Goal: Information Seeking & Learning: Learn about a topic

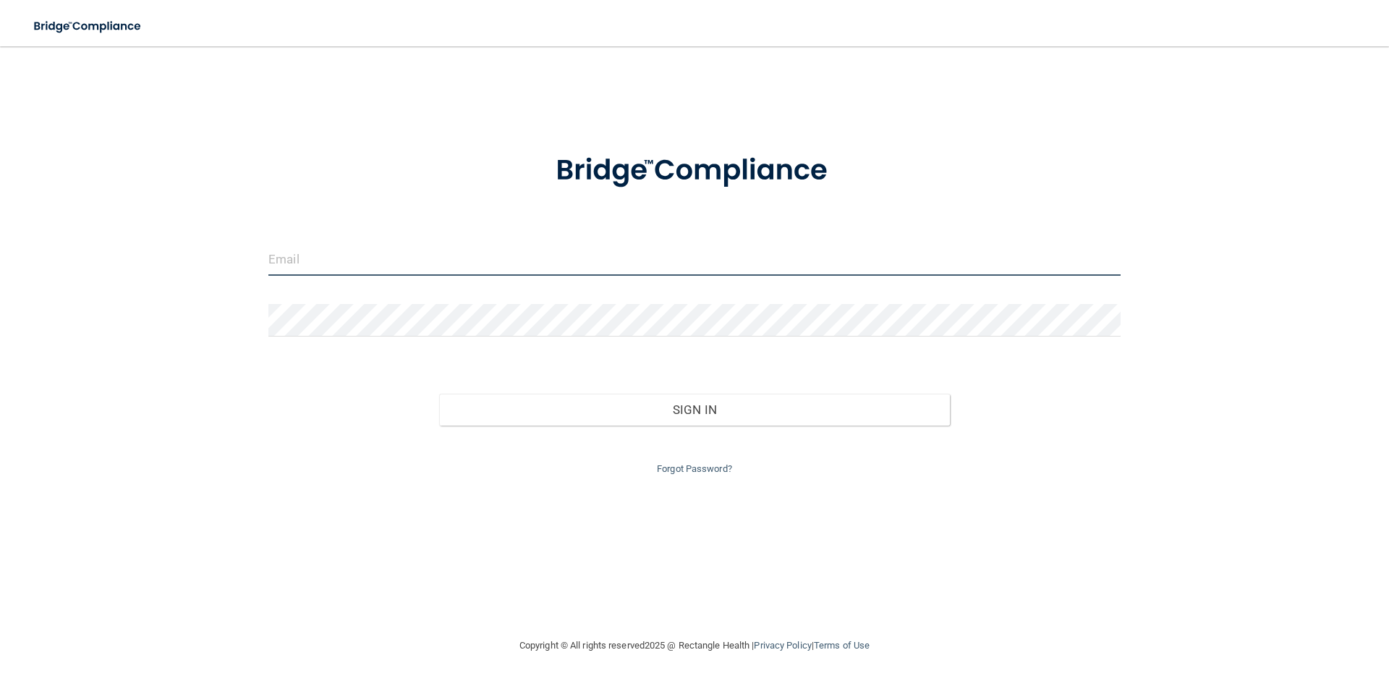
click at [293, 261] on input "email" at bounding box center [694, 259] width 852 height 33
type input "[EMAIL_ADDRESS][DOMAIN_NAME]"
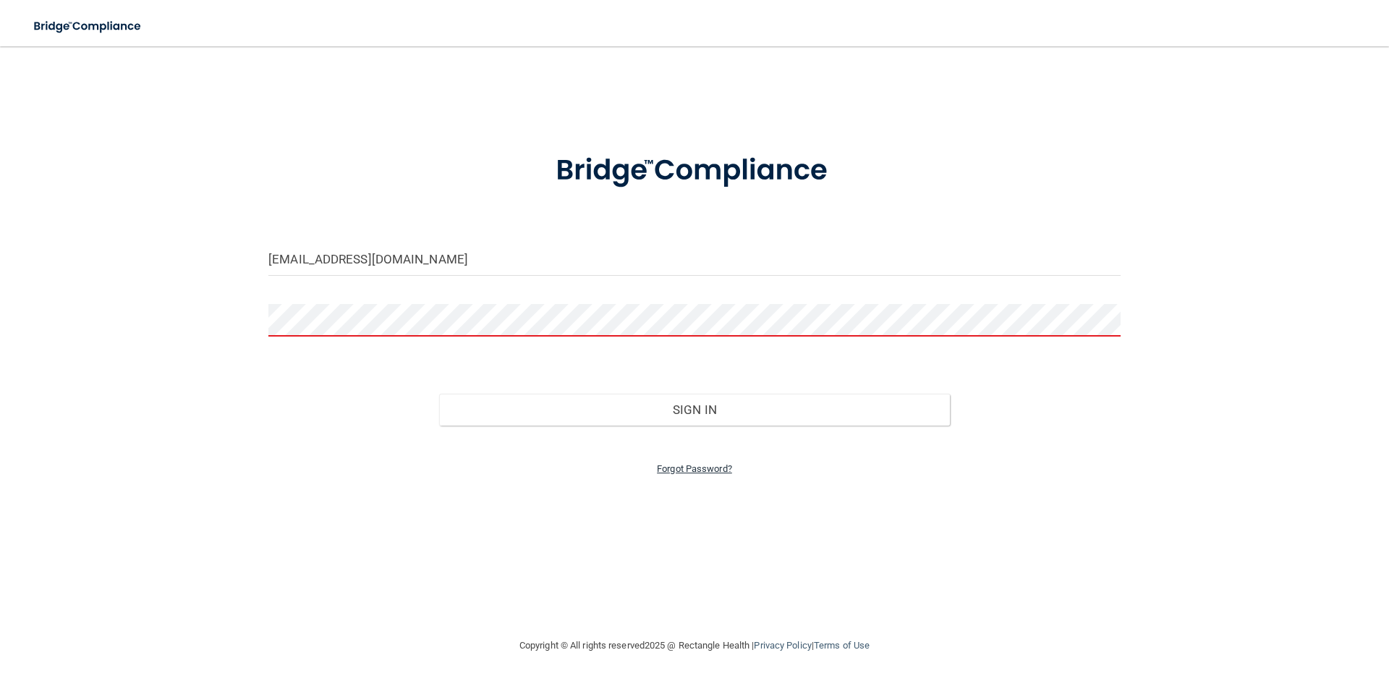
click at [702, 466] on link "Forgot Password?" at bounding box center [694, 468] width 75 height 11
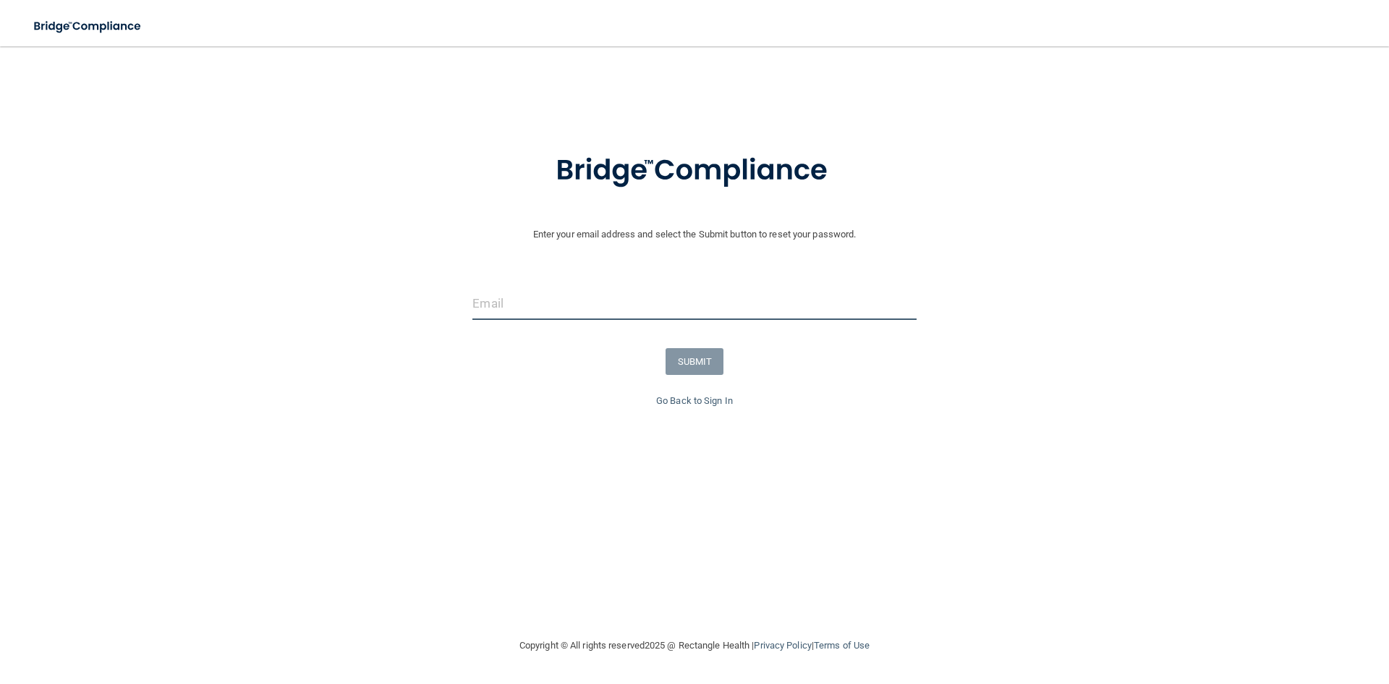
click at [542, 313] on input "email" at bounding box center [694, 303] width 444 height 33
type input "[EMAIL_ADDRESS][DOMAIN_NAME]"
click at [681, 357] on button "SUBMIT" at bounding box center [695, 361] width 59 height 27
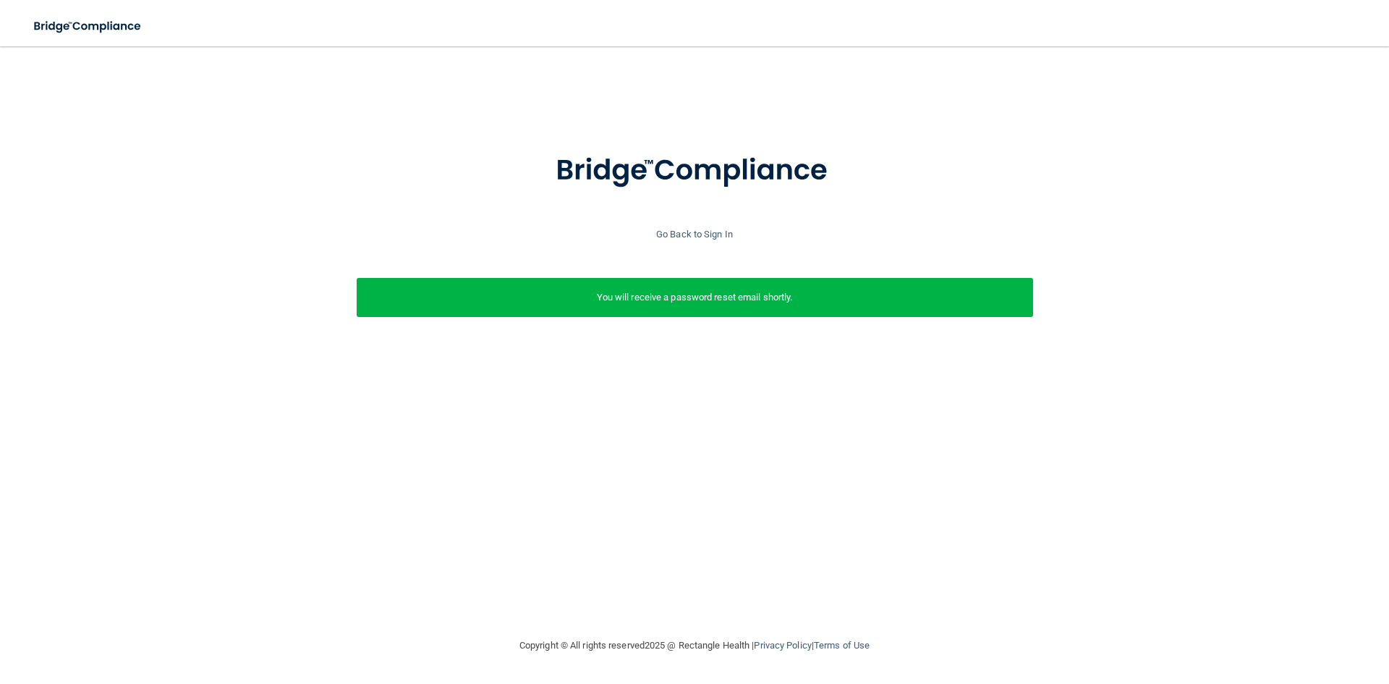
click at [699, 222] on div at bounding box center [694, 179] width 1375 height 93
click at [699, 236] on link "Go Back to Sign In" at bounding box center [694, 234] width 77 height 11
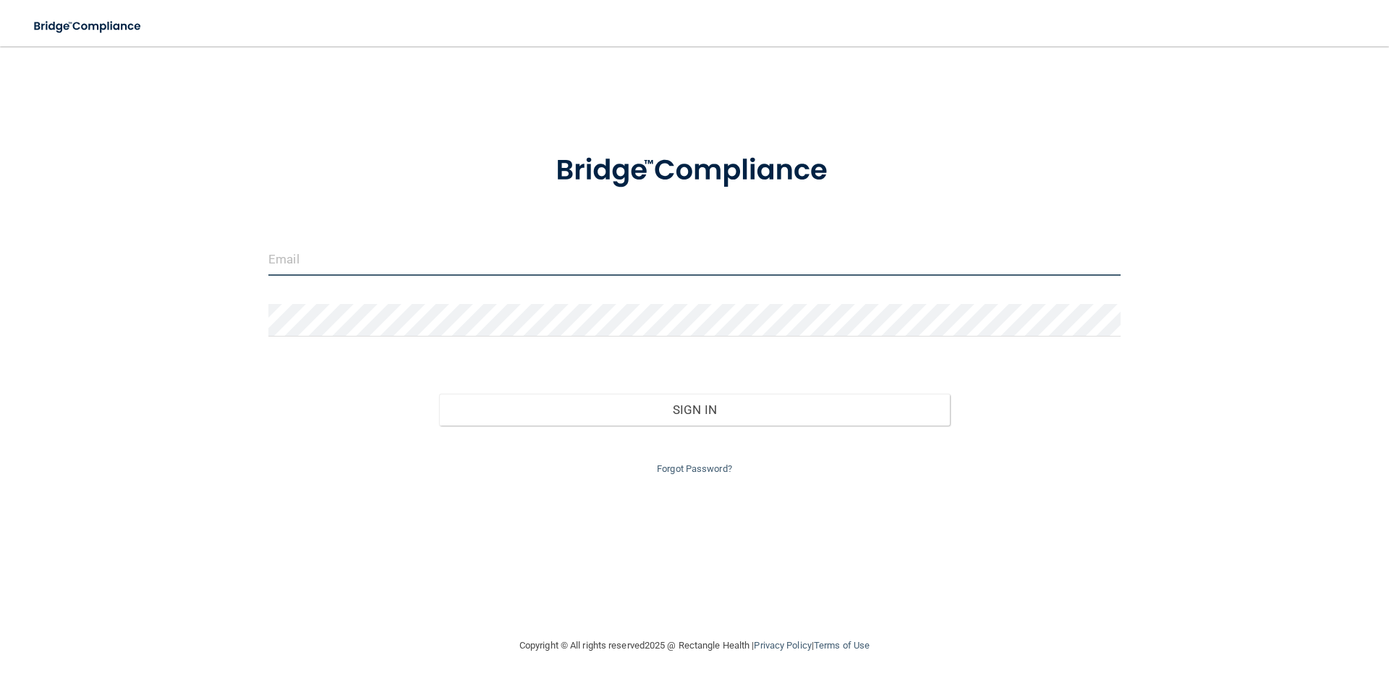
click at [619, 260] on input "email" at bounding box center [694, 259] width 852 height 33
type input "[EMAIL_ADDRESS][DOMAIN_NAME]"
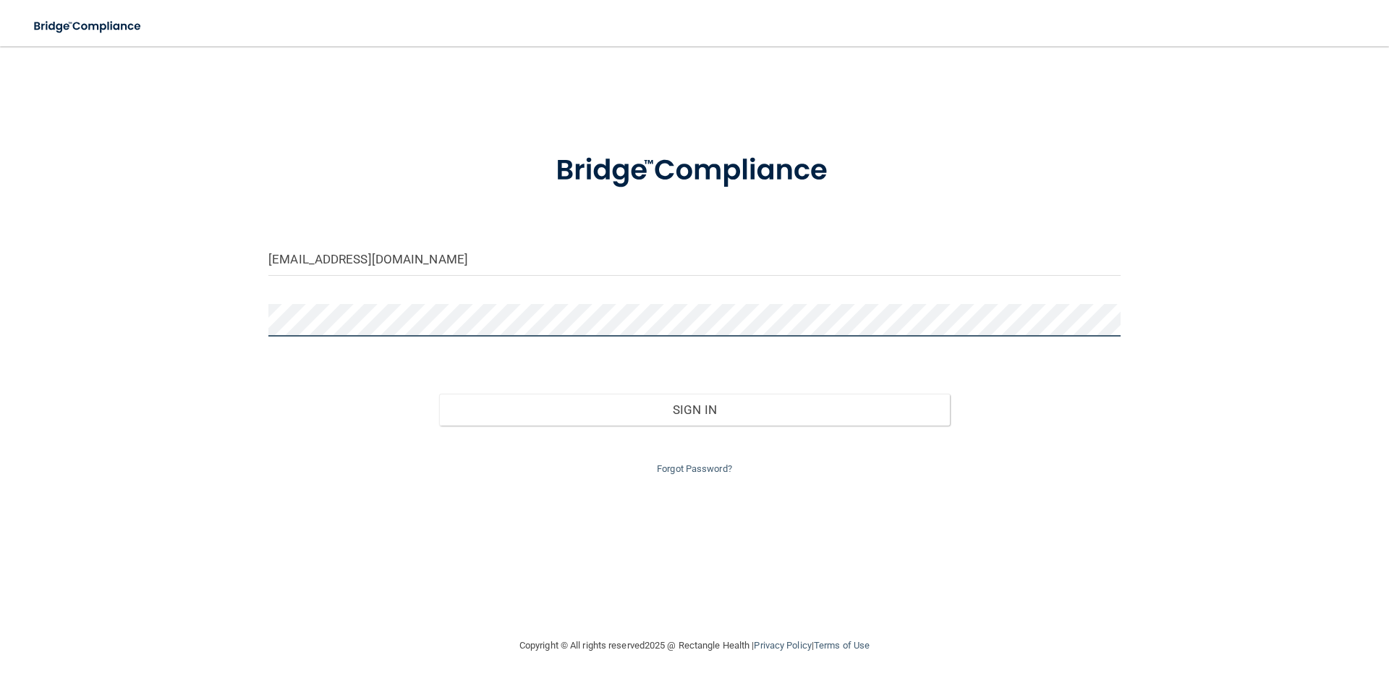
click at [439, 394] on button "Sign In" at bounding box center [695, 410] width 512 height 32
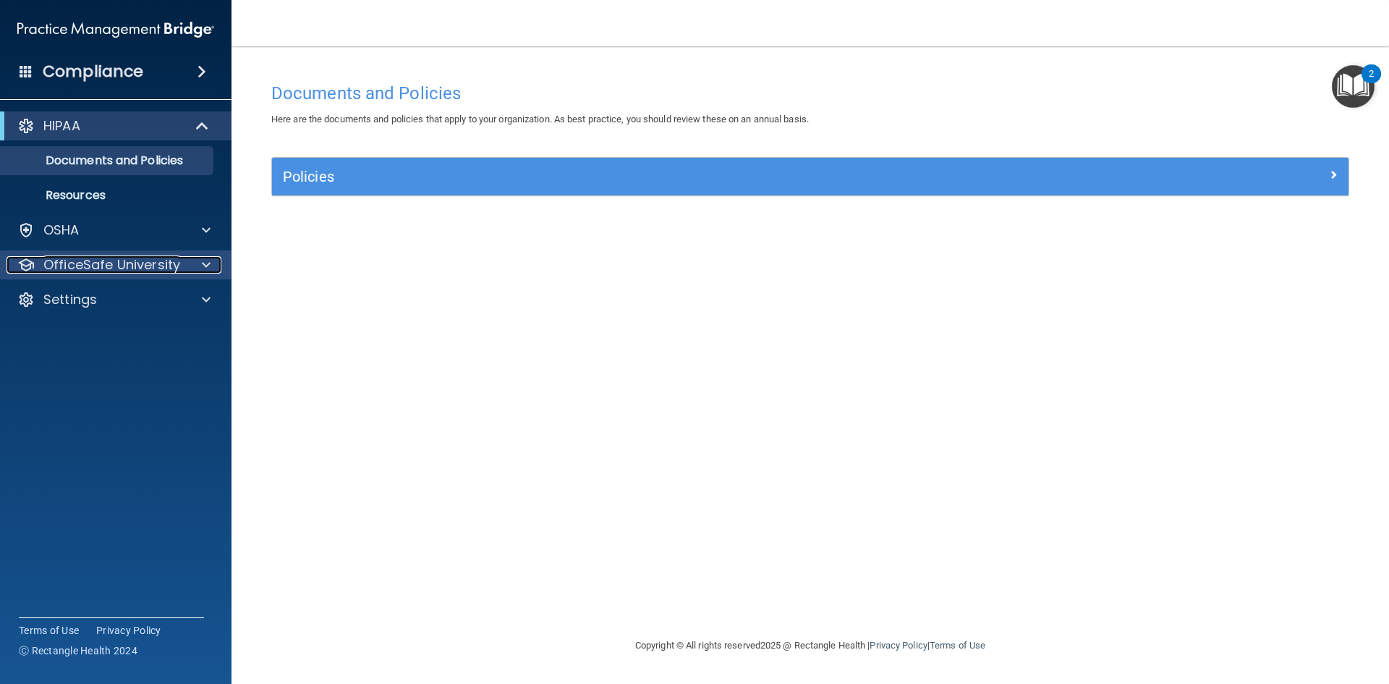
click at [193, 266] on div at bounding box center [204, 264] width 36 height 17
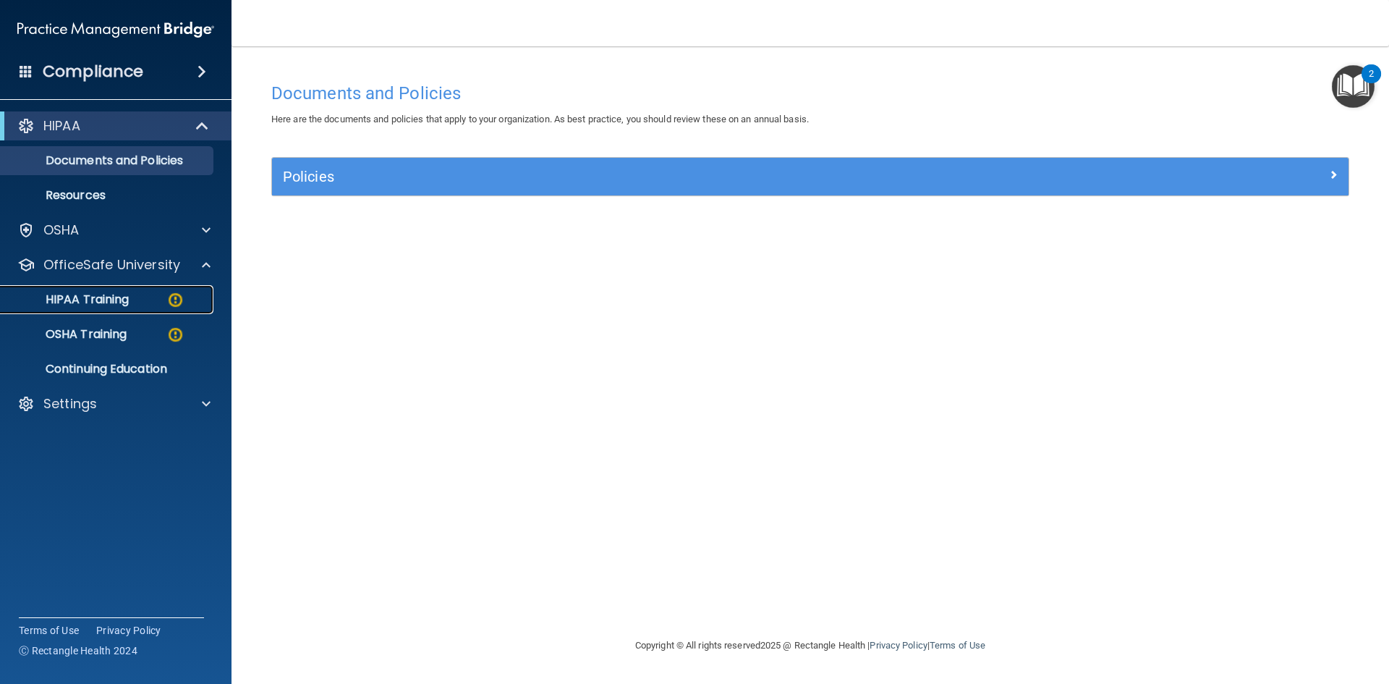
click at [163, 294] on div "HIPAA Training" at bounding box center [108, 299] width 198 height 14
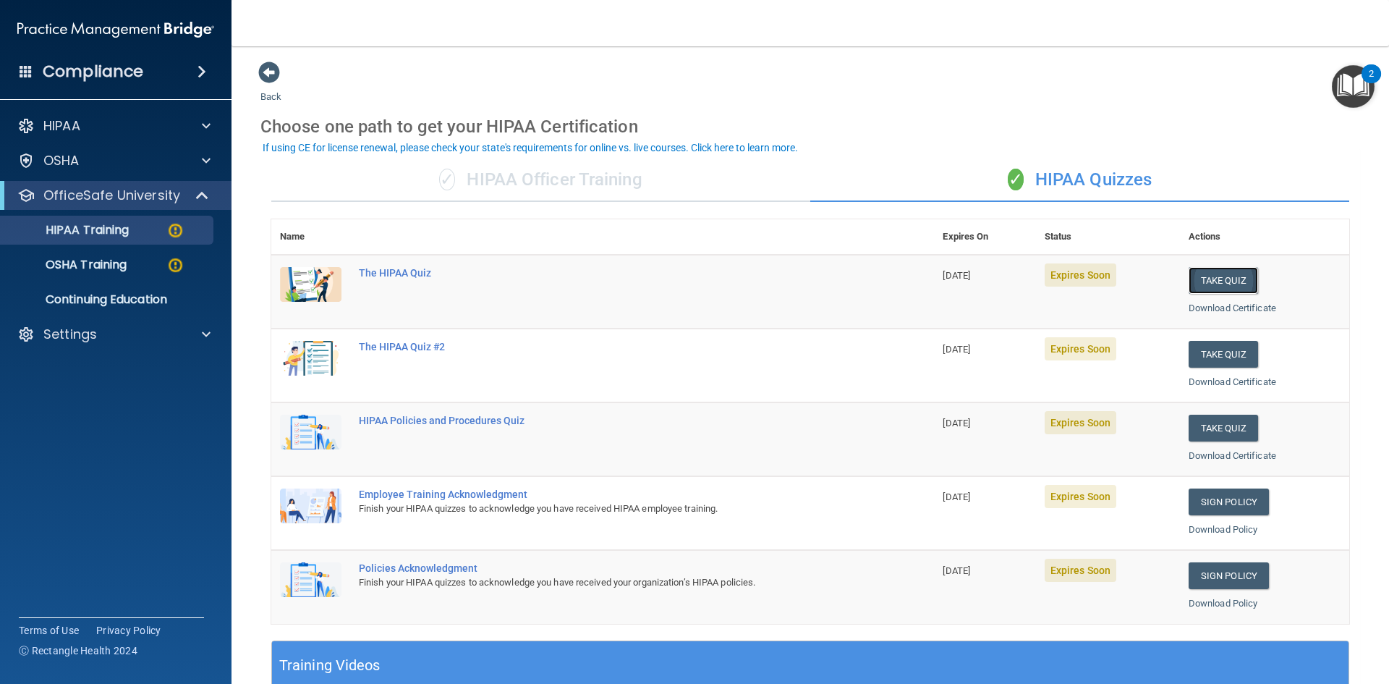
click at [1205, 292] on button "Take Quiz" at bounding box center [1223, 280] width 69 height 27
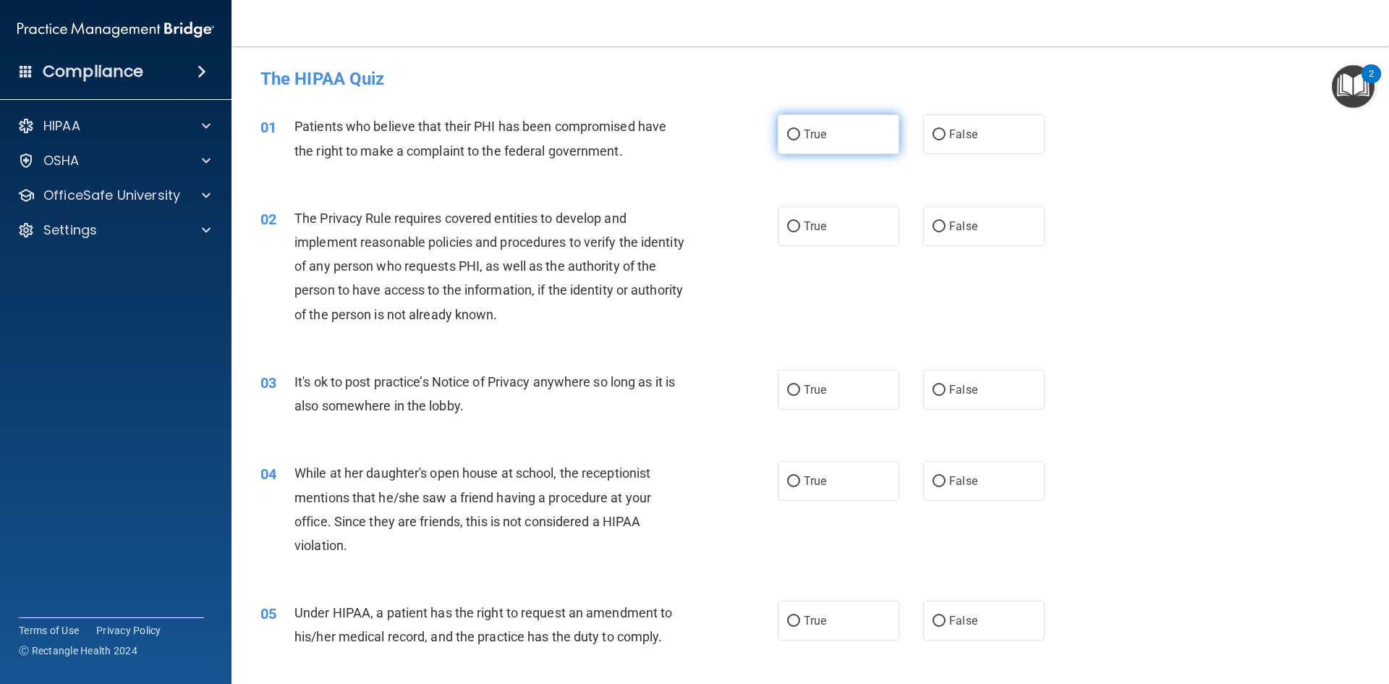
click at [787, 132] on input "True" at bounding box center [793, 135] width 13 height 11
radio input "true"
click at [804, 220] on span "True" at bounding box center [815, 226] width 22 height 14
click at [800, 221] on input "True" at bounding box center [793, 226] width 13 height 11
radio input "true"
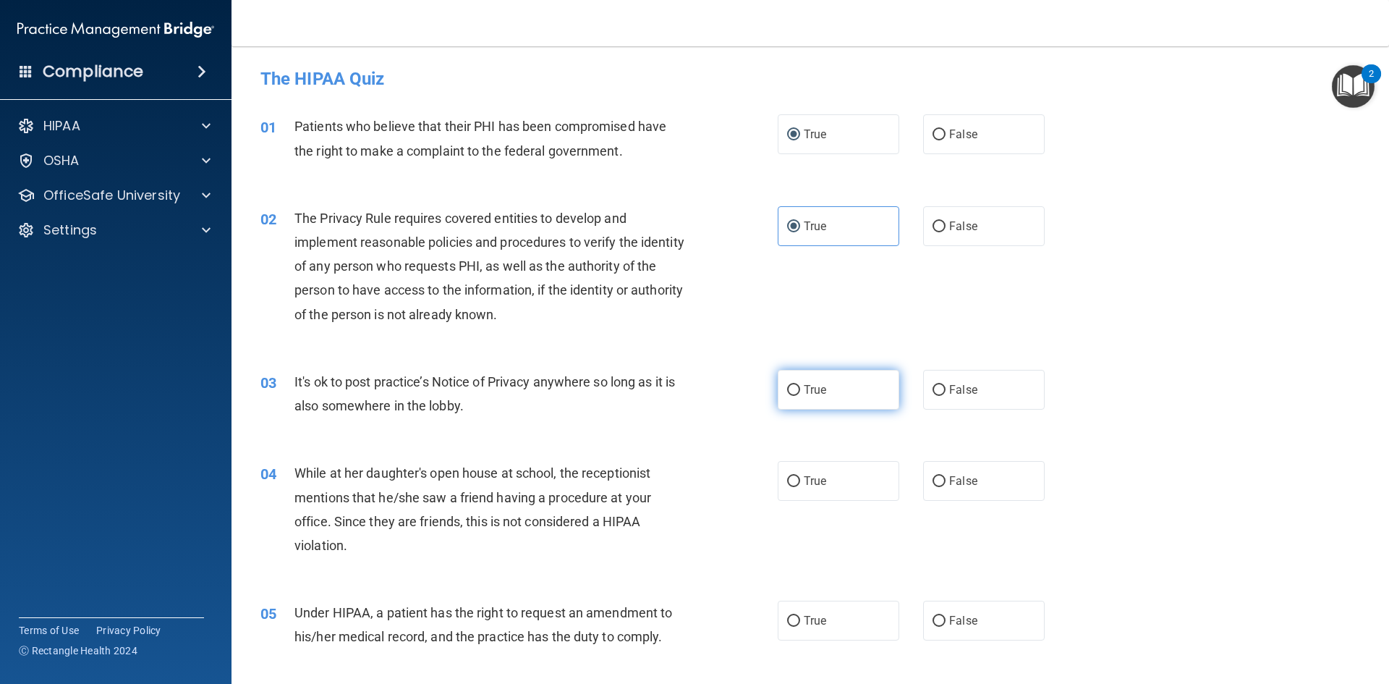
drag, startPoint x: 811, startPoint y: 382, endPoint x: 798, endPoint y: 388, distance: 14.3
click at [808, 383] on label "True" at bounding box center [839, 390] width 122 height 40
click at [800, 385] on input "True" at bounding box center [793, 390] width 13 height 11
radio input "true"
click at [937, 477] on input "False" at bounding box center [939, 481] width 13 height 11
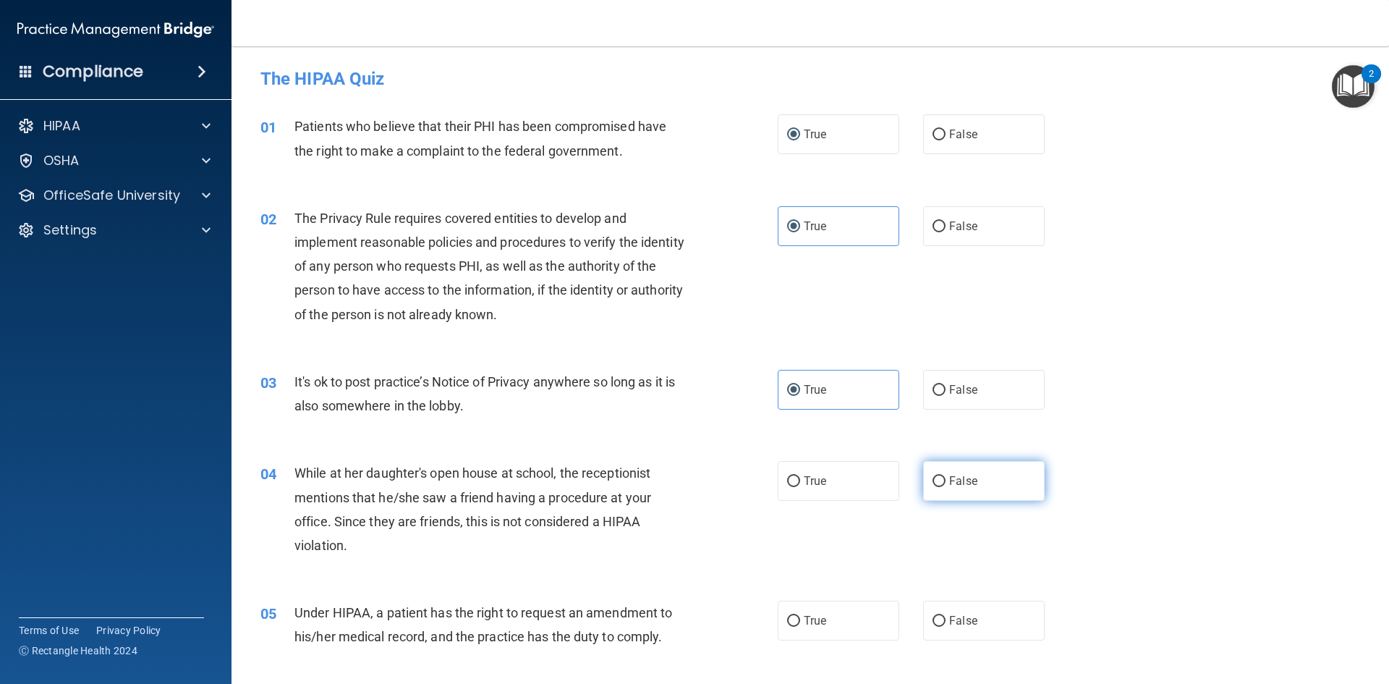
radio input "true"
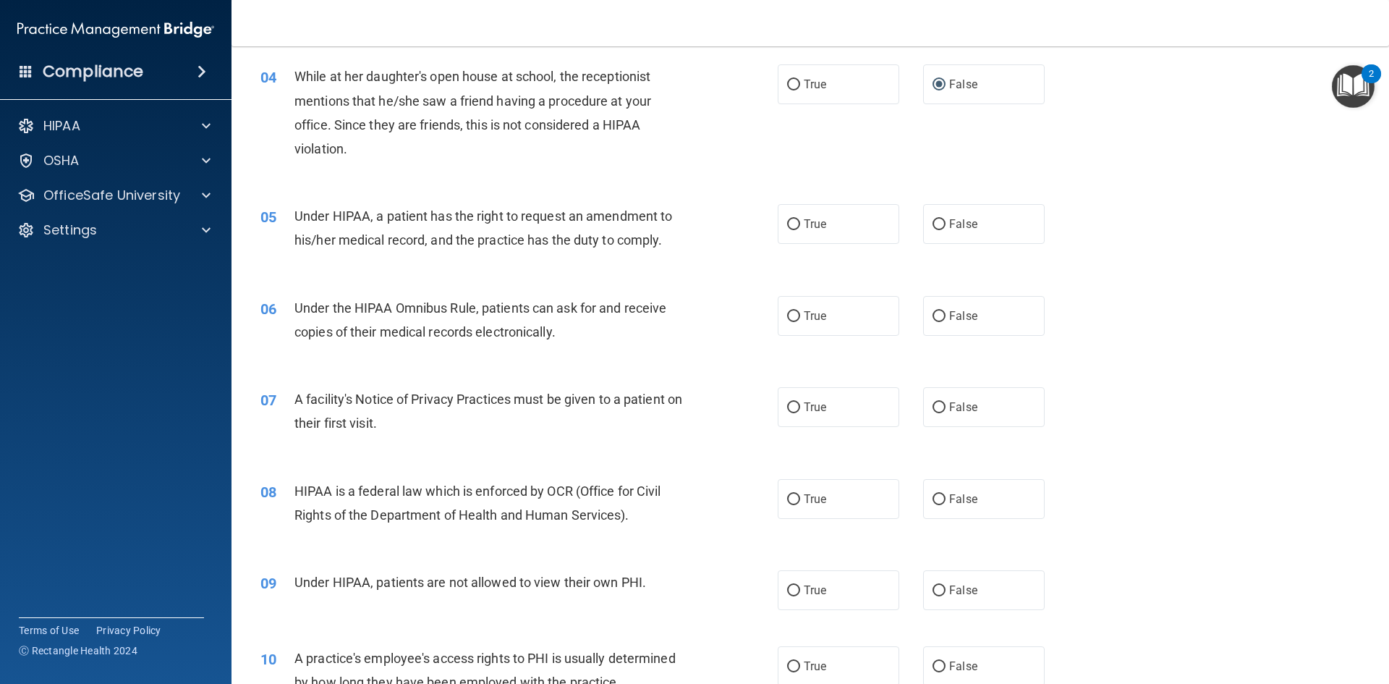
scroll to position [434, 0]
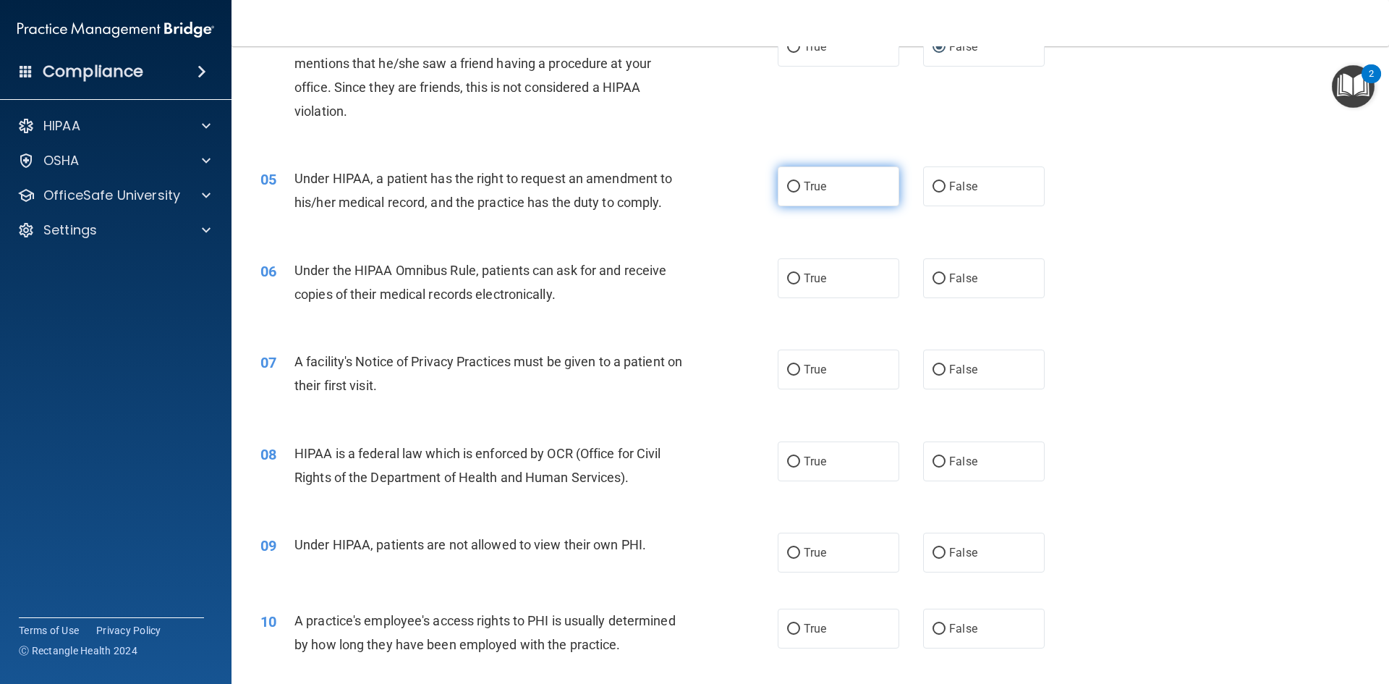
click at [787, 190] on input "True" at bounding box center [793, 187] width 13 height 11
radio input "true"
click at [787, 279] on input "True" at bounding box center [793, 279] width 13 height 11
radio input "true"
click at [933, 182] on input "False" at bounding box center [939, 187] width 13 height 11
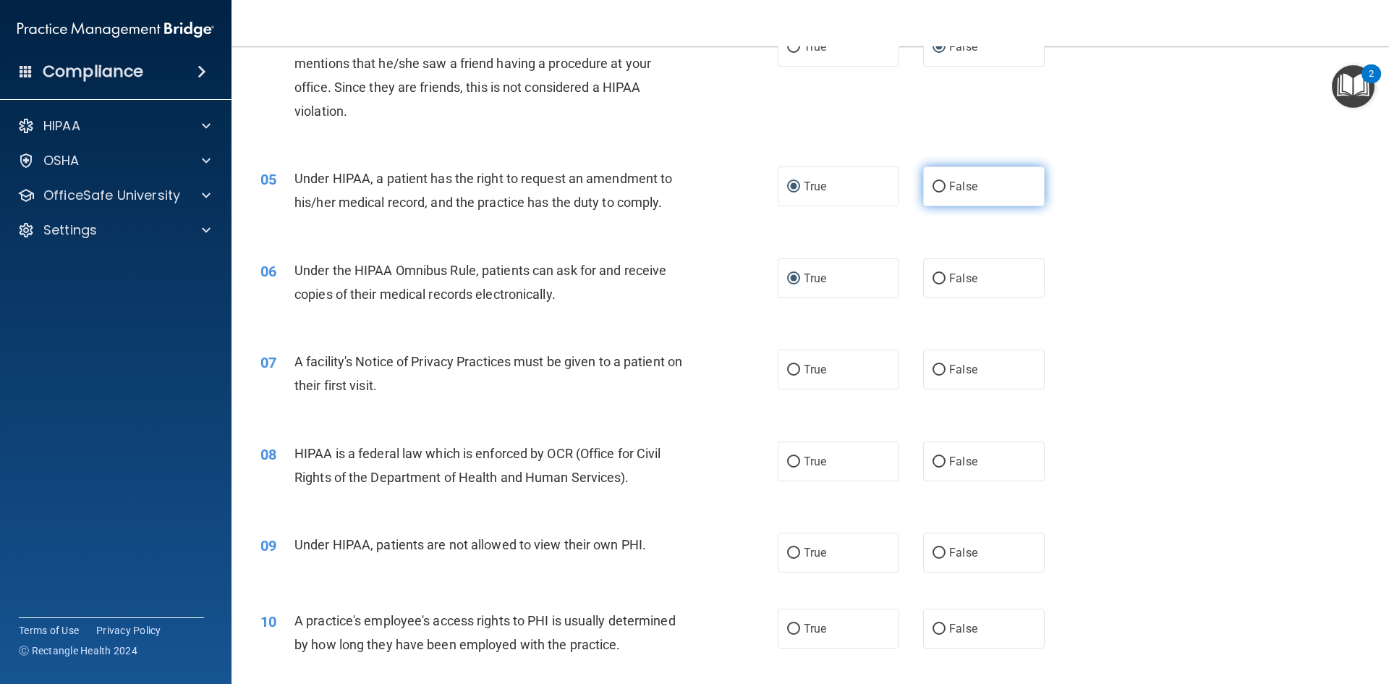
radio input "true"
radio input "false"
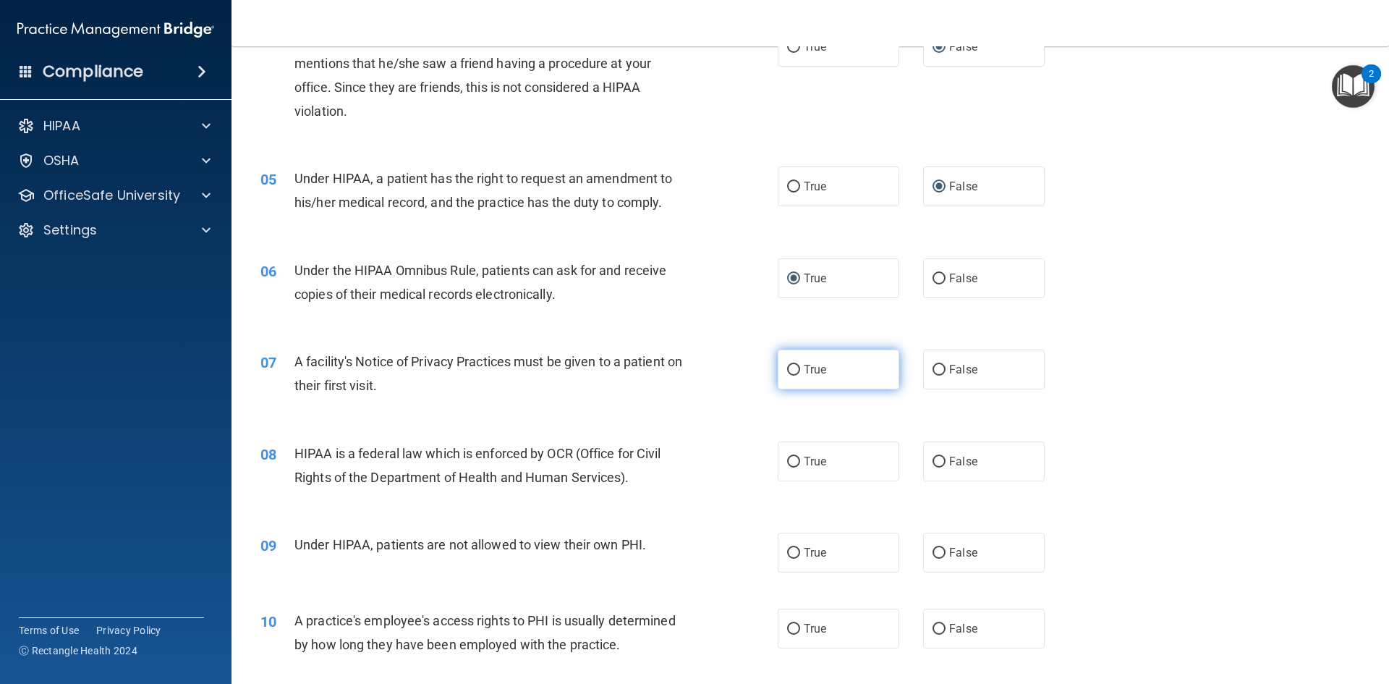
click at [788, 372] on input "True" at bounding box center [793, 370] width 13 height 11
radio input "true"
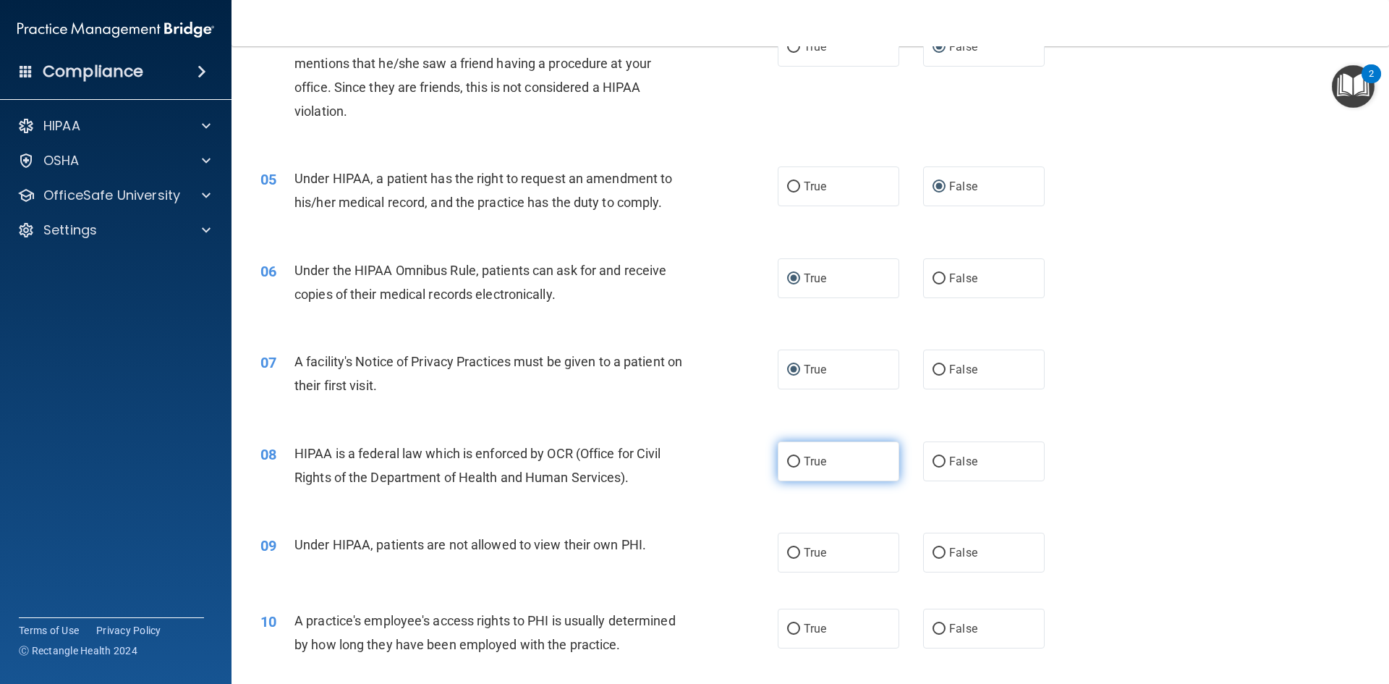
click at [790, 467] on label "True" at bounding box center [839, 461] width 122 height 40
click at [790, 467] on input "True" at bounding box center [793, 462] width 13 height 11
radio input "true"
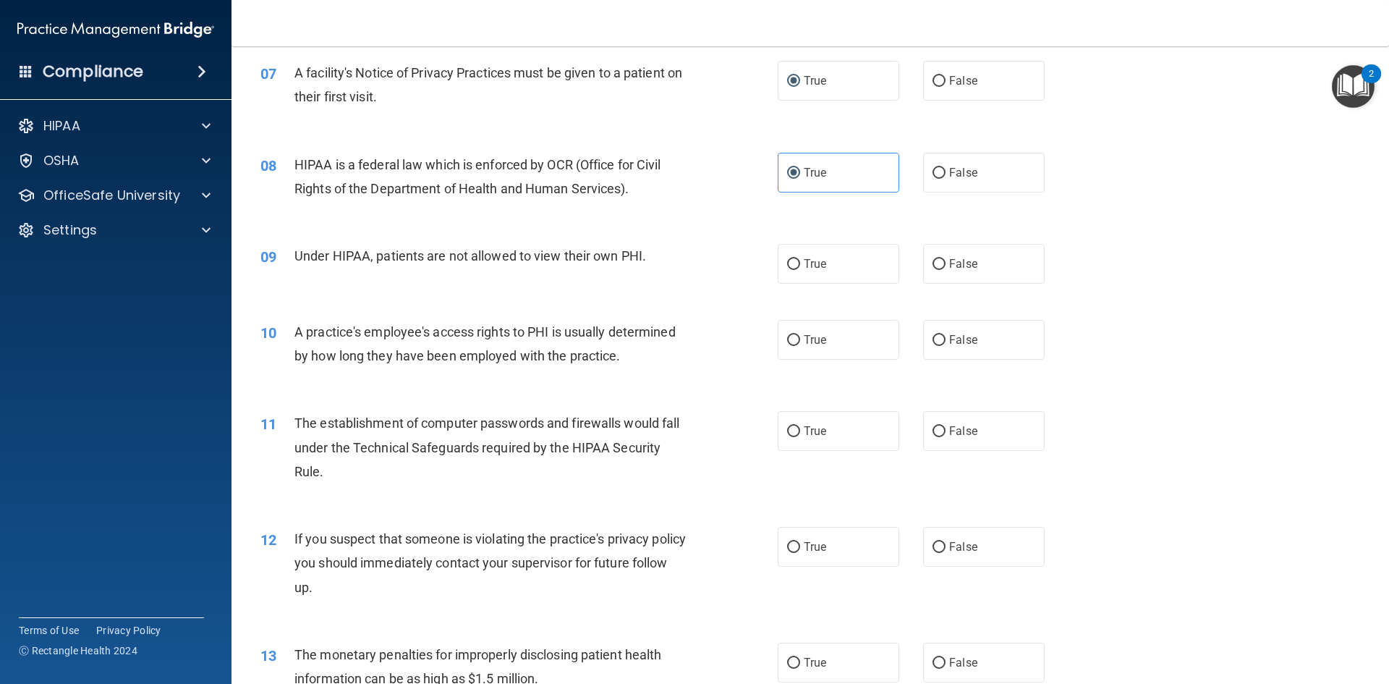
scroll to position [724, 0]
click at [923, 260] on label "False" at bounding box center [984, 263] width 122 height 40
click at [933, 260] on input "False" at bounding box center [939, 263] width 13 height 11
radio input "true"
click at [938, 351] on label "False" at bounding box center [984, 339] width 122 height 40
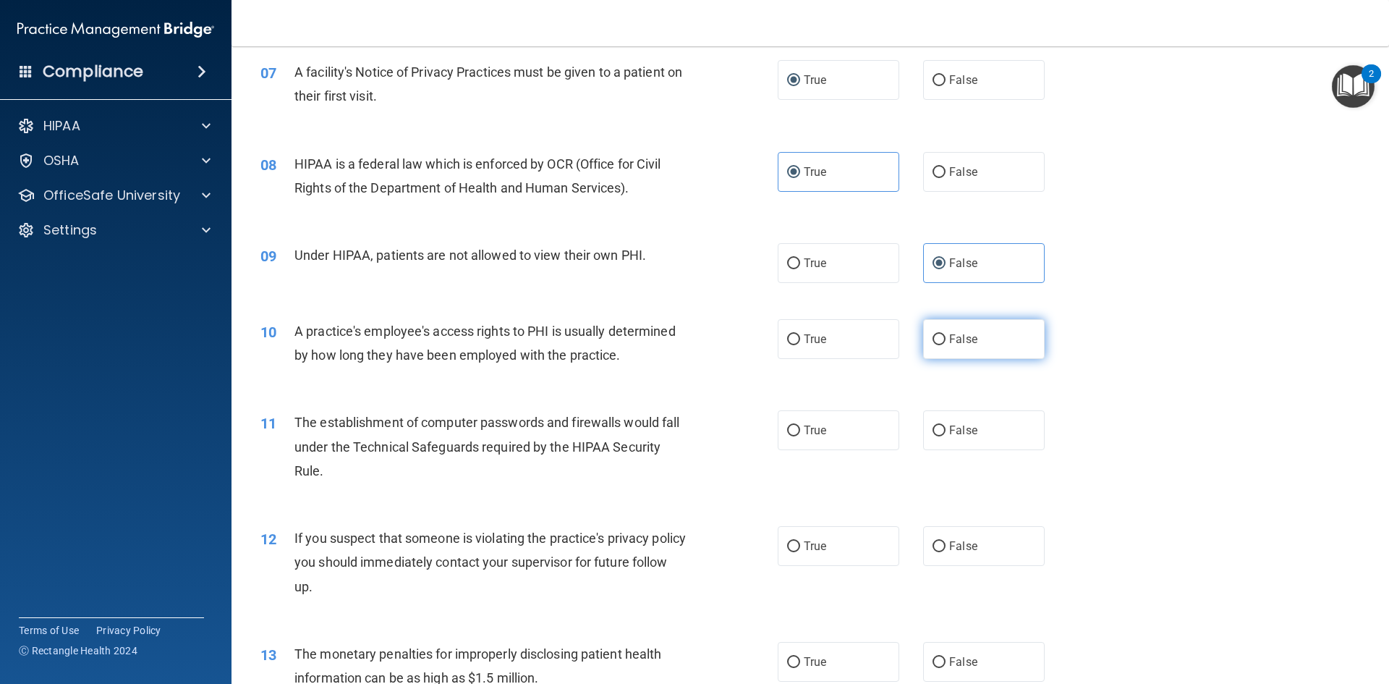
click at [938, 345] on input "False" at bounding box center [939, 339] width 13 height 11
radio input "true"
click at [843, 431] on label "True" at bounding box center [839, 430] width 122 height 40
click at [800, 431] on input "True" at bounding box center [793, 430] width 13 height 11
radio input "true"
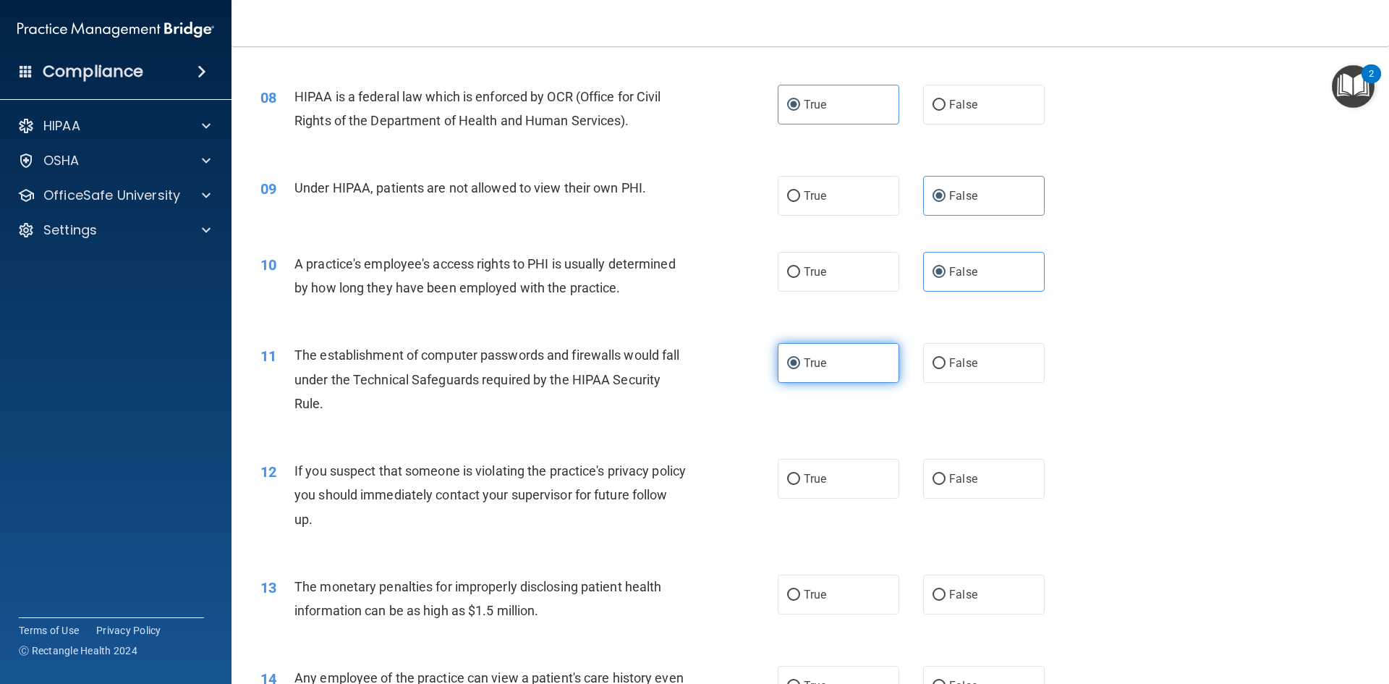
scroll to position [868, 0]
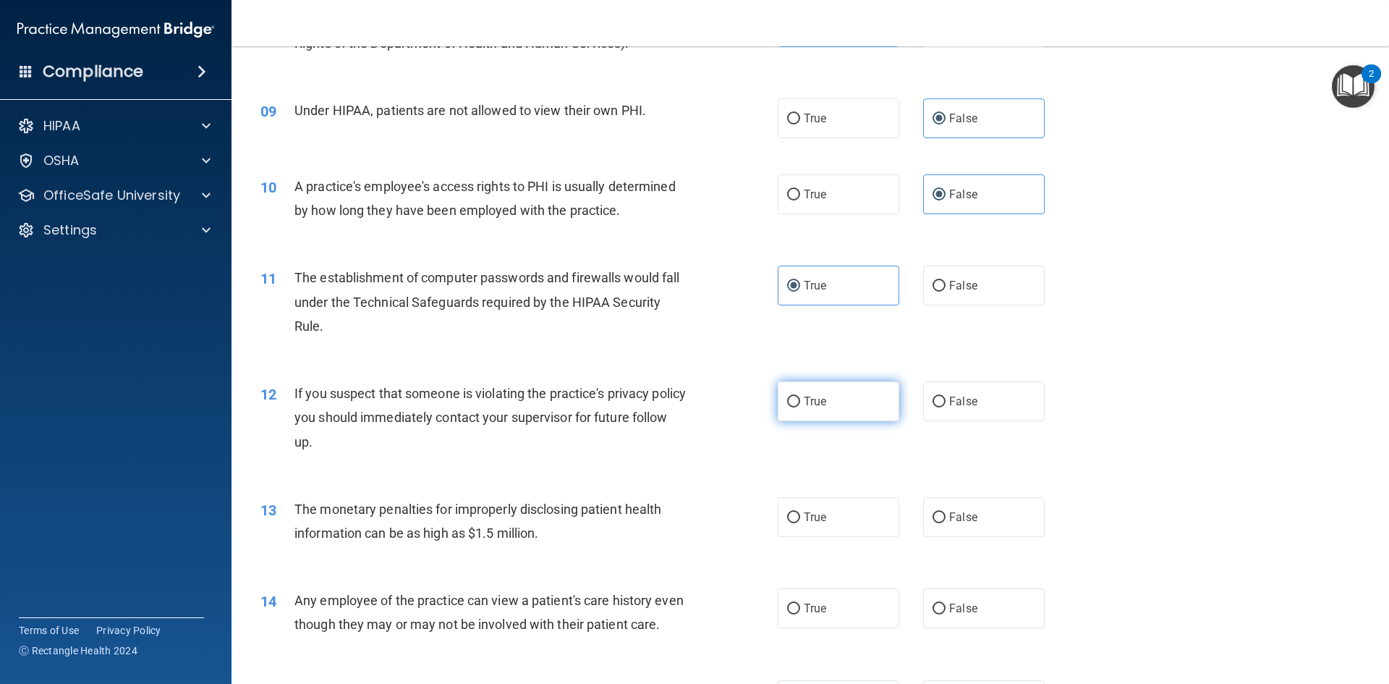
click at [818, 410] on label "True" at bounding box center [839, 401] width 122 height 40
click at [800, 407] on input "True" at bounding box center [793, 402] width 13 height 11
radio input "true"
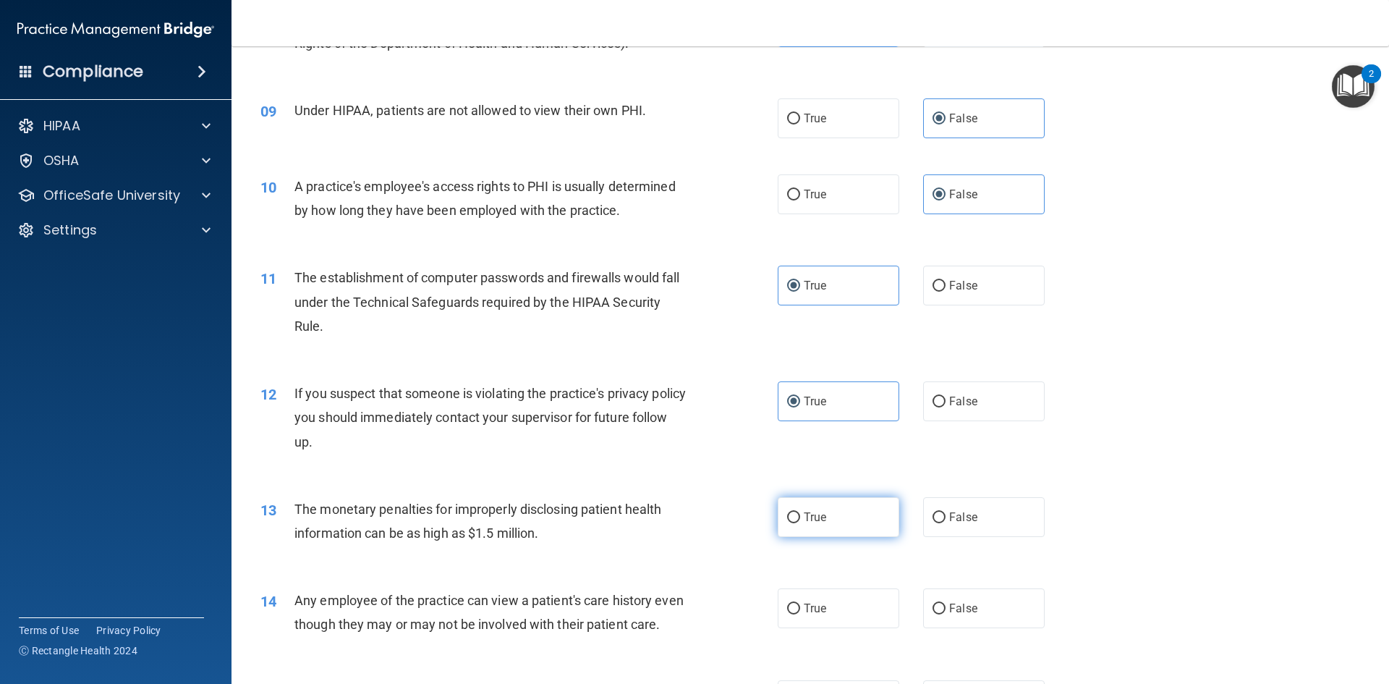
click at [839, 529] on label "True" at bounding box center [839, 517] width 122 height 40
click at [800, 523] on input "True" at bounding box center [793, 517] width 13 height 11
radio input "true"
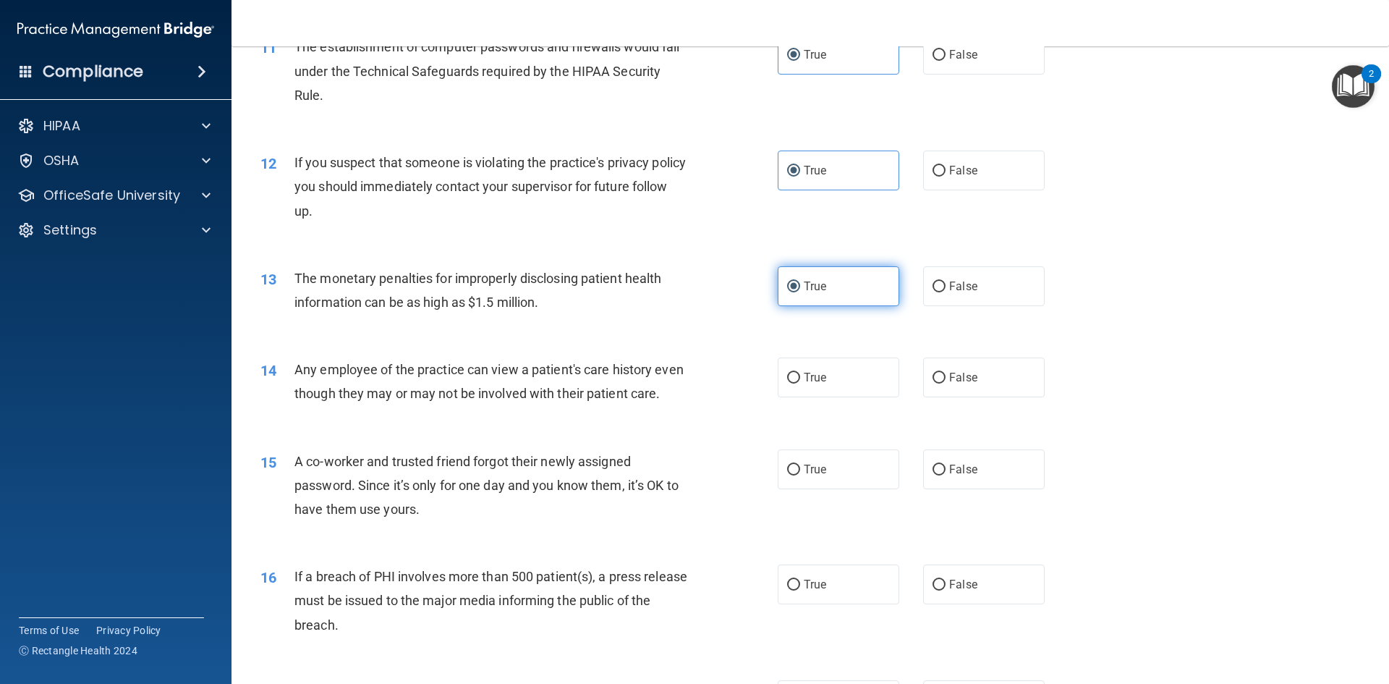
scroll to position [1158, 0]
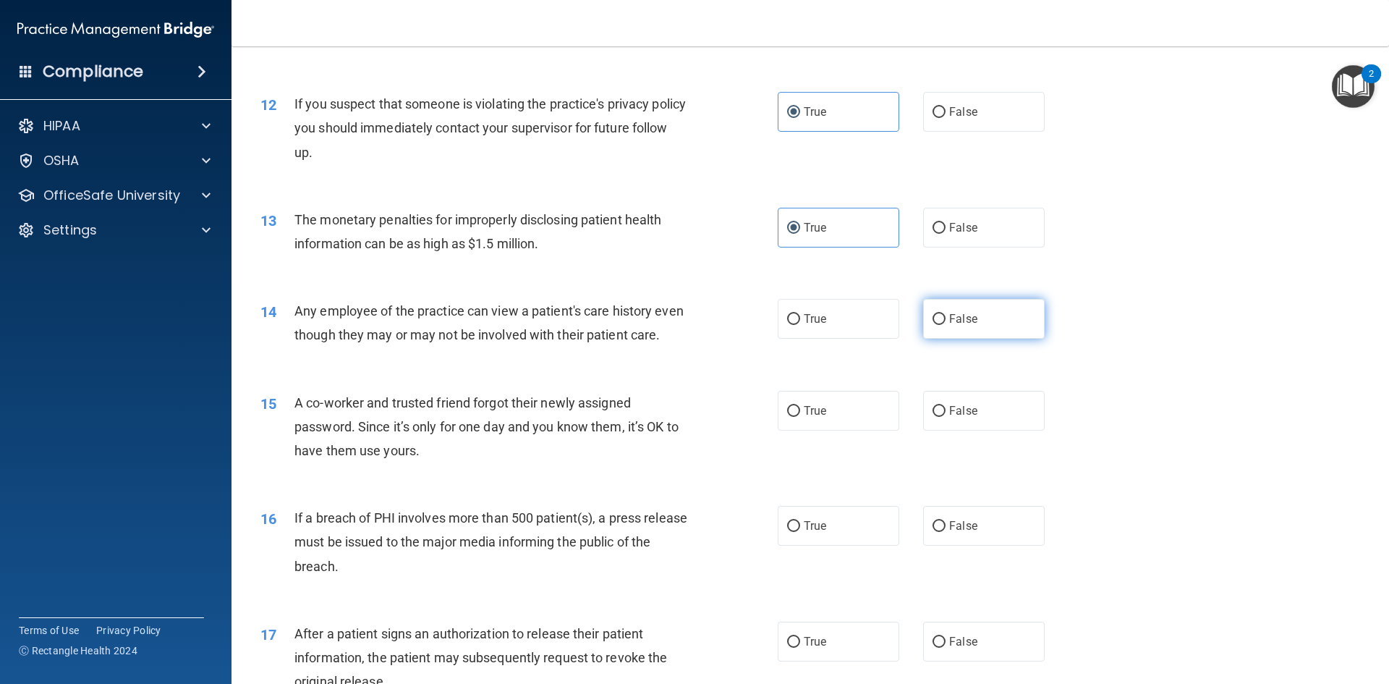
click at [941, 326] on label "False" at bounding box center [984, 319] width 122 height 40
click at [941, 325] on input "False" at bounding box center [939, 319] width 13 height 11
radio input "true"
click at [959, 431] on label "False" at bounding box center [984, 411] width 122 height 40
click at [957, 426] on label "False" at bounding box center [984, 411] width 122 height 40
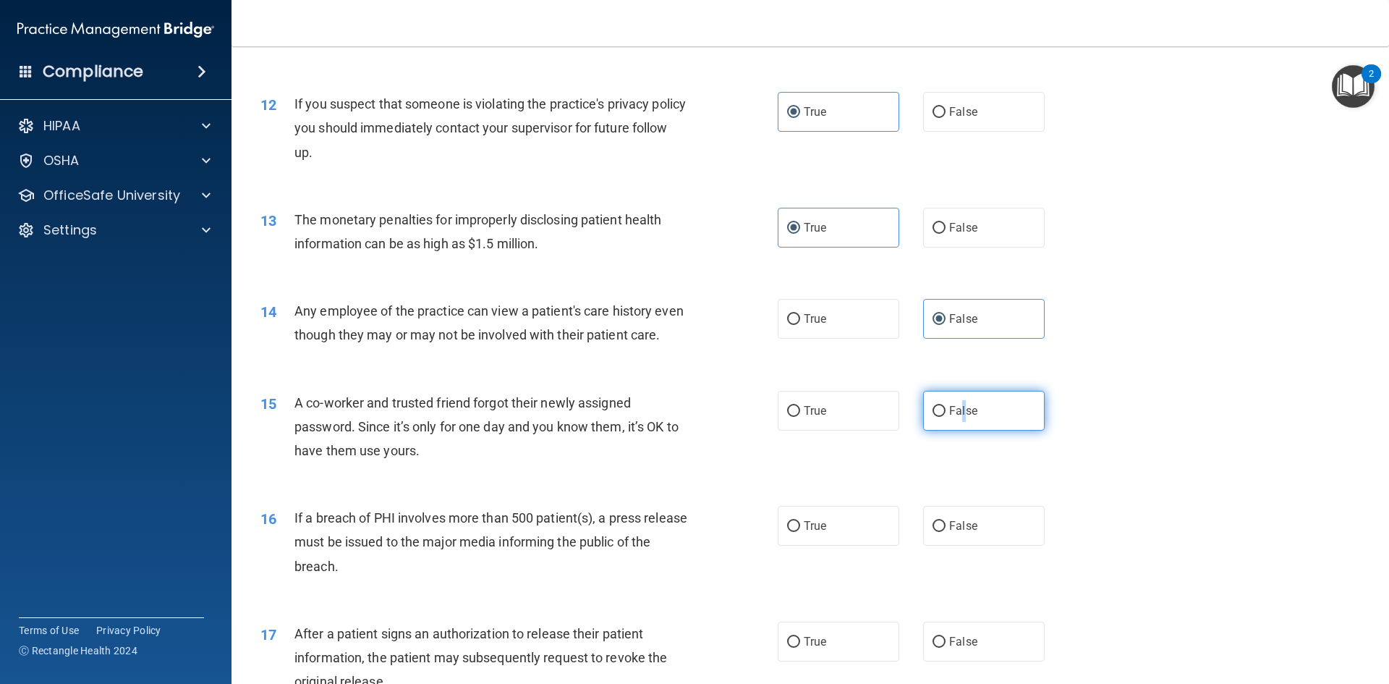
click at [946, 417] on input "False" at bounding box center [939, 411] width 13 height 11
radio input "true"
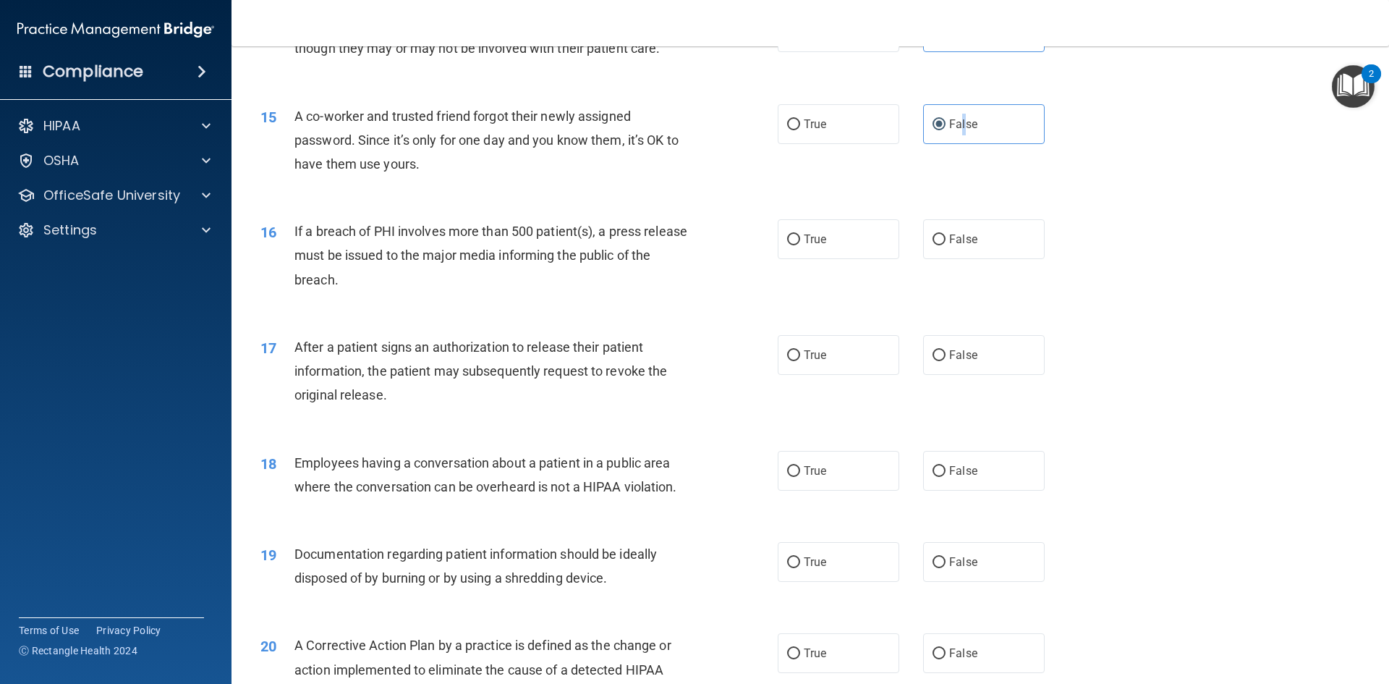
scroll to position [1447, 0]
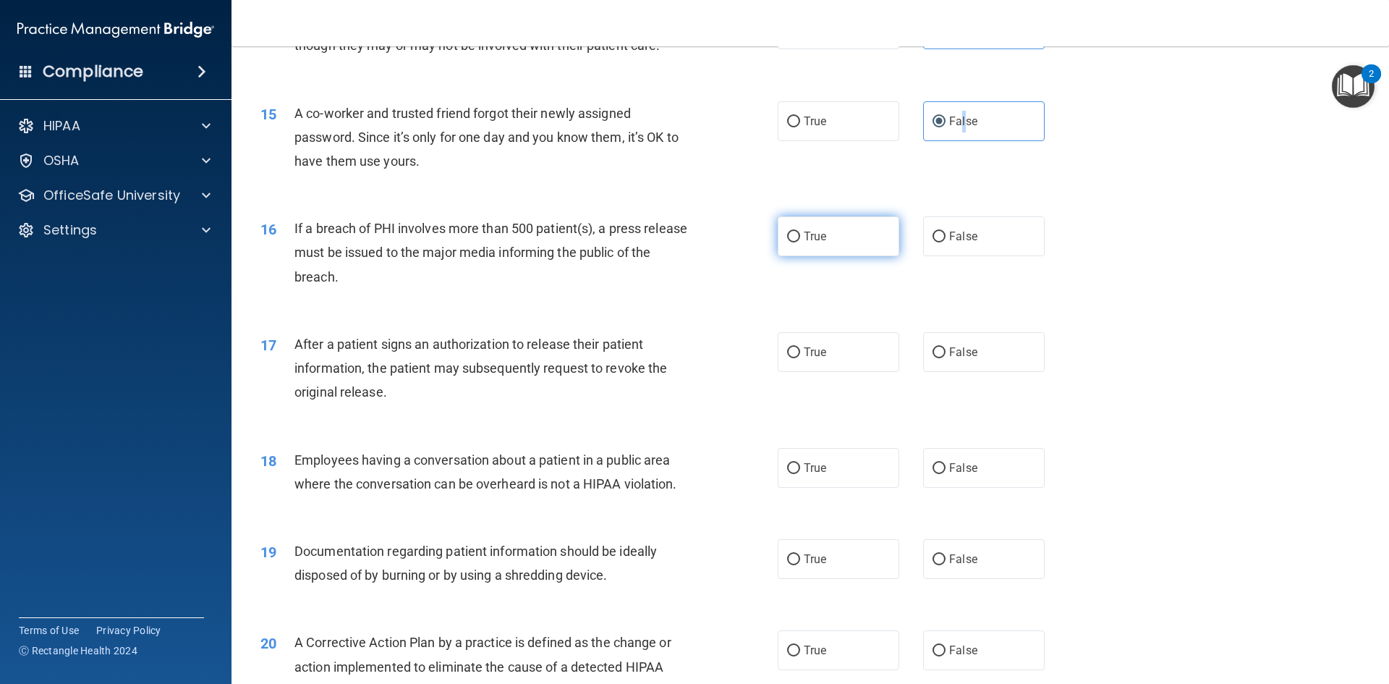
click at [788, 242] on input "True" at bounding box center [793, 237] width 13 height 11
radio input "true"
click at [787, 358] on input "True" at bounding box center [793, 352] width 13 height 11
radio input "true"
click at [827, 488] on label "True" at bounding box center [839, 468] width 122 height 40
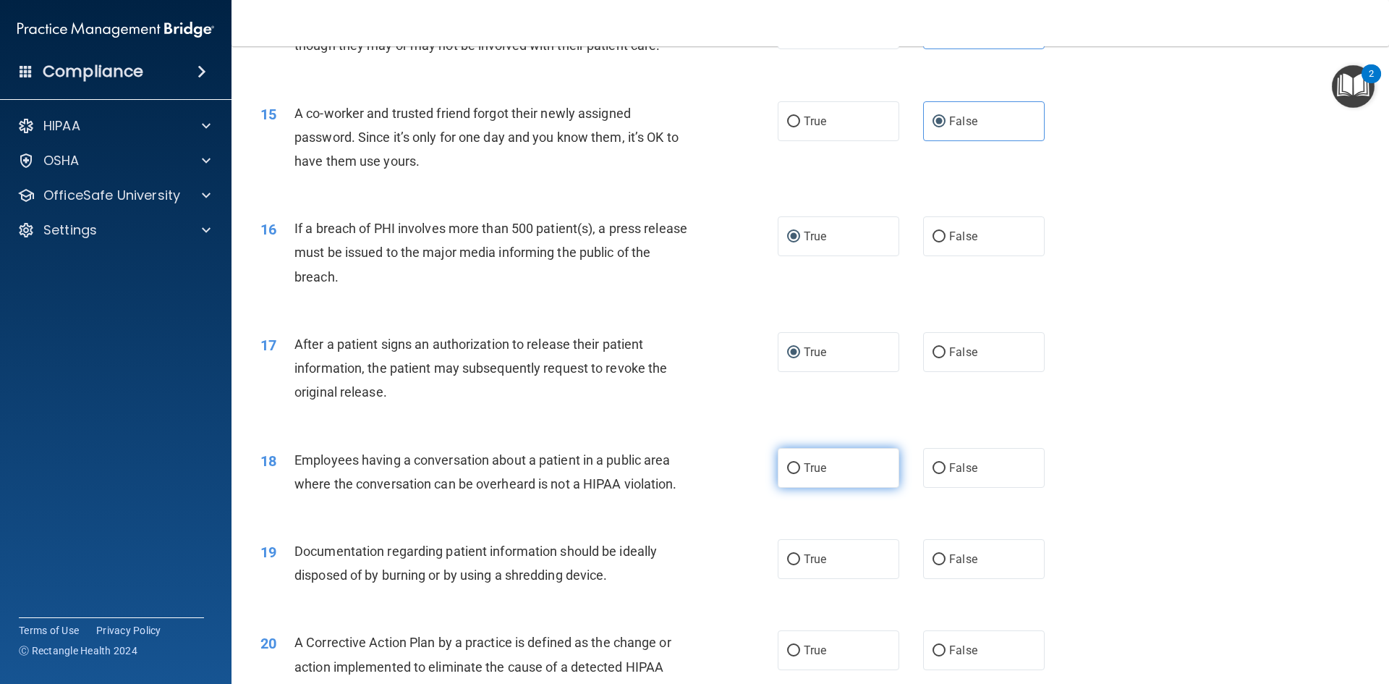
click at [800, 474] on input "True" at bounding box center [793, 468] width 13 height 11
radio input "true"
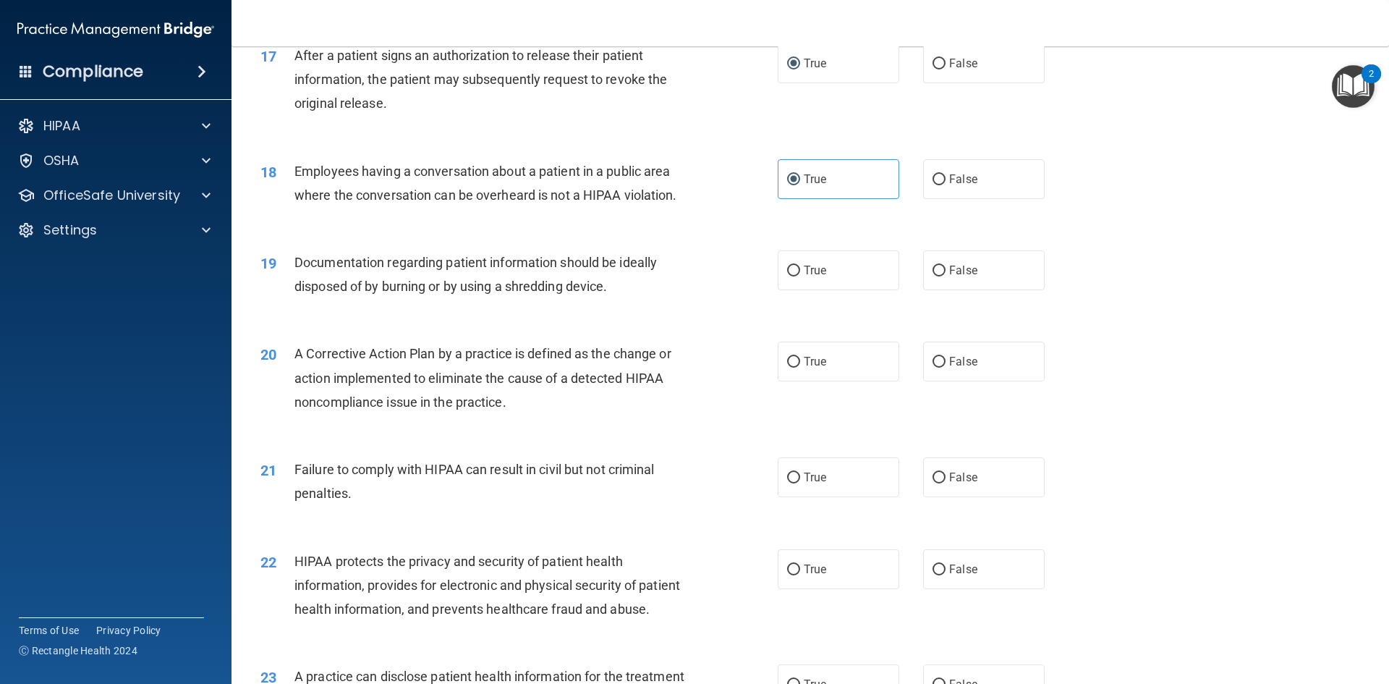
scroll to position [1737, 0]
click at [804, 276] on span "True" at bounding box center [815, 270] width 22 height 14
click at [800, 276] on input "True" at bounding box center [793, 270] width 13 height 11
radio input "true"
click at [804, 368] on span "True" at bounding box center [815, 361] width 22 height 14
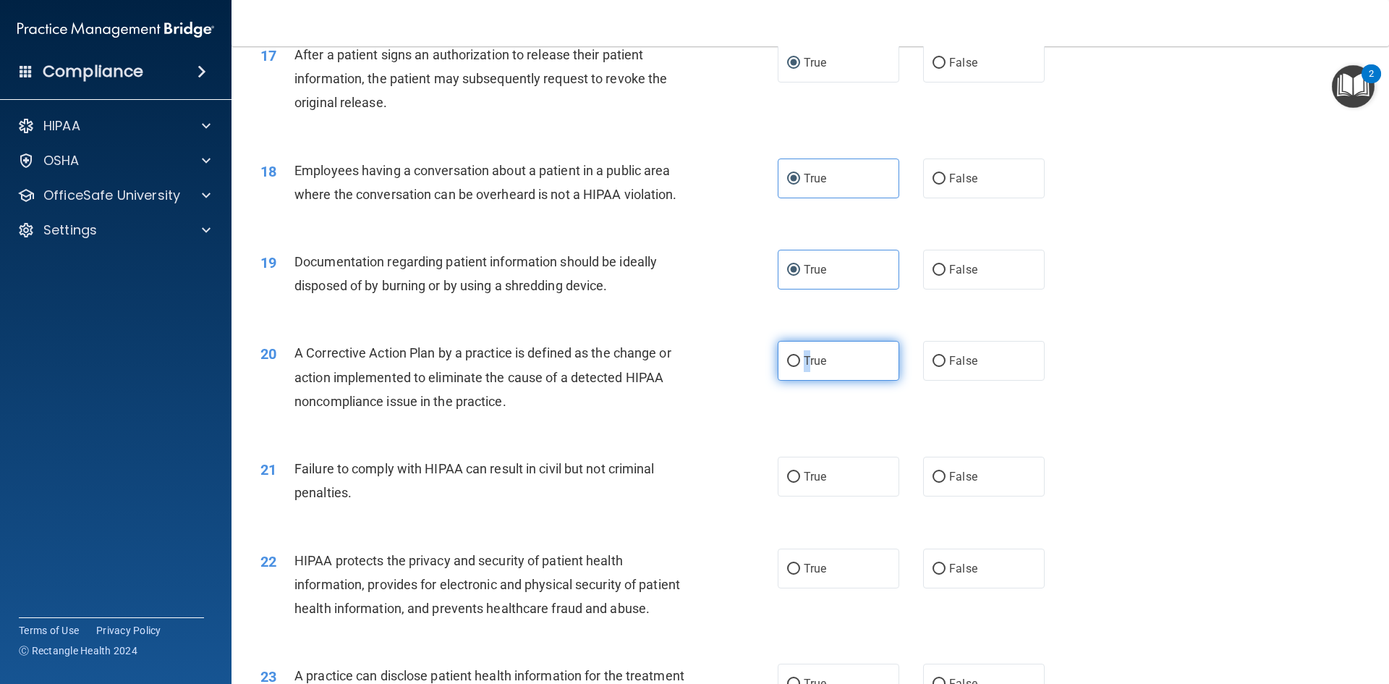
click at [789, 367] on input "True" at bounding box center [793, 361] width 13 height 11
radio input "true"
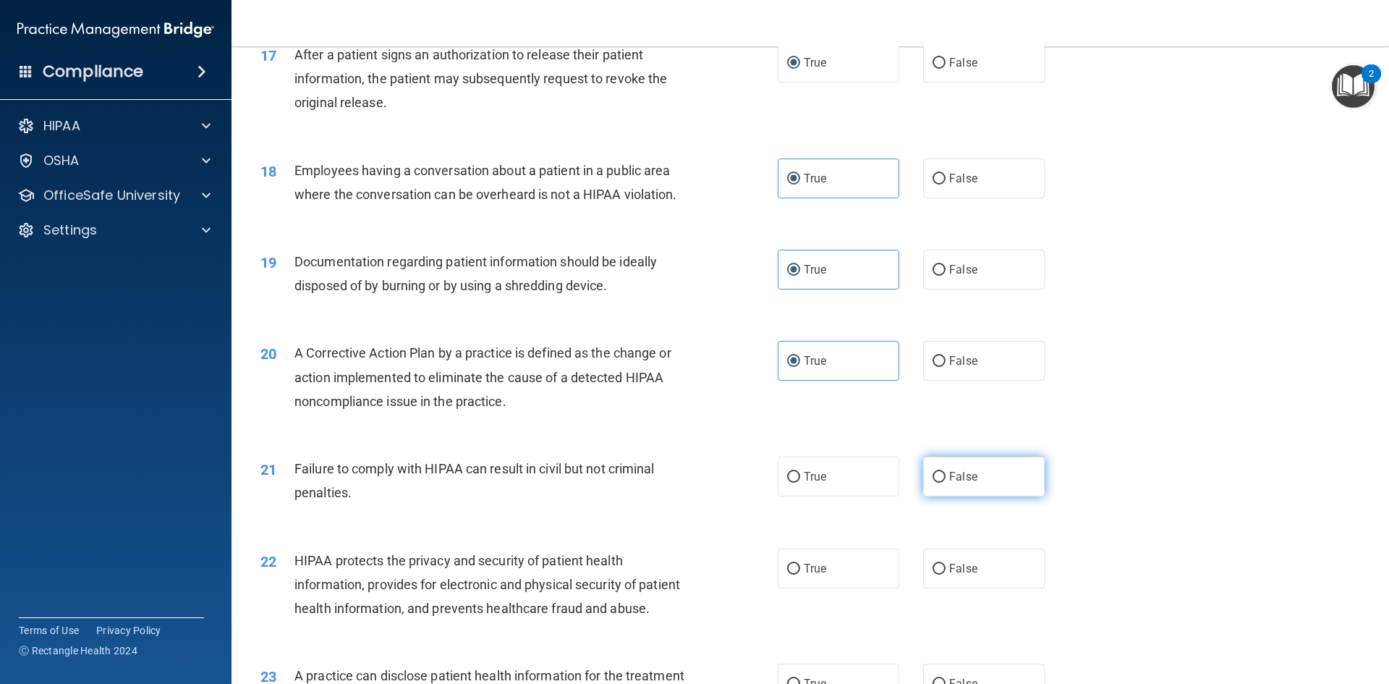
click at [923, 496] on label "False" at bounding box center [984, 477] width 122 height 40
click at [933, 483] on input "False" at bounding box center [939, 477] width 13 height 11
radio input "true"
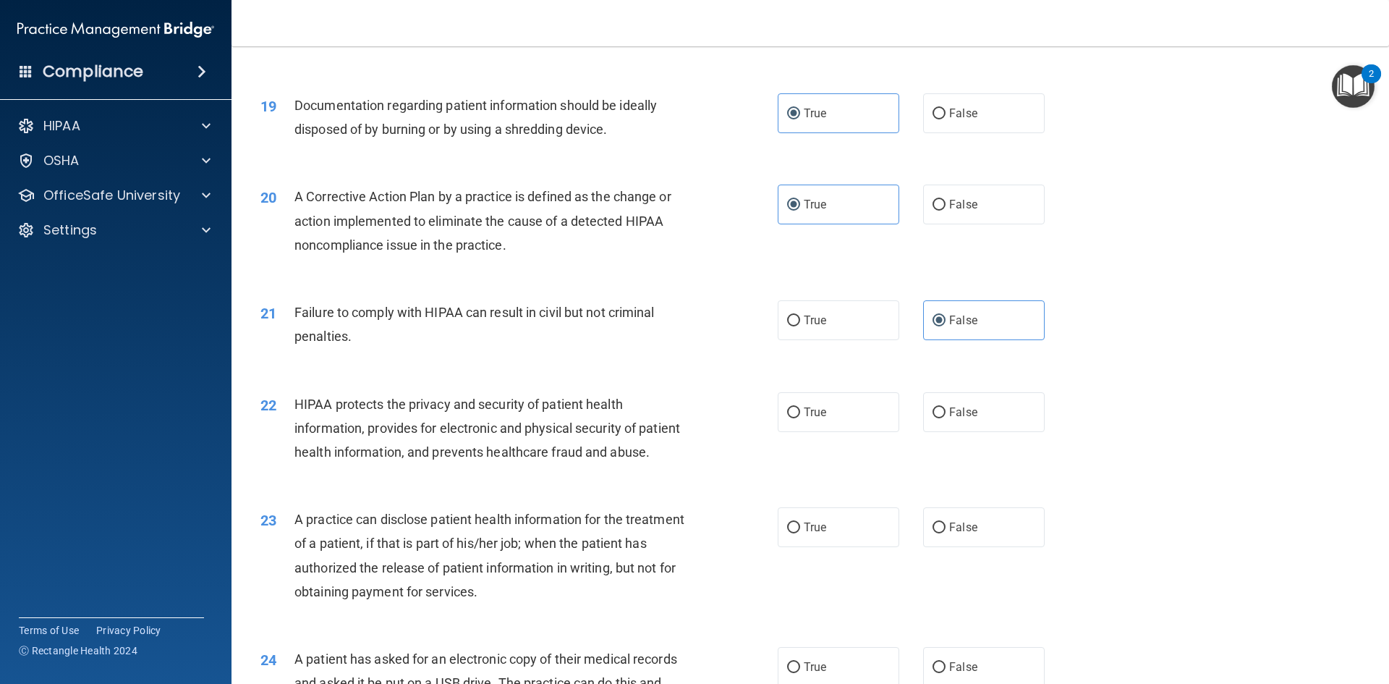
scroll to position [2098, 0]
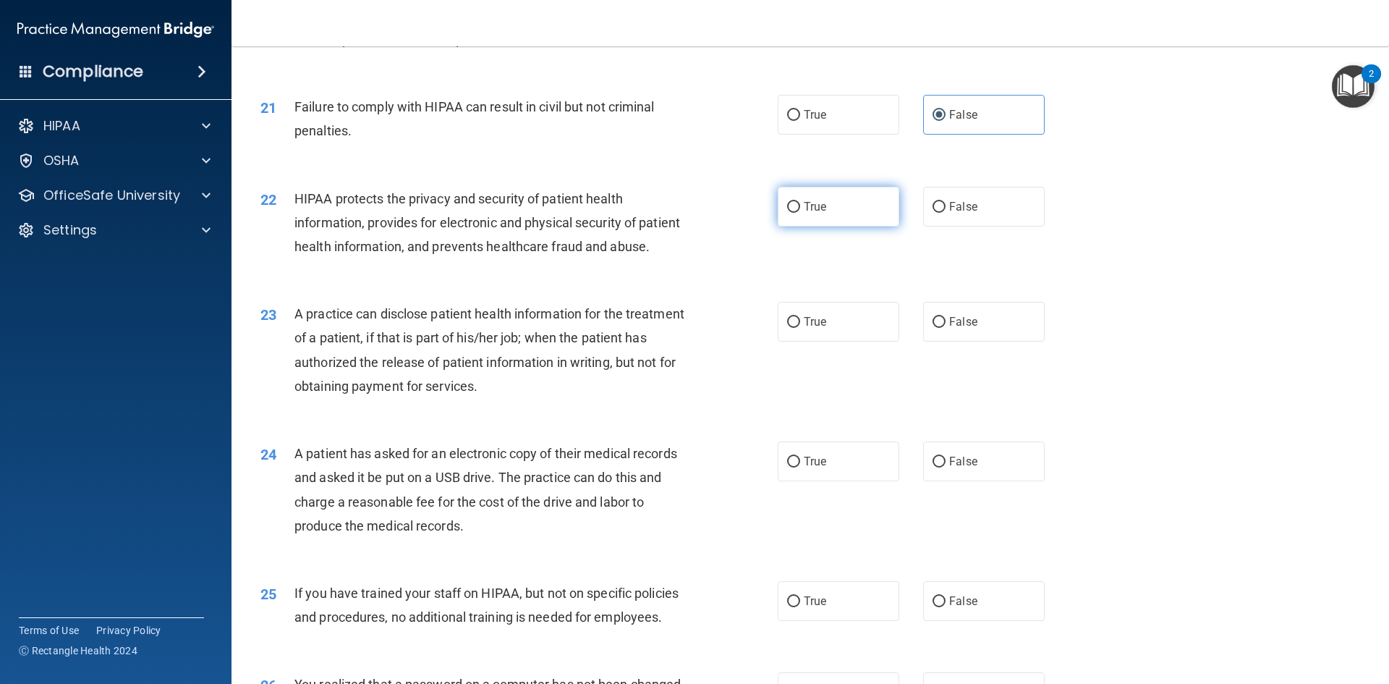
click at [789, 213] on input "True" at bounding box center [793, 207] width 13 height 11
radio input "true"
click at [787, 328] on input "True" at bounding box center [793, 322] width 13 height 11
radio input "true"
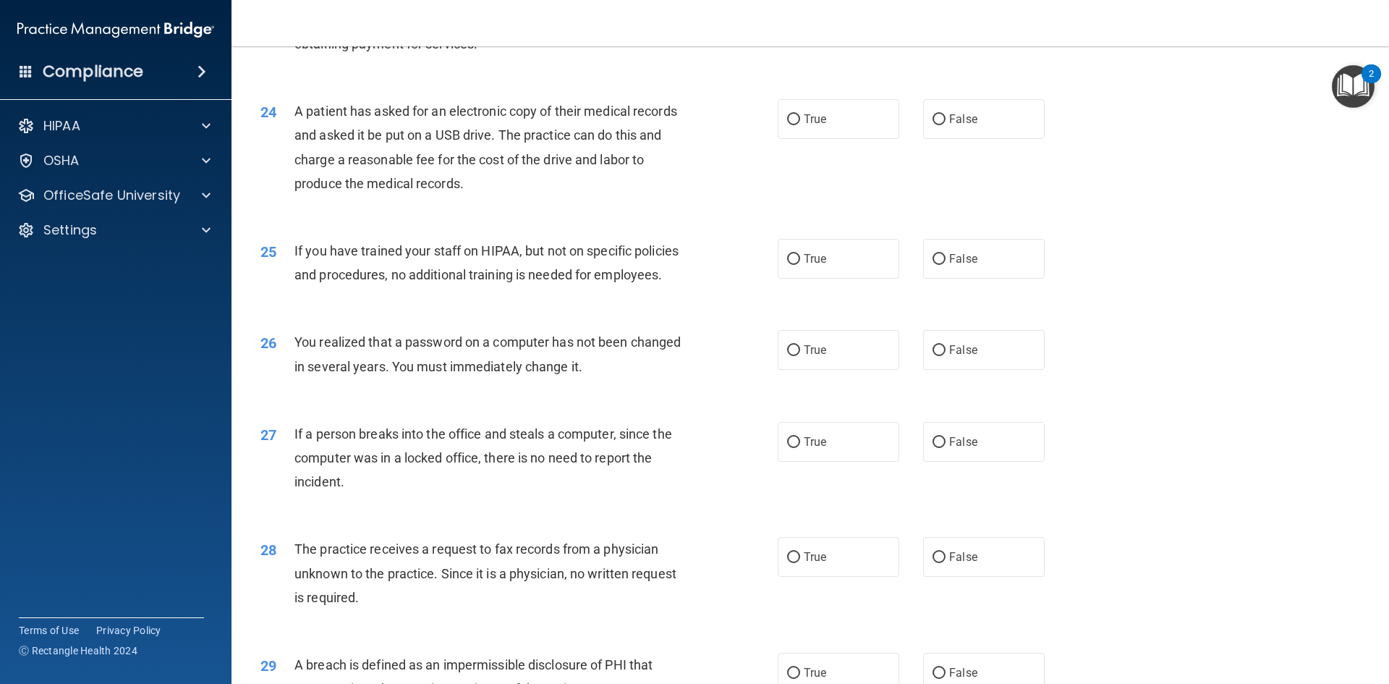
scroll to position [2460, 0]
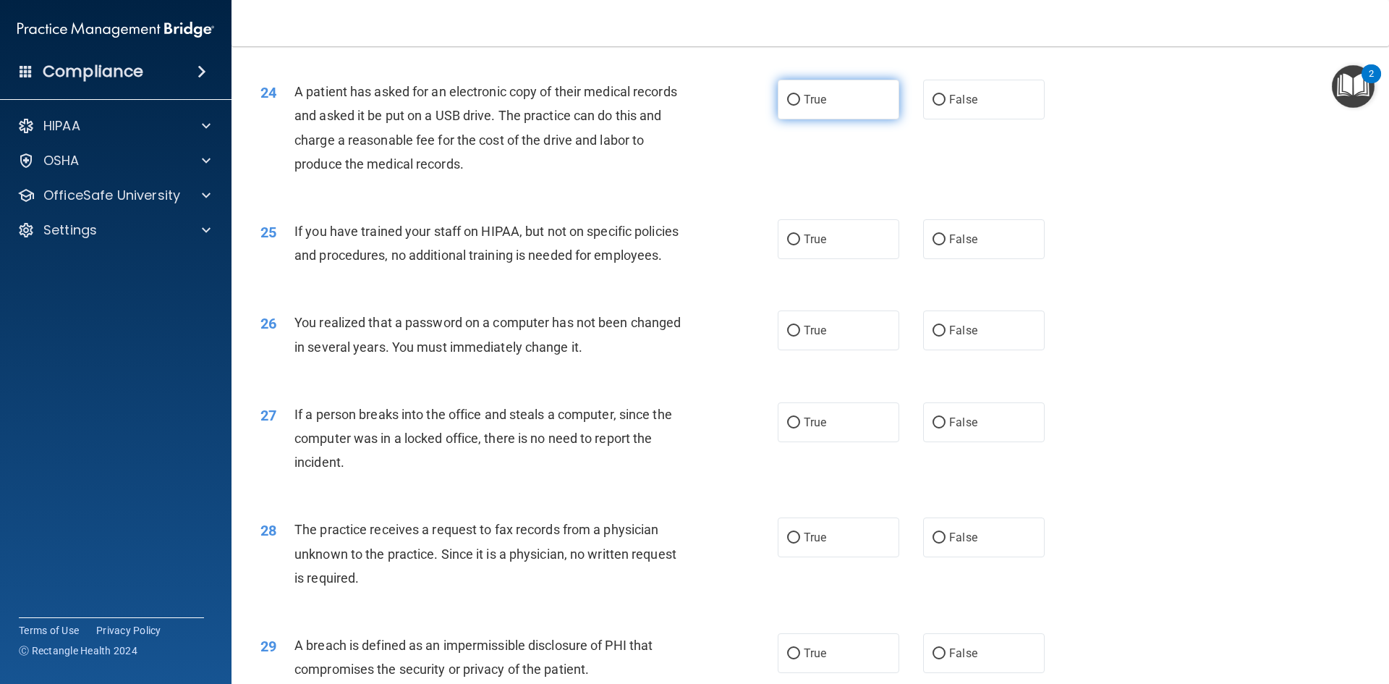
drag, startPoint x: 786, startPoint y: 149, endPoint x: 746, endPoint y: 186, distance: 54.3
click at [787, 106] on input "True" at bounding box center [793, 100] width 13 height 11
radio input "true"
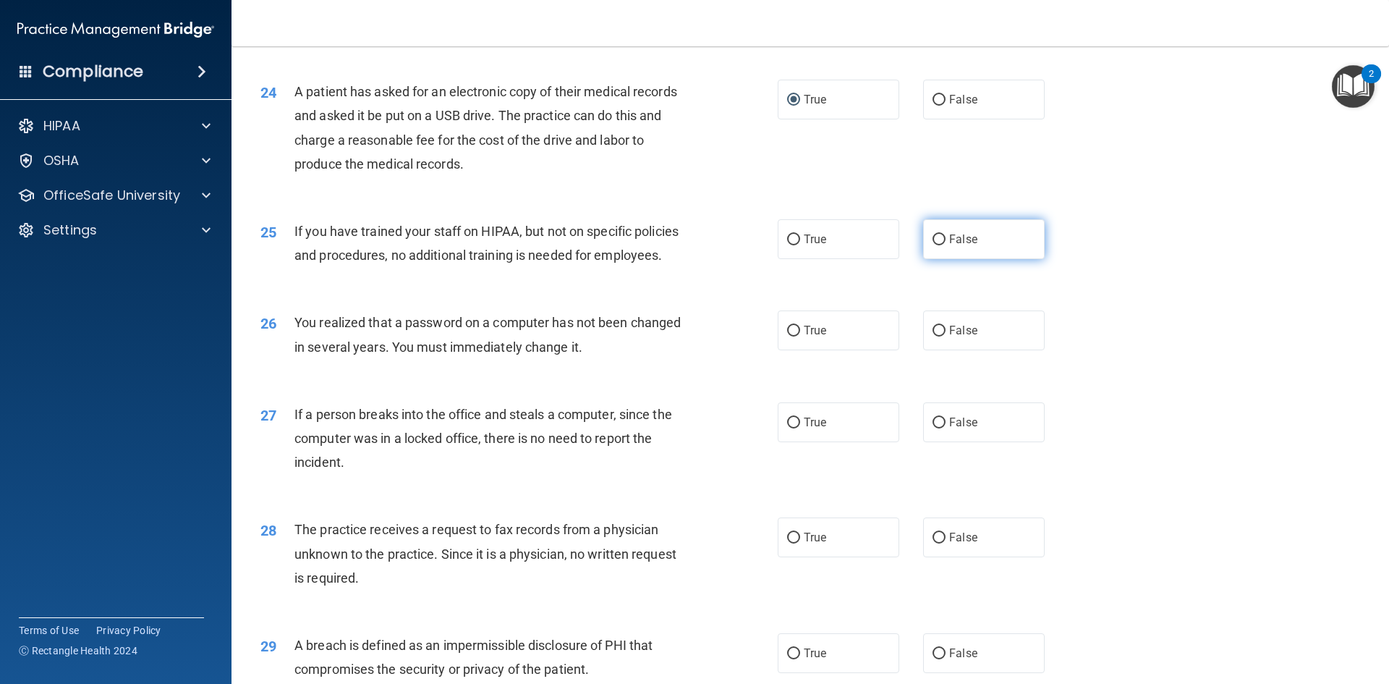
click at [945, 259] on label "False" at bounding box center [984, 239] width 122 height 40
click at [945, 245] on input "False" at bounding box center [939, 239] width 13 height 11
radio input "true"
drag, startPoint x: 779, startPoint y: 381, endPoint x: 762, endPoint y: 389, distance: 19.4
click at [781, 350] on label "True" at bounding box center [839, 330] width 122 height 40
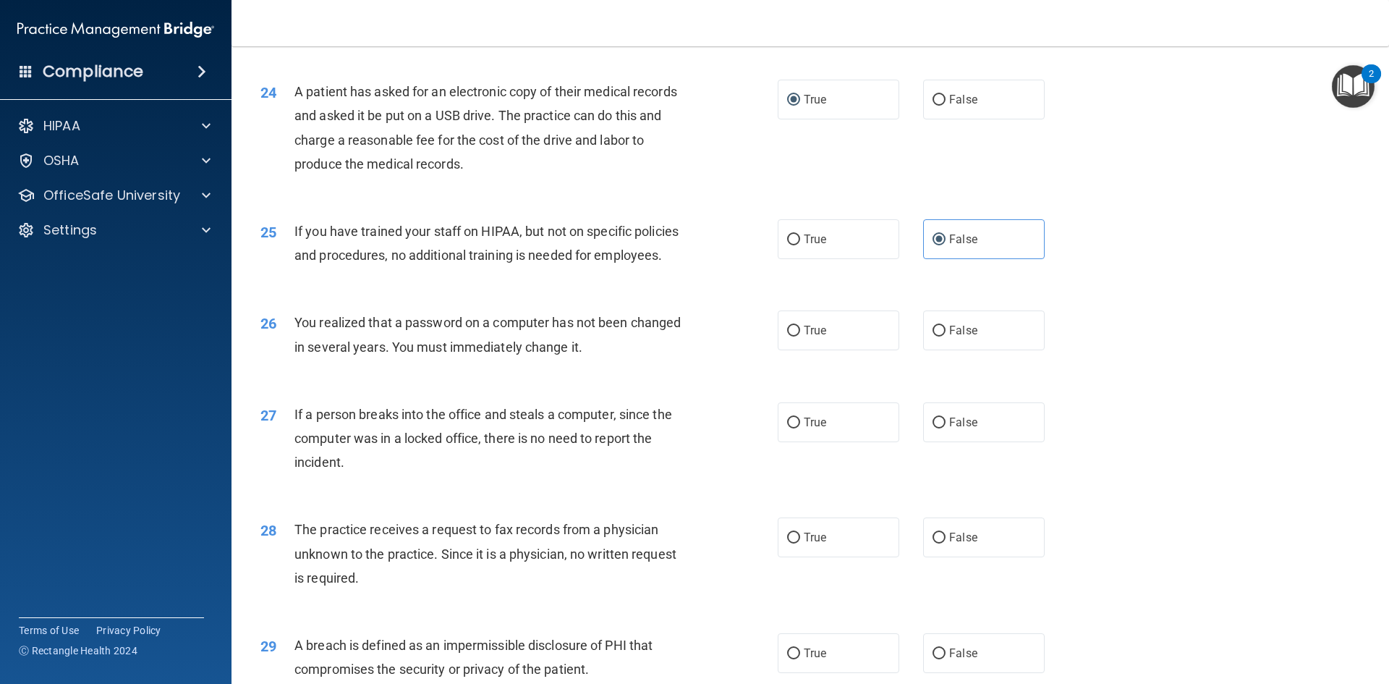
click at [787, 336] on input "True" at bounding box center [793, 331] width 13 height 11
radio input "true"
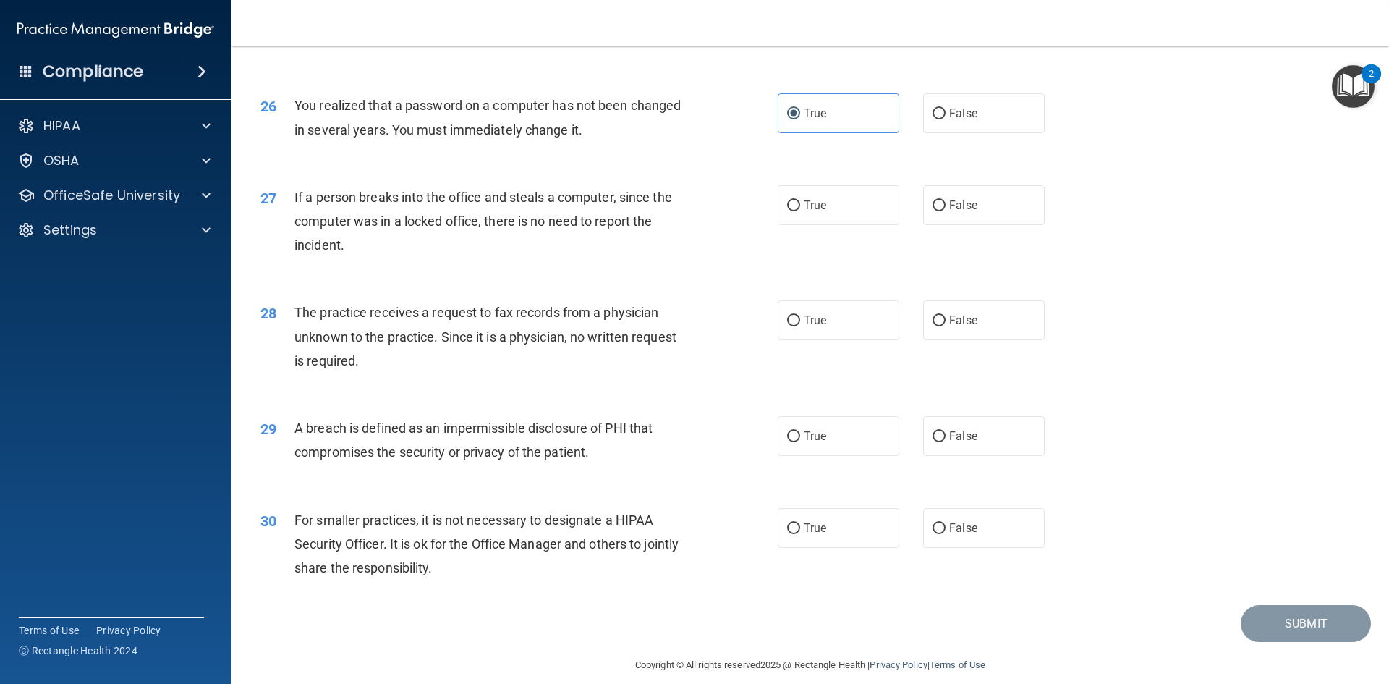
scroll to position [2741, 0]
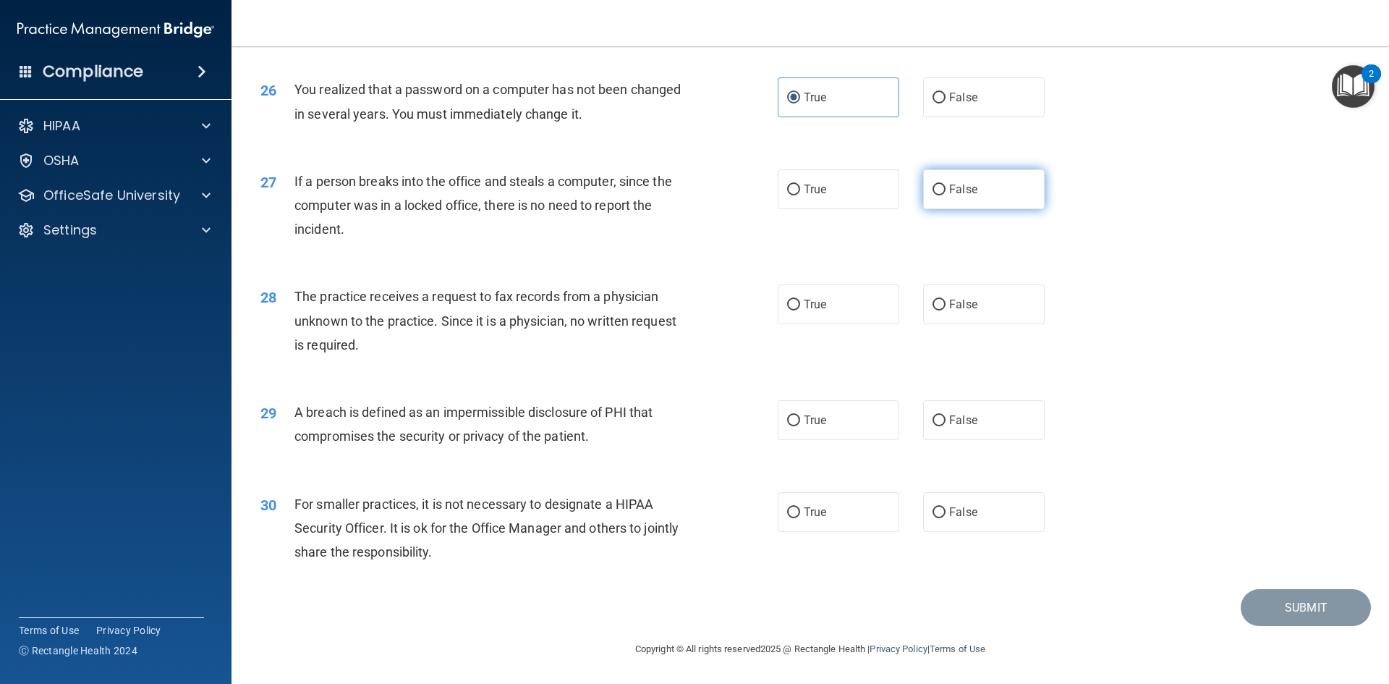
click at [933, 187] on input "False" at bounding box center [939, 190] width 13 height 11
radio input "true"
click at [933, 307] on input "False" at bounding box center [939, 305] width 13 height 11
radio input "true"
click at [787, 415] on input "True" at bounding box center [793, 420] width 13 height 11
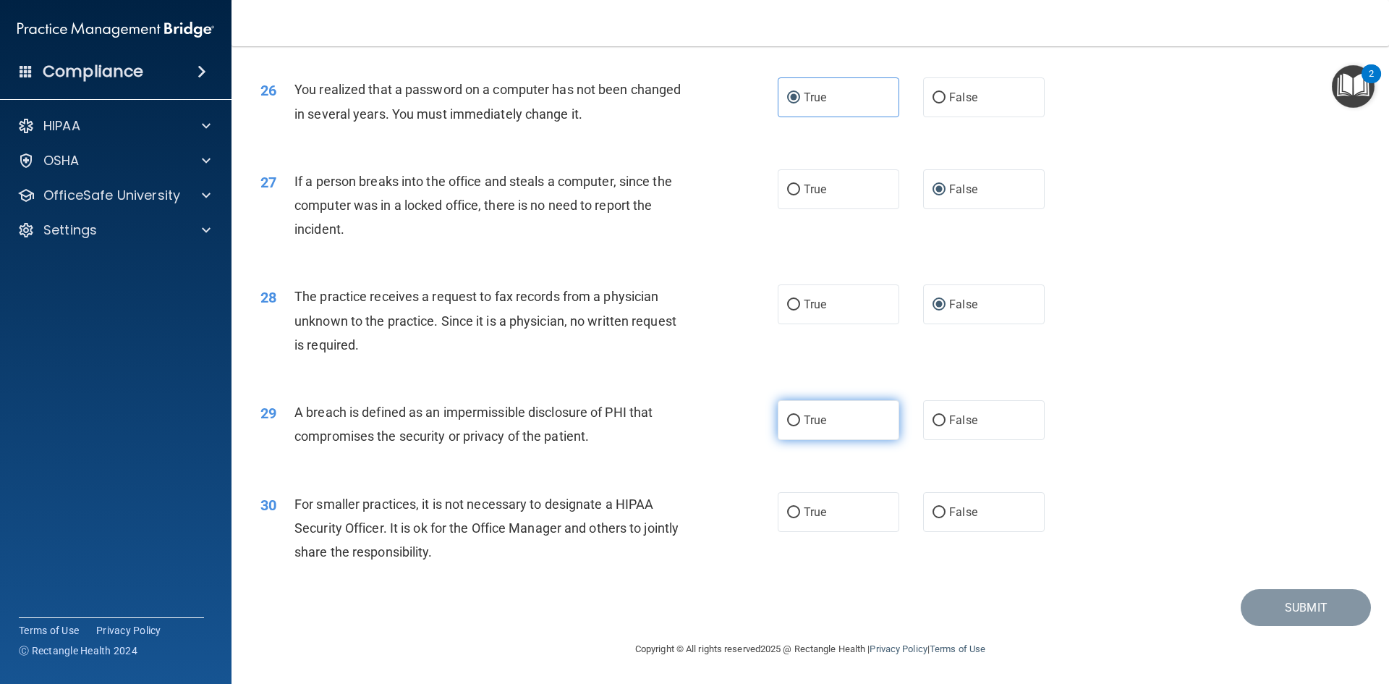
radio input "true"
click at [789, 509] on input "True" at bounding box center [793, 512] width 13 height 11
radio input "true"
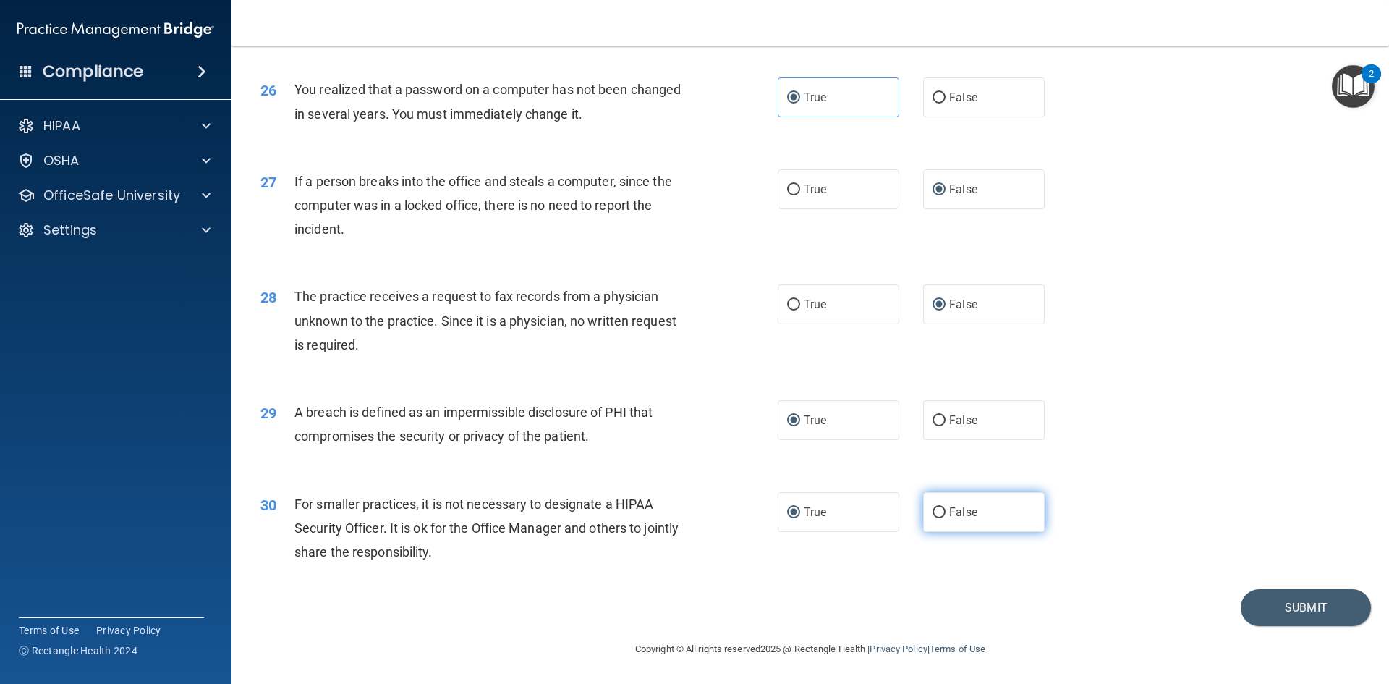
click at [935, 501] on label "False" at bounding box center [984, 512] width 122 height 40
click at [935, 507] on input "False" at bounding box center [939, 512] width 13 height 11
radio input "true"
radio input "false"
click at [1306, 598] on button "Submit" at bounding box center [1306, 607] width 130 height 37
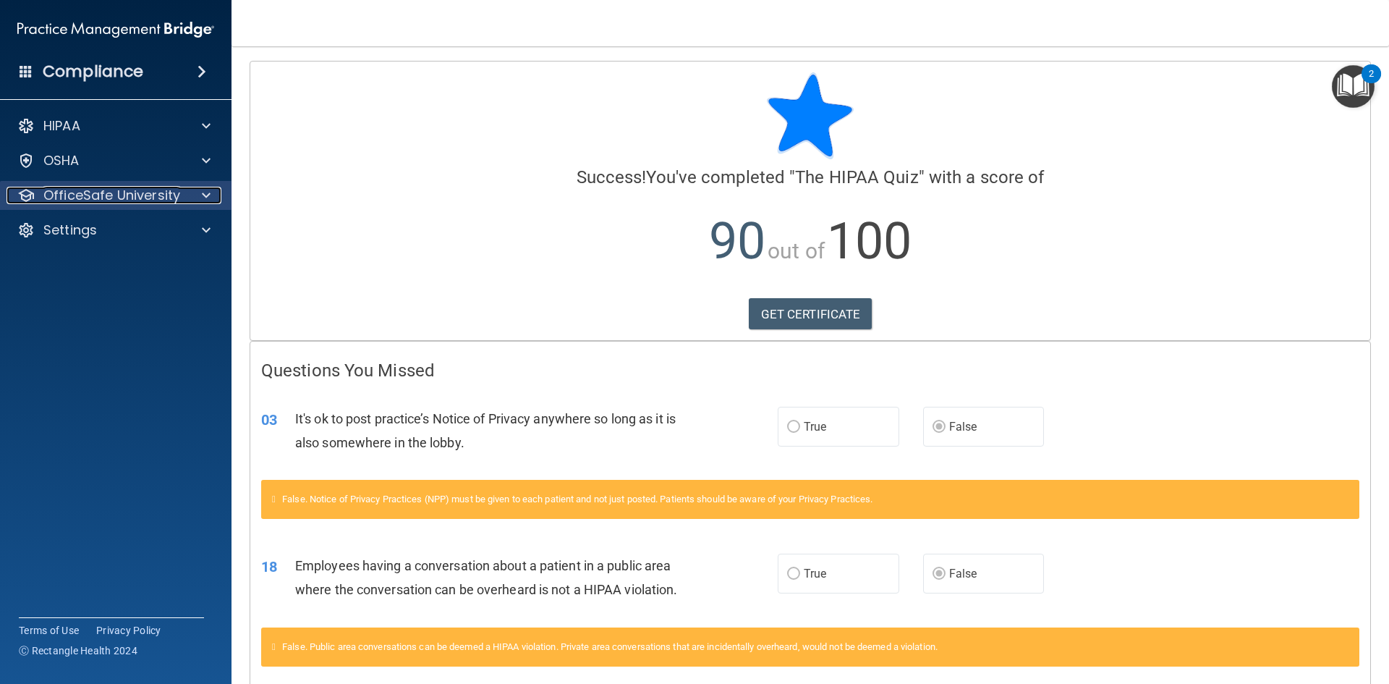
click at [203, 192] on span at bounding box center [206, 195] width 9 height 17
click at [147, 196] on p "OfficeSafe University" at bounding box center [111, 195] width 137 height 17
click at [190, 192] on div at bounding box center [204, 195] width 36 height 17
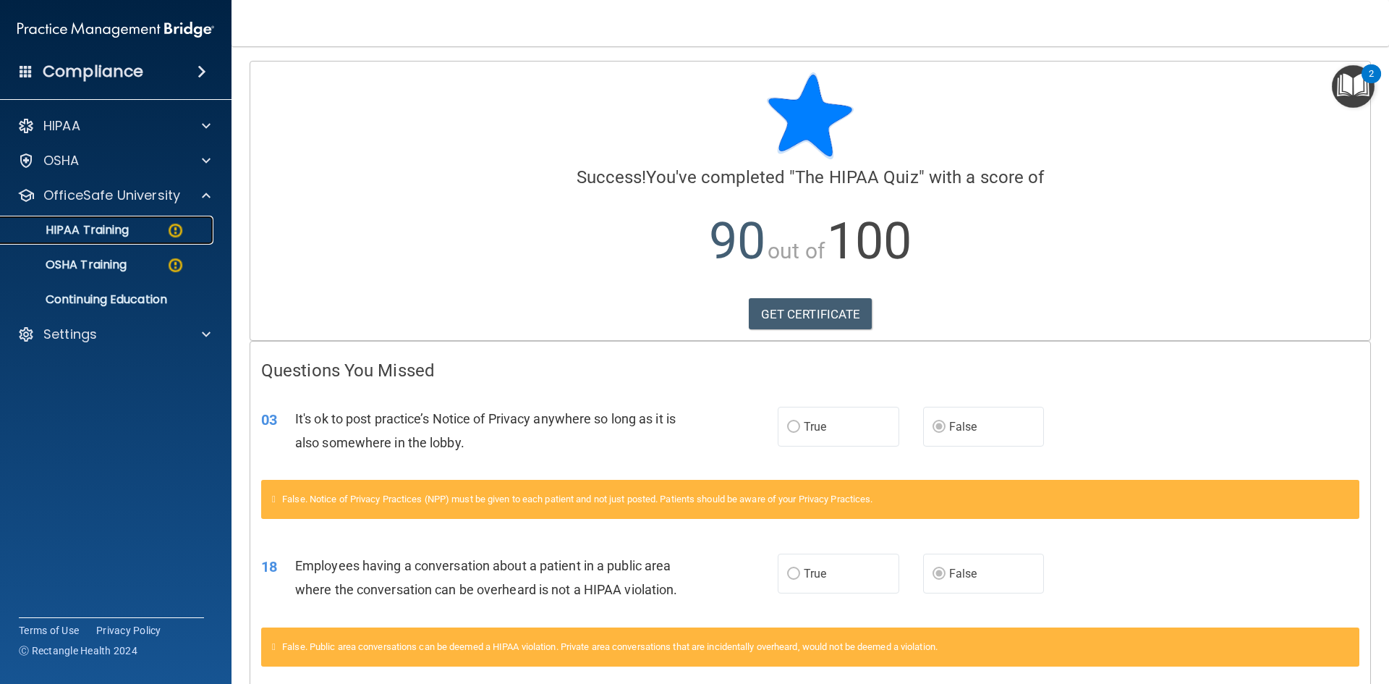
click at [117, 229] on p "HIPAA Training" at bounding box center [68, 230] width 119 height 14
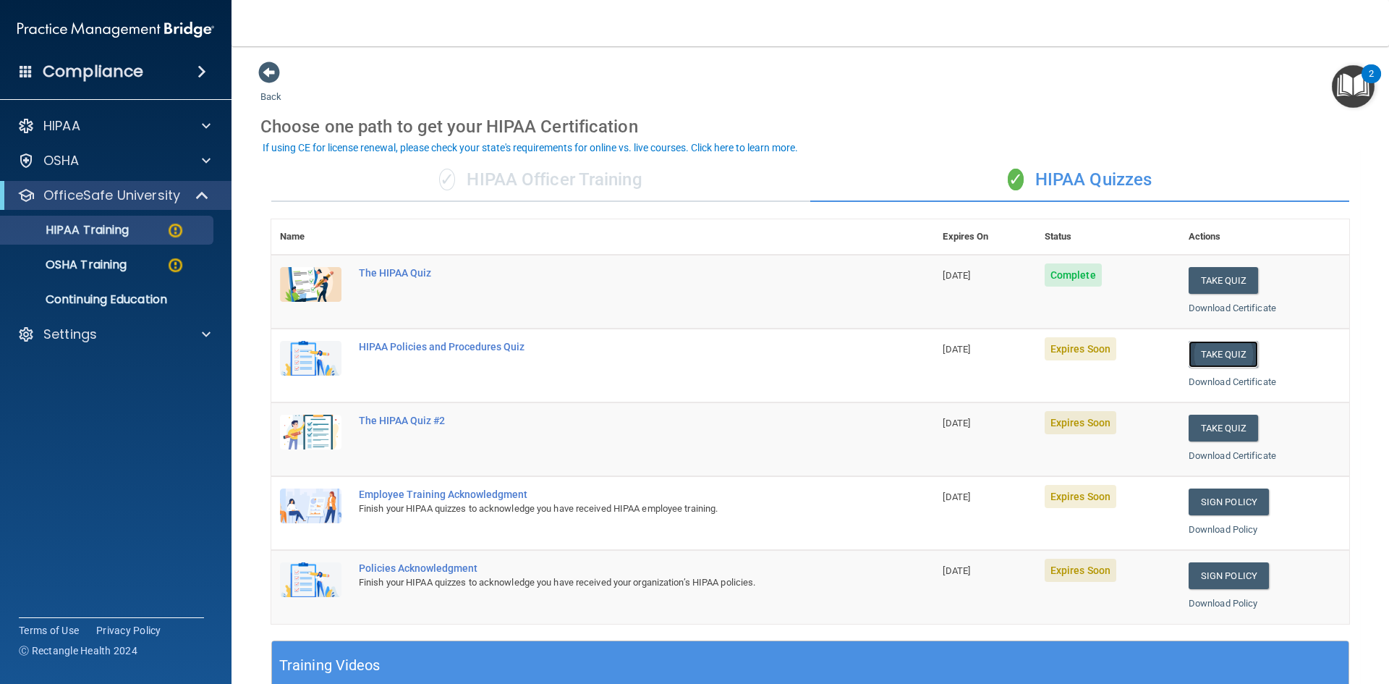
click at [1224, 353] on button "Take Quiz" at bounding box center [1223, 354] width 69 height 27
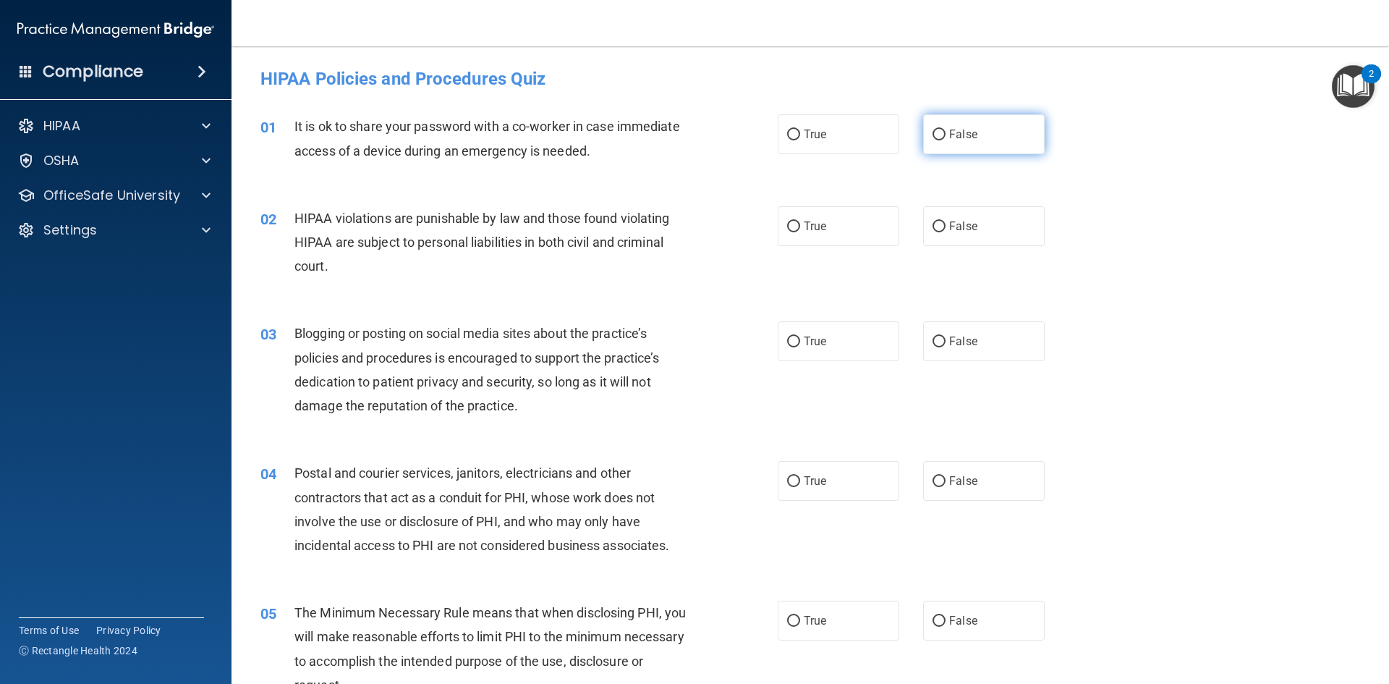
click at [933, 135] on input "False" at bounding box center [939, 135] width 13 height 11
radio input "true"
click at [787, 227] on input "True" at bounding box center [793, 226] width 13 height 11
radio input "true"
click at [787, 342] on input "True" at bounding box center [793, 341] width 13 height 11
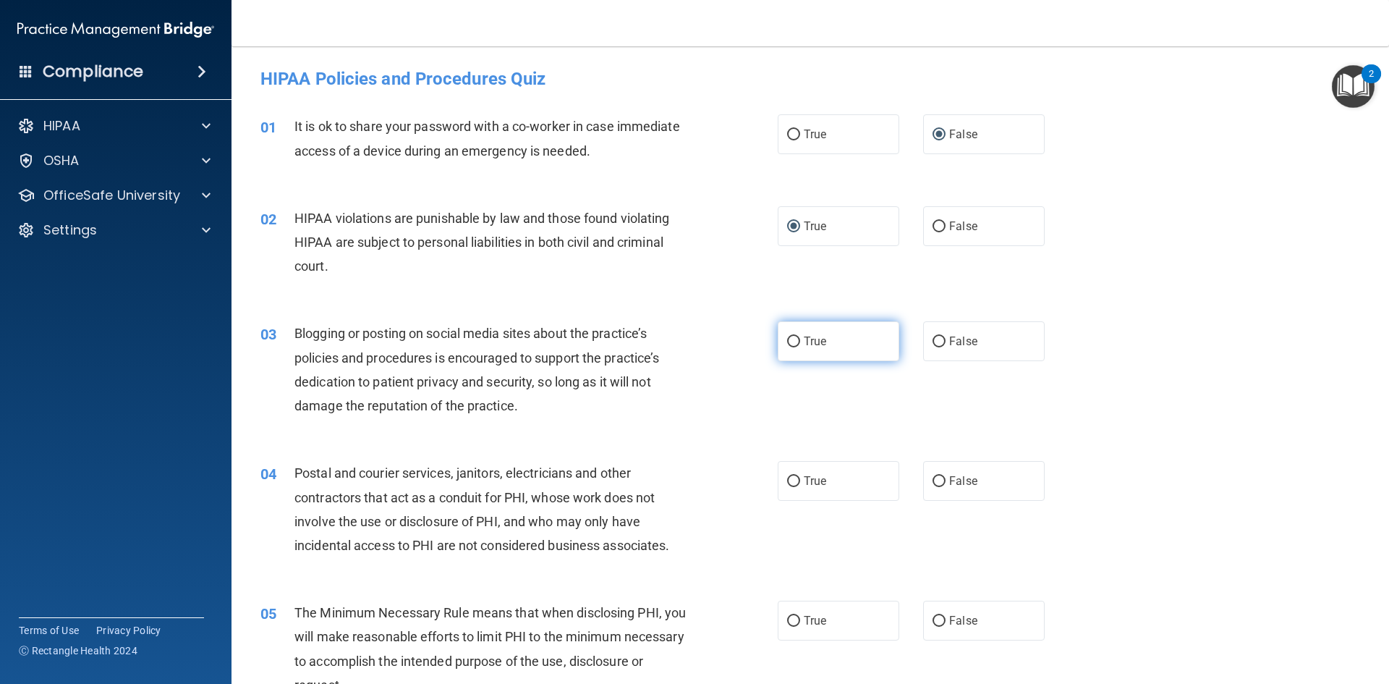
radio input "true"
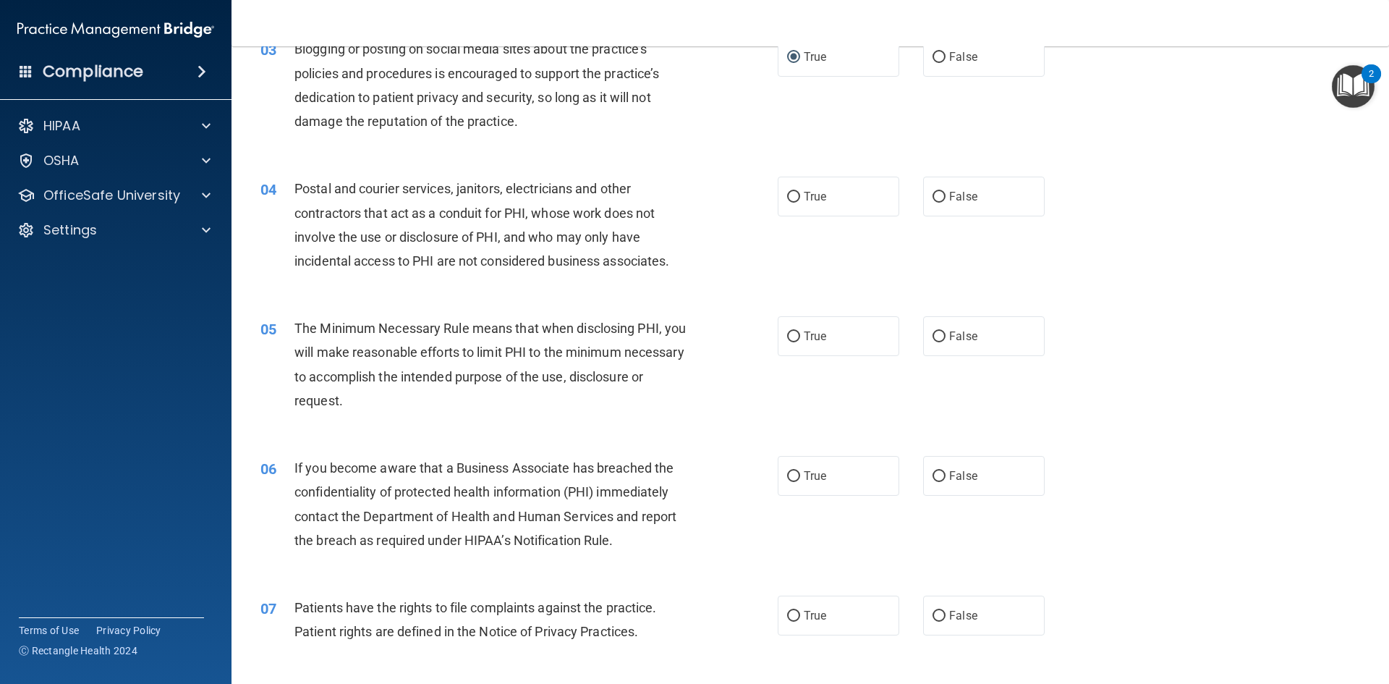
scroll to position [289, 0]
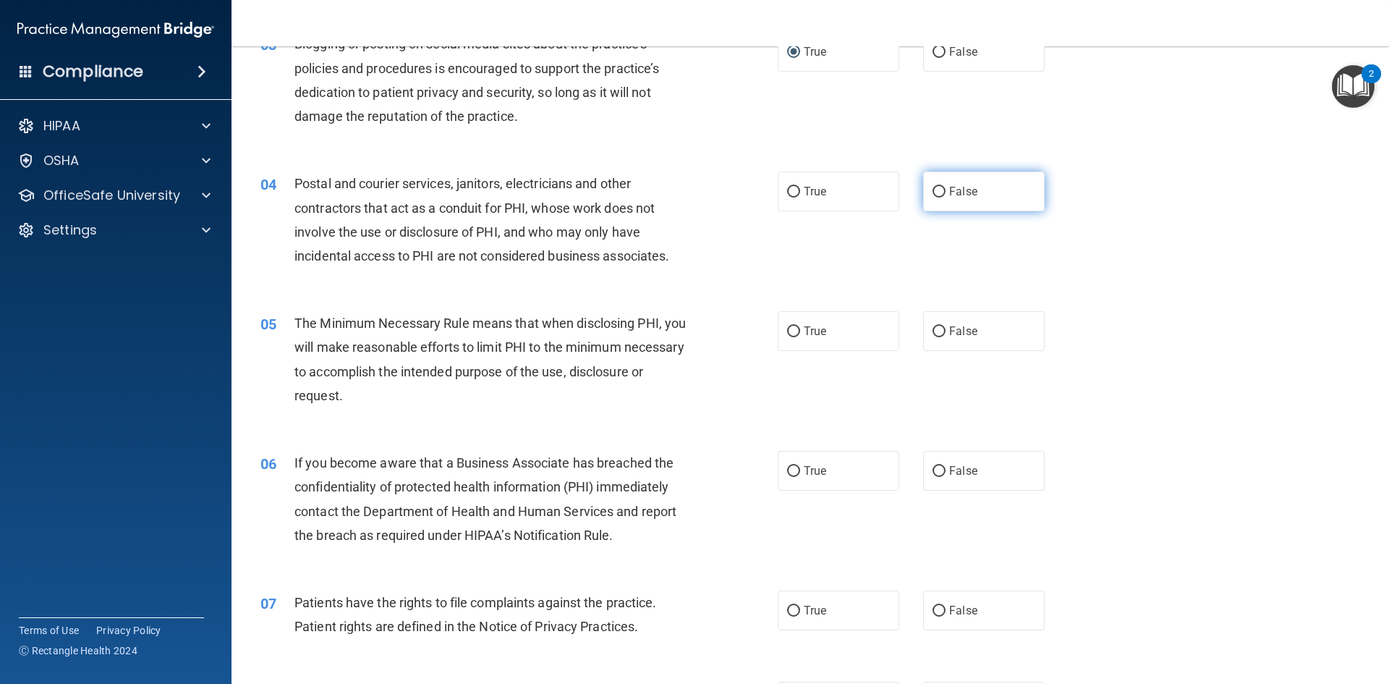
click at [935, 188] on input "False" at bounding box center [939, 192] width 13 height 11
radio input "true"
click at [787, 332] on input "True" at bounding box center [793, 331] width 13 height 11
radio input "true"
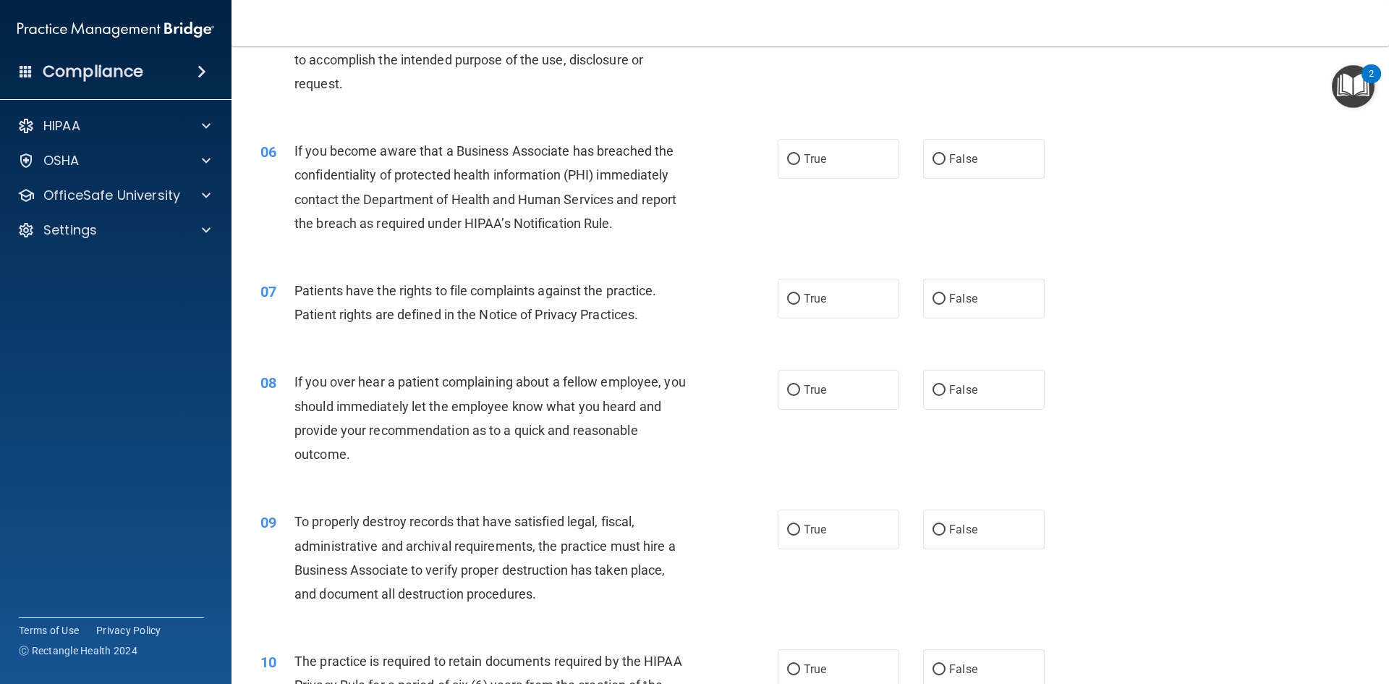
scroll to position [651, 0]
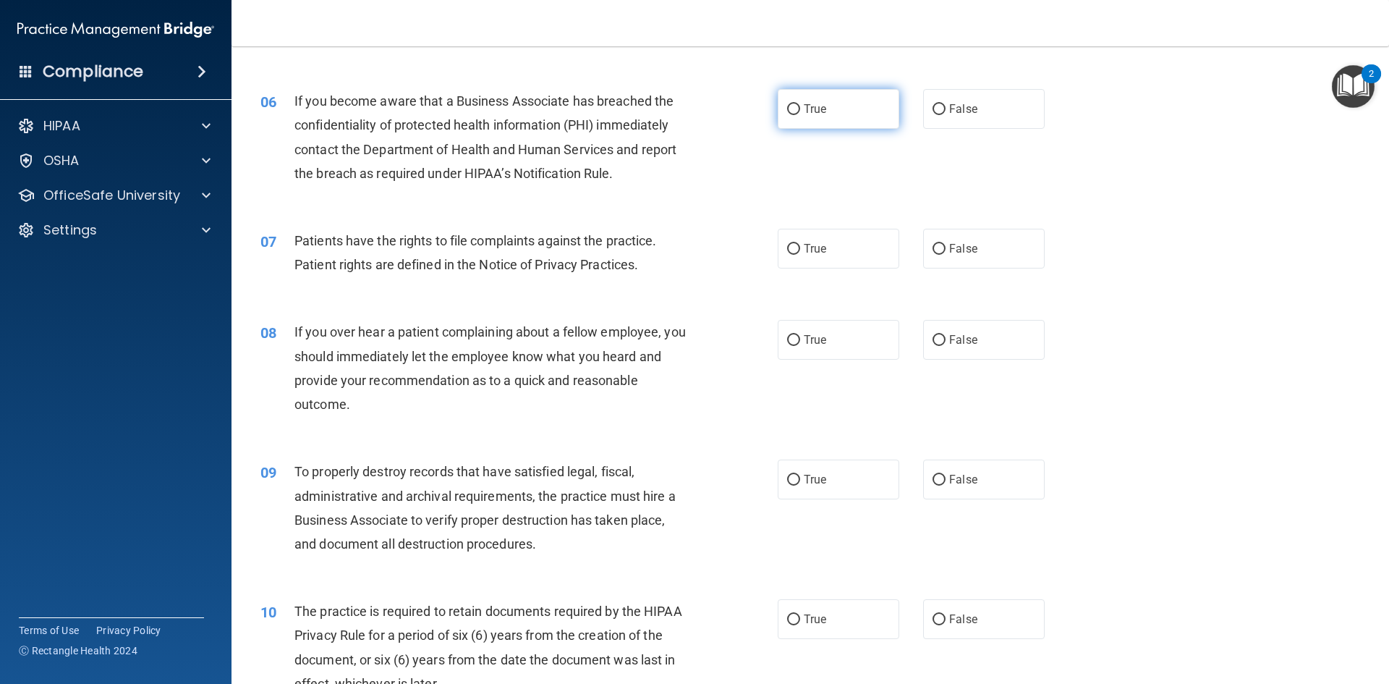
click at [789, 104] on input "True" at bounding box center [793, 109] width 13 height 11
radio input "true"
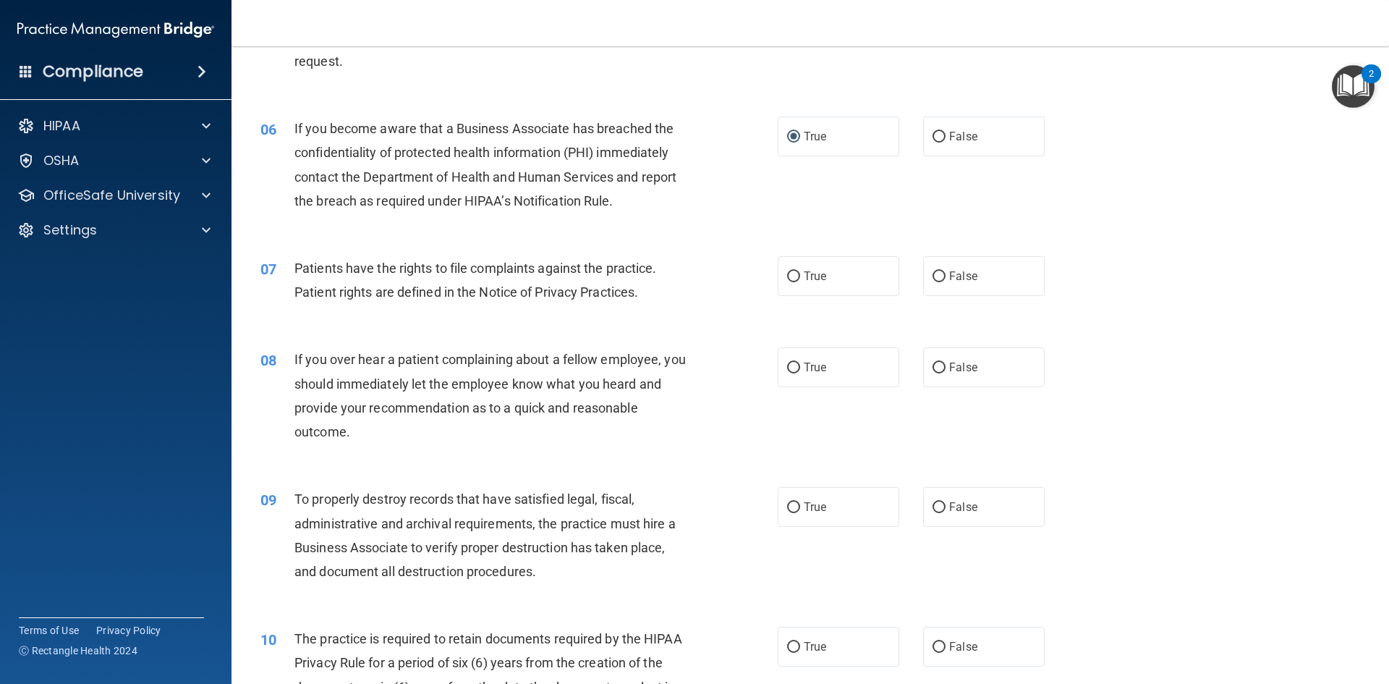
scroll to position [579, 0]
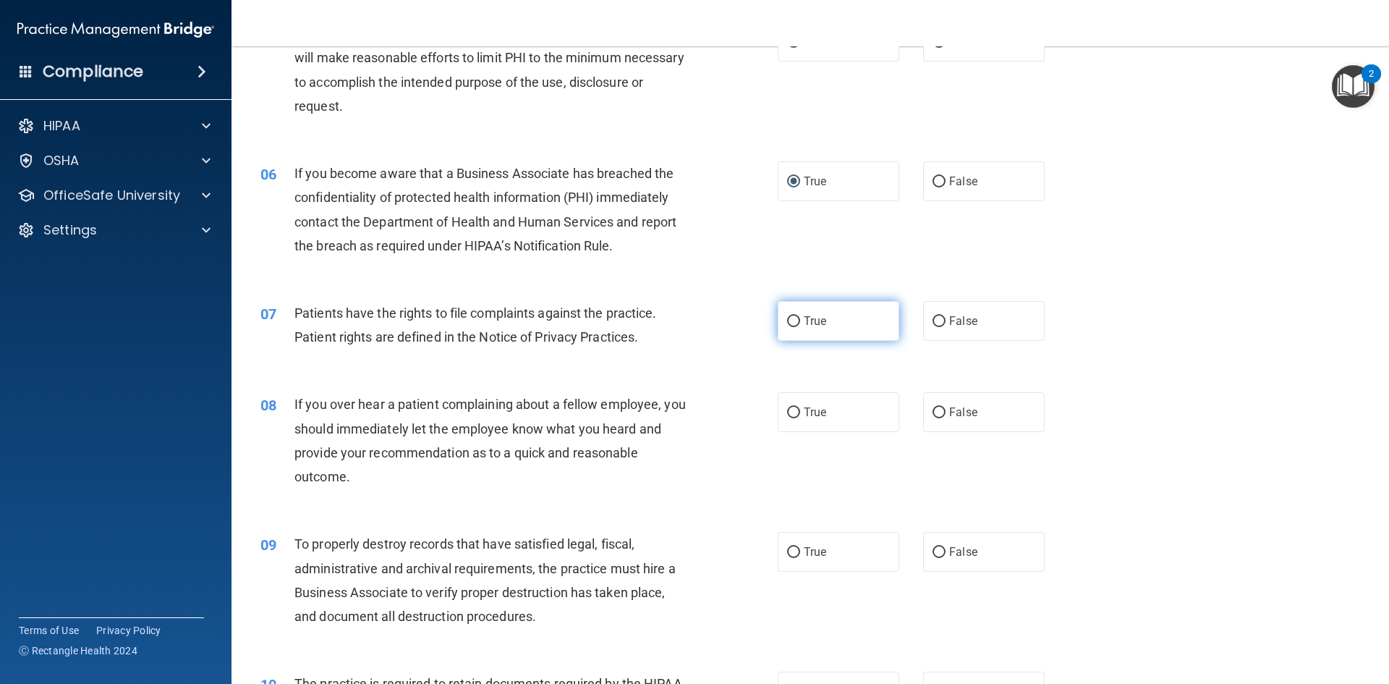
click at [787, 323] on input "True" at bounding box center [793, 321] width 13 height 11
radio input "true"
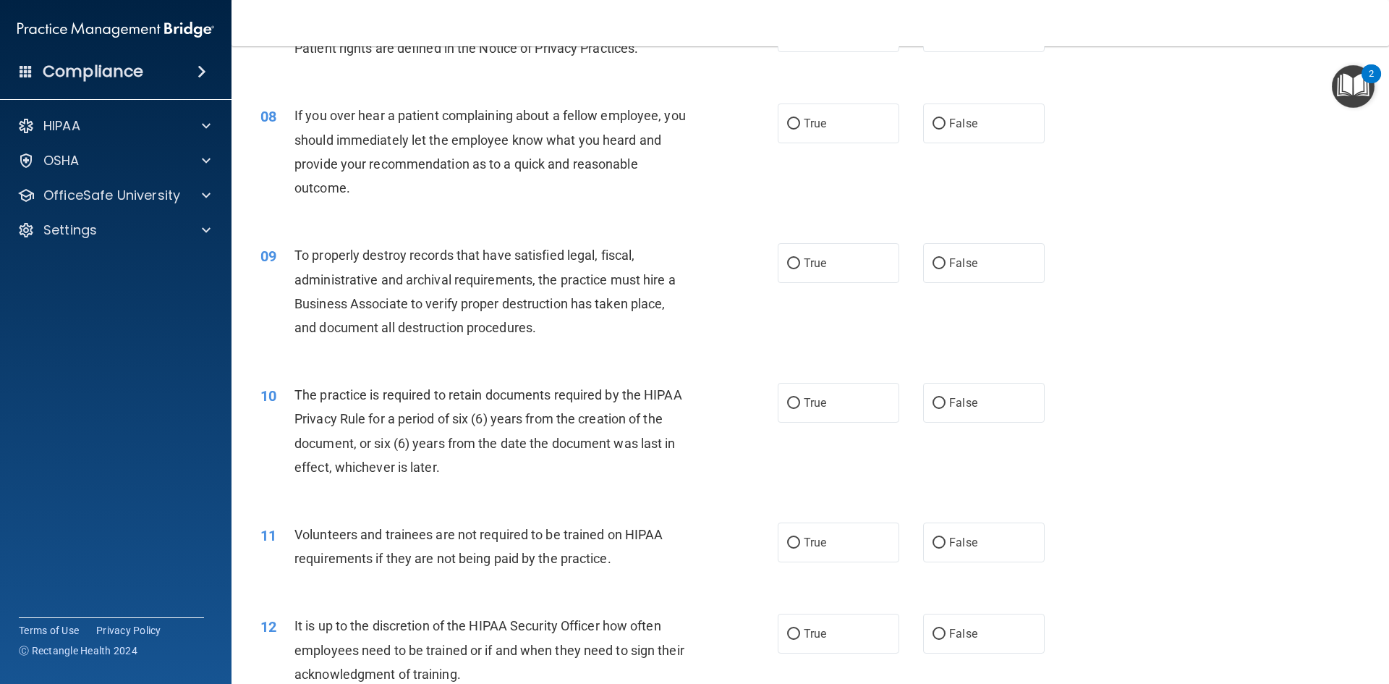
scroll to position [868, 0]
click at [781, 116] on label "True" at bounding box center [839, 123] width 122 height 40
click at [787, 118] on input "True" at bounding box center [793, 123] width 13 height 11
radio input "true"
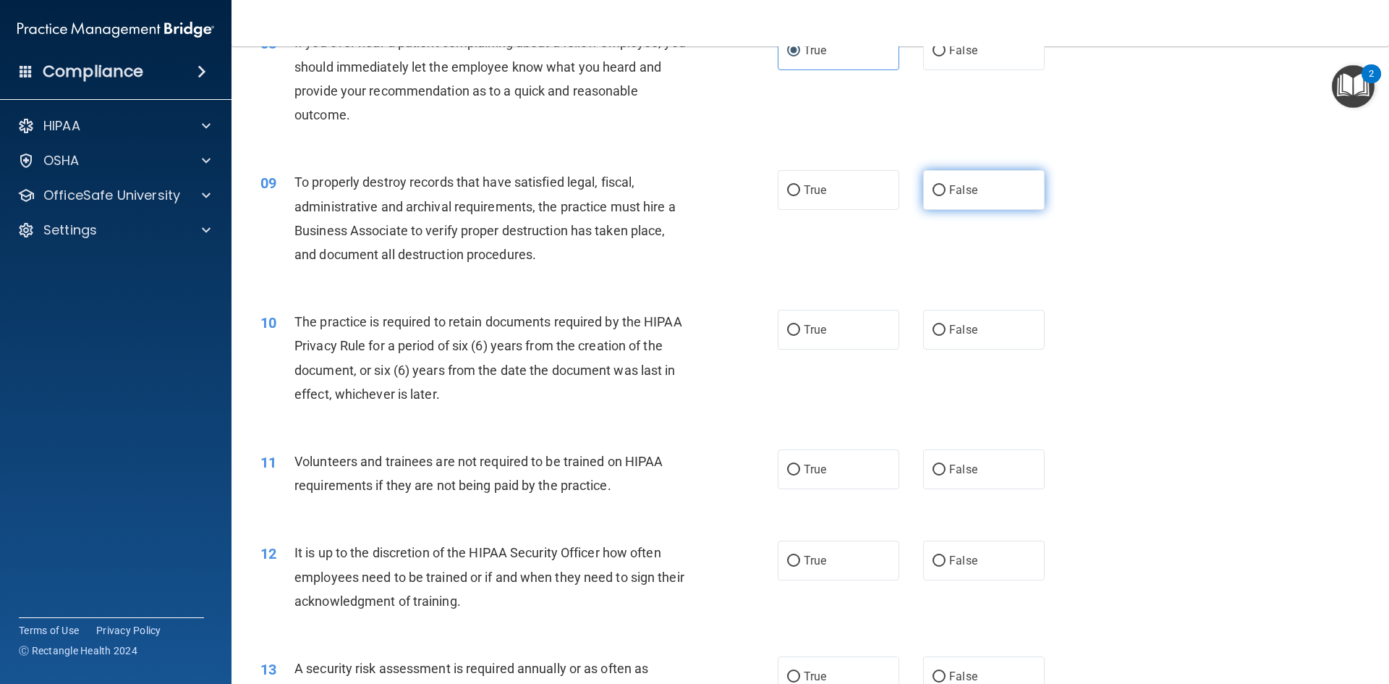
click at [949, 184] on span "False" at bounding box center [963, 190] width 28 height 14
click at [946, 185] on input "False" at bounding box center [939, 190] width 13 height 11
radio input "true"
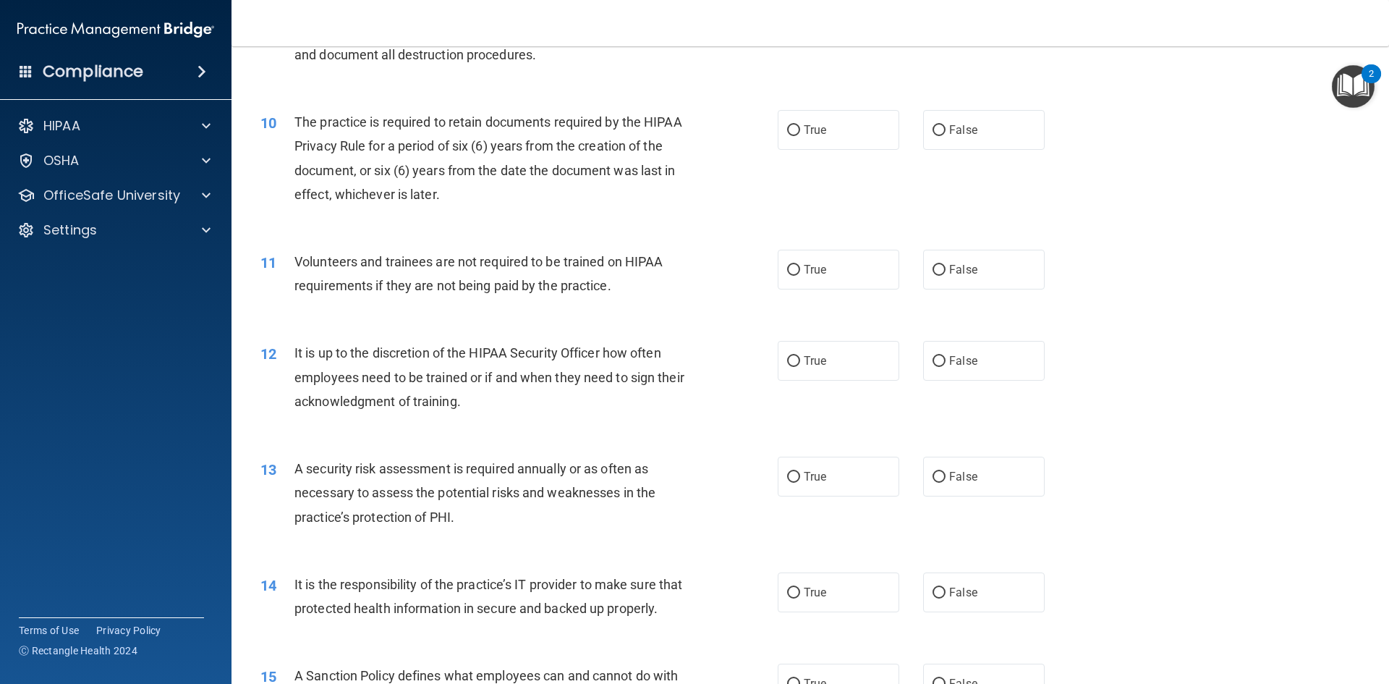
scroll to position [1158, 0]
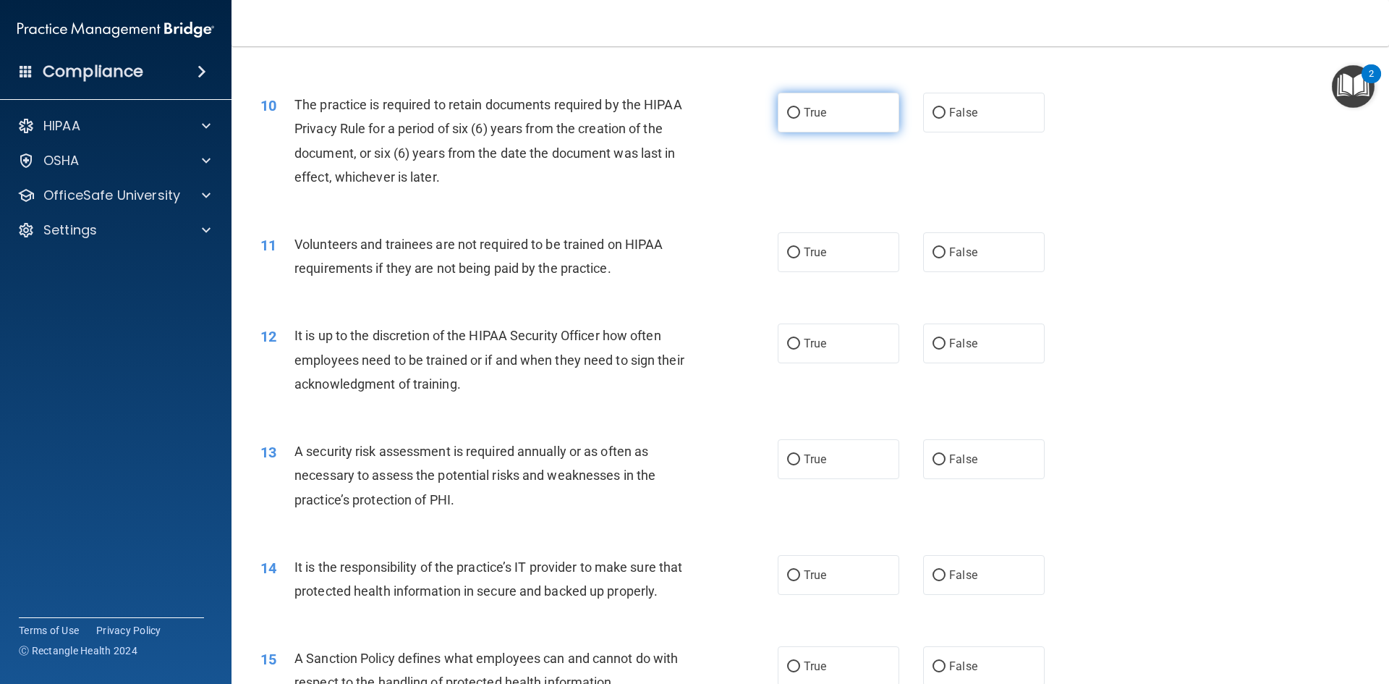
click at [787, 110] on input "True" at bounding box center [793, 113] width 13 height 11
radio input "true"
click at [939, 247] on label "False" at bounding box center [984, 252] width 122 height 40
click at [939, 247] on input "False" at bounding box center [939, 252] width 13 height 11
radio input "true"
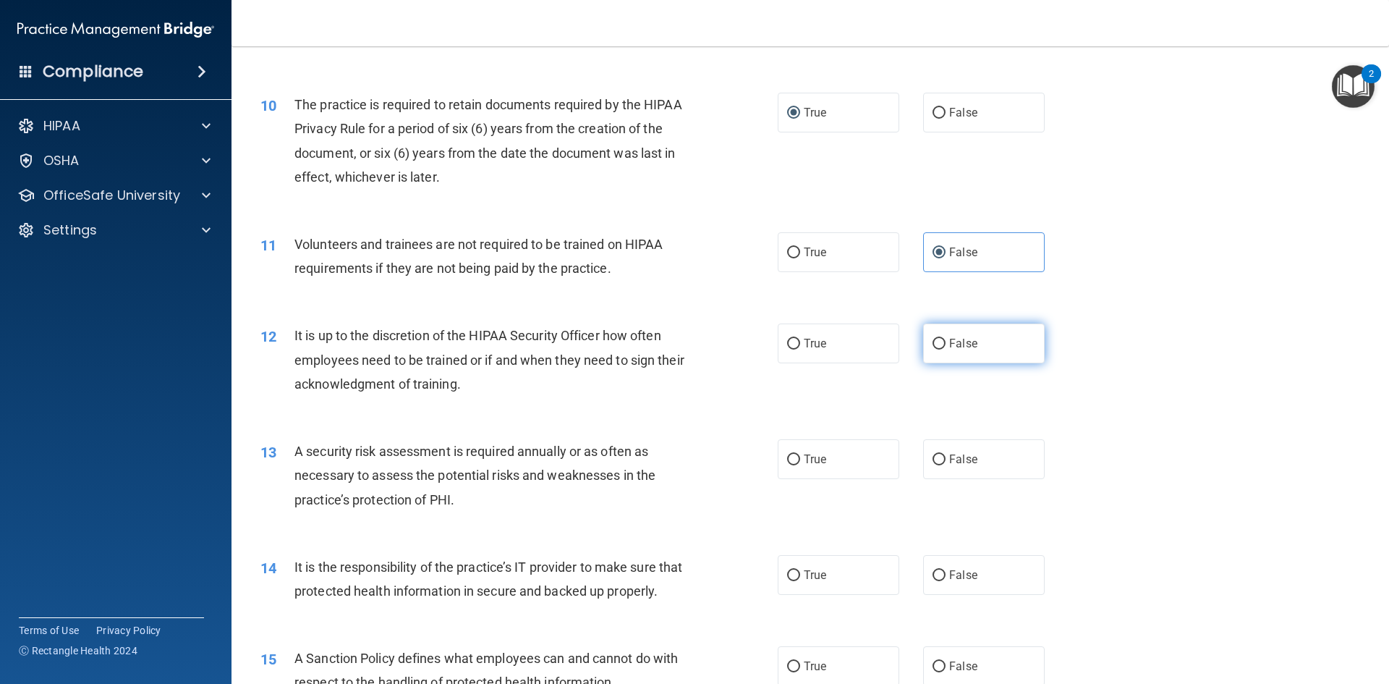
click at [970, 334] on label "False" at bounding box center [984, 343] width 122 height 40
click at [946, 339] on input "False" at bounding box center [939, 344] width 13 height 11
radio input "true"
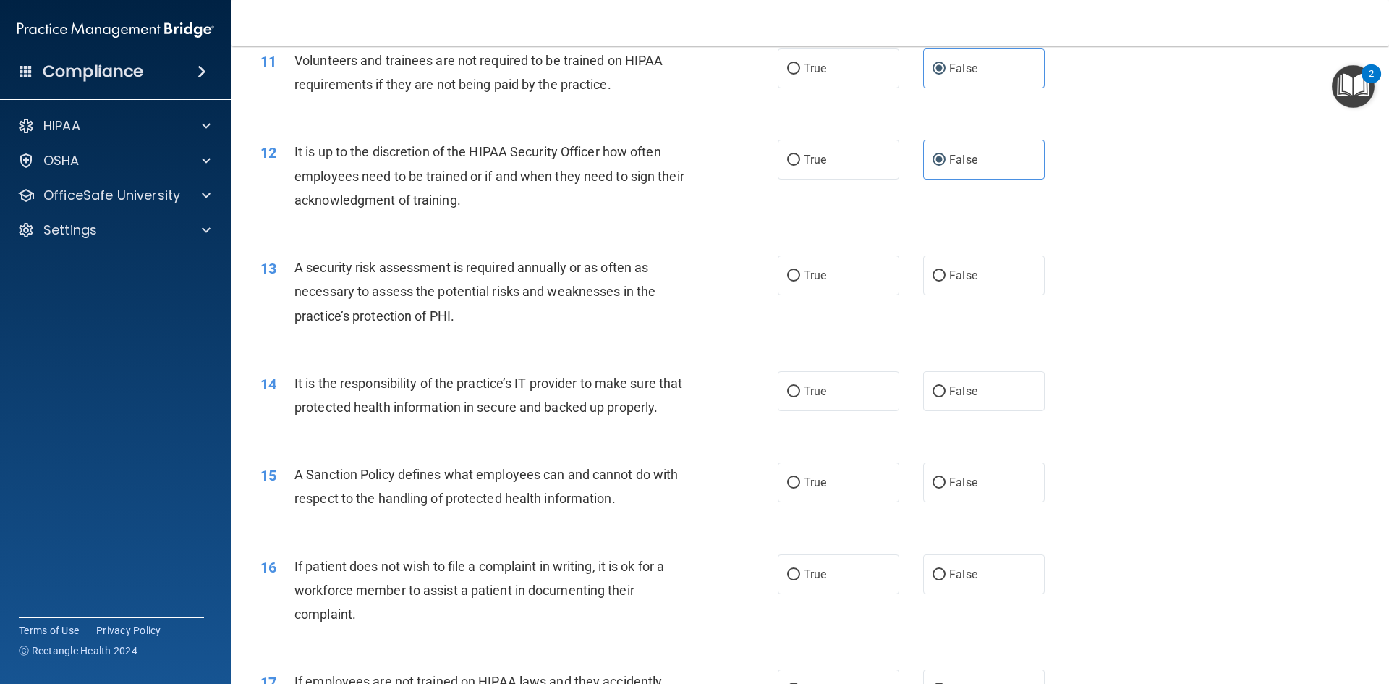
scroll to position [1375, 0]
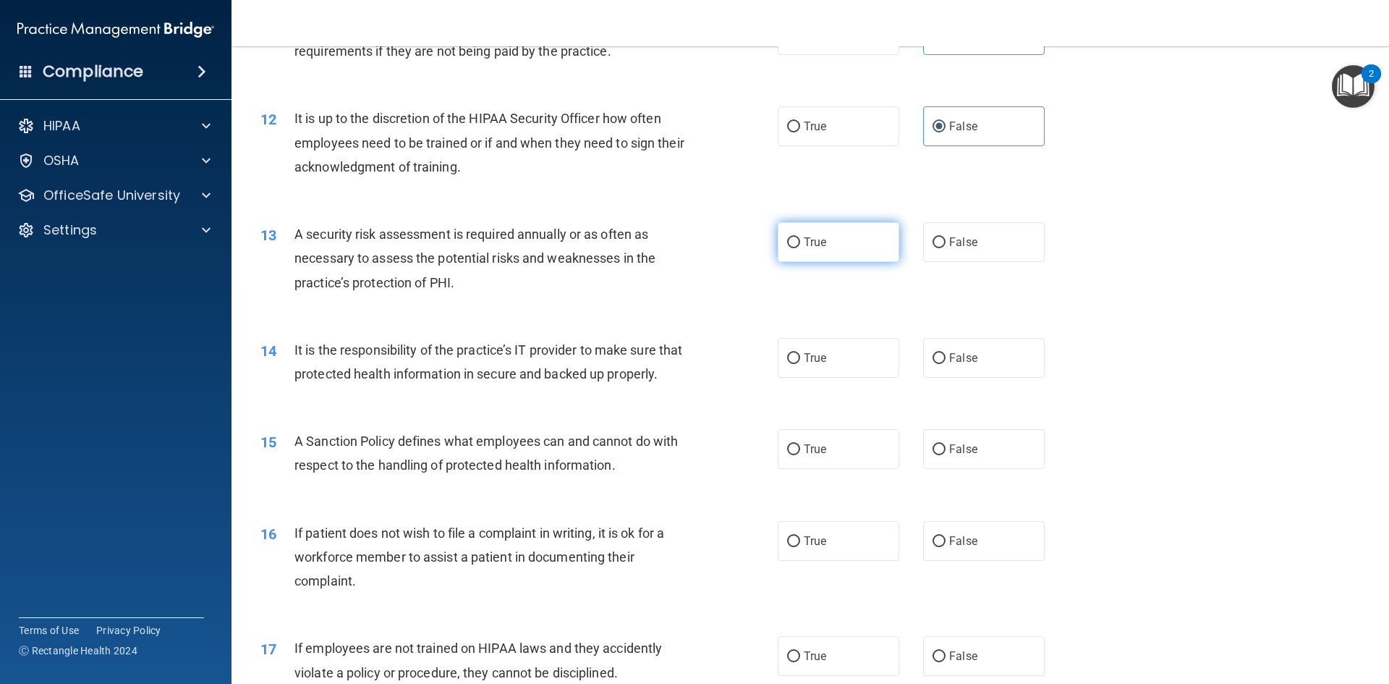
click at [792, 240] on input "True" at bounding box center [793, 242] width 13 height 11
radio input "true"
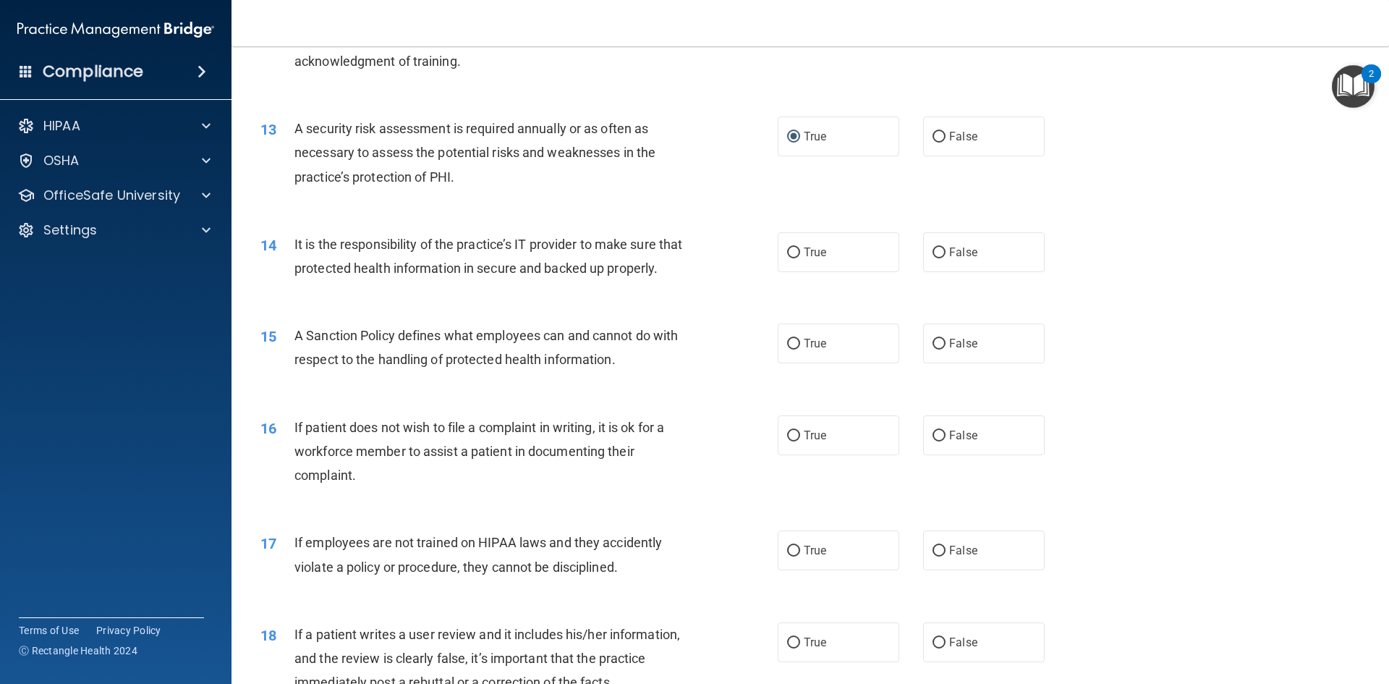
scroll to position [1520, 0]
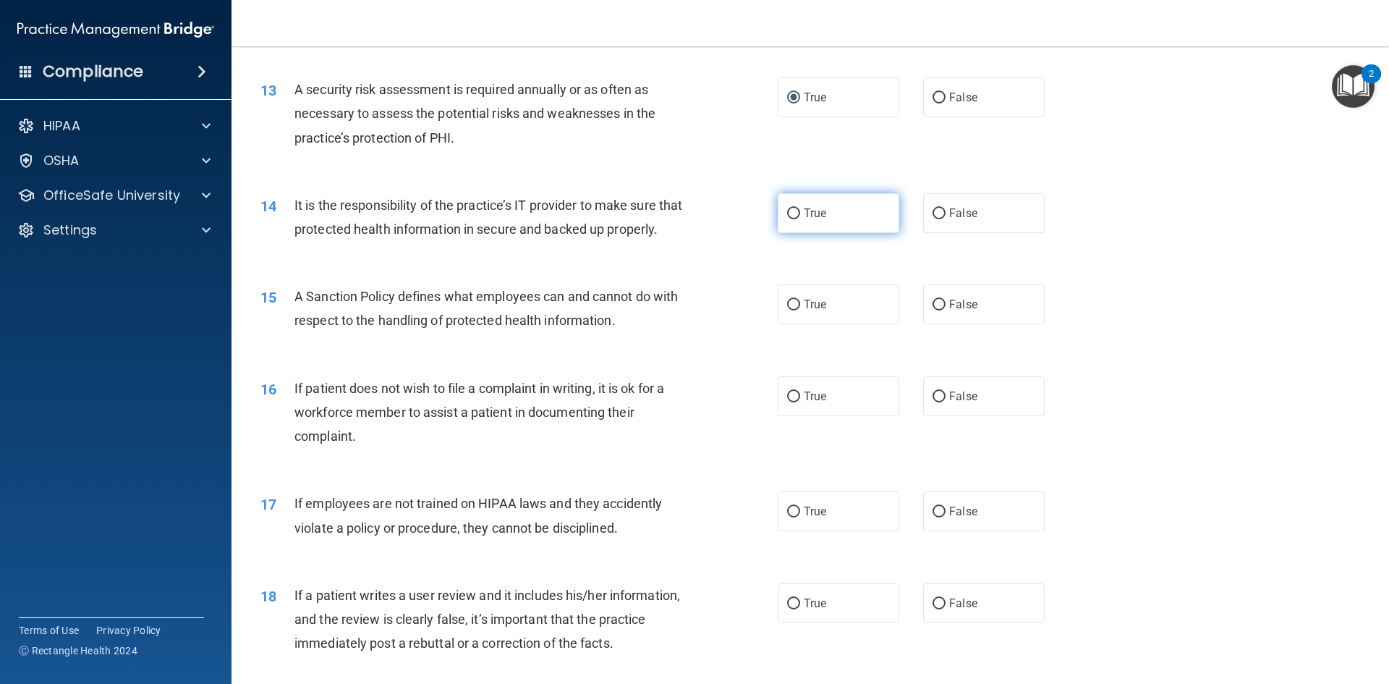
click at [787, 213] on input "True" at bounding box center [793, 213] width 13 height 11
radio input "true"
click at [787, 310] on input "True" at bounding box center [793, 305] width 13 height 11
radio input "true"
click at [789, 402] on input "True" at bounding box center [793, 396] width 13 height 11
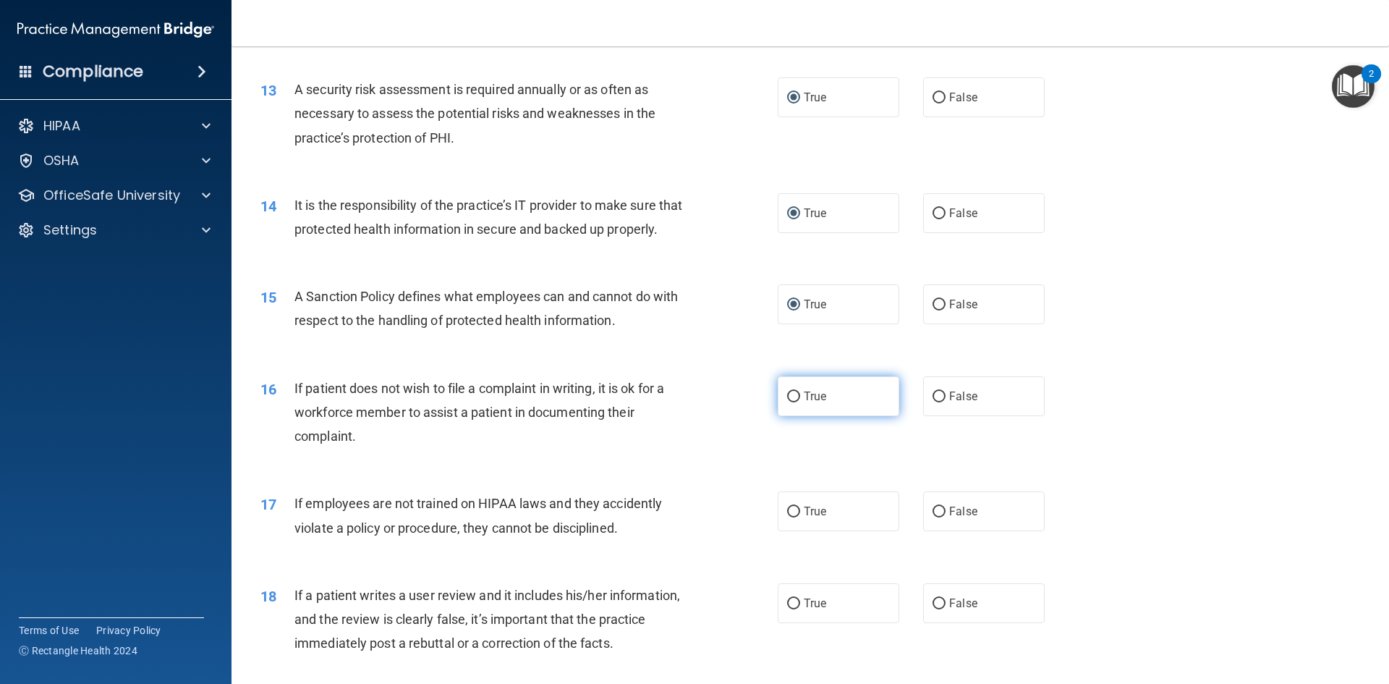
radio input "true"
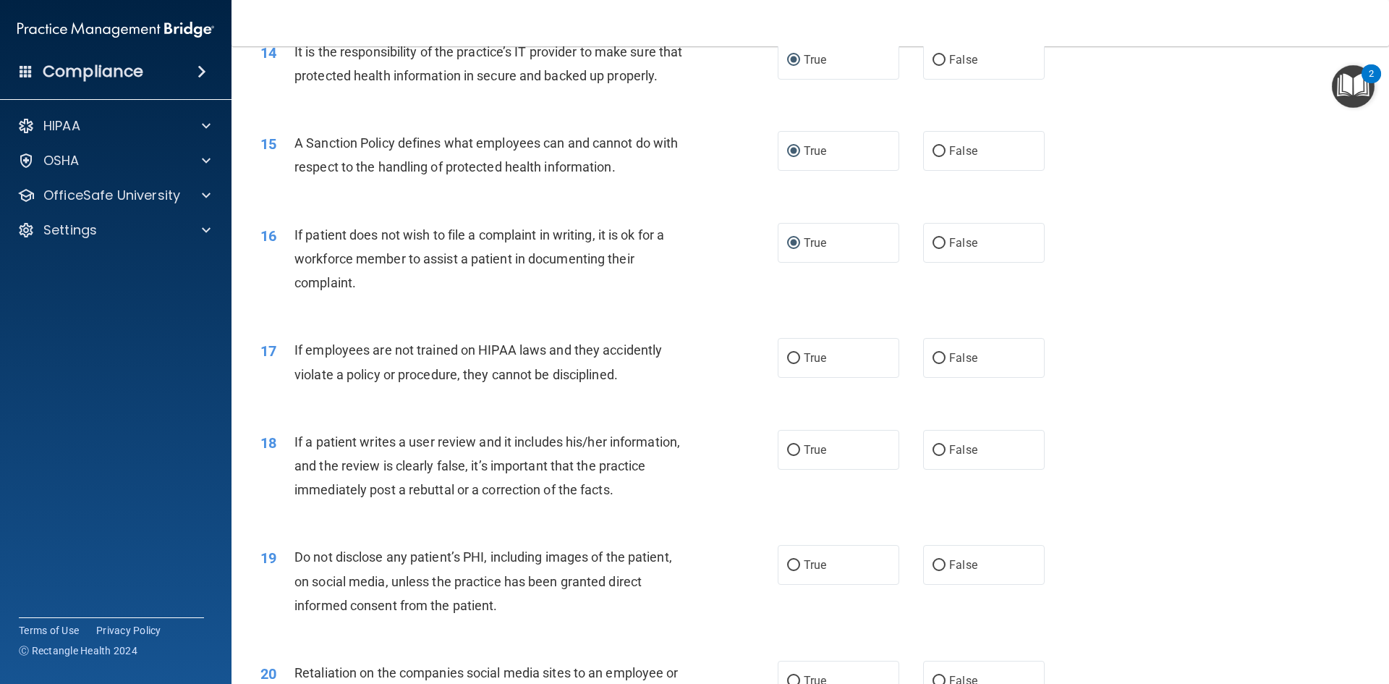
scroll to position [1809, 0]
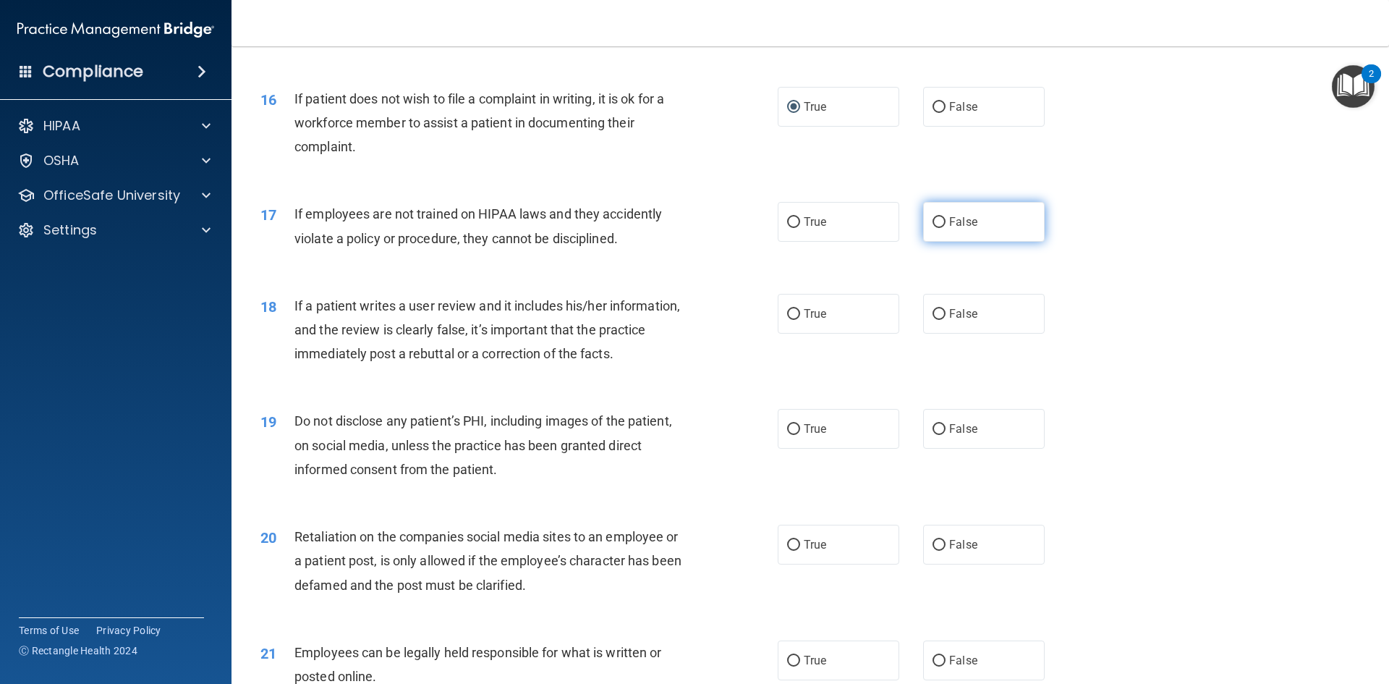
click at [938, 228] on input "False" at bounding box center [939, 222] width 13 height 11
radio input "true"
click at [933, 320] on input "False" at bounding box center [939, 314] width 13 height 11
radio input "true"
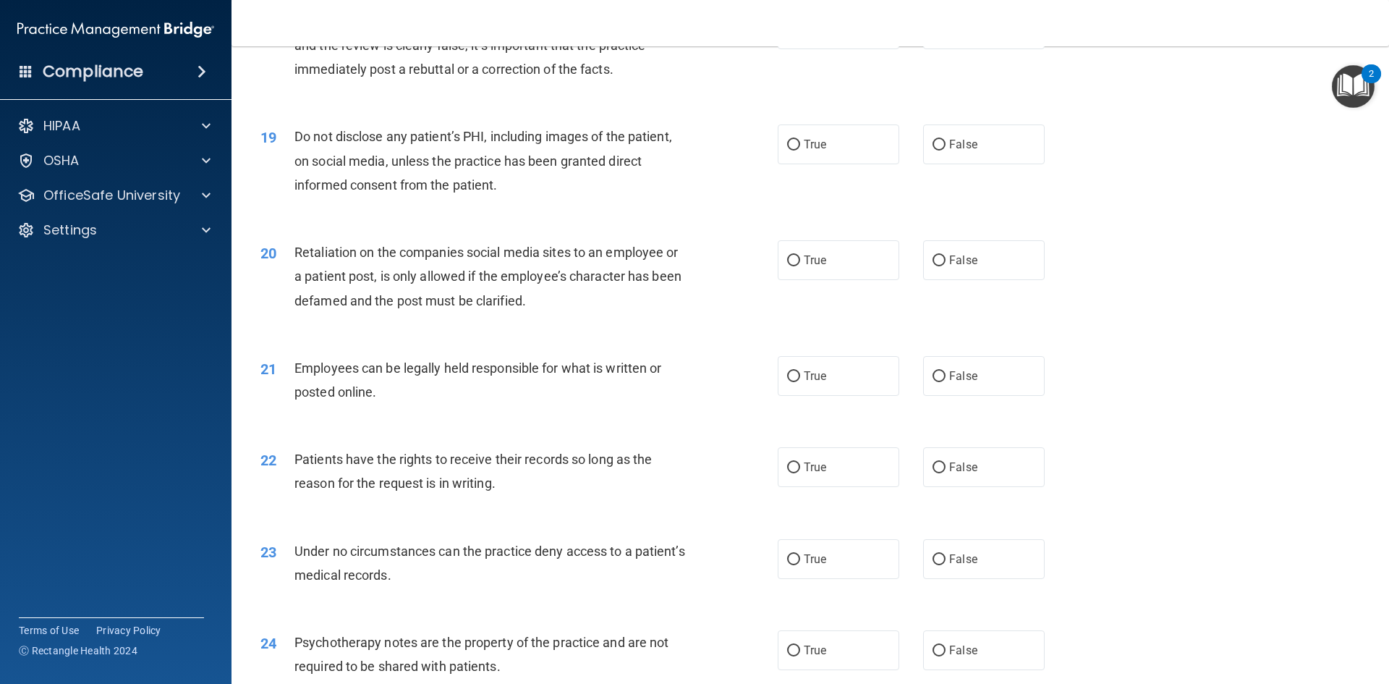
scroll to position [2098, 0]
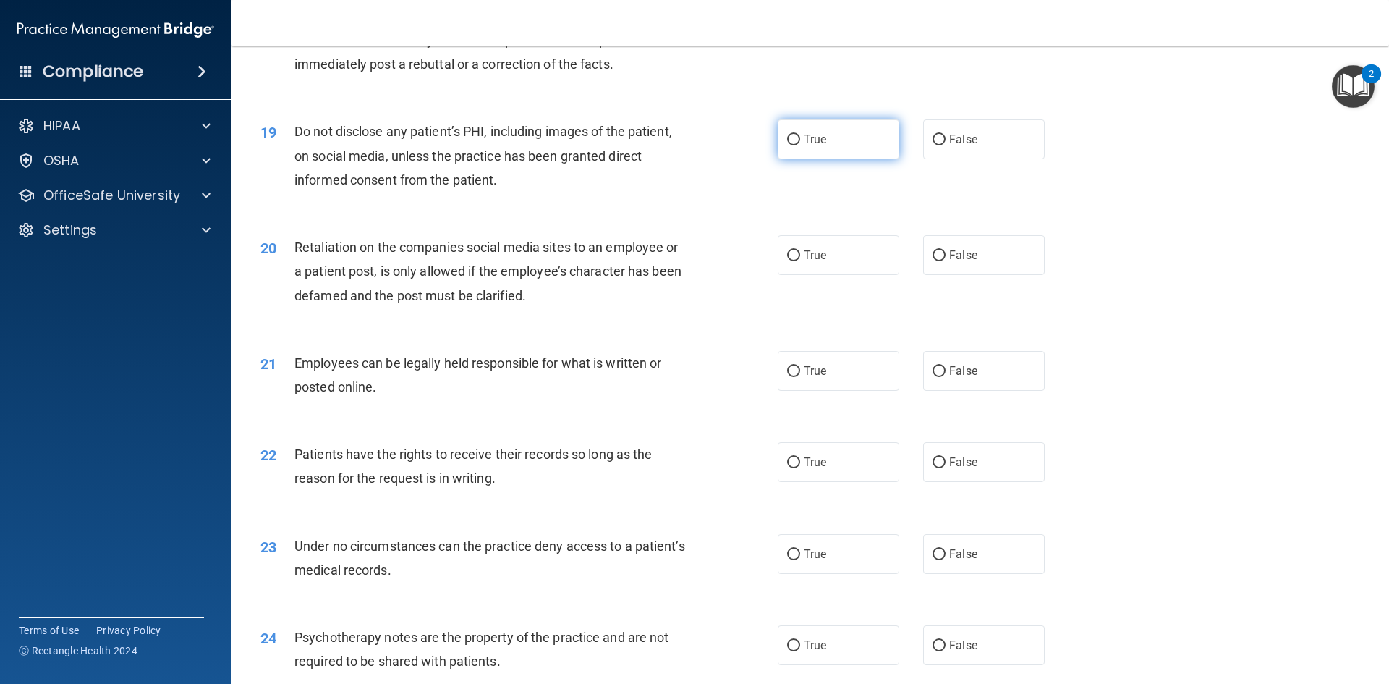
click at [778, 159] on label "True" at bounding box center [839, 139] width 122 height 40
click at [787, 145] on input "True" at bounding box center [793, 140] width 13 height 11
radio input "true"
click at [934, 261] on input "False" at bounding box center [939, 255] width 13 height 11
radio input "true"
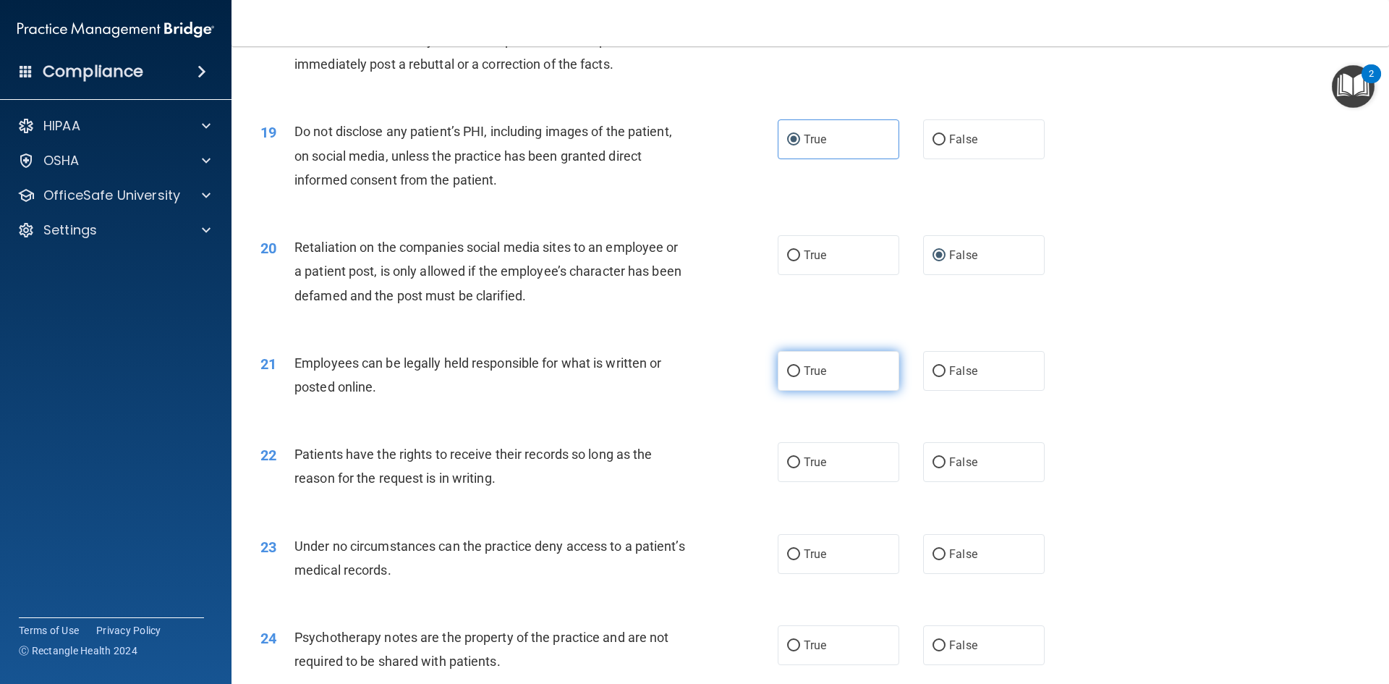
click at [787, 377] on input "True" at bounding box center [793, 371] width 13 height 11
radio input "true"
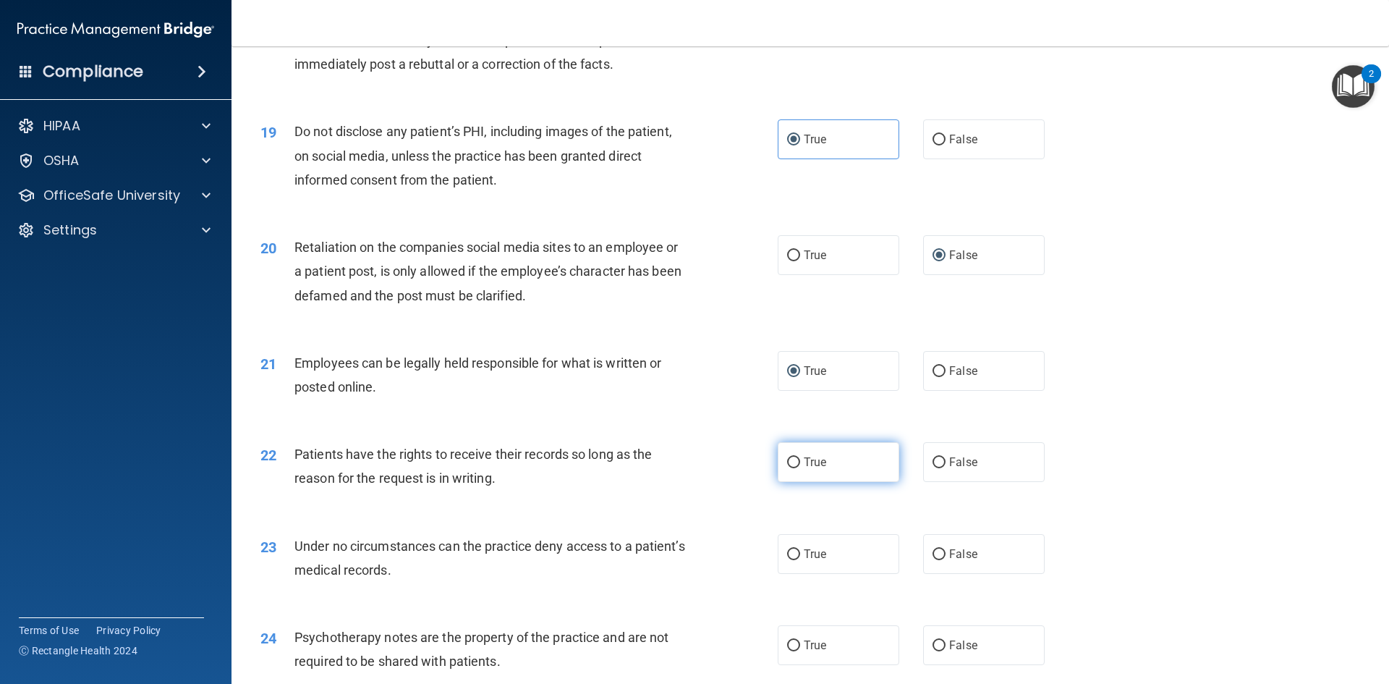
click at [790, 468] on input "True" at bounding box center [793, 462] width 13 height 11
radio input "true"
click at [790, 560] on input "True" at bounding box center [793, 554] width 13 height 11
radio input "true"
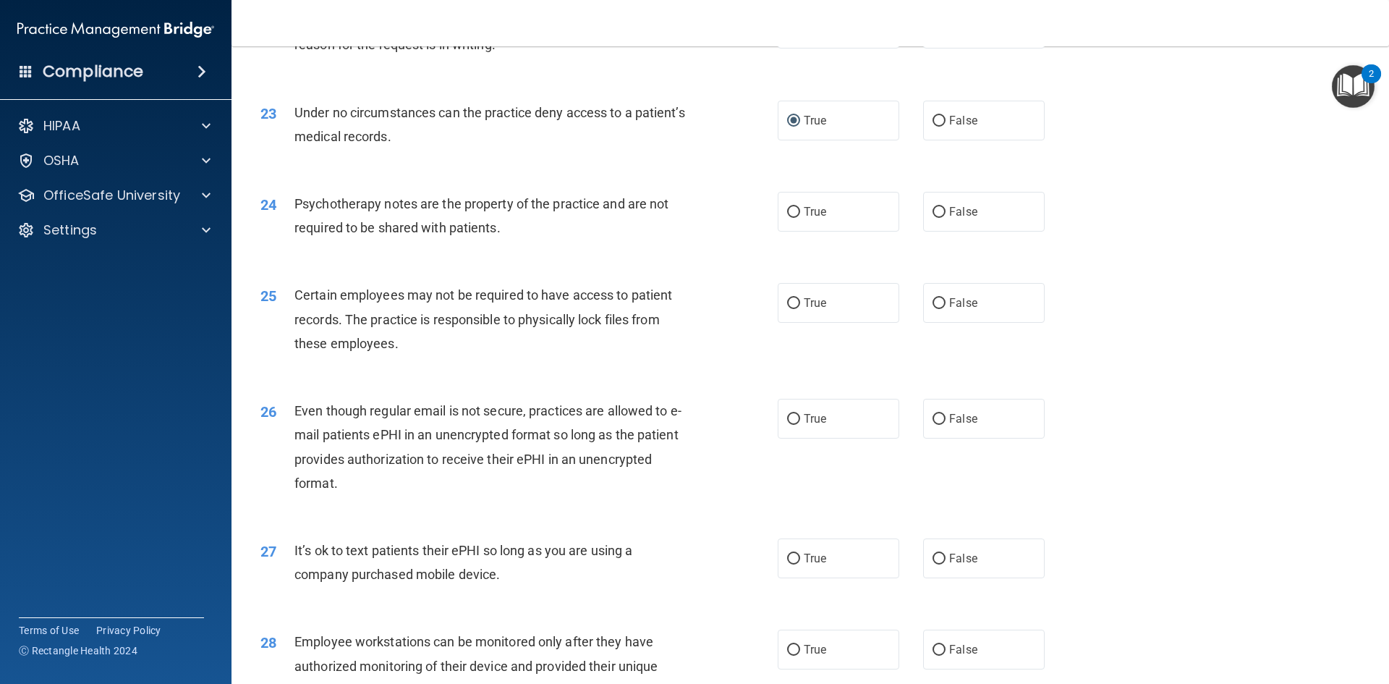
scroll to position [2533, 0]
drag, startPoint x: 936, startPoint y: 230, endPoint x: 920, endPoint y: 241, distance: 18.7
click at [935, 217] on input "False" at bounding box center [939, 211] width 13 height 11
radio input "true"
click at [789, 308] on input "True" at bounding box center [793, 302] width 13 height 11
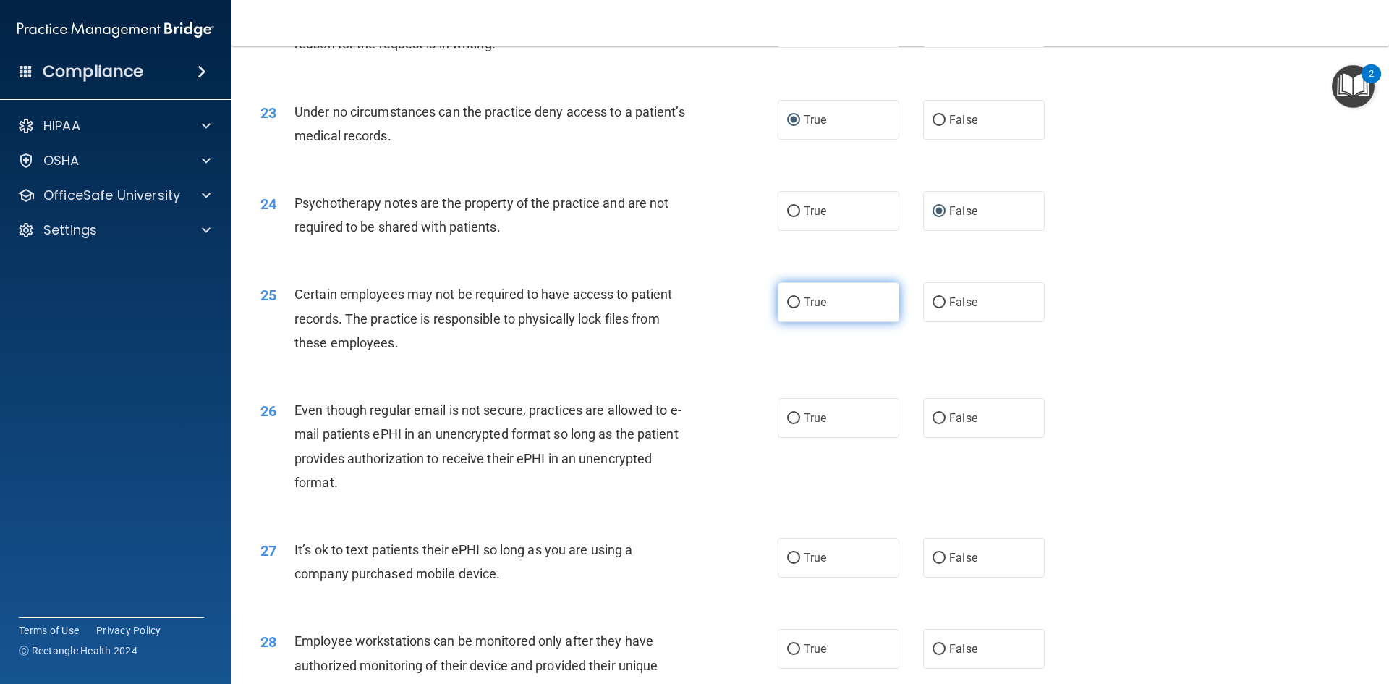
radio input "true"
click at [805, 425] on span "True" at bounding box center [815, 418] width 22 height 14
click at [800, 424] on input "True" at bounding box center [793, 418] width 13 height 11
radio input "true"
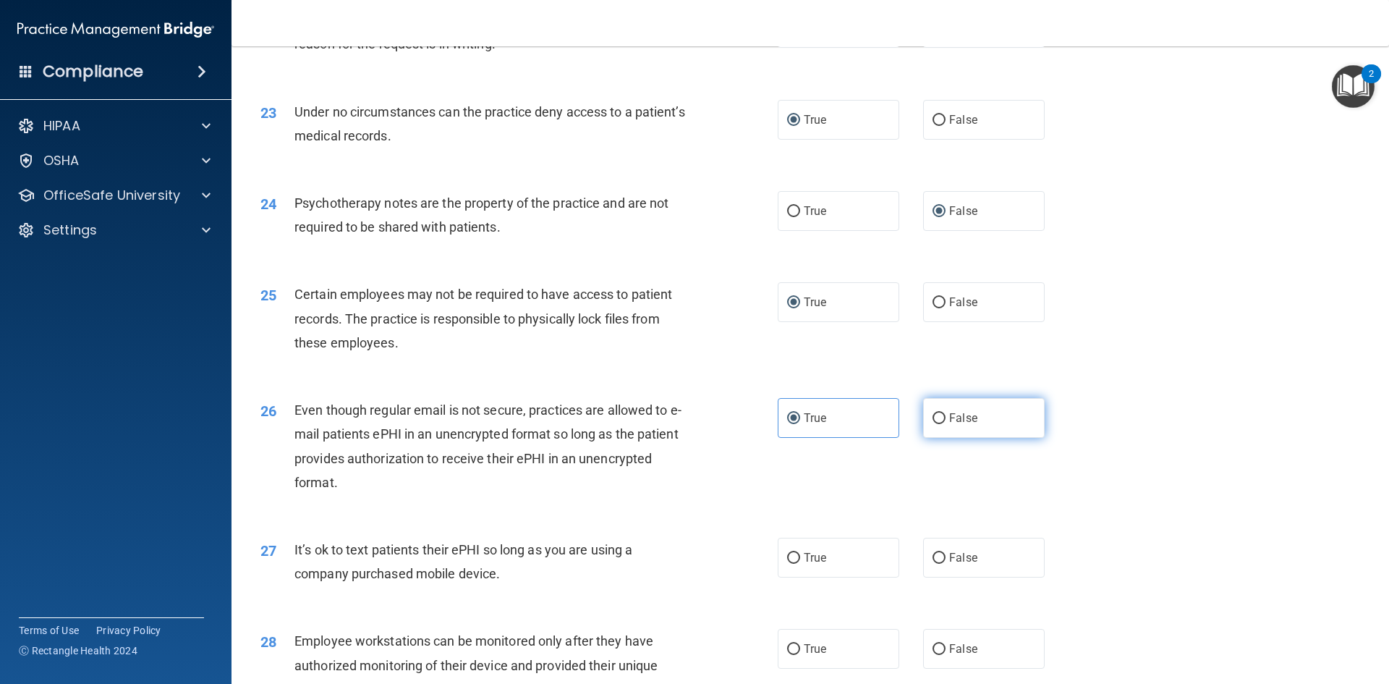
click at [941, 438] on label "False" at bounding box center [984, 418] width 122 height 40
click at [941, 424] on input "False" at bounding box center [939, 418] width 13 height 11
radio input "true"
radio input "false"
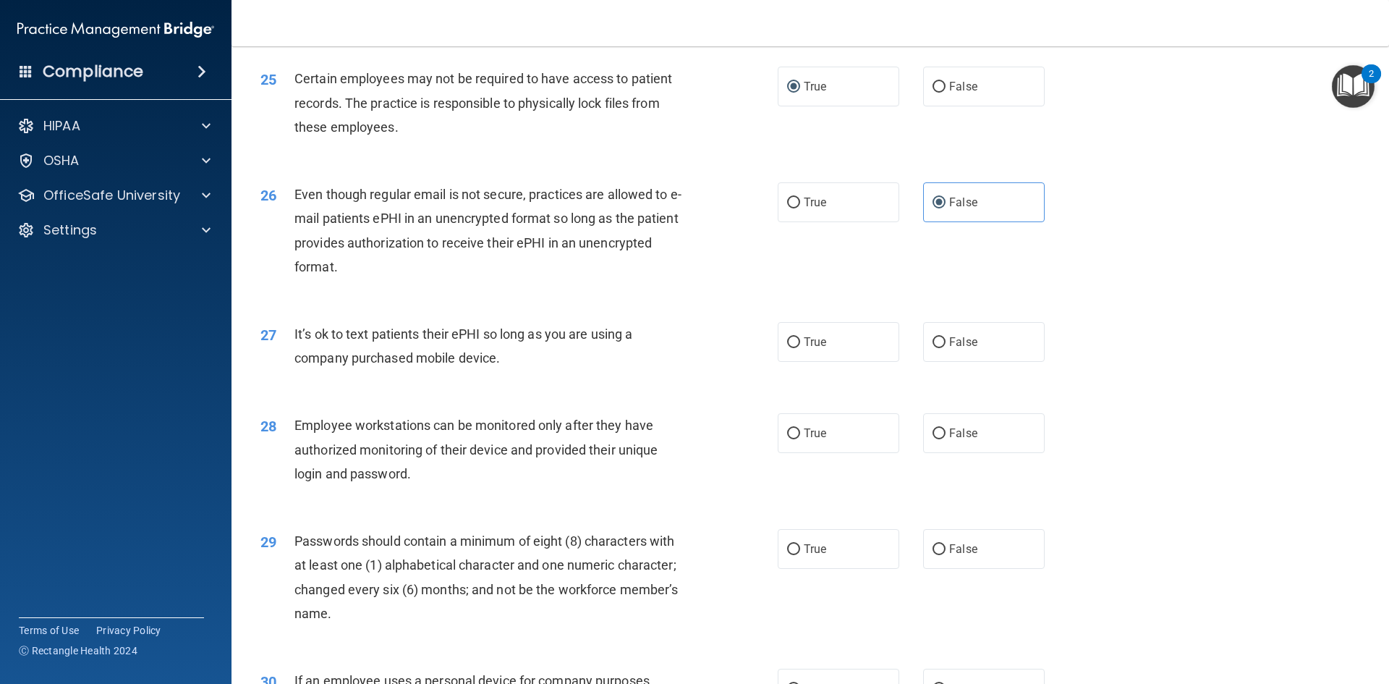
scroll to position [2750, 0]
click at [935, 347] on input "False" at bounding box center [939, 341] width 13 height 11
radio input "true"
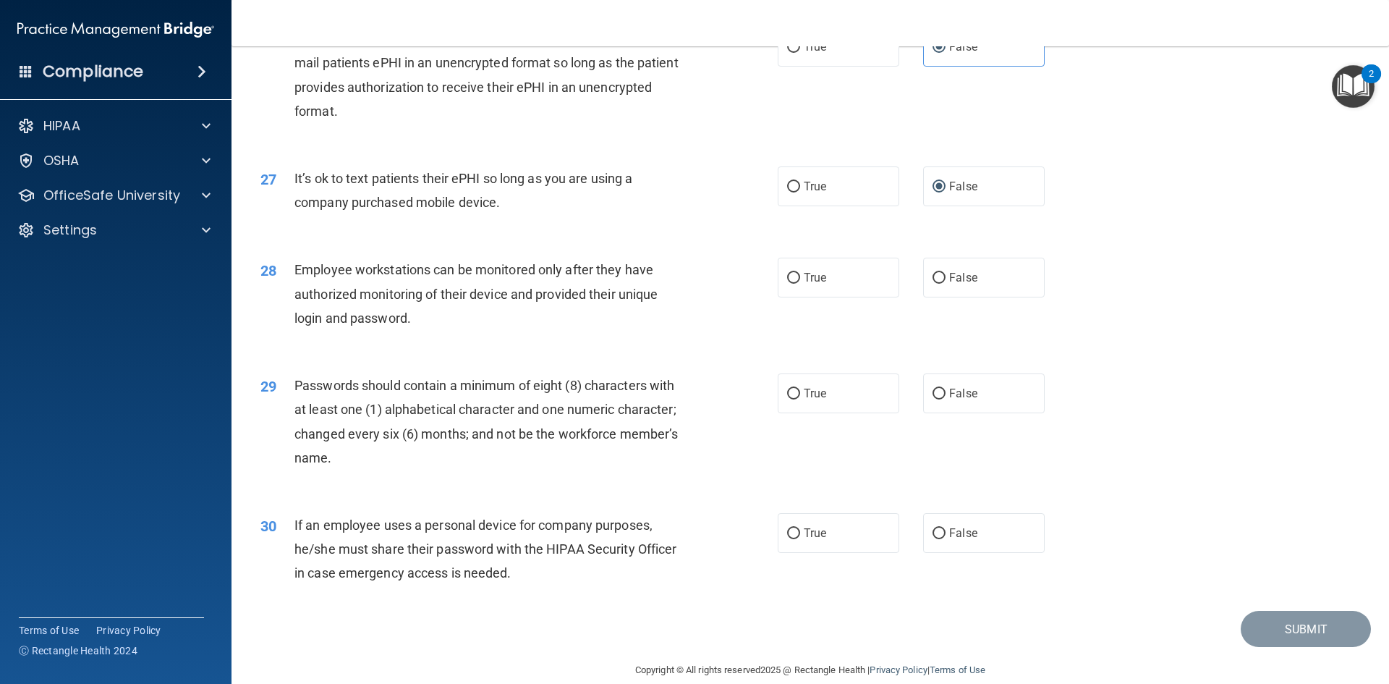
scroll to position [2949, 0]
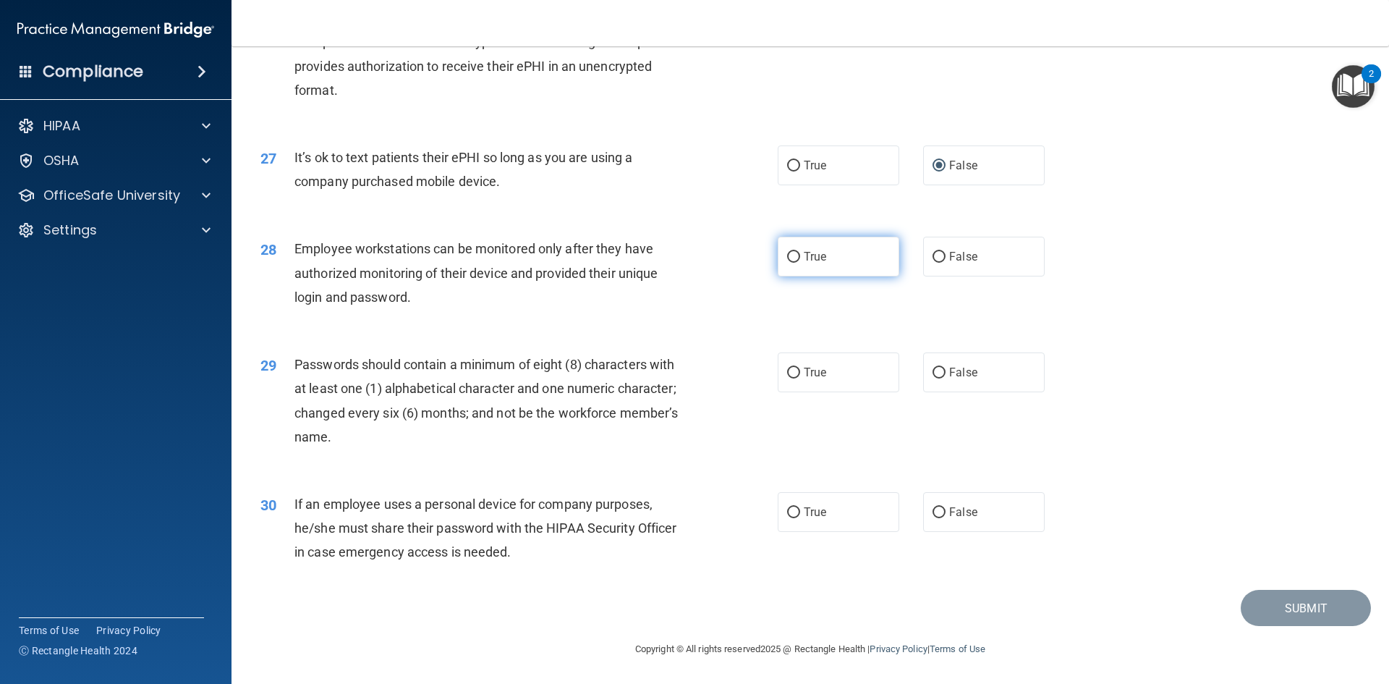
click at [813, 252] on span "True" at bounding box center [815, 257] width 22 height 14
click at [800, 252] on input "True" at bounding box center [793, 257] width 13 height 11
radio input "true"
click at [787, 369] on input "True" at bounding box center [793, 373] width 13 height 11
radio input "true"
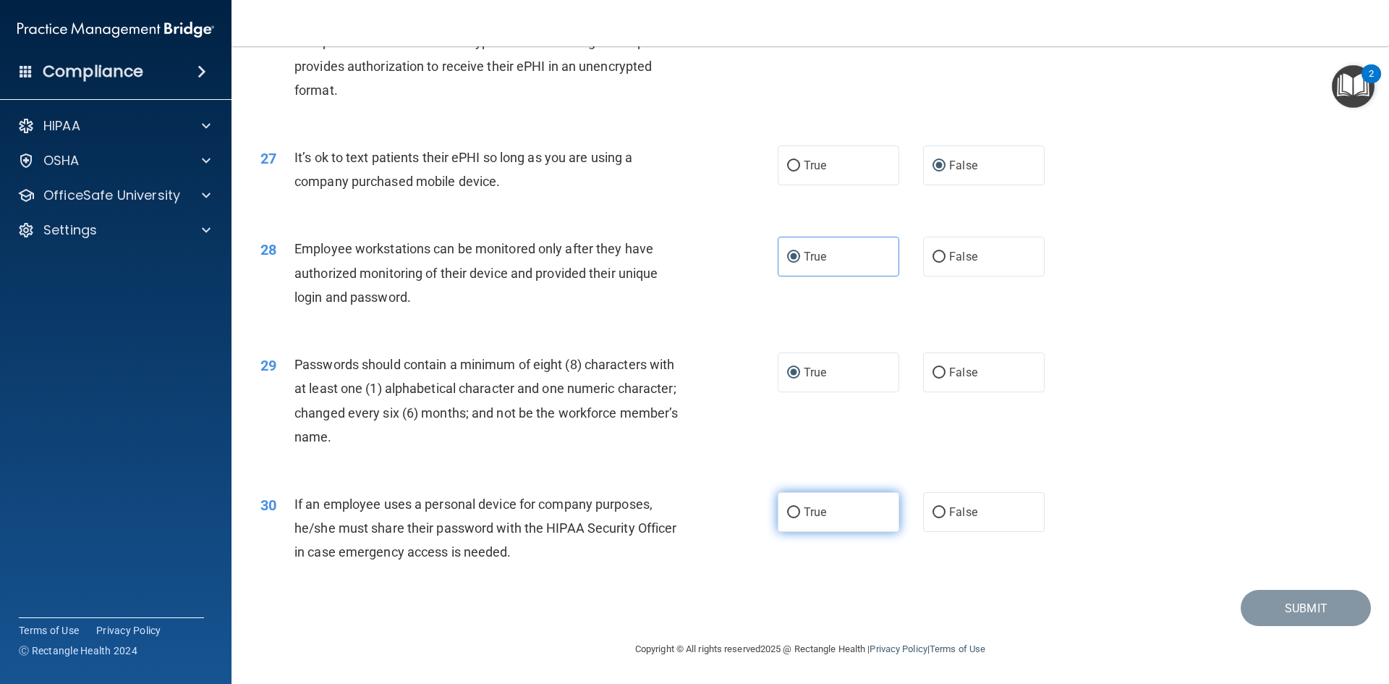
click at [834, 512] on label "True" at bounding box center [839, 512] width 122 height 40
click at [800, 512] on input "True" at bounding box center [793, 512] width 13 height 11
radio input "true"
click at [1292, 612] on button "Submit" at bounding box center [1306, 608] width 130 height 37
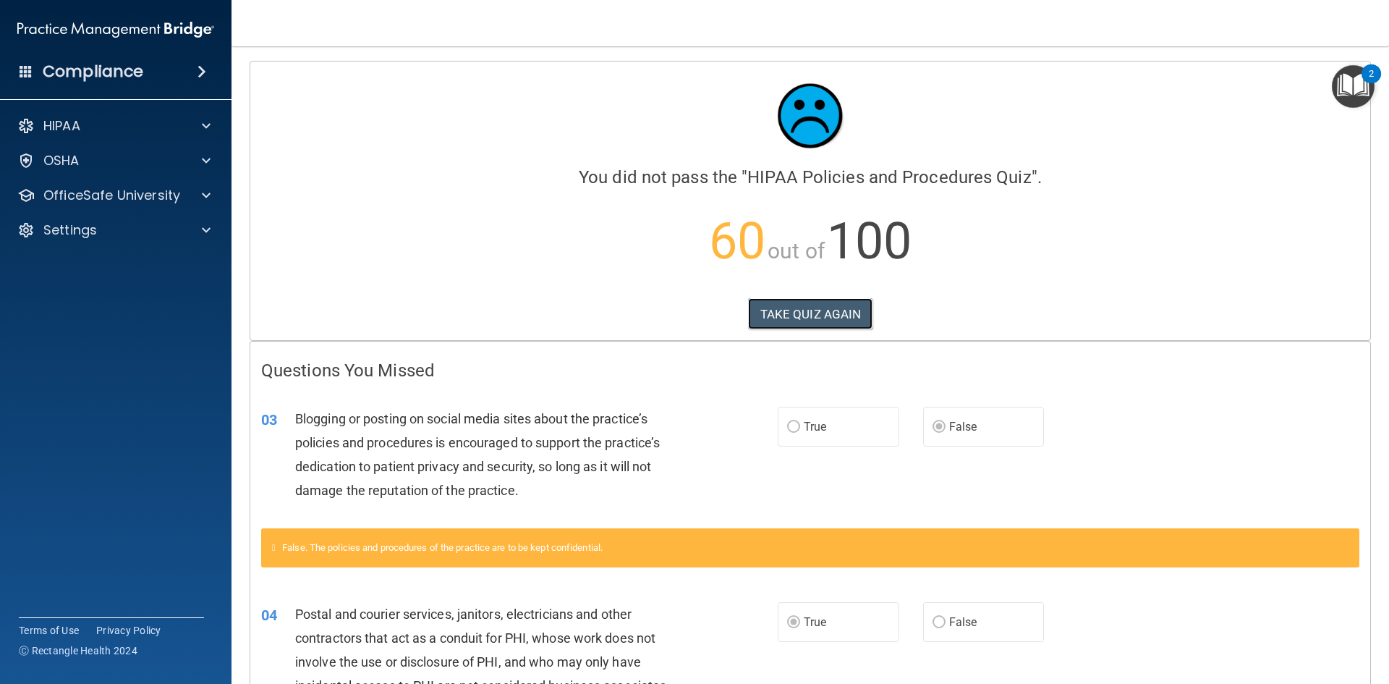
drag, startPoint x: 780, startPoint y: 315, endPoint x: 714, endPoint y: 323, distance: 66.2
click at [781, 316] on button "TAKE QUIZ AGAIN" at bounding box center [810, 314] width 125 height 32
drag, startPoint x: 783, startPoint y: 317, endPoint x: 743, endPoint y: 329, distance: 41.7
click at [784, 317] on button "TAKE QUIZ AGAIN" at bounding box center [810, 314] width 125 height 32
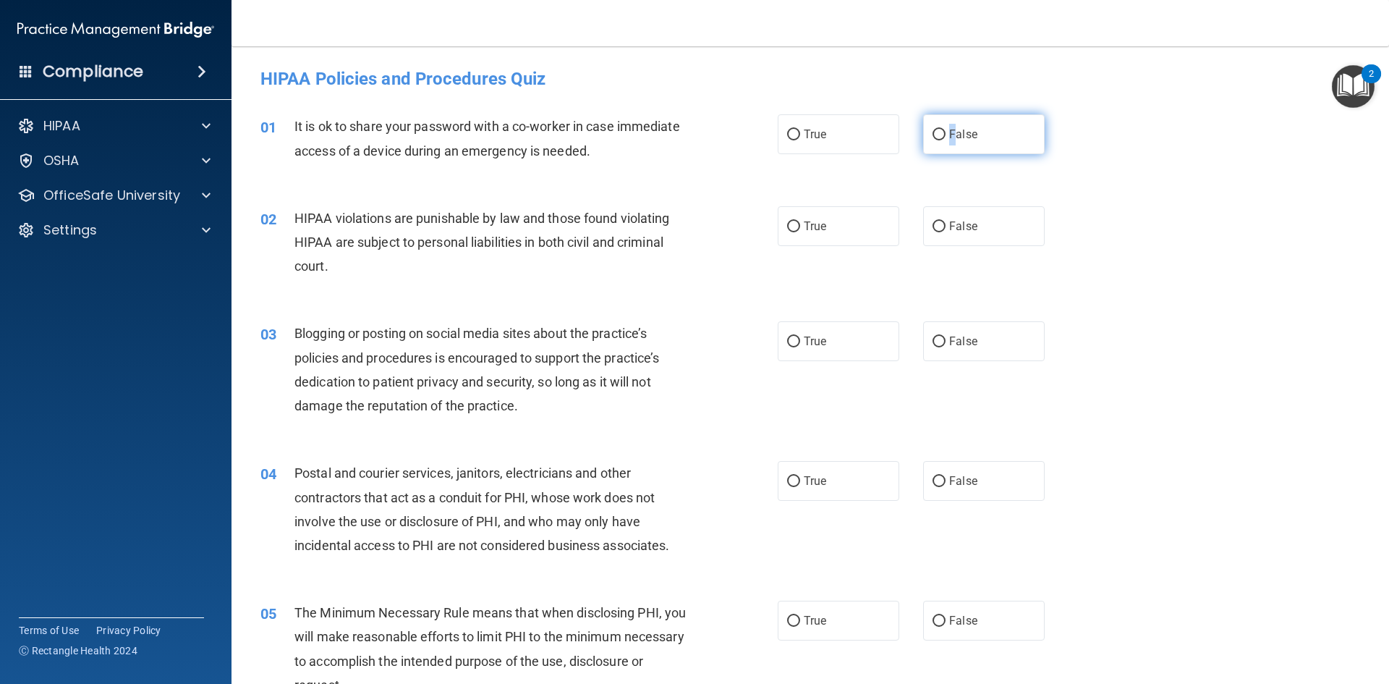
drag, startPoint x: 946, startPoint y: 131, endPoint x: 920, endPoint y: 145, distance: 29.8
click at [949, 132] on span "False" at bounding box center [963, 134] width 28 height 14
drag, startPoint x: 923, startPoint y: 136, endPoint x: 917, endPoint y: 144, distance: 10.3
click at [923, 137] on label "False" at bounding box center [984, 134] width 122 height 40
click at [933, 137] on input "False" at bounding box center [939, 135] width 13 height 11
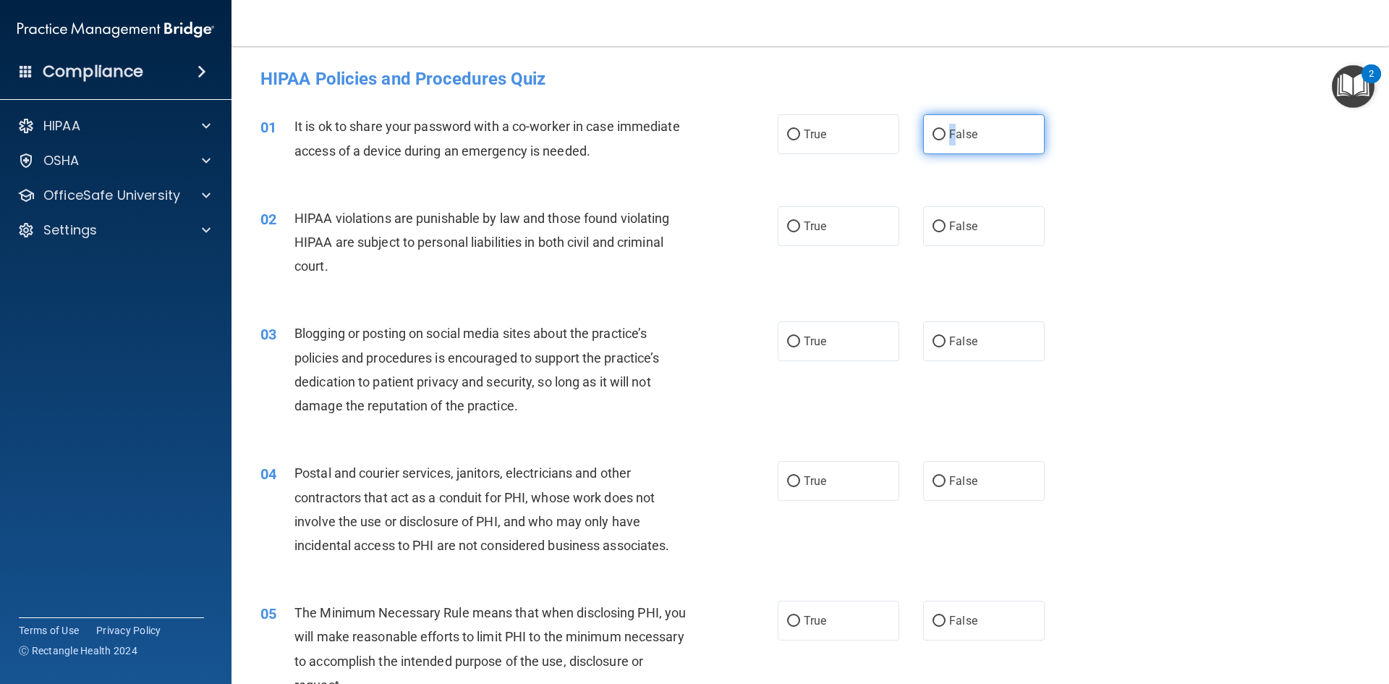
radio input "true"
click at [787, 225] on input "True" at bounding box center [793, 226] width 13 height 11
radio input "true"
click at [941, 338] on label "False" at bounding box center [984, 341] width 122 height 40
click at [941, 338] on input "False" at bounding box center [939, 341] width 13 height 11
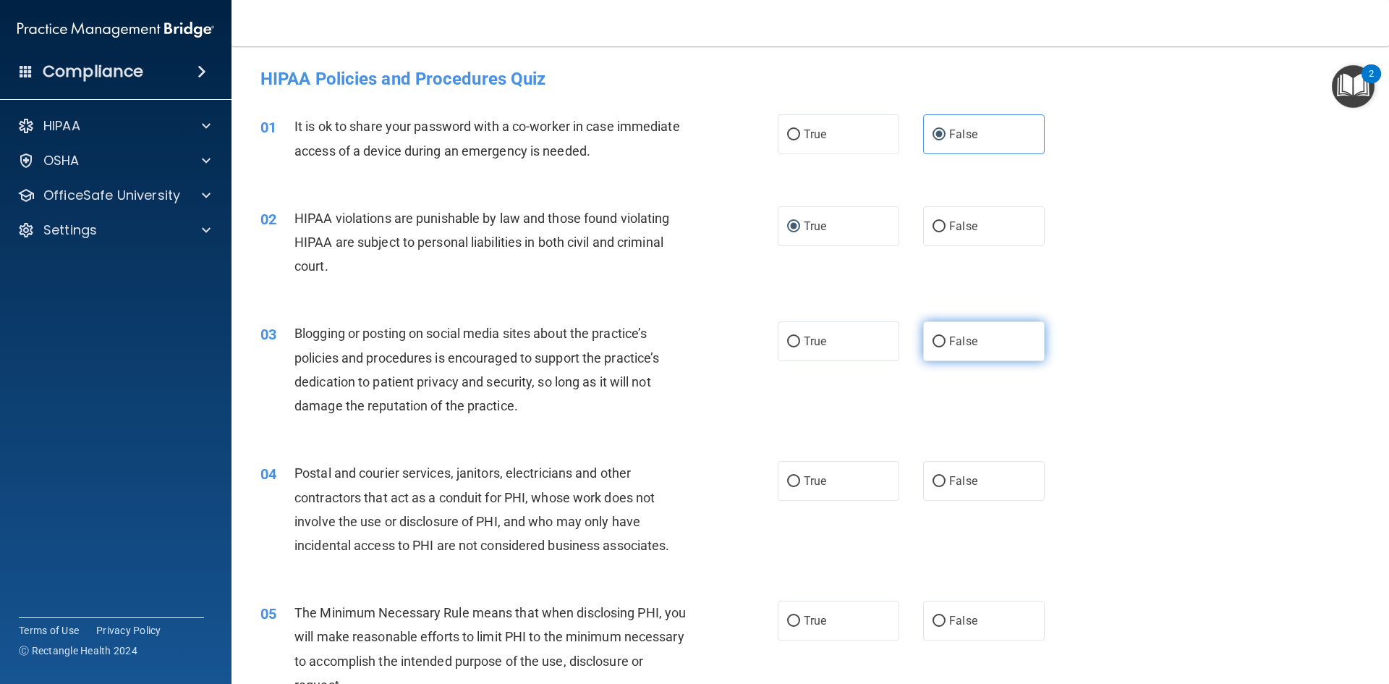
radio input "true"
click at [780, 486] on label "True" at bounding box center [839, 481] width 122 height 40
click at [787, 486] on input "True" at bounding box center [793, 481] width 13 height 11
radio input "true"
click at [787, 616] on input "True" at bounding box center [793, 621] width 13 height 11
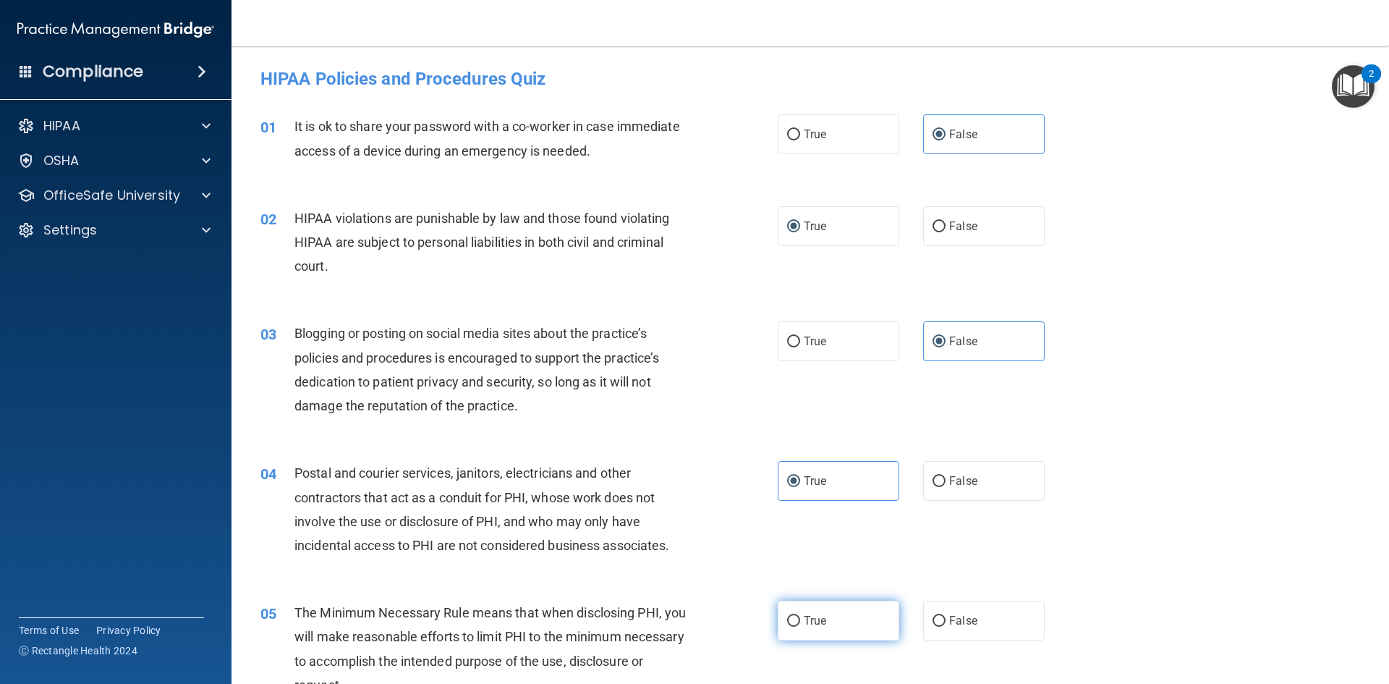
radio input "true"
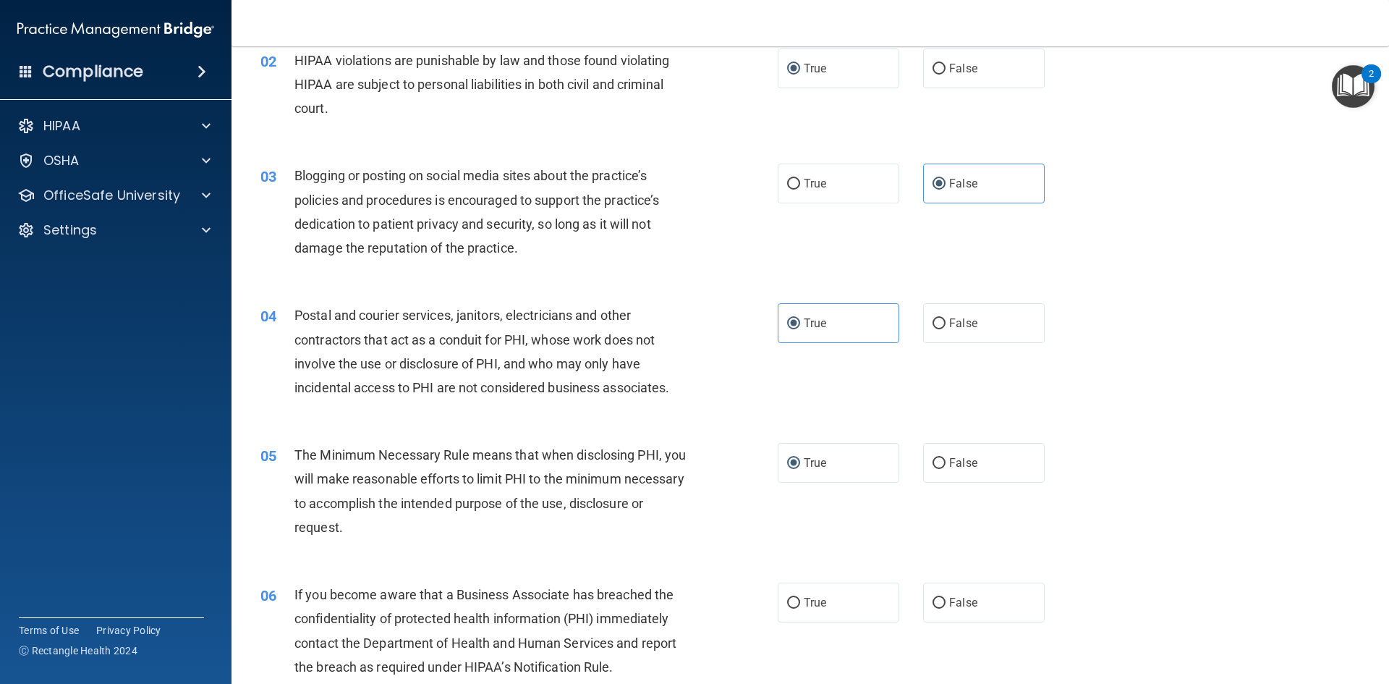
scroll to position [434, 0]
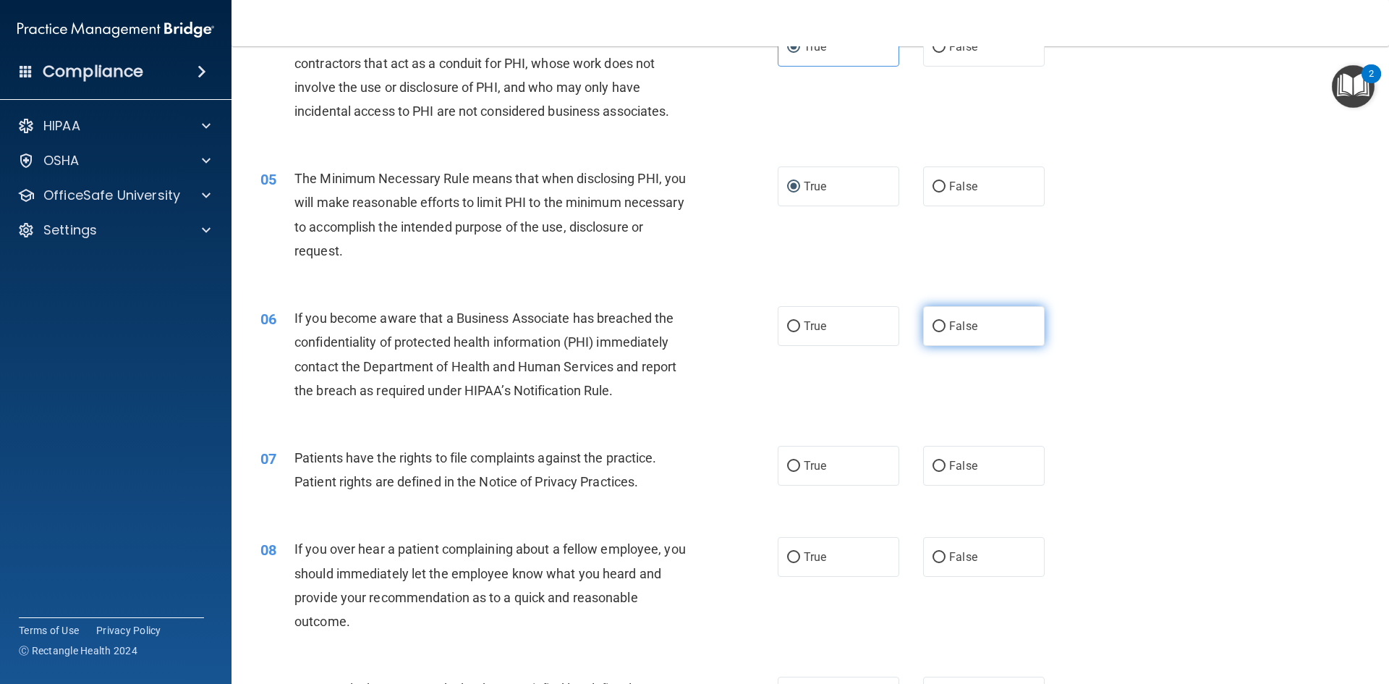
click at [933, 329] on input "False" at bounding box center [939, 326] width 13 height 11
radio input "true"
click at [788, 467] on input "True" at bounding box center [793, 466] width 13 height 11
radio input "true"
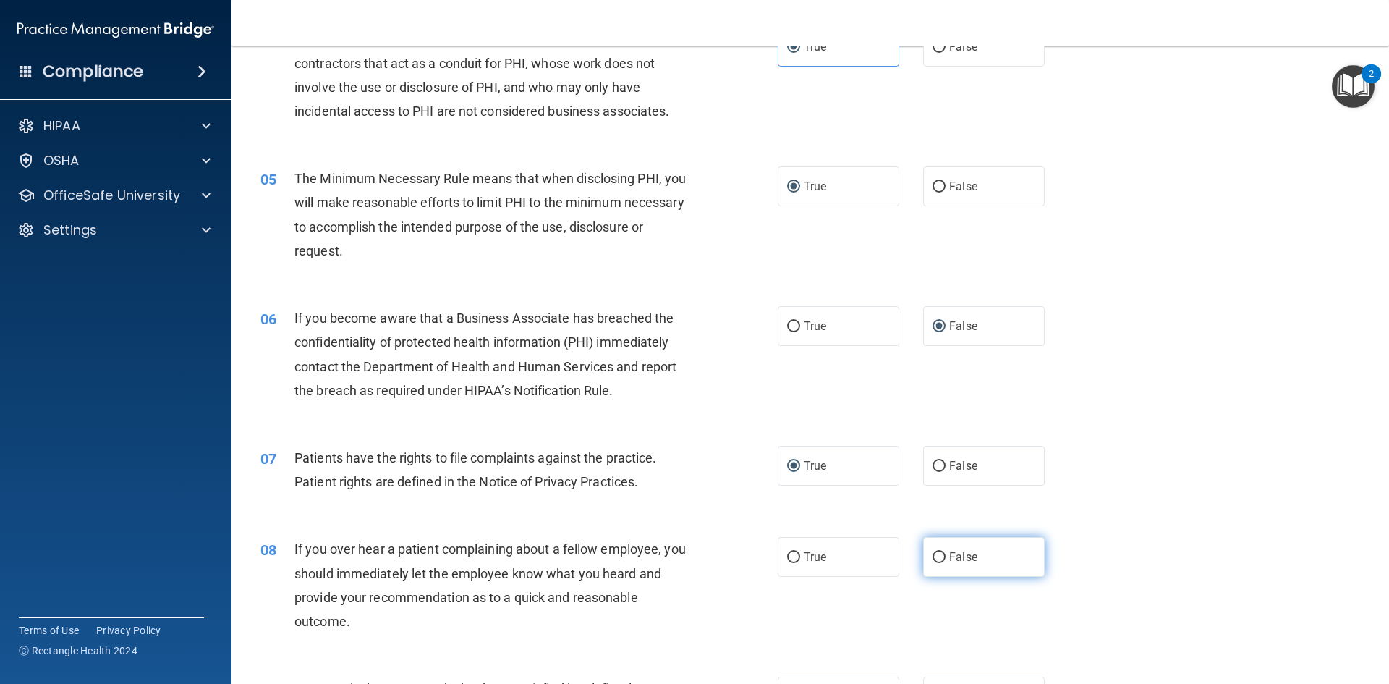
click at [935, 555] on input "False" at bounding box center [939, 557] width 13 height 11
radio input "true"
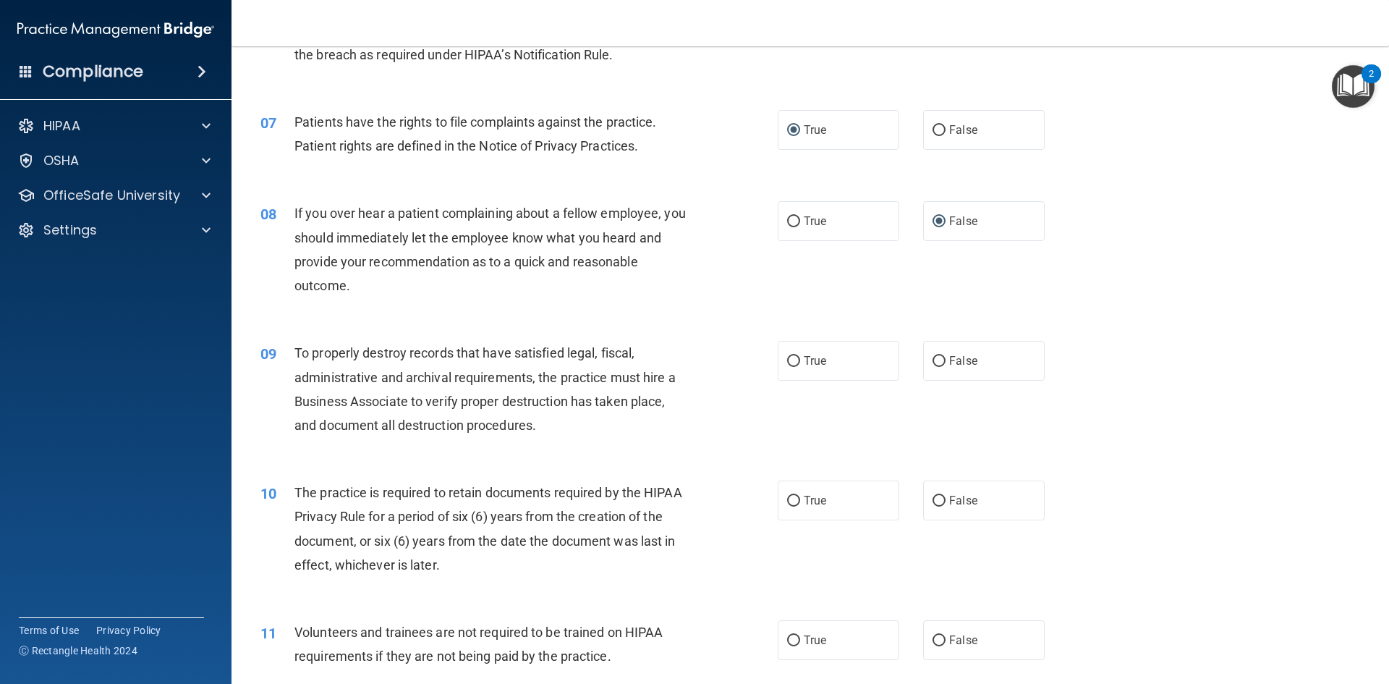
scroll to position [796, 0]
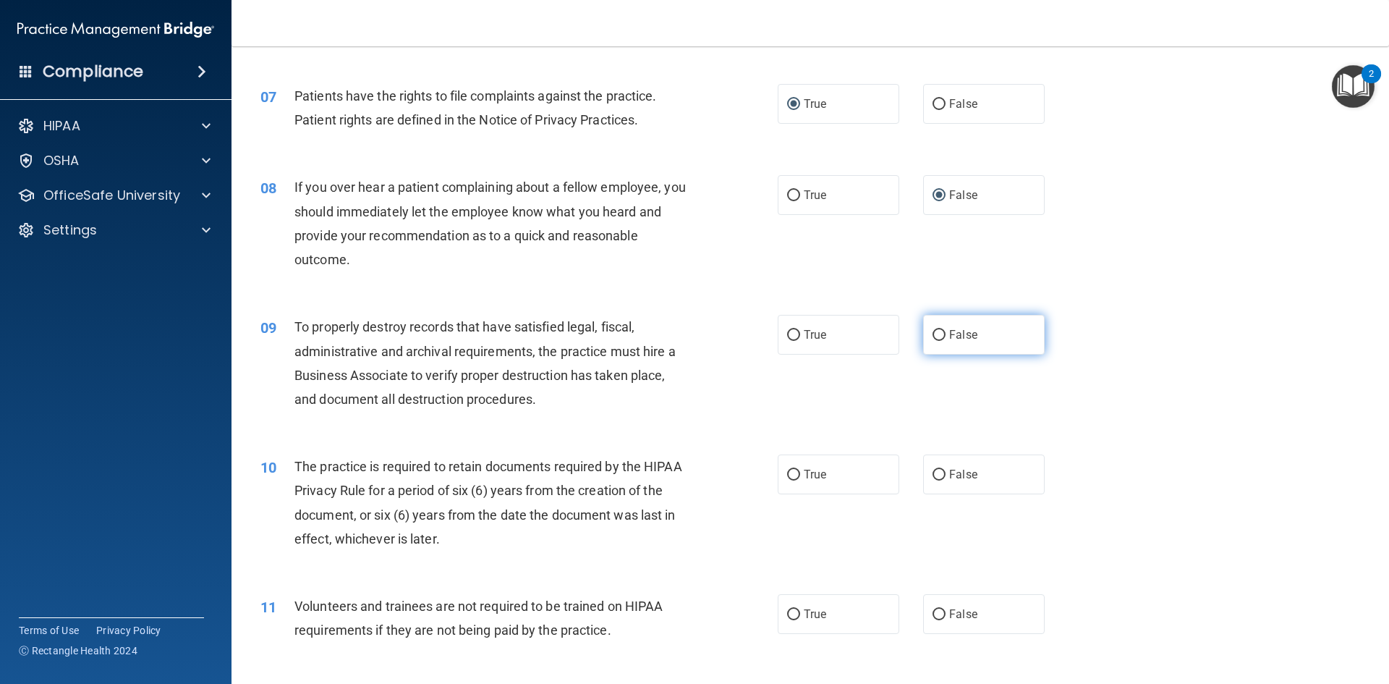
click at [933, 336] on input "False" at bounding box center [939, 335] width 13 height 11
radio input "true"
click at [788, 470] on input "True" at bounding box center [793, 475] width 13 height 11
radio input "true"
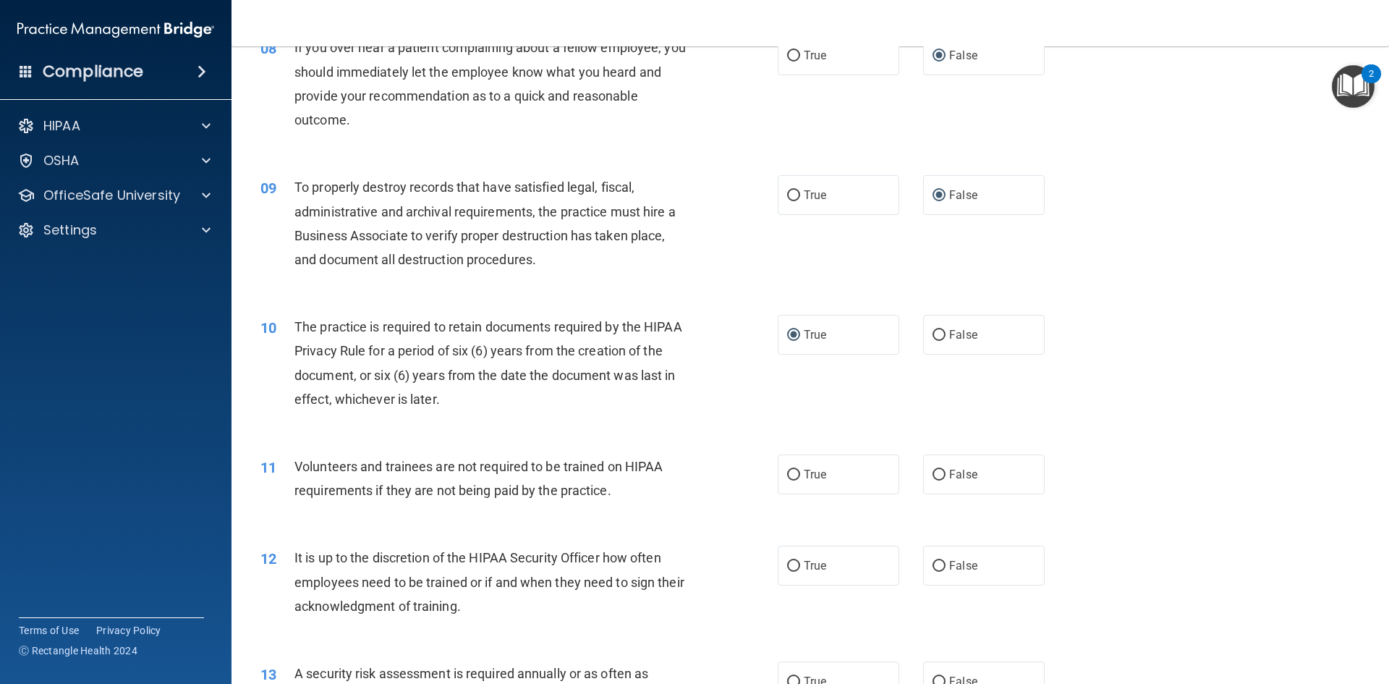
scroll to position [941, 0]
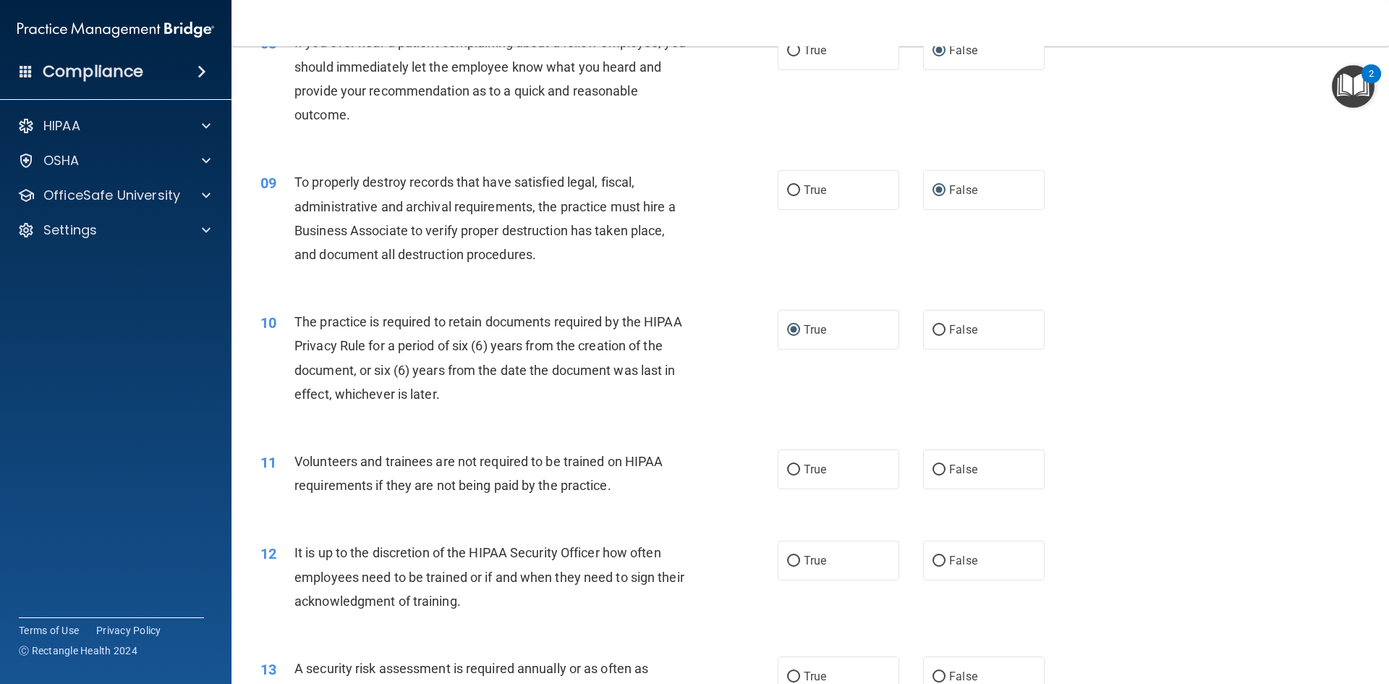
drag, startPoint x: 934, startPoint y: 467, endPoint x: 924, endPoint y: 494, distance: 29.3
click at [934, 467] on input "False" at bounding box center [939, 470] width 13 height 11
radio input "true"
click at [936, 558] on input "False" at bounding box center [939, 561] width 13 height 11
radio input "true"
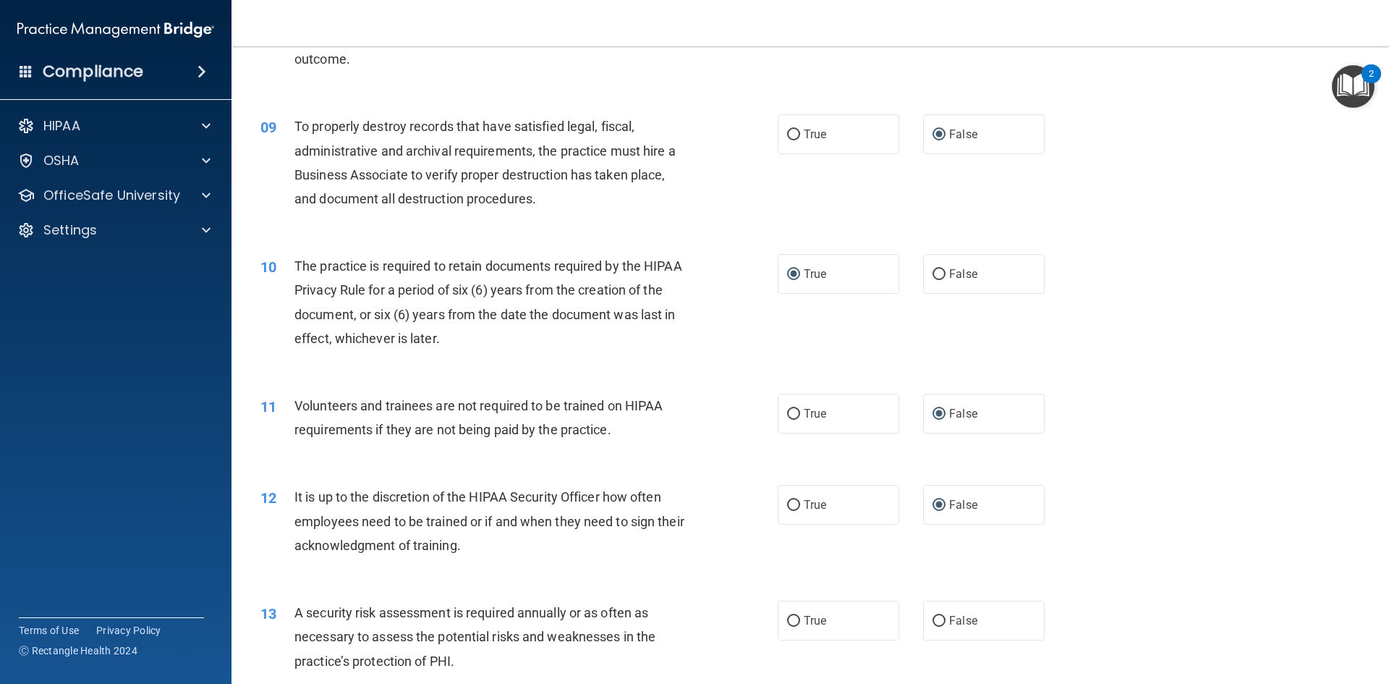
scroll to position [1158, 0]
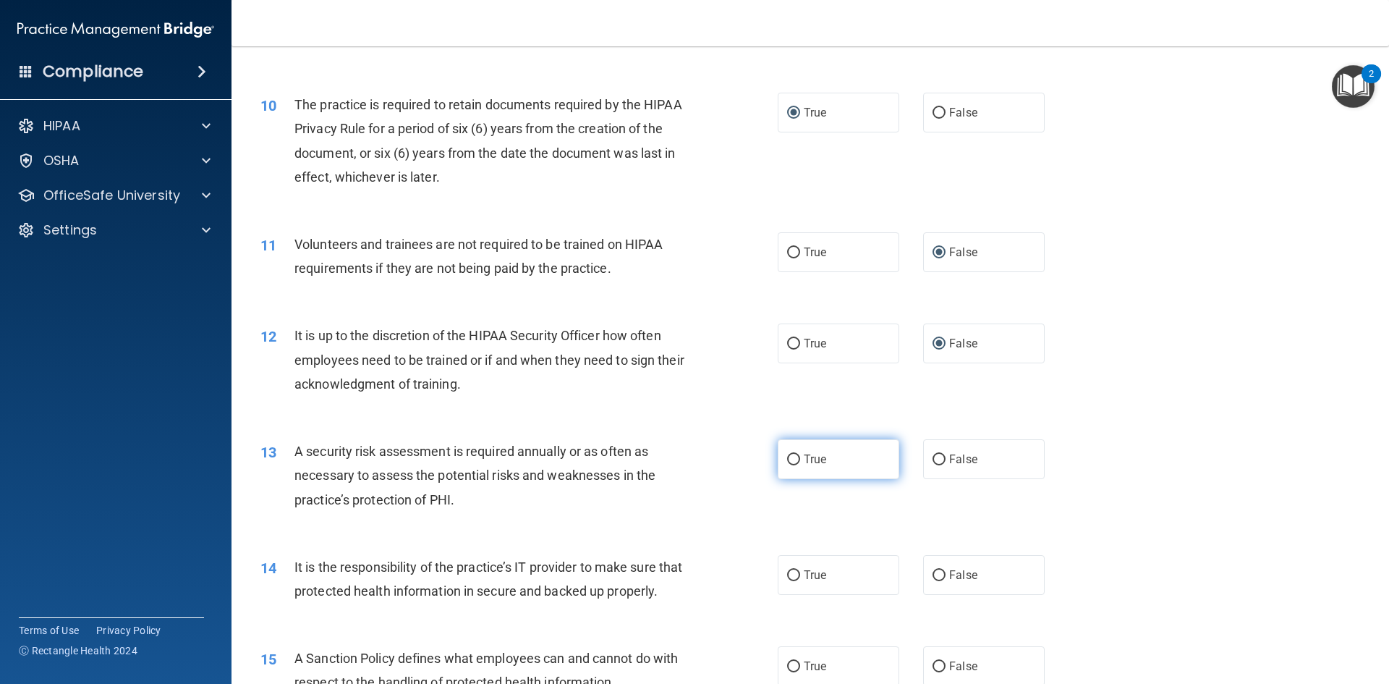
click at [787, 456] on input "True" at bounding box center [793, 459] width 13 height 11
radio input "true"
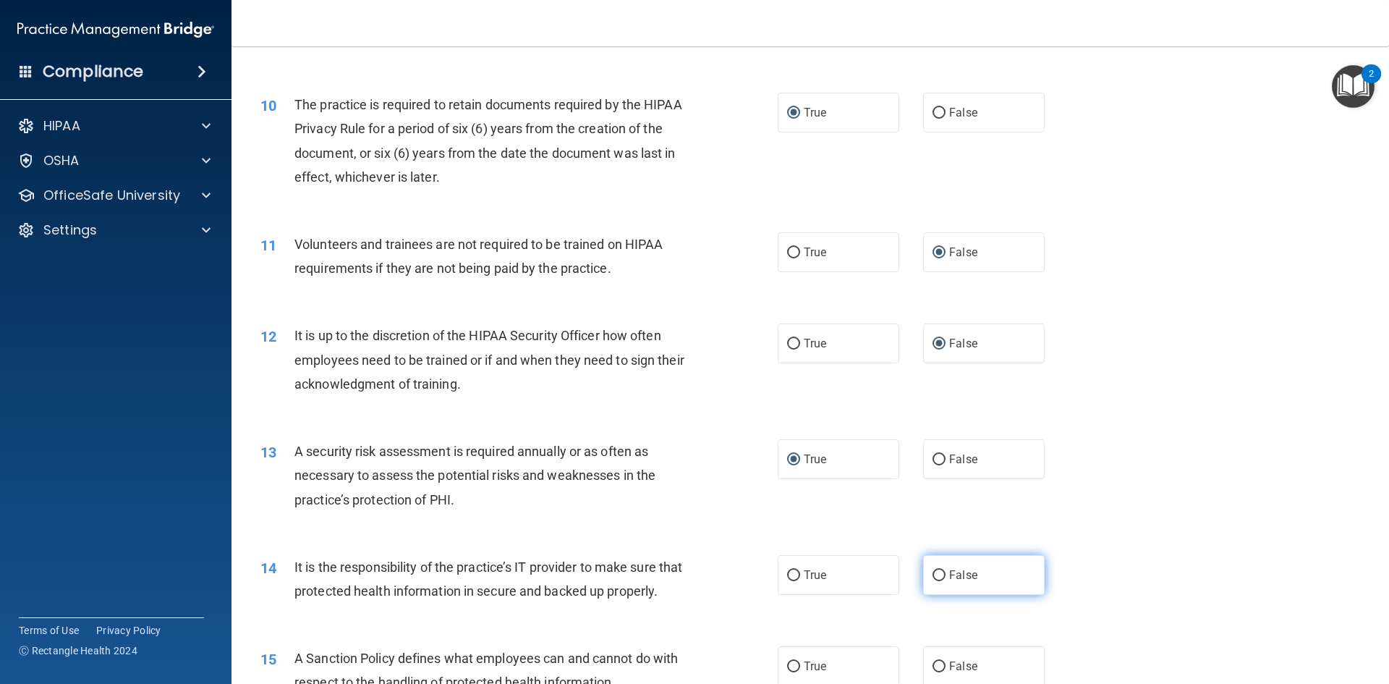
click at [935, 572] on input "False" at bounding box center [939, 575] width 13 height 11
radio input "true"
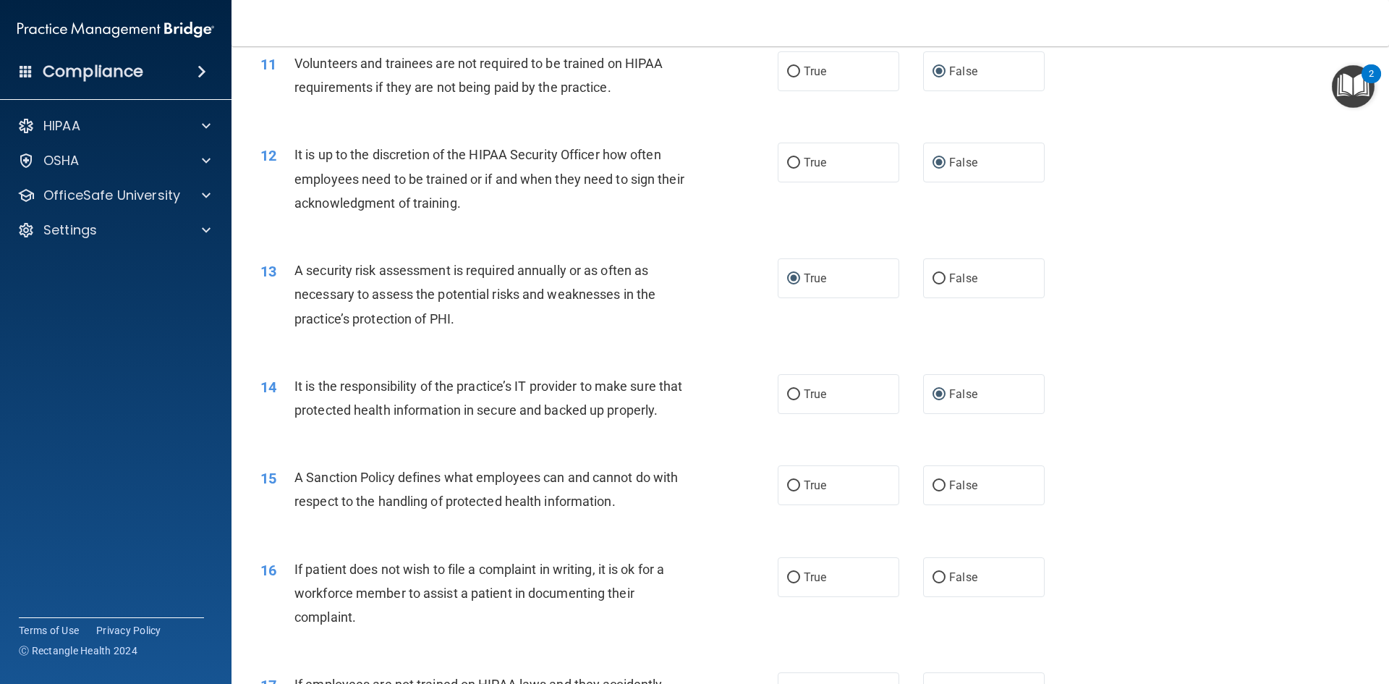
scroll to position [1447, 0]
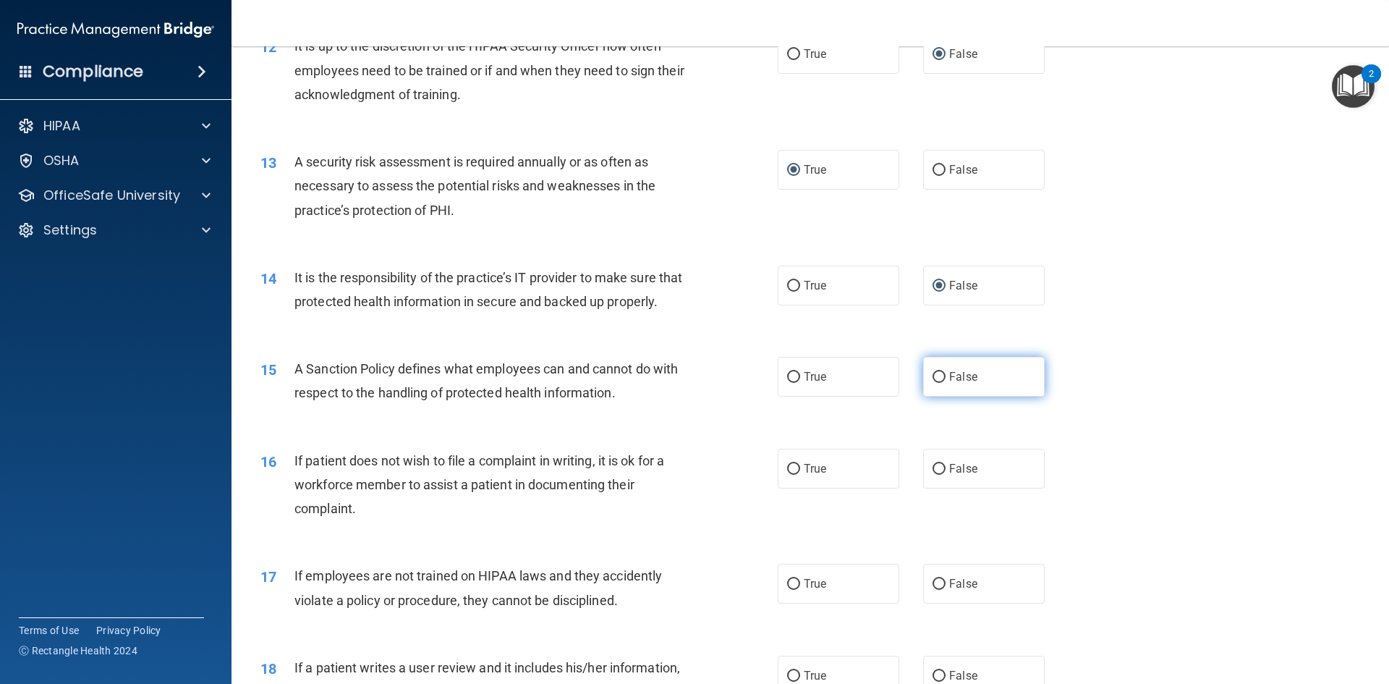
click at [933, 383] on input "False" at bounding box center [939, 377] width 13 height 11
radio input "true"
click at [791, 475] on input "True" at bounding box center [793, 469] width 13 height 11
radio input "true"
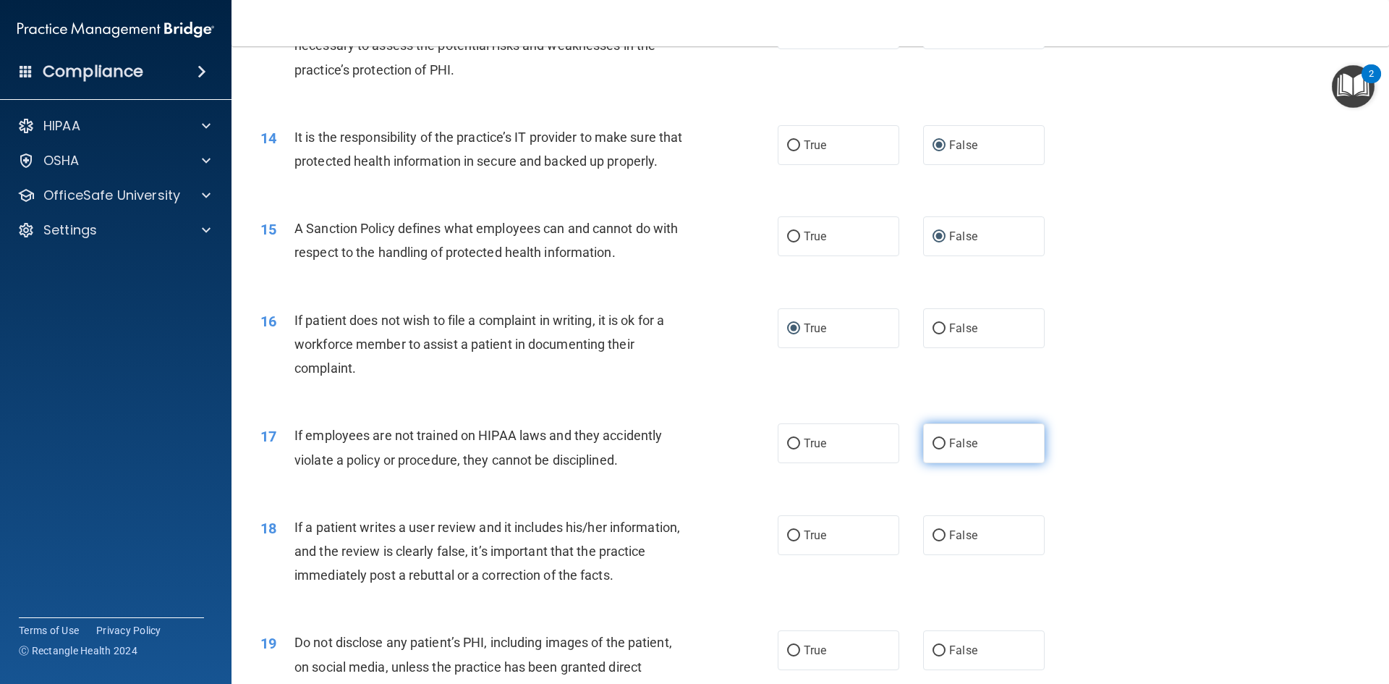
scroll to position [1592, 0]
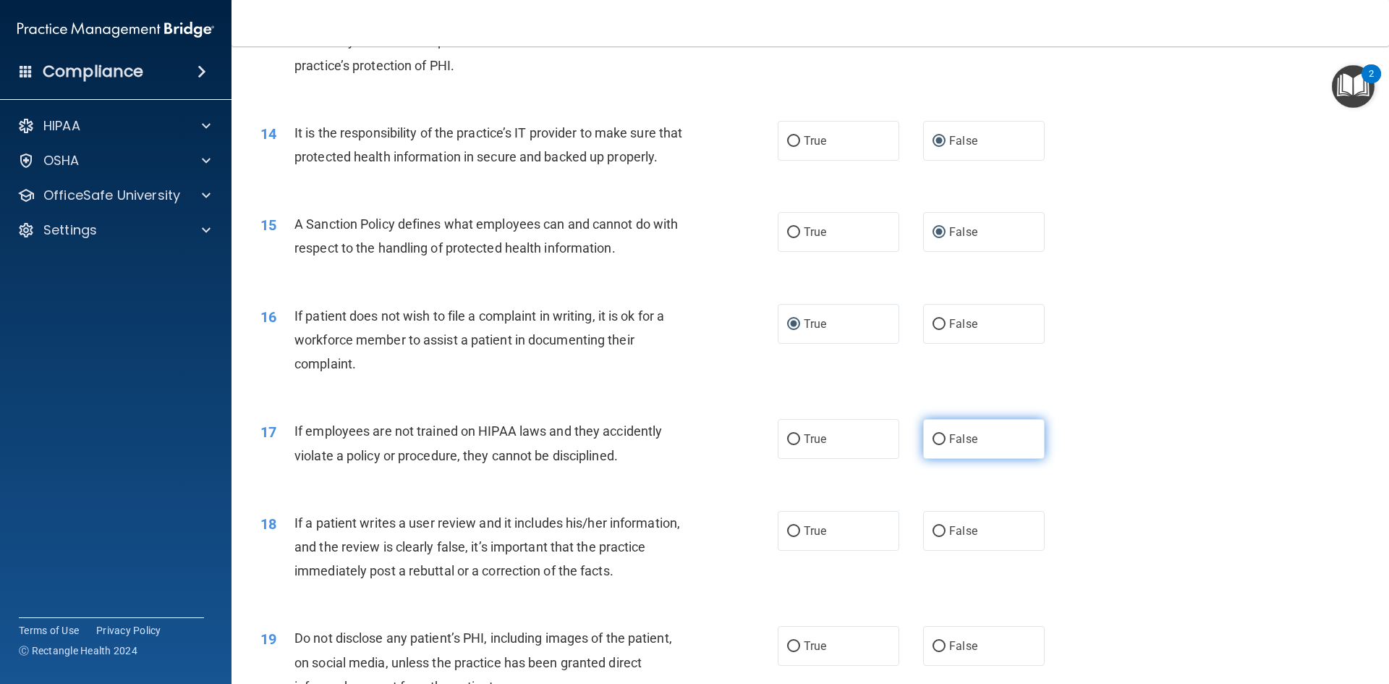
click at [934, 445] on input "False" at bounding box center [939, 439] width 13 height 11
radio input "true"
click at [933, 537] on input "False" at bounding box center [939, 531] width 13 height 11
radio input "true"
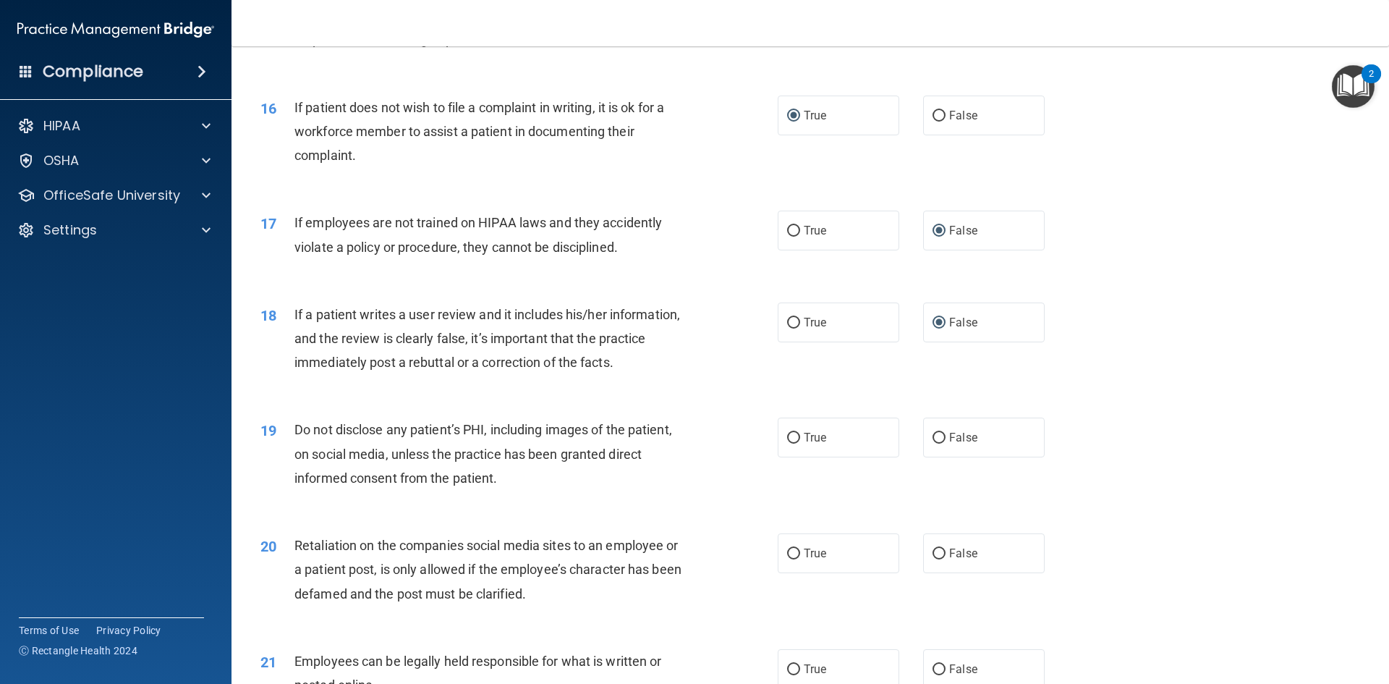
scroll to position [1809, 0]
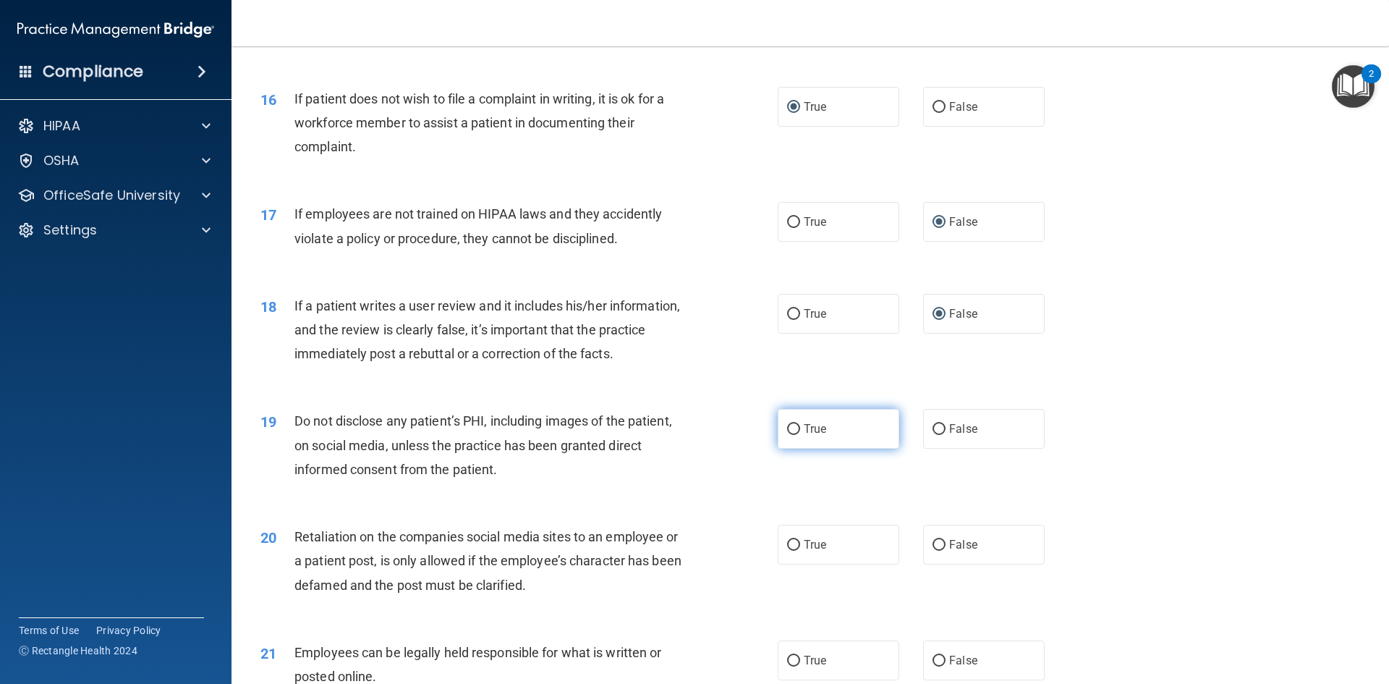
click at [788, 435] on input "True" at bounding box center [793, 429] width 13 height 11
radio input "true"
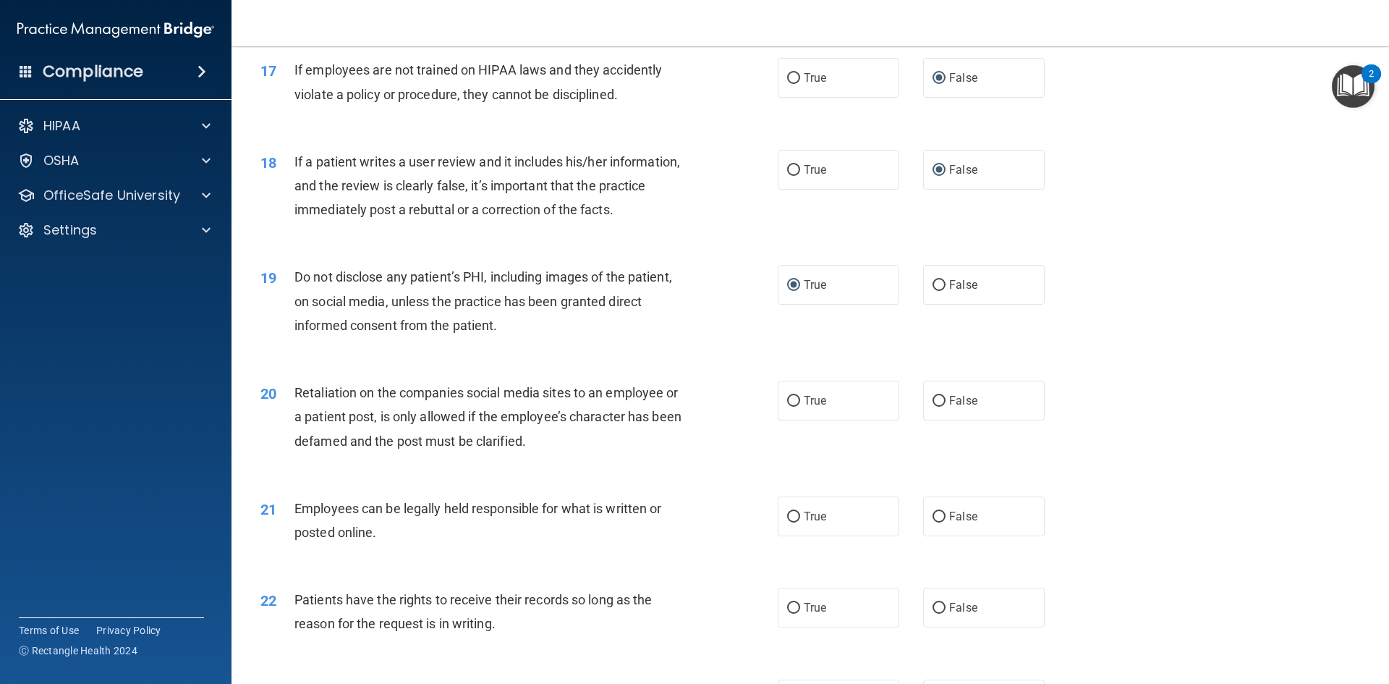
scroll to position [1954, 0]
click at [933, 406] on input "False" at bounding box center [939, 400] width 13 height 11
radio input "true"
click at [787, 522] on input "True" at bounding box center [793, 516] width 13 height 11
radio input "true"
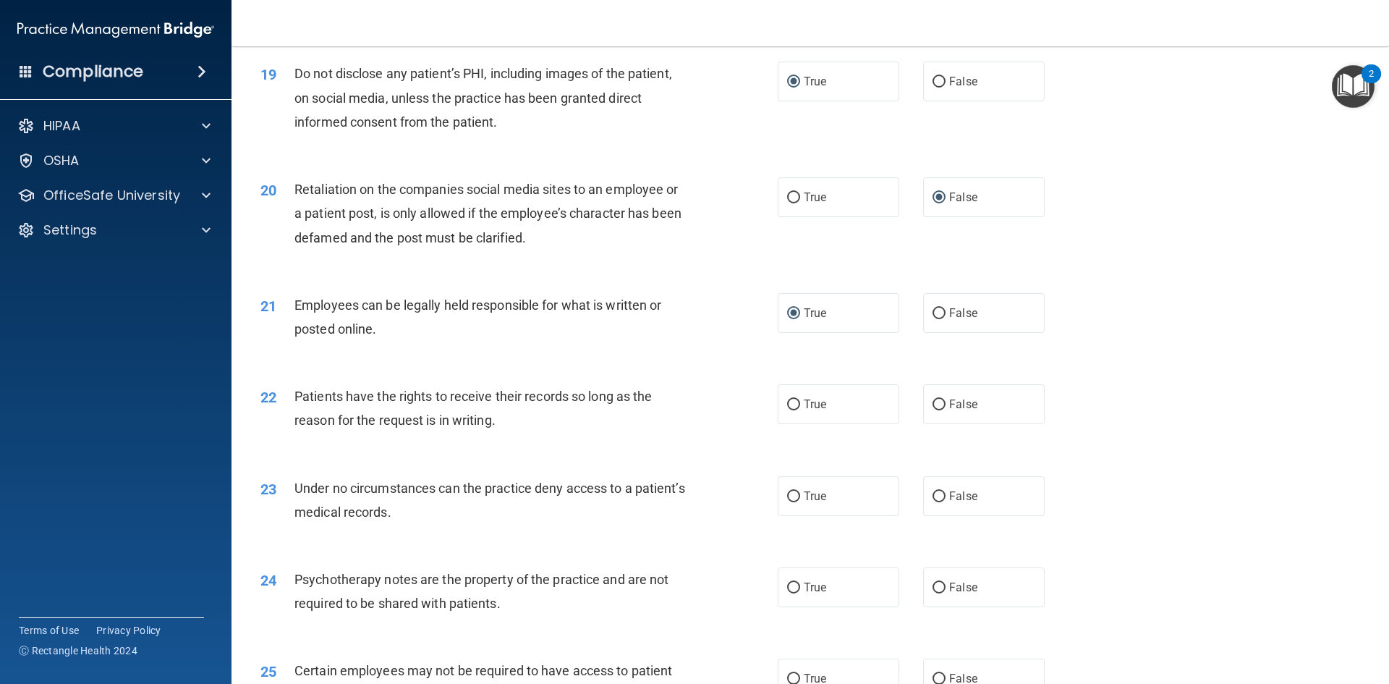
scroll to position [2171, 0]
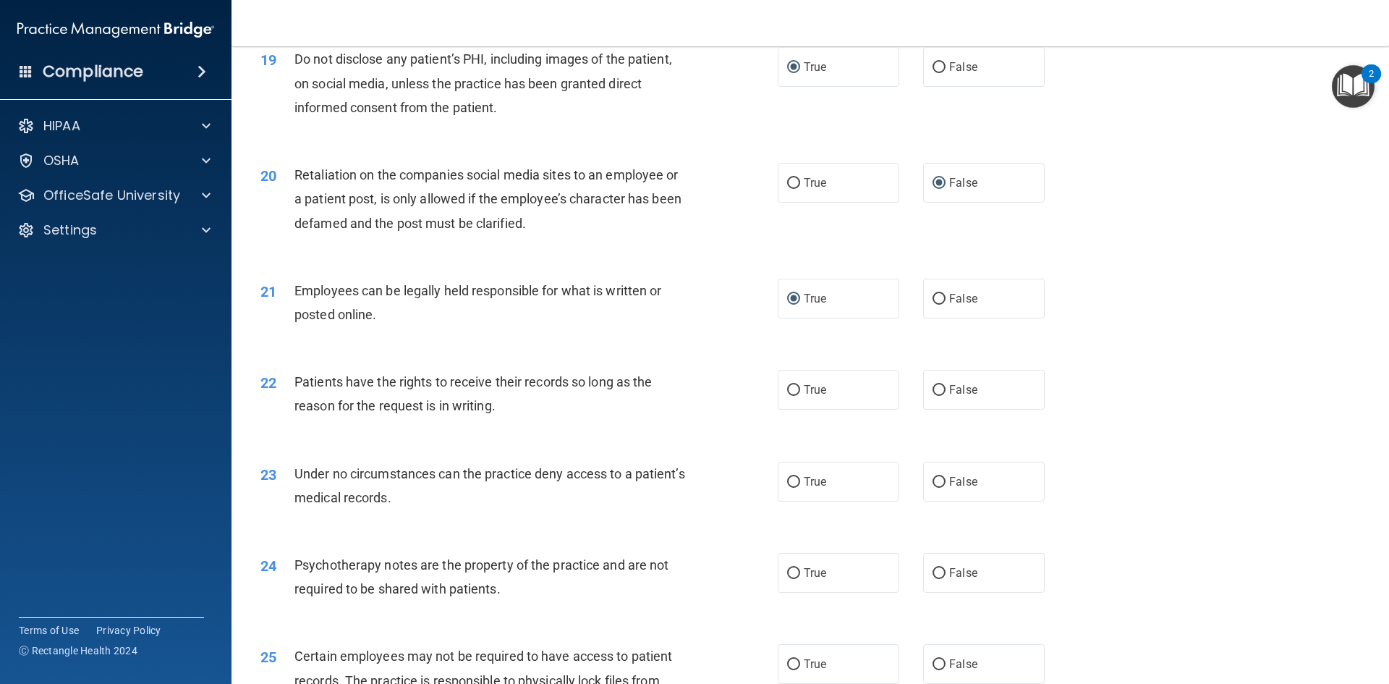
drag, startPoint x: 928, startPoint y: 506, endPoint x: 909, endPoint y: 539, distance: 38.2
click at [933, 488] on input "False" at bounding box center [939, 482] width 13 height 11
radio input "true"
drag, startPoint x: 933, startPoint y: 593, endPoint x: 880, endPoint y: 616, distance: 57.7
click at [933, 579] on input "False" at bounding box center [939, 573] width 13 height 11
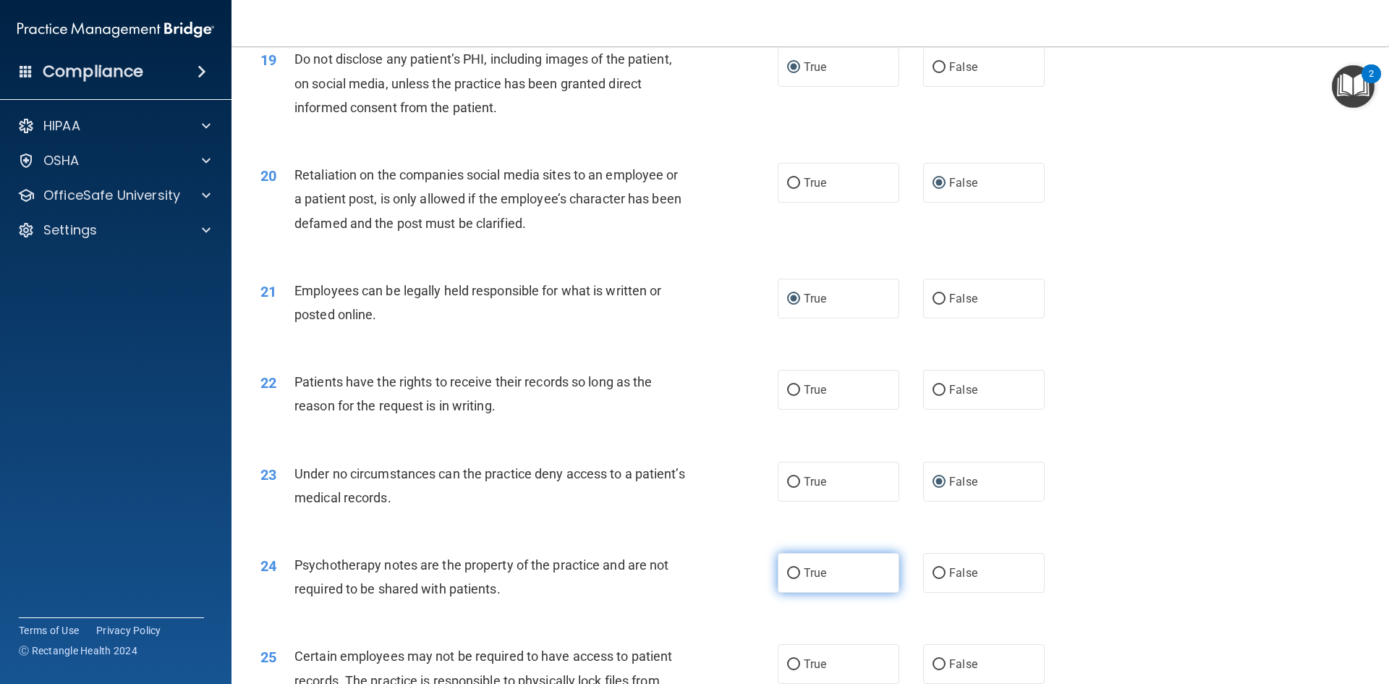
radio input "true"
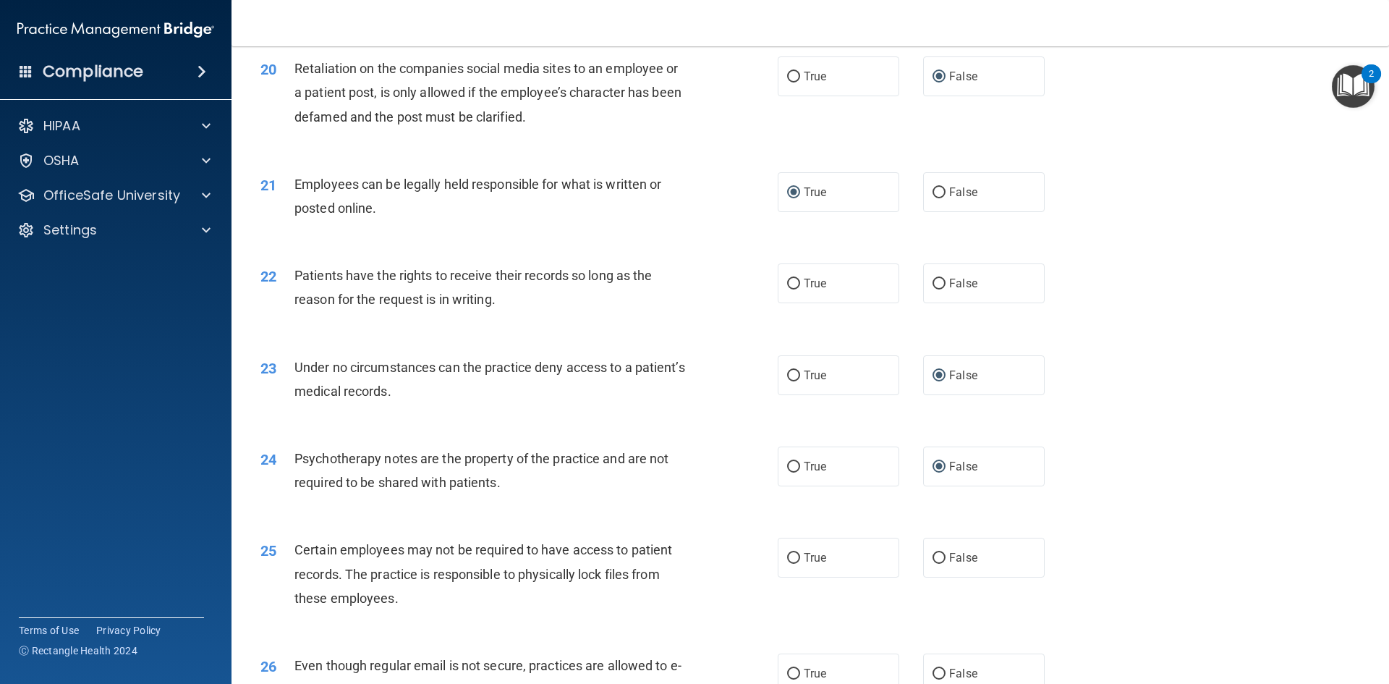
scroll to position [2460, 0]
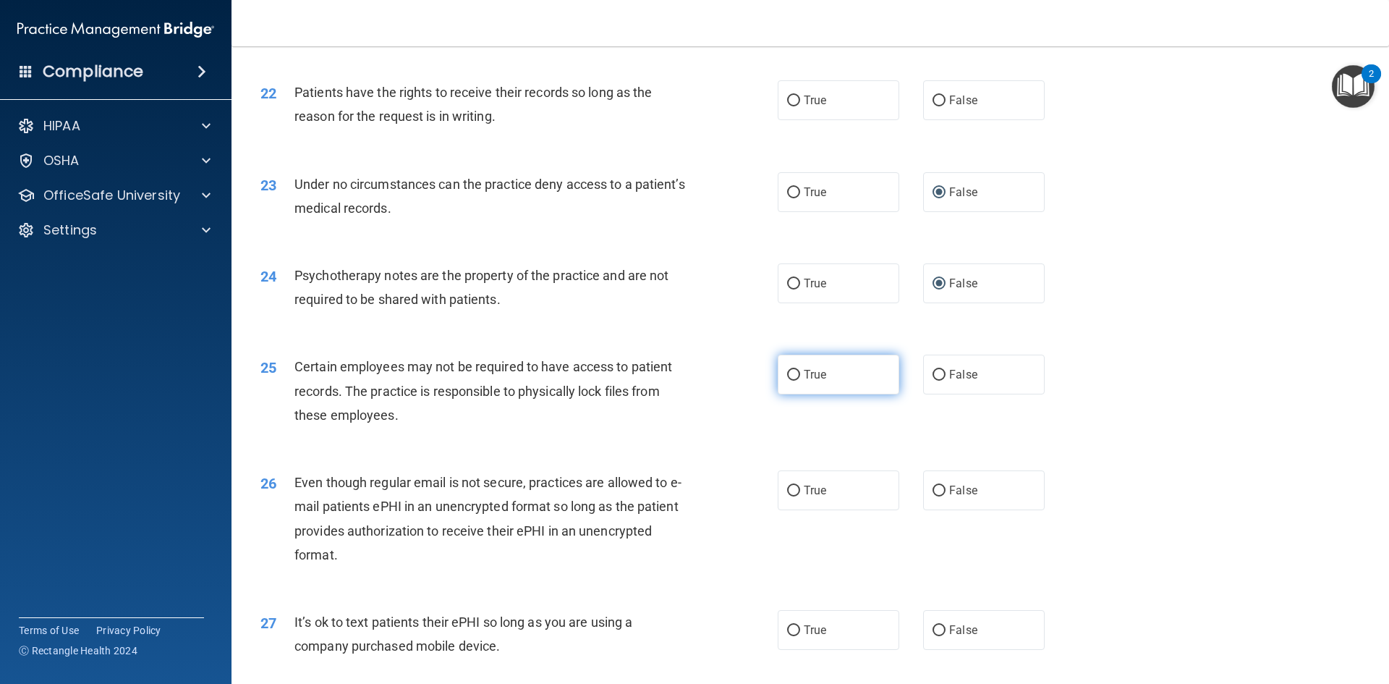
click at [787, 381] on input "True" at bounding box center [793, 375] width 13 height 11
radio input "true"
click at [781, 510] on label "True" at bounding box center [839, 490] width 122 height 40
click at [787, 496] on input "True" at bounding box center [793, 491] width 13 height 11
radio input "true"
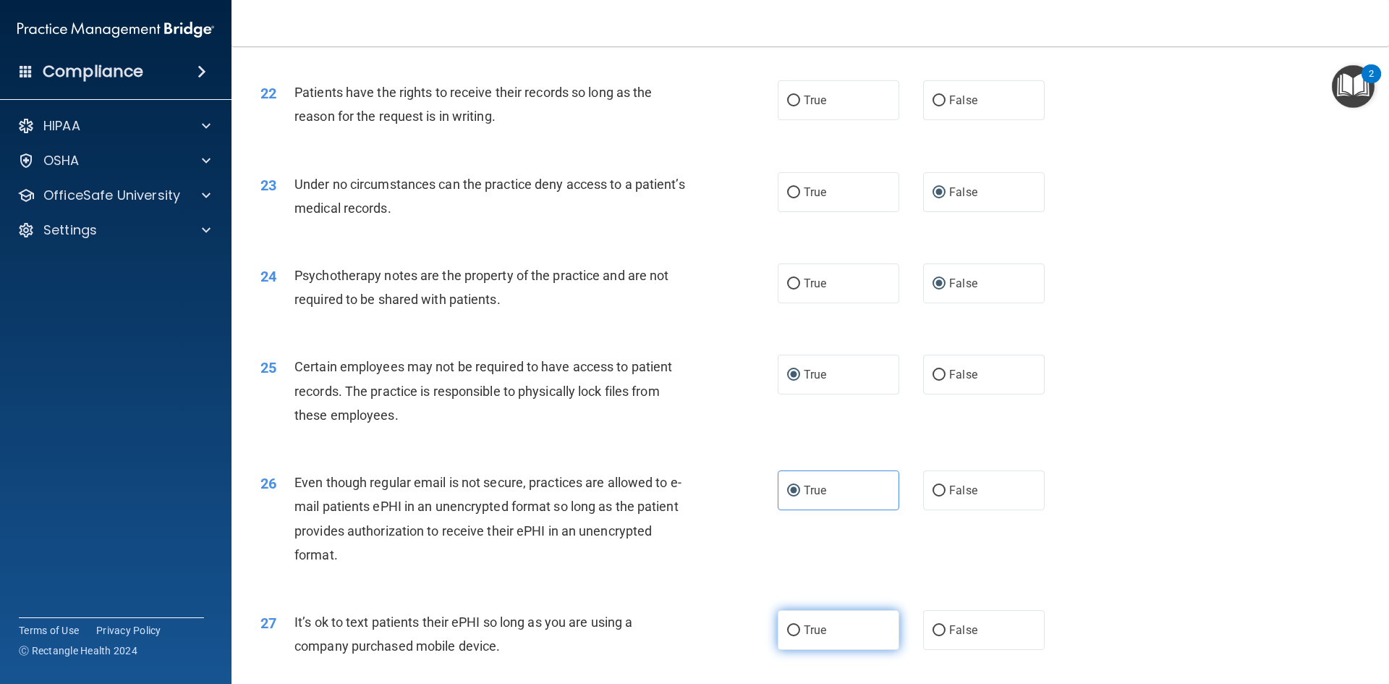
click at [787, 636] on input "True" at bounding box center [793, 630] width 13 height 11
radio input "true"
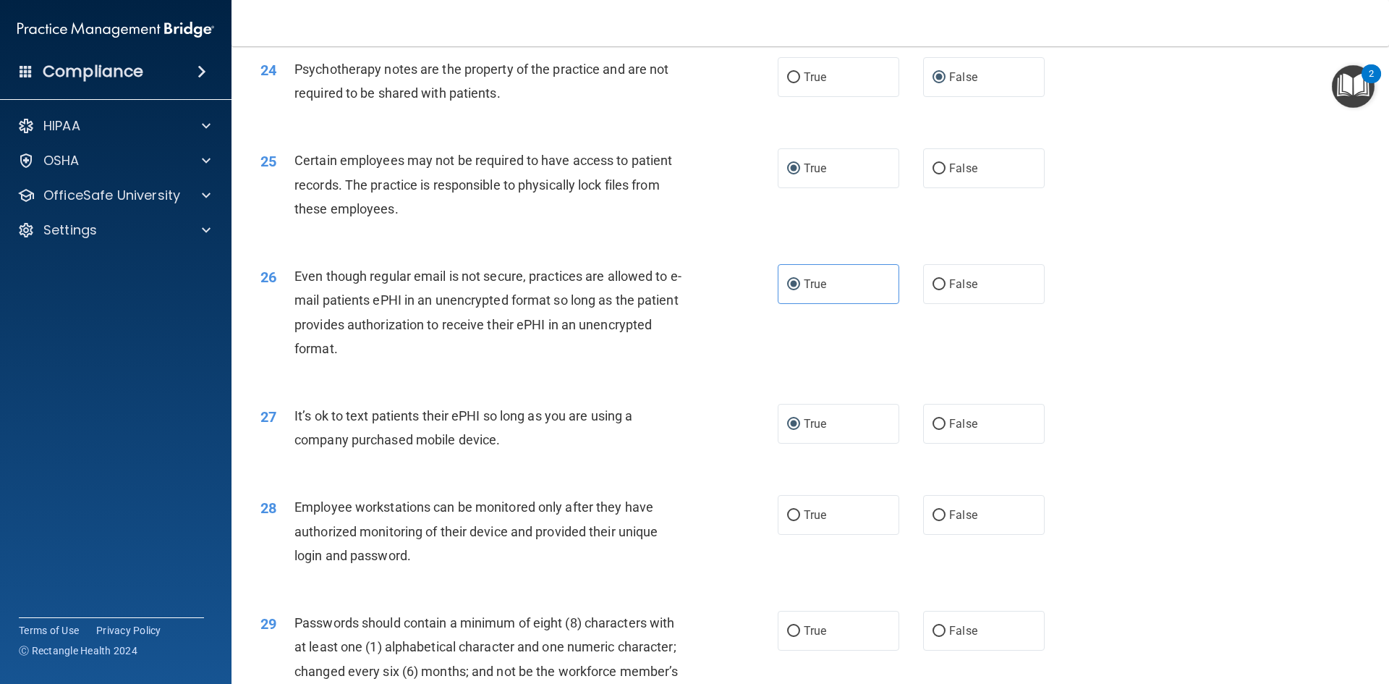
scroll to position [2750, 0]
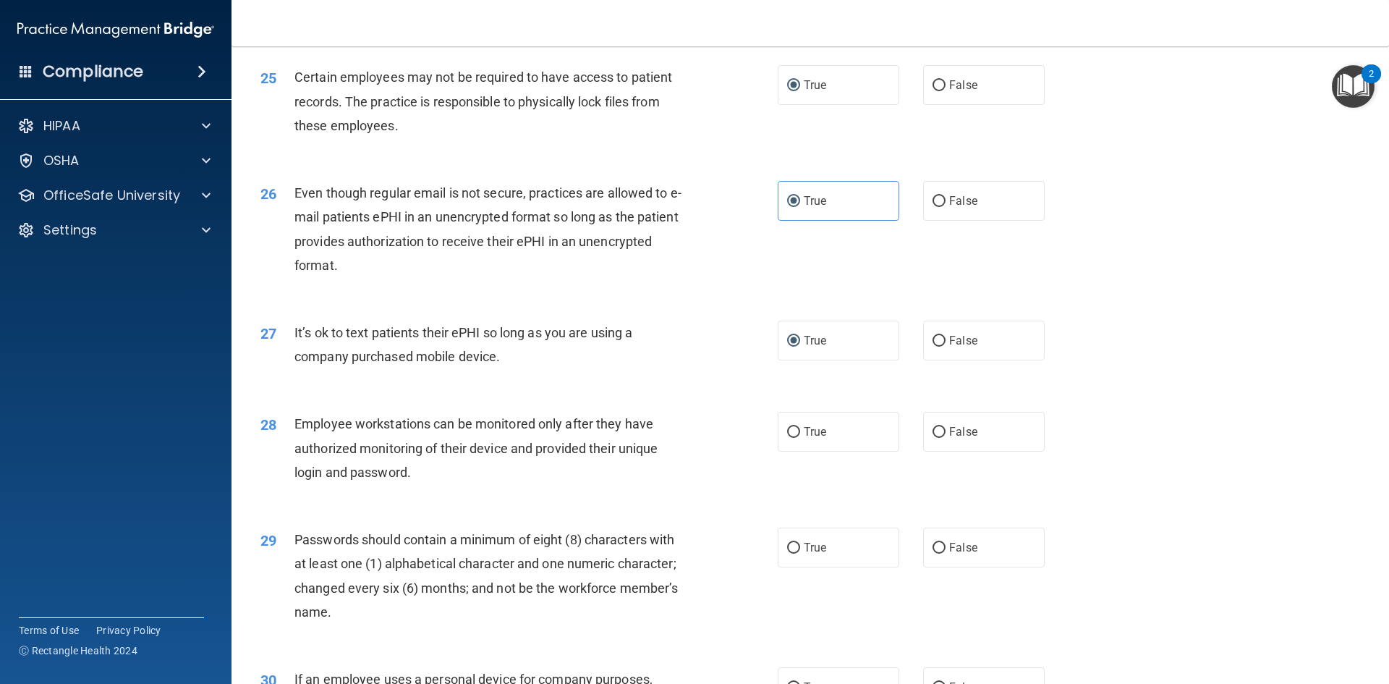
drag, startPoint x: 932, startPoint y: 457, endPoint x: 888, endPoint y: 495, distance: 58.0
click at [933, 438] on input "False" at bounding box center [939, 432] width 13 height 11
radio input "true"
click at [933, 554] on input "False" at bounding box center [939, 548] width 13 height 11
radio input "true"
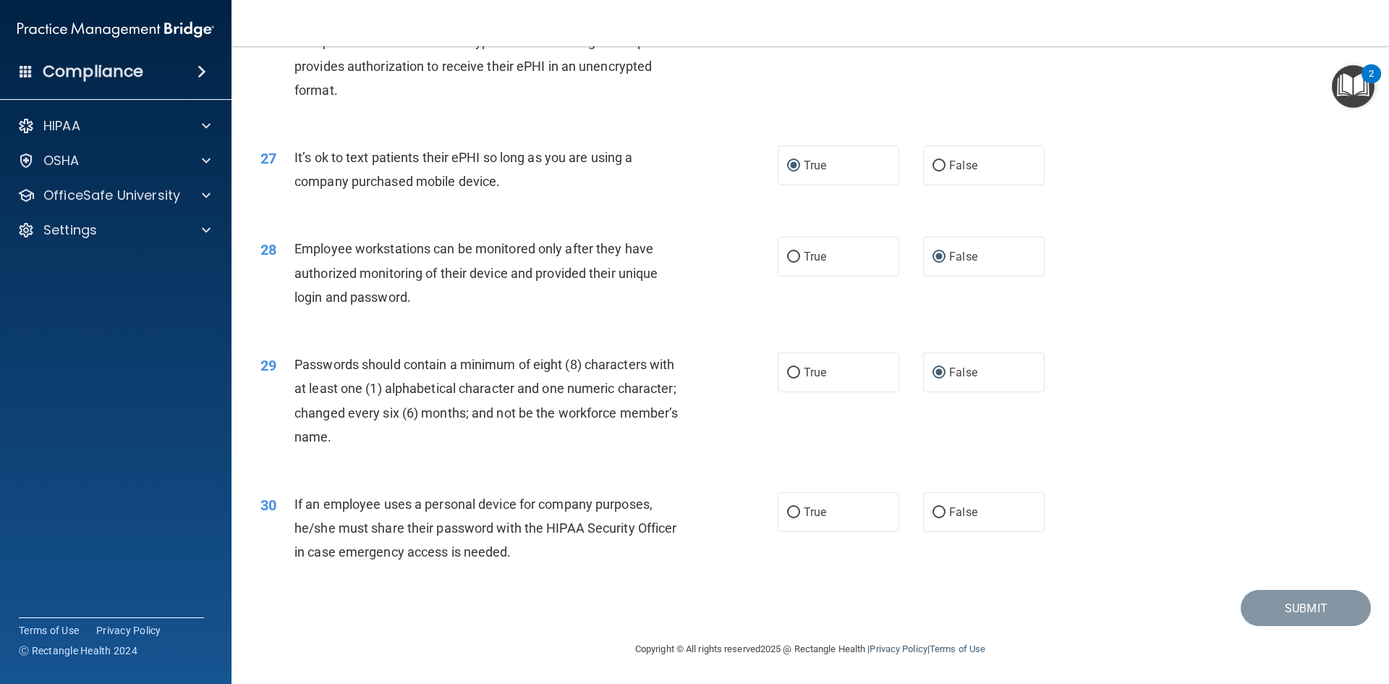
scroll to position [2949, 0]
drag, startPoint x: 926, startPoint y: 513, endPoint x: 919, endPoint y: 522, distance: 11.3
click at [933, 513] on input "False" at bounding box center [939, 512] width 13 height 11
radio input "true"
click at [789, 372] on input "True" at bounding box center [793, 373] width 13 height 11
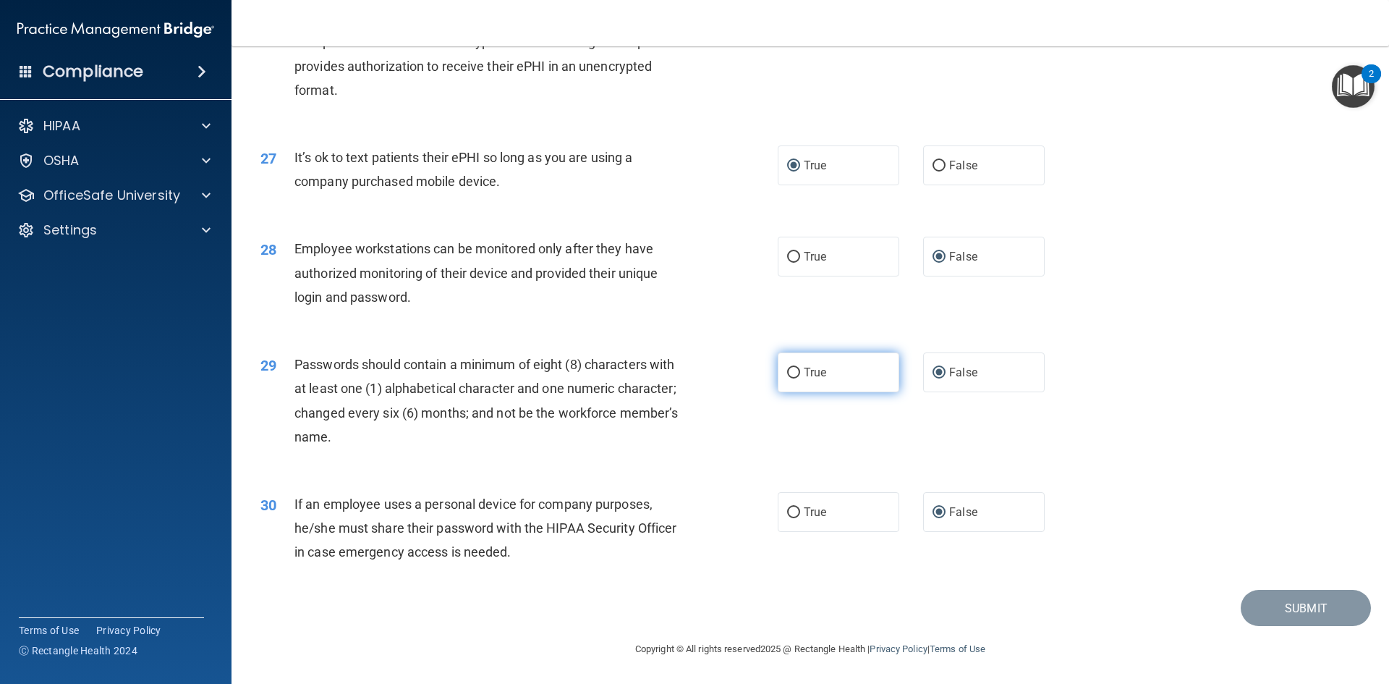
radio input "true"
radio input "false"
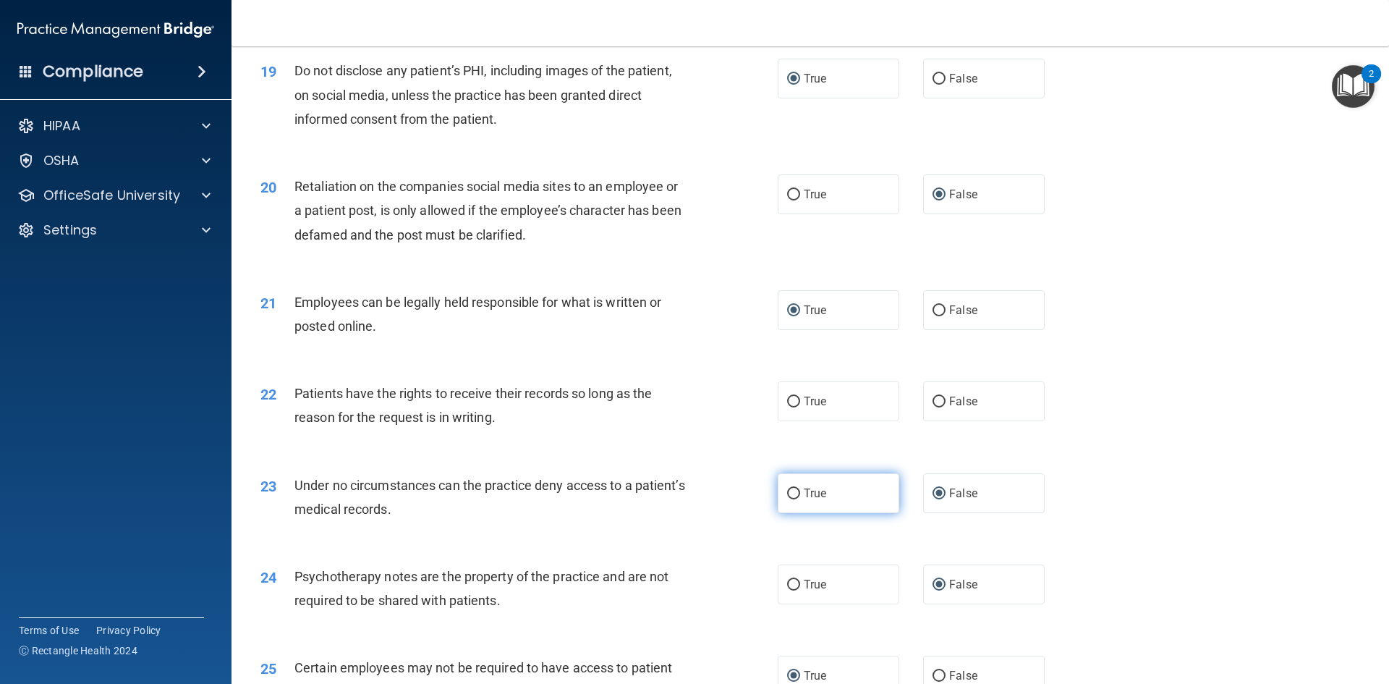
scroll to position [2171, 0]
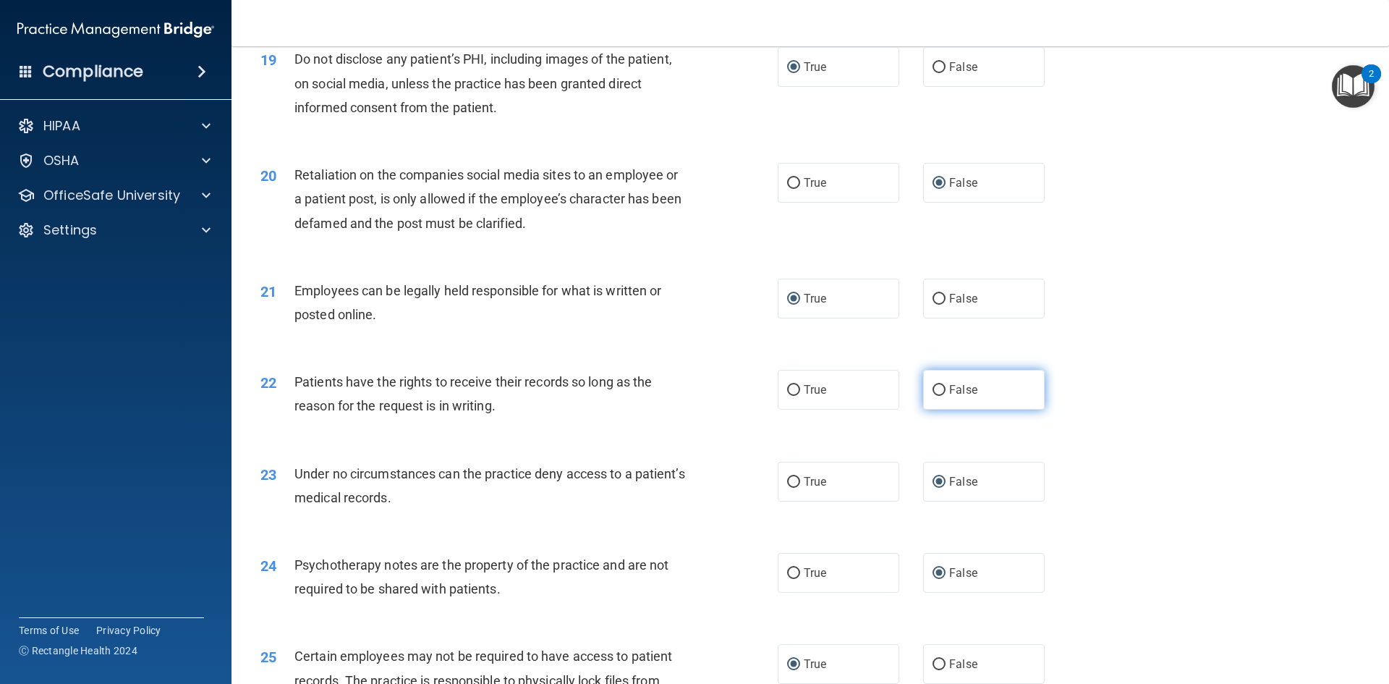
click at [962, 397] on span "False" at bounding box center [963, 390] width 28 height 14
click at [946, 396] on input "False" at bounding box center [939, 390] width 13 height 11
radio input "true"
click at [787, 579] on input "True" at bounding box center [793, 573] width 13 height 11
radio input "true"
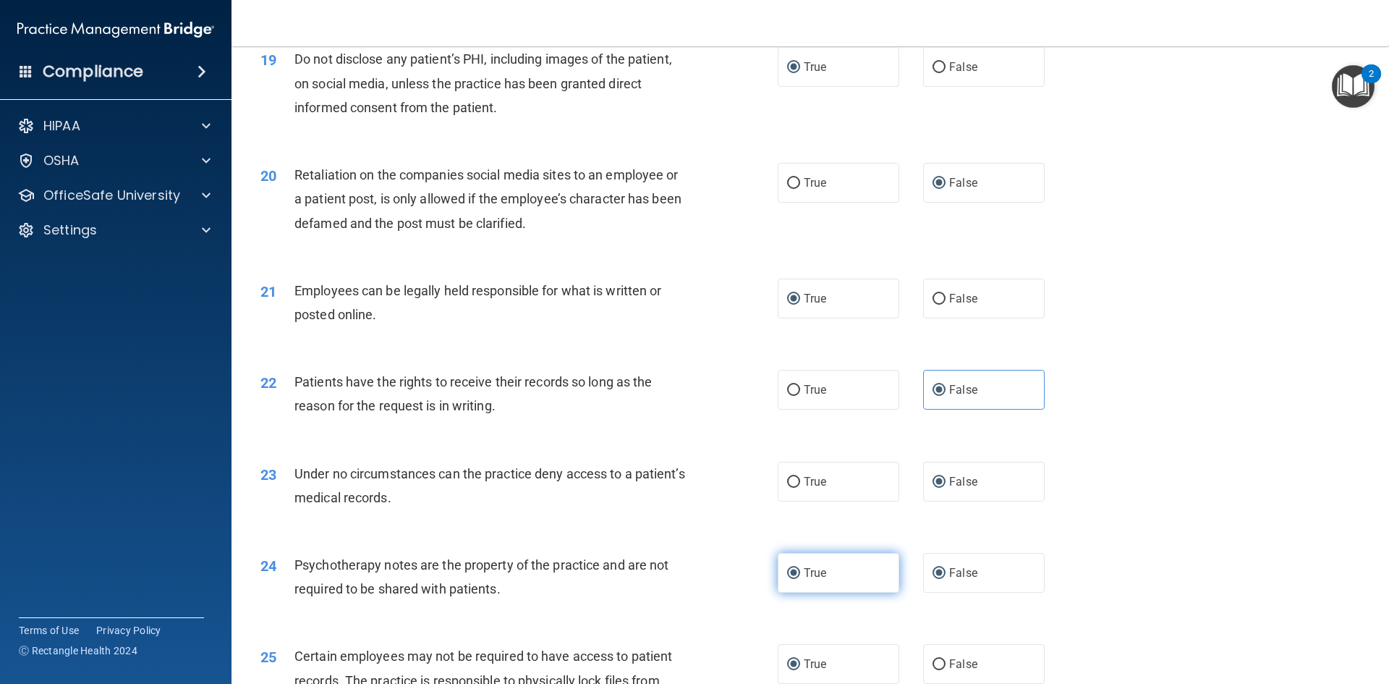
radio input "false"
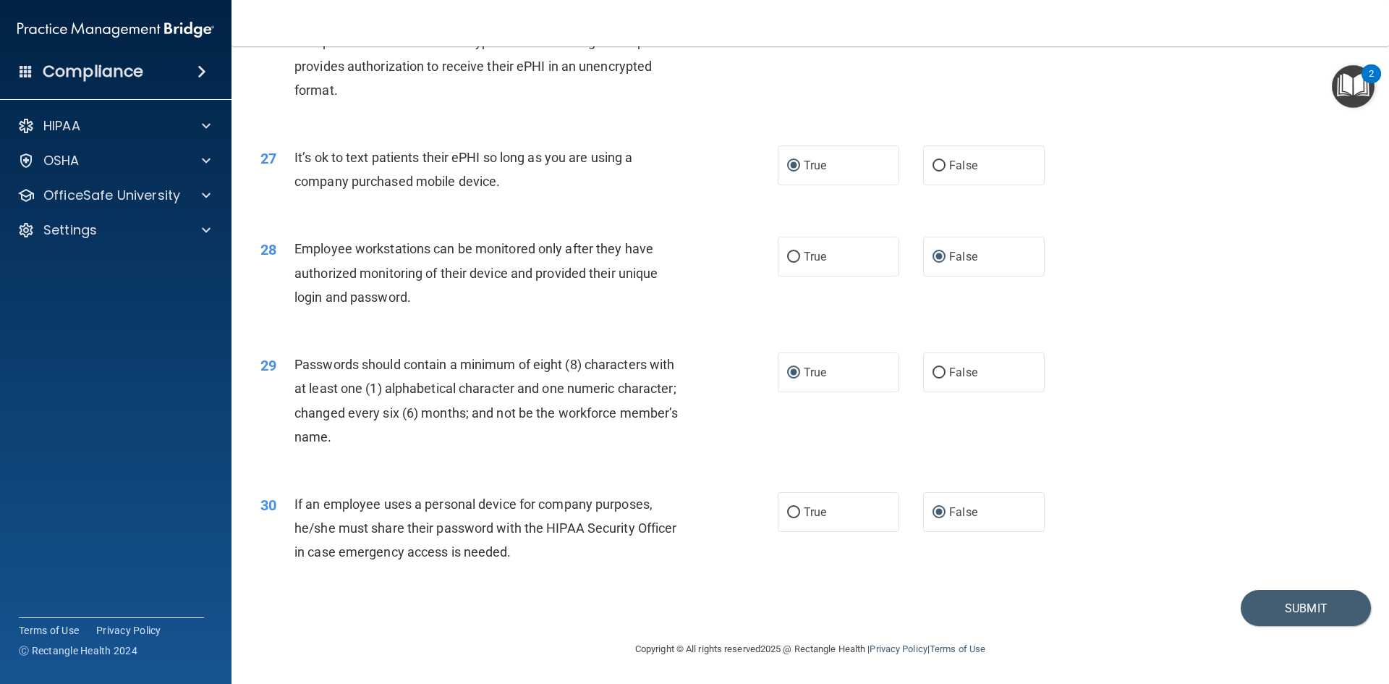
scroll to position [2949, 0]
click at [1310, 615] on button "Submit" at bounding box center [1306, 608] width 130 height 37
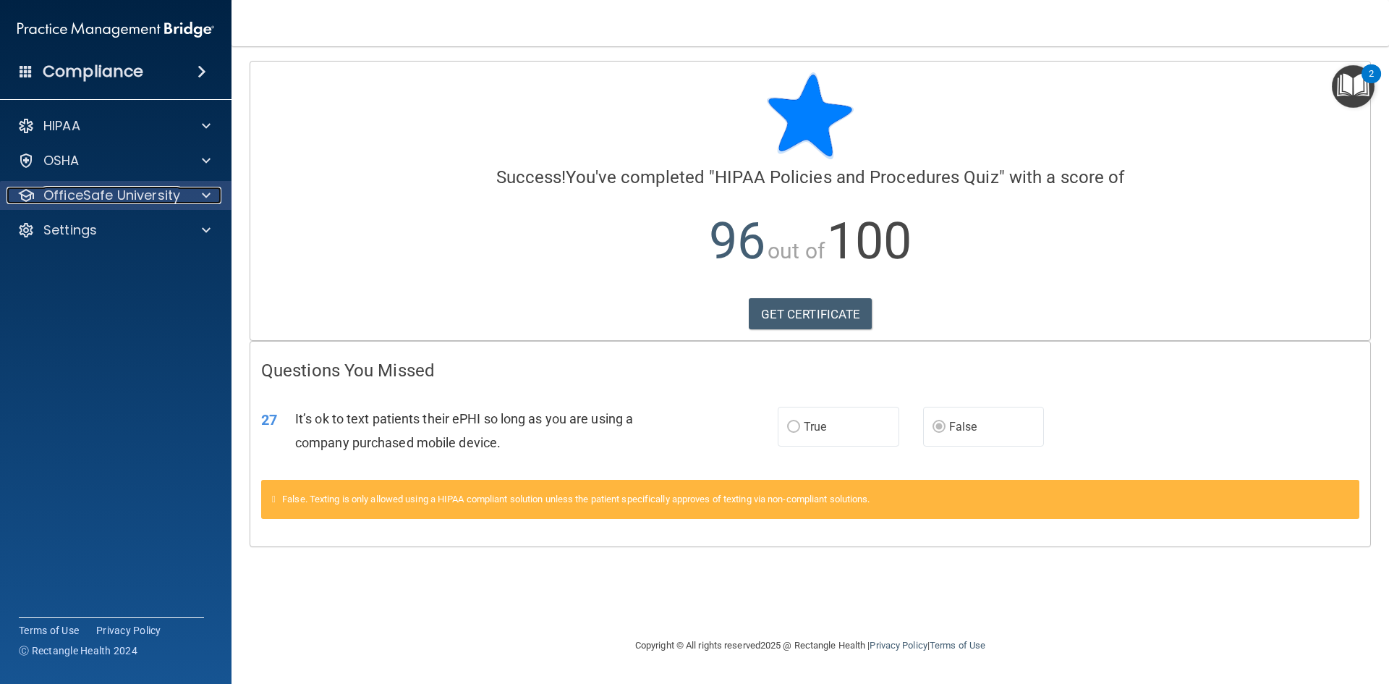
click at [77, 188] on p "OfficeSafe University" at bounding box center [111, 195] width 137 height 17
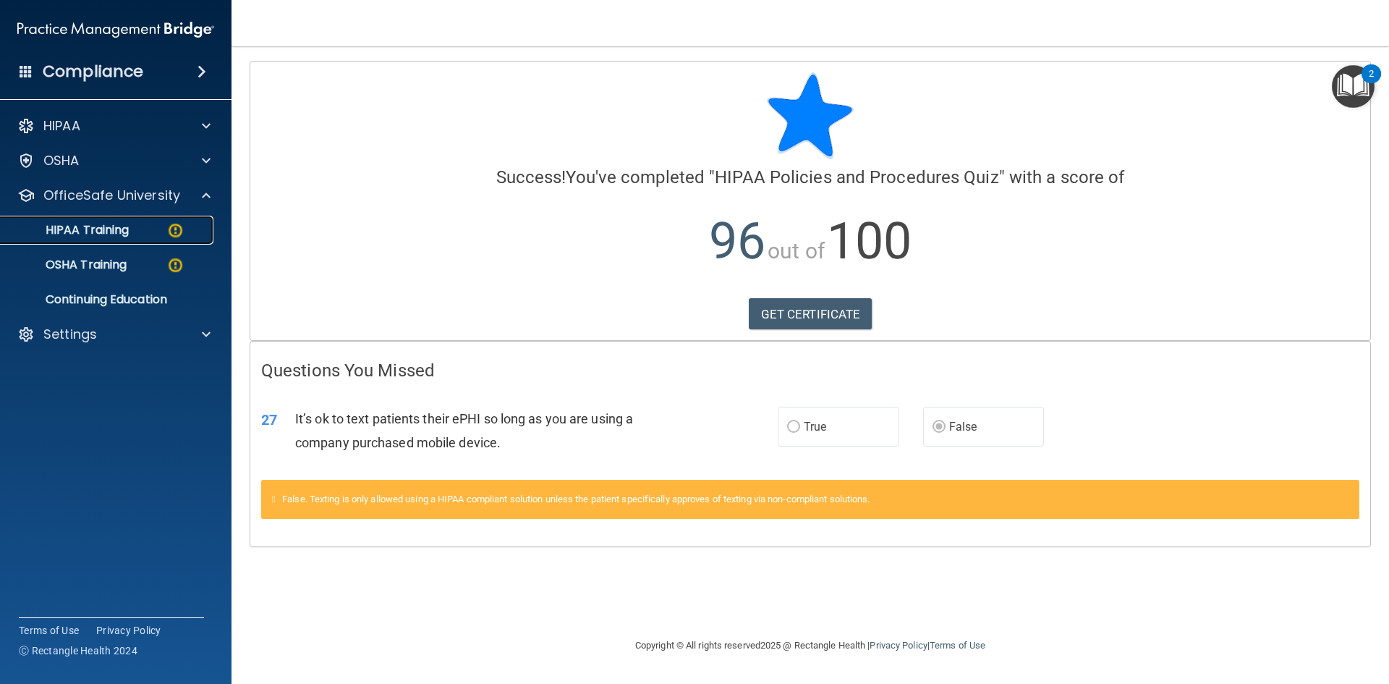
click at [99, 225] on p "HIPAA Training" at bounding box center [68, 230] width 119 height 14
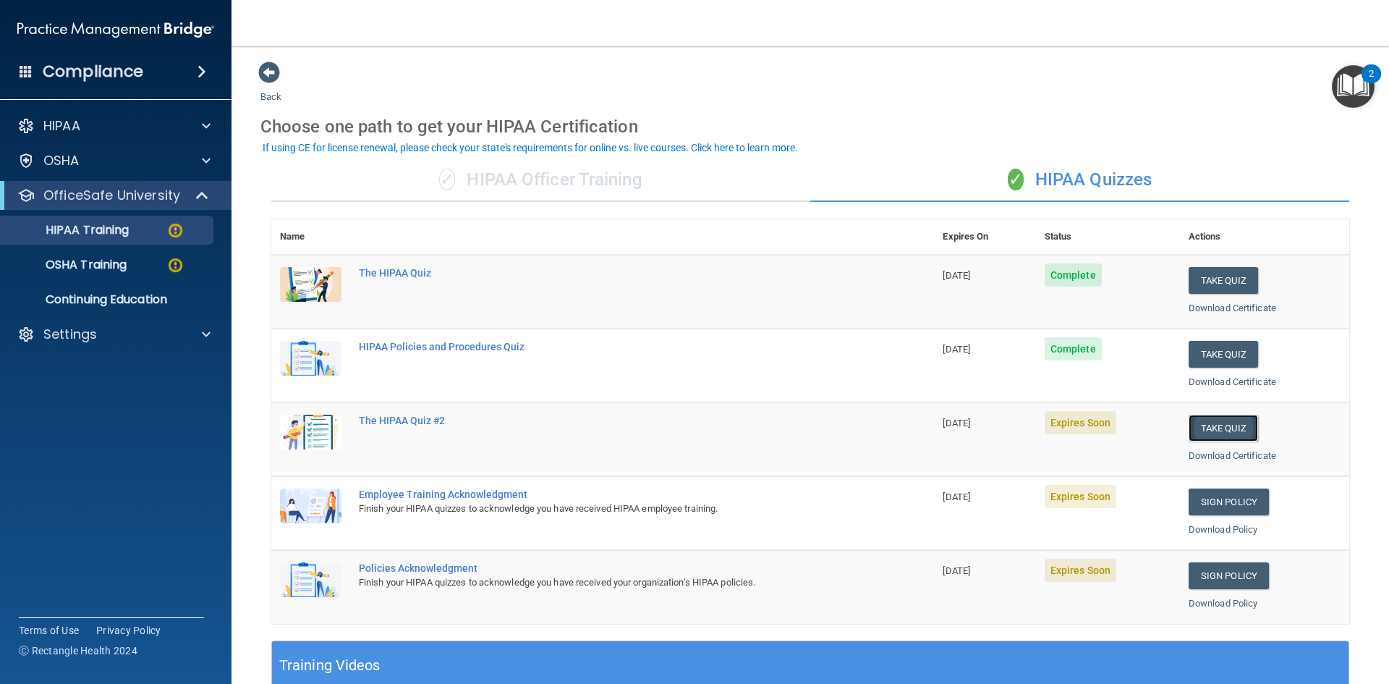
click at [1211, 416] on button "Take Quiz" at bounding box center [1223, 428] width 69 height 27
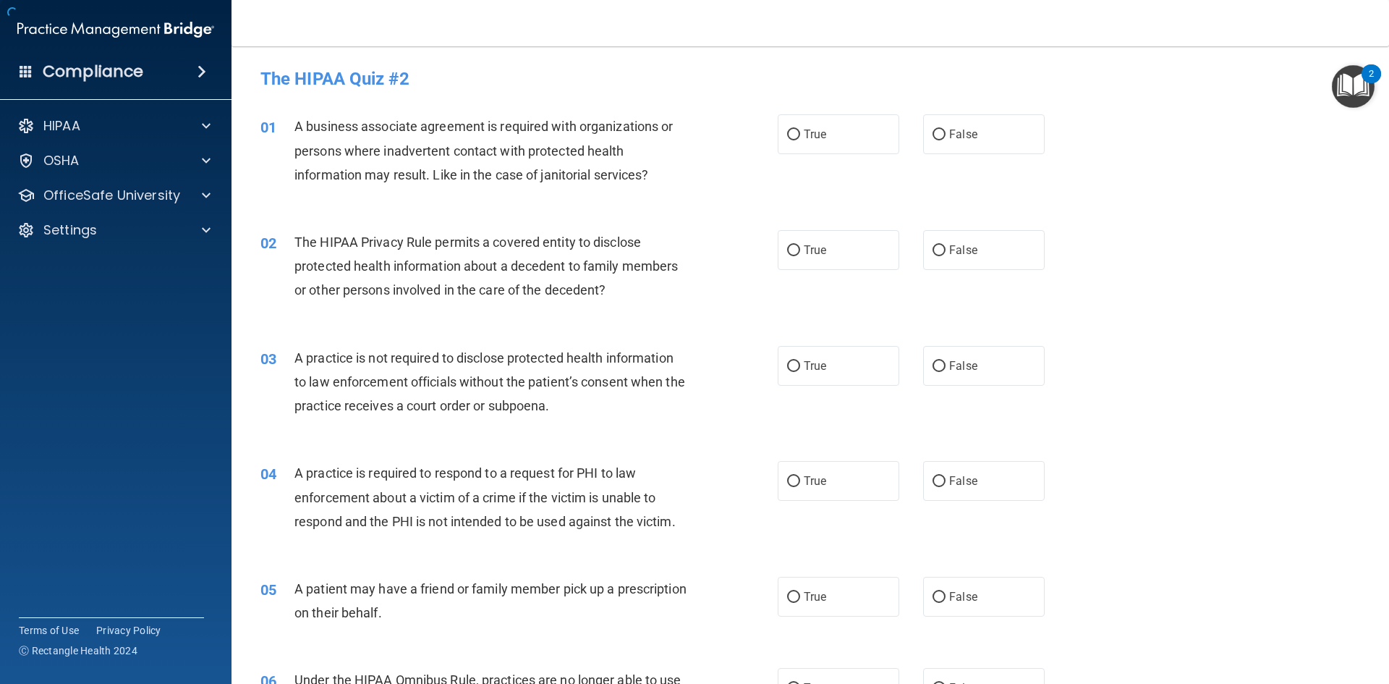
drag, startPoint x: 1124, startPoint y: 521, endPoint x: 1109, endPoint y: 529, distance: 16.5
drag, startPoint x: 1109, startPoint y: 529, endPoint x: 1105, endPoint y: 456, distance: 73.2
click at [1105, 456] on div "04 A practice is required to respond to a request for PHI to law enforcement ab…" at bounding box center [811, 501] width 1122 height 116
click at [787, 137] on input "True" at bounding box center [793, 135] width 13 height 11
radio input "true"
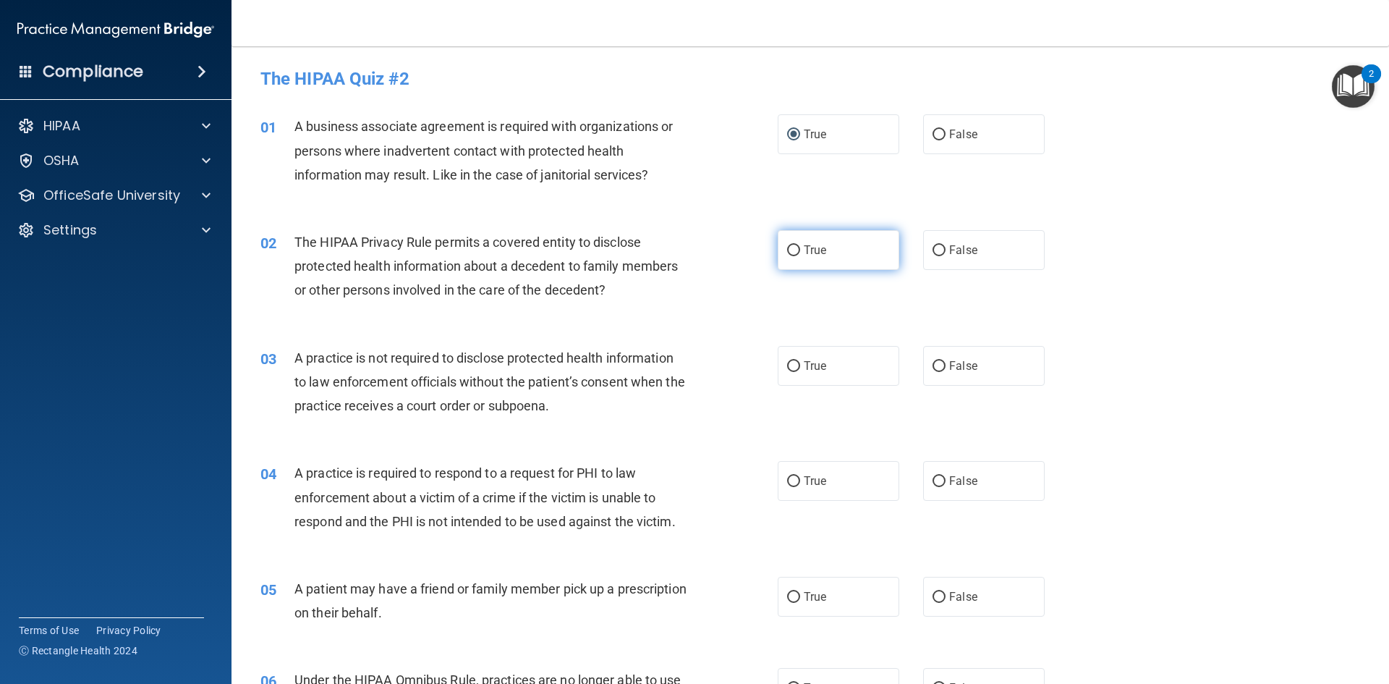
drag, startPoint x: 786, startPoint y: 234, endPoint x: 785, endPoint y: 246, distance: 11.6
click at [786, 235] on label "True" at bounding box center [839, 250] width 122 height 40
click at [787, 245] on input "True" at bounding box center [793, 250] width 13 height 11
radio input "true"
drag, startPoint x: 931, startPoint y: 363, endPoint x: 925, endPoint y: 368, distance: 7.7
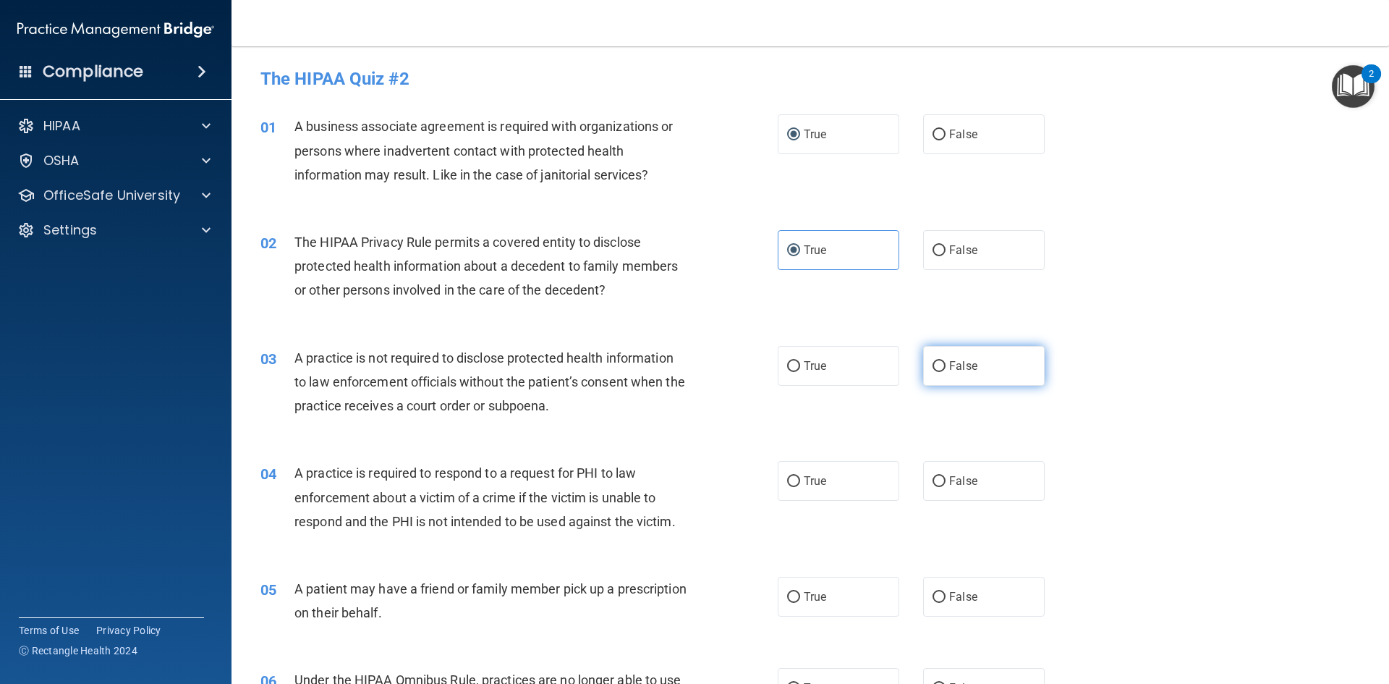
click at [933, 364] on input "False" at bounding box center [939, 366] width 13 height 11
radio input "true"
click at [787, 479] on input "True" at bounding box center [793, 481] width 13 height 11
radio input "true"
click at [787, 594] on input "True" at bounding box center [793, 597] width 13 height 11
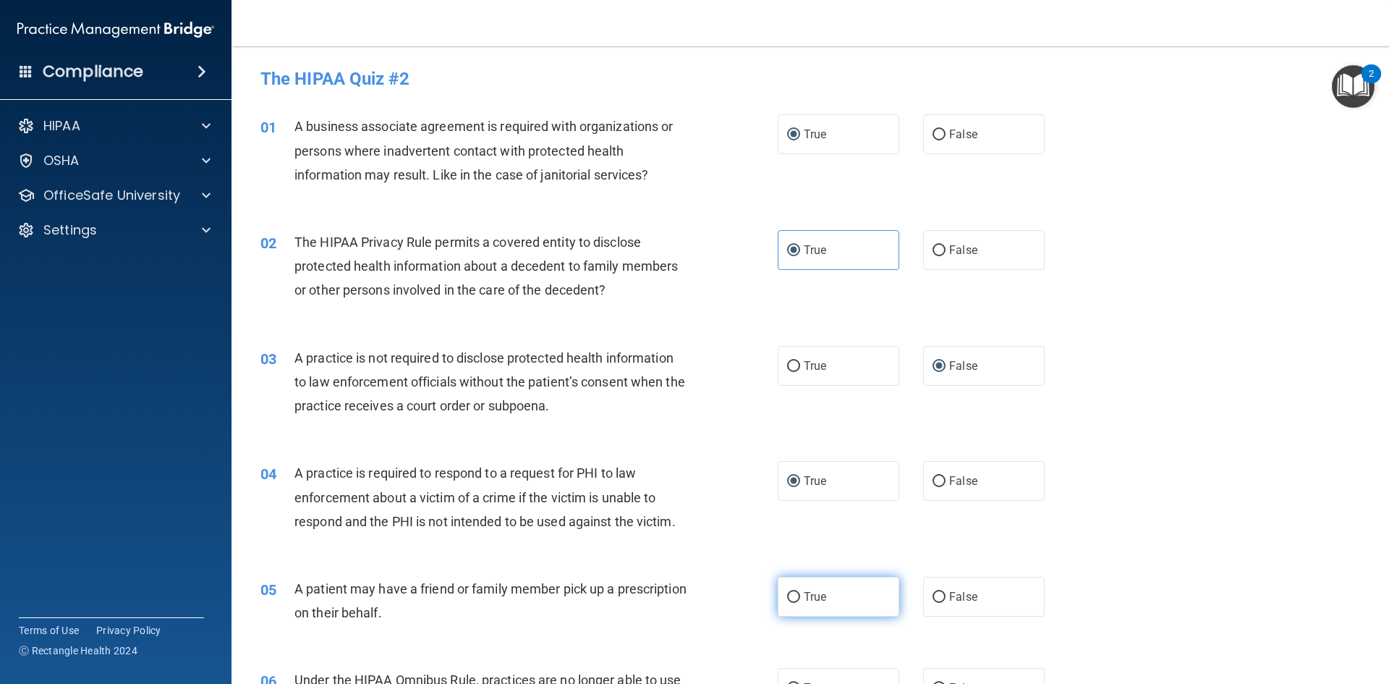
radio input "true"
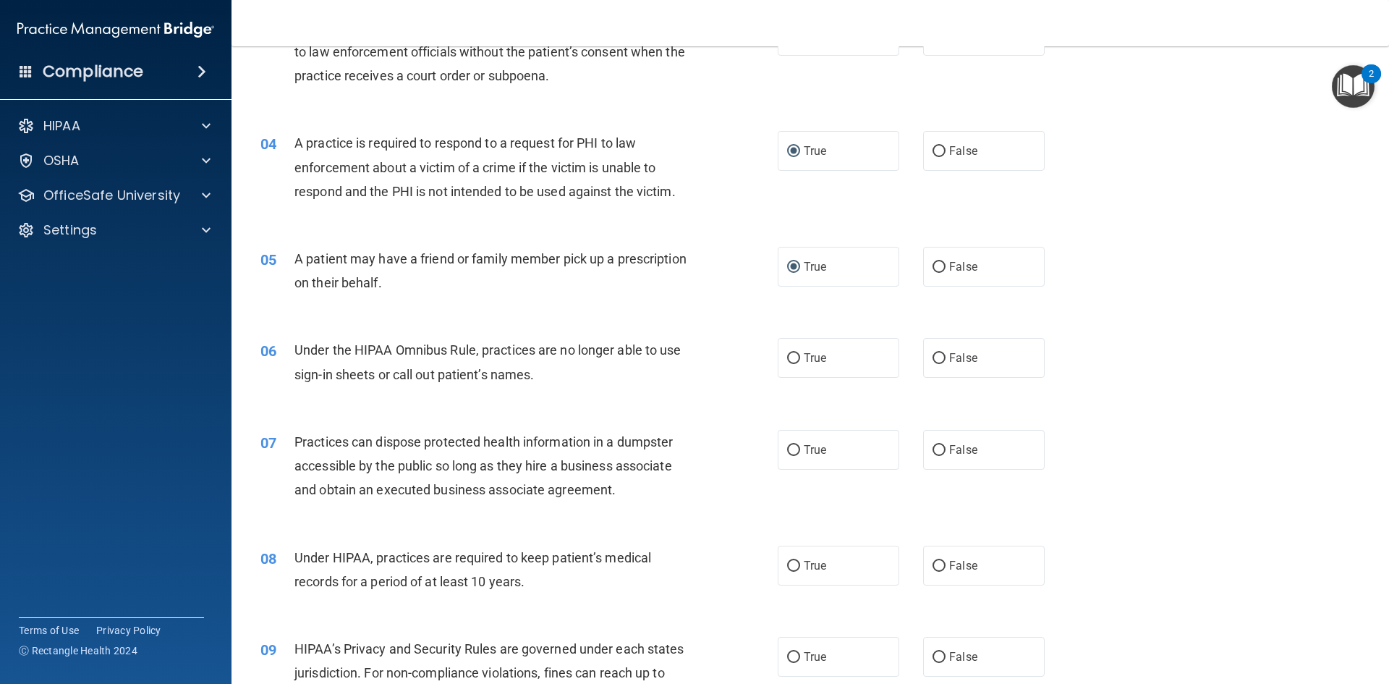
scroll to position [434, 0]
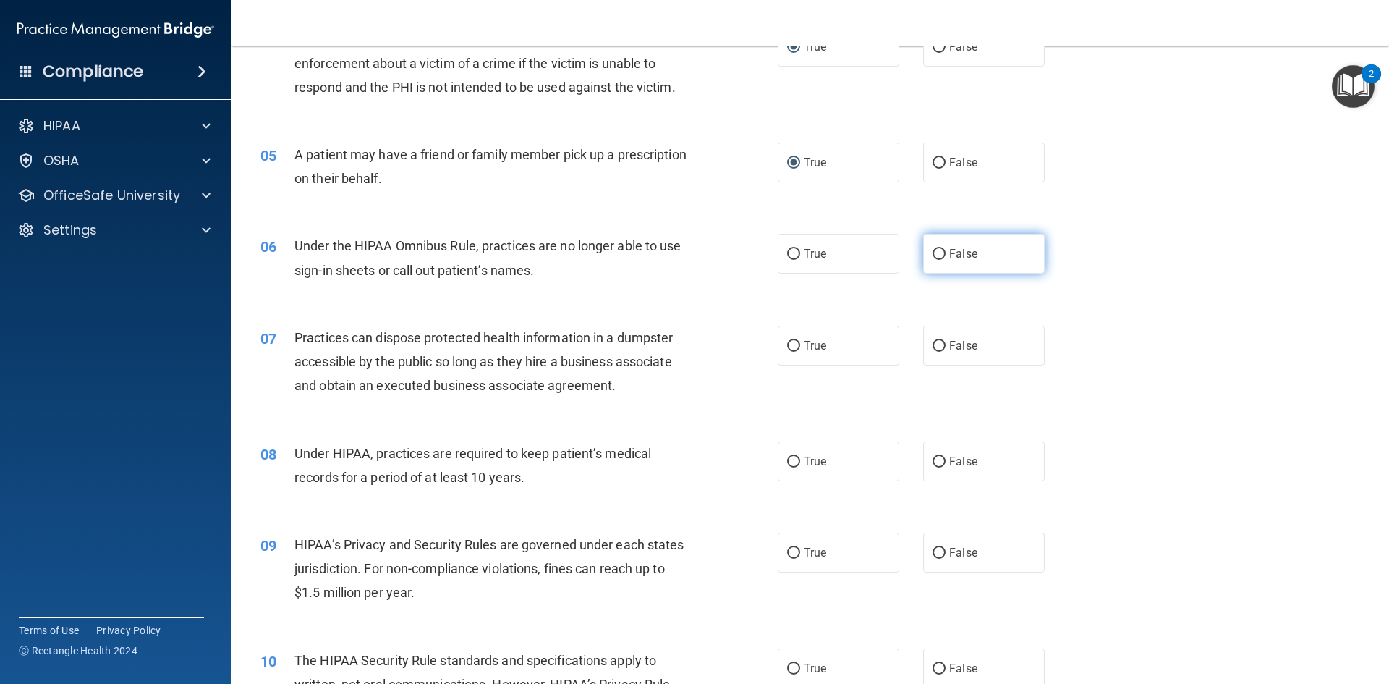
click at [933, 253] on input "False" at bounding box center [939, 254] width 13 height 11
radio input "true"
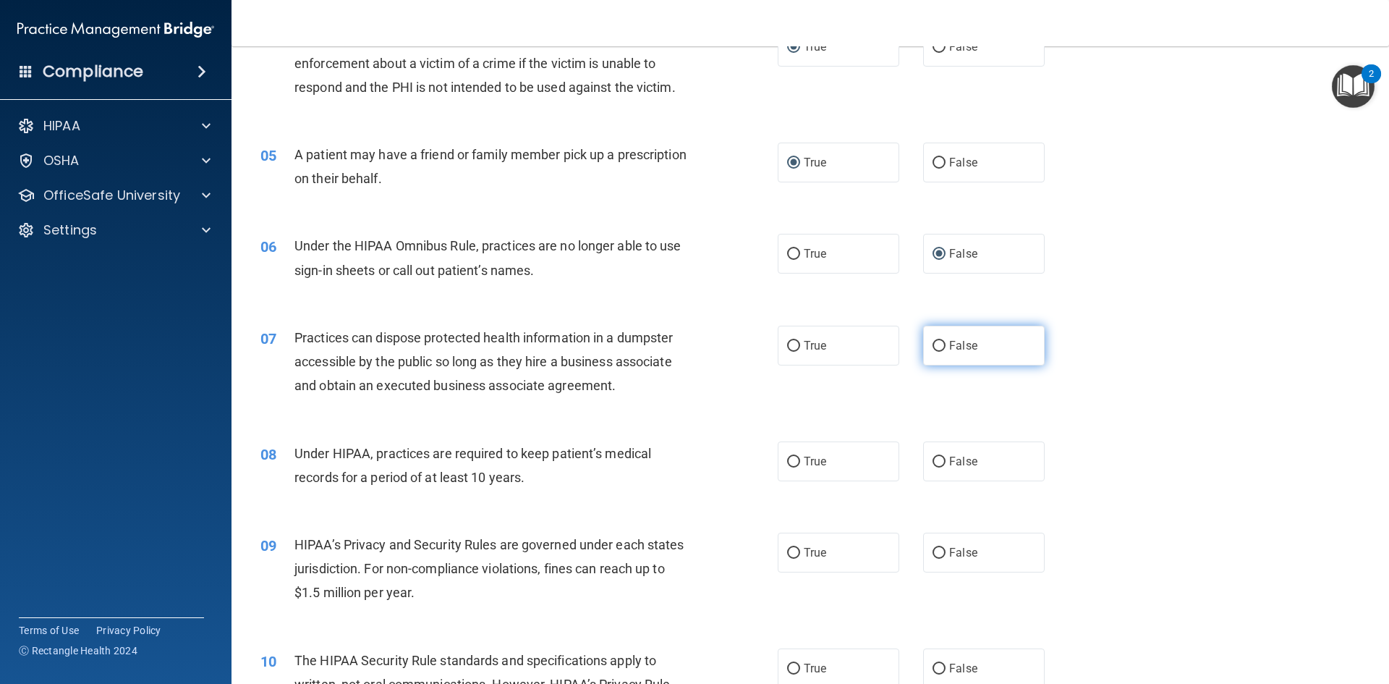
click at [933, 348] on input "False" at bounding box center [939, 346] width 13 height 11
radio input "true"
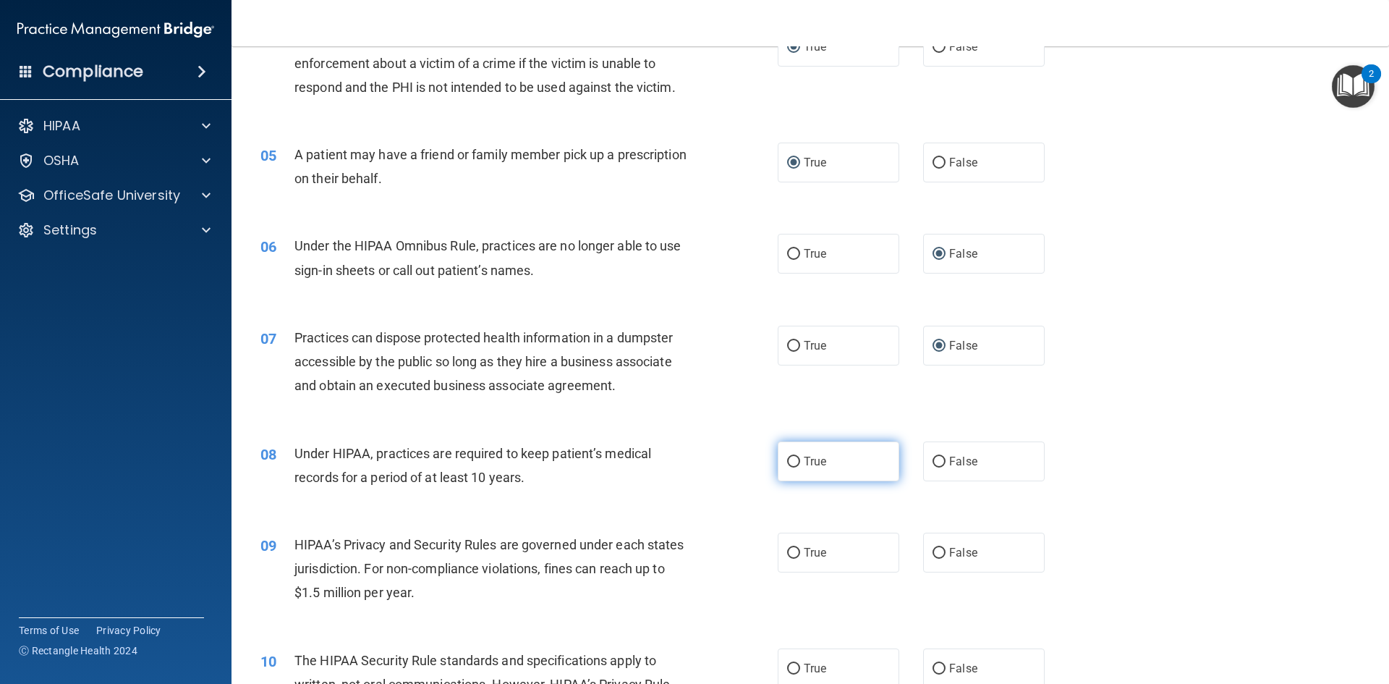
click at [787, 460] on input "True" at bounding box center [793, 462] width 13 height 11
radio input "true"
click at [778, 556] on label "True" at bounding box center [839, 553] width 122 height 40
click at [787, 556] on input "True" at bounding box center [793, 553] width 13 height 11
radio input "true"
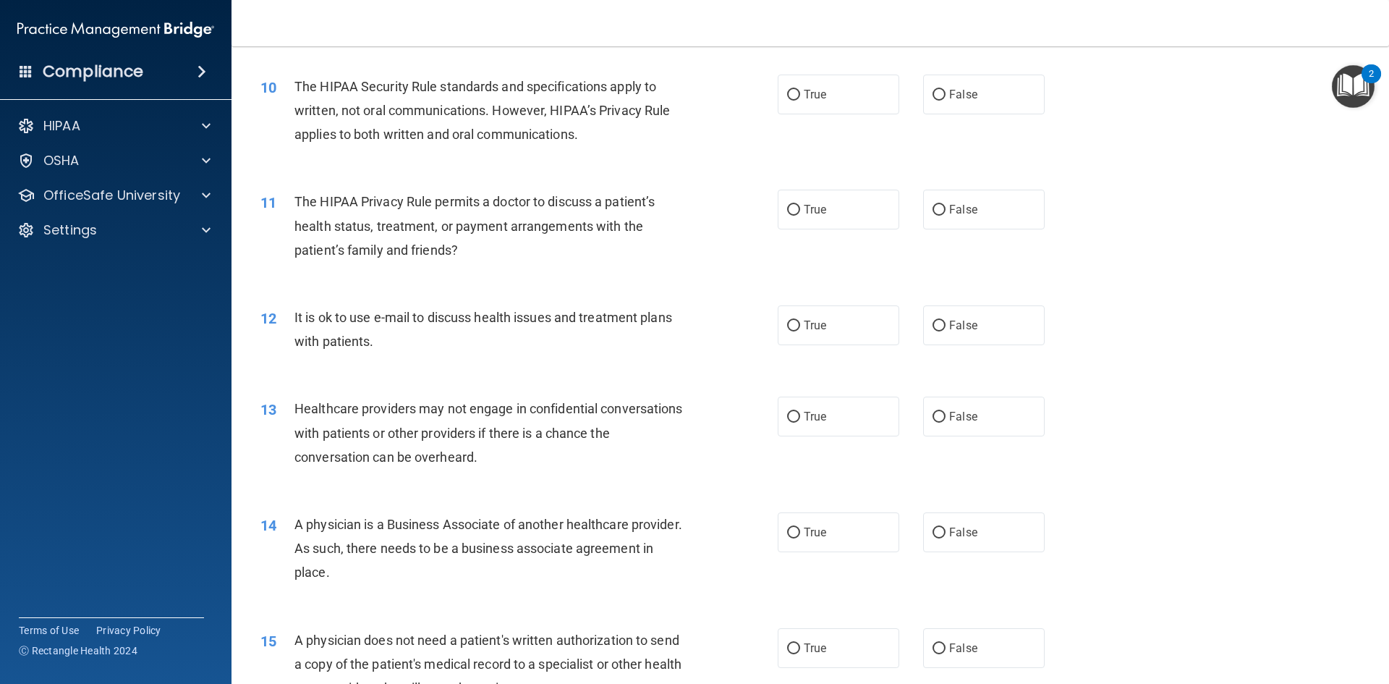
scroll to position [1013, 0]
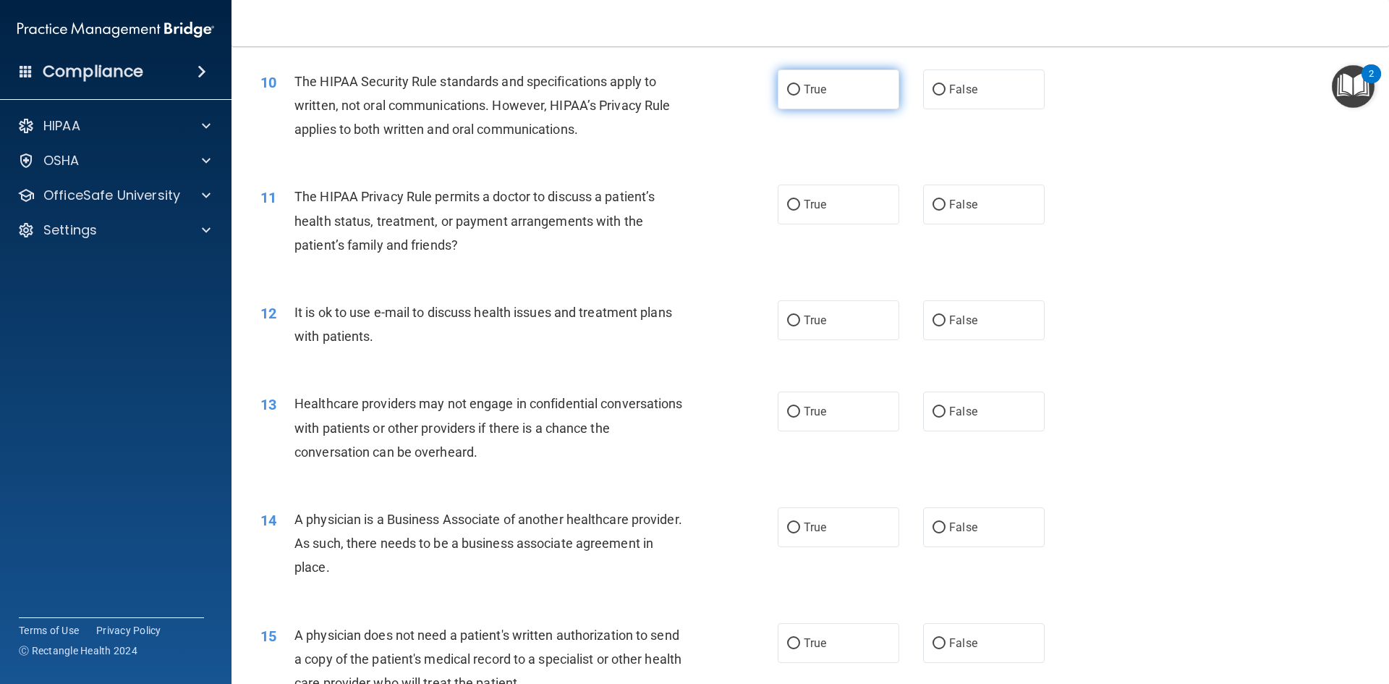
click at [787, 86] on input "True" at bounding box center [793, 90] width 13 height 11
radio input "true"
drag, startPoint x: 933, startPoint y: 203, endPoint x: 897, endPoint y: 219, distance: 39.2
click at [935, 203] on input "False" at bounding box center [939, 205] width 13 height 11
radio input "true"
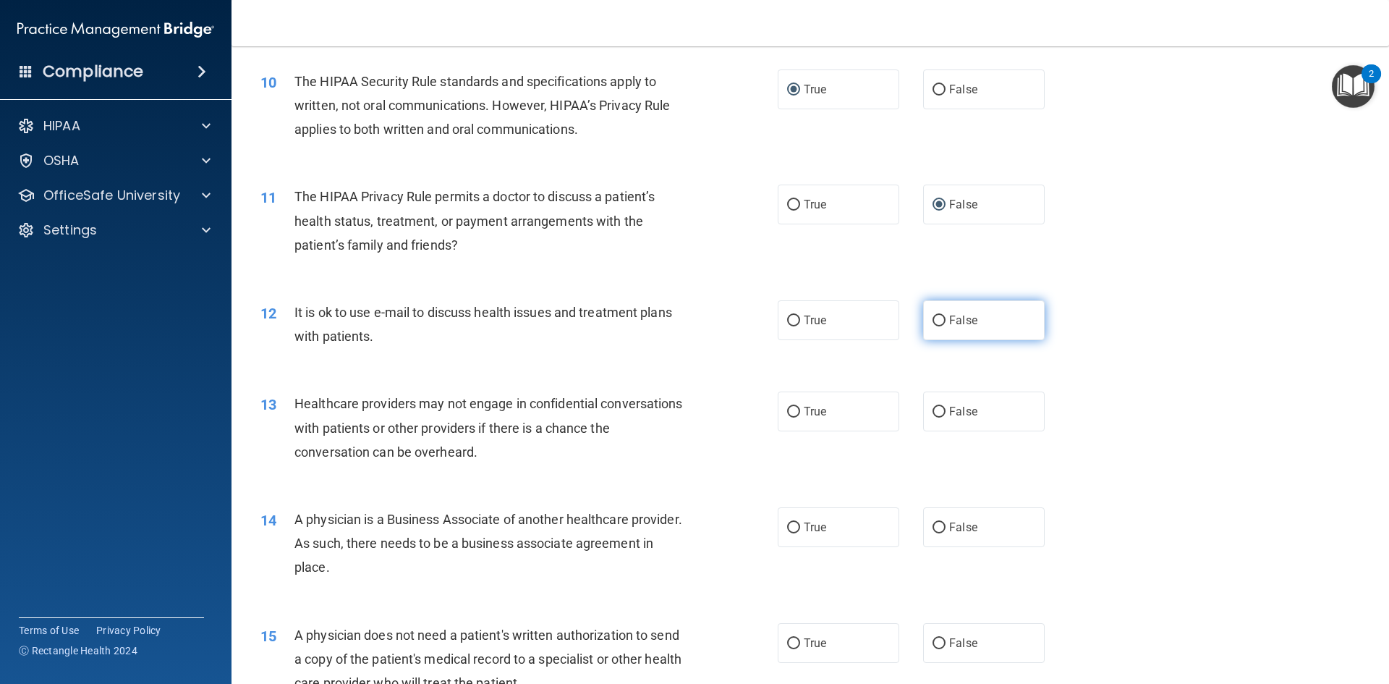
click at [933, 319] on input "False" at bounding box center [939, 320] width 13 height 11
radio input "true"
click at [804, 411] on span "True" at bounding box center [815, 411] width 22 height 14
click at [778, 418] on label "True" at bounding box center [839, 411] width 122 height 40
click at [787, 418] on input "True" at bounding box center [793, 412] width 13 height 11
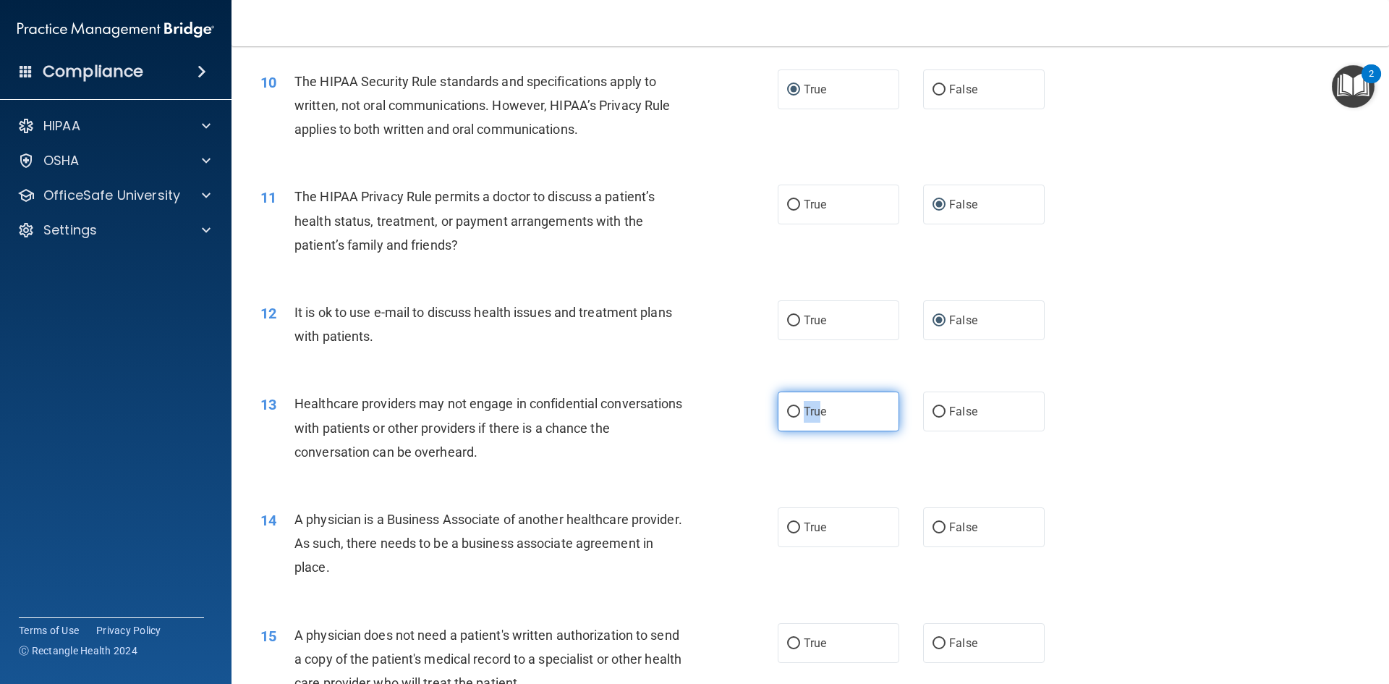
radio input "true"
drag, startPoint x: 782, startPoint y: 528, endPoint x: 766, endPoint y: 529, distance: 15.9
click at [787, 528] on input "True" at bounding box center [793, 527] width 13 height 11
radio input "true"
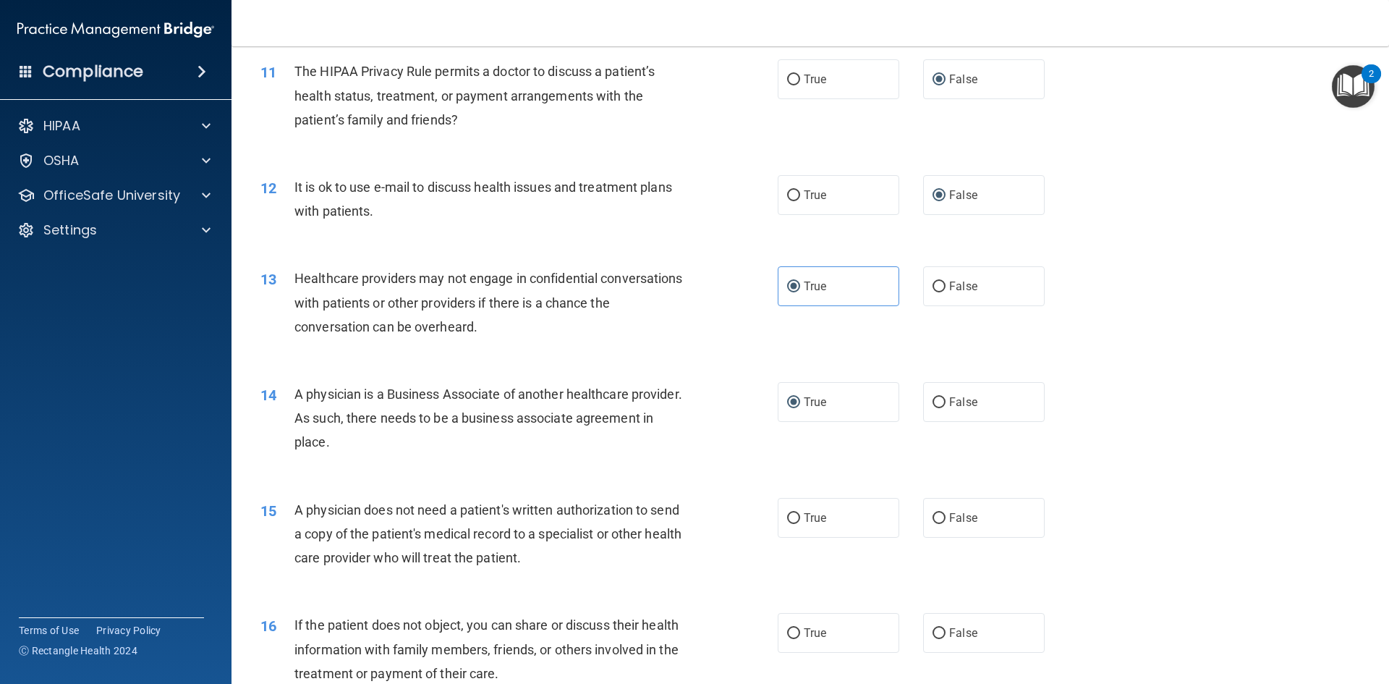
scroll to position [1158, 0]
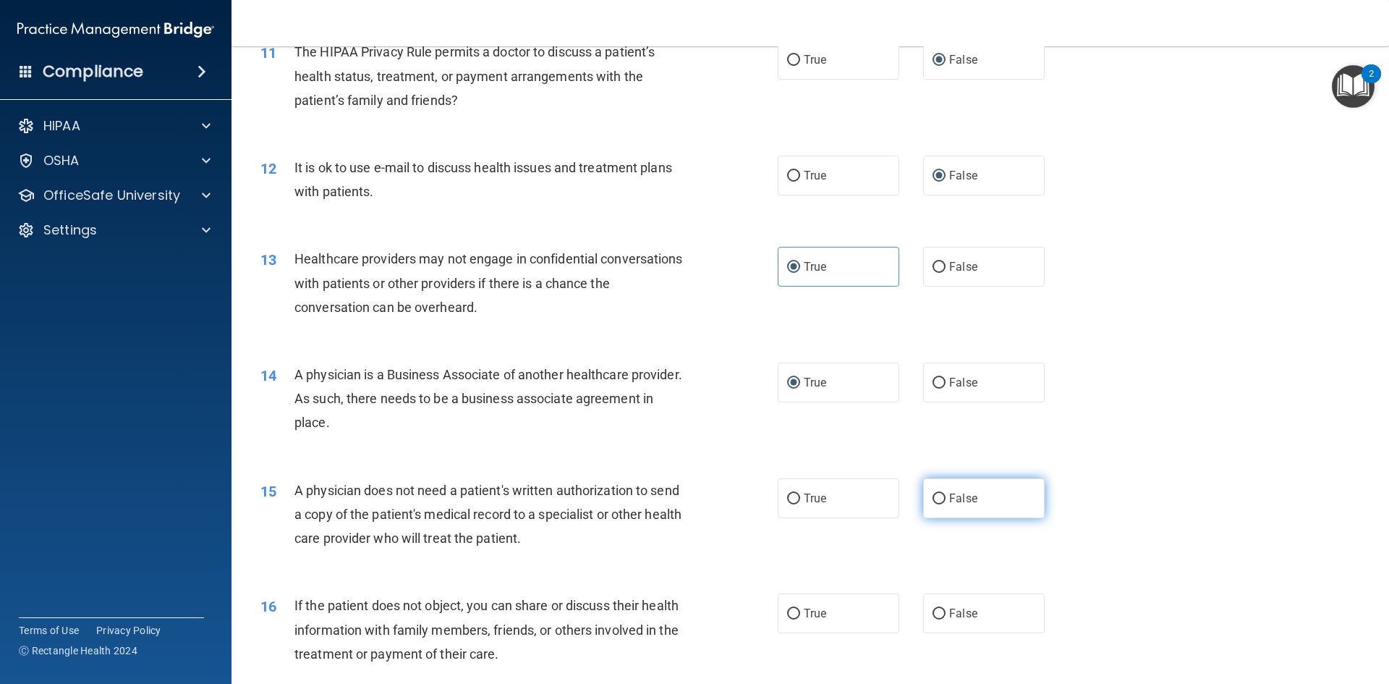
click at [924, 501] on label "False" at bounding box center [984, 498] width 122 height 40
click at [933, 501] on input "False" at bounding box center [939, 498] width 13 height 11
radio input "true"
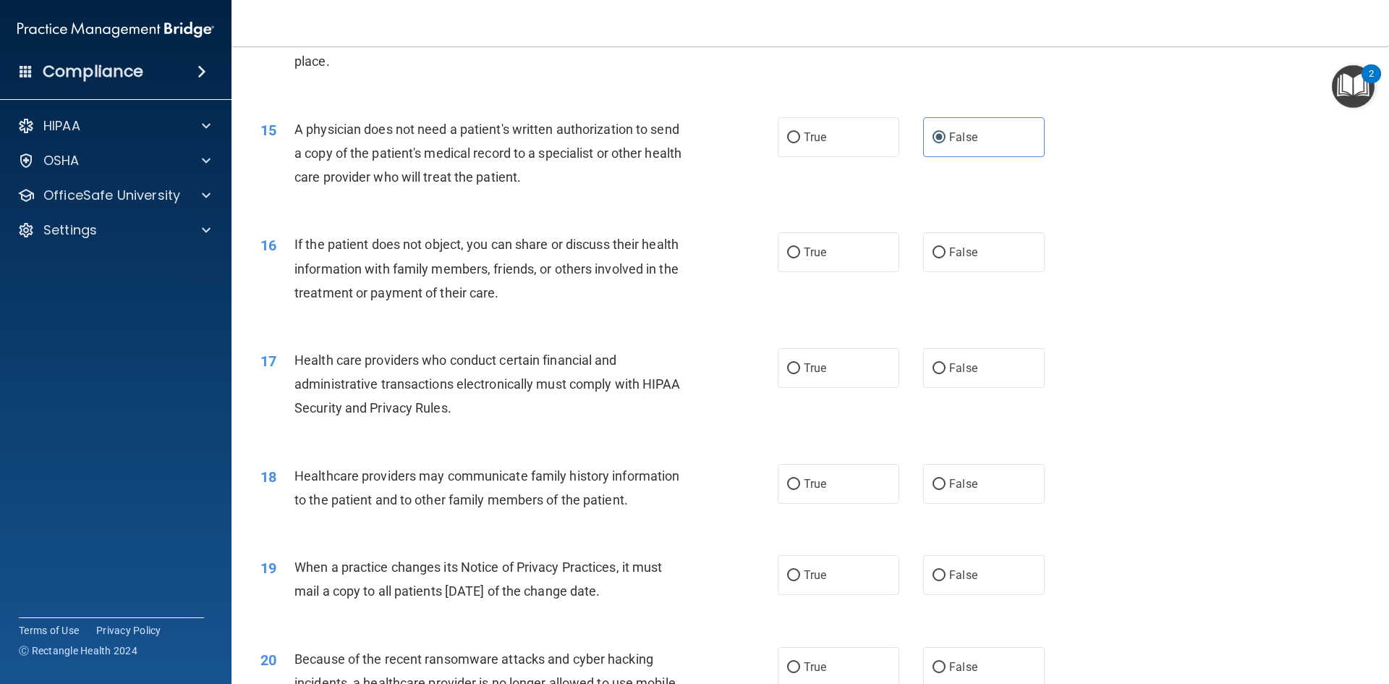
scroll to position [1520, 0]
click at [934, 249] on input "False" at bounding box center [939, 252] width 13 height 11
radio input "true"
drag, startPoint x: 789, startPoint y: 253, endPoint x: 779, endPoint y: 260, distance: 13.0
click at [789, 253] on input "True" at bounding box center [793, 252] width 13 height 11
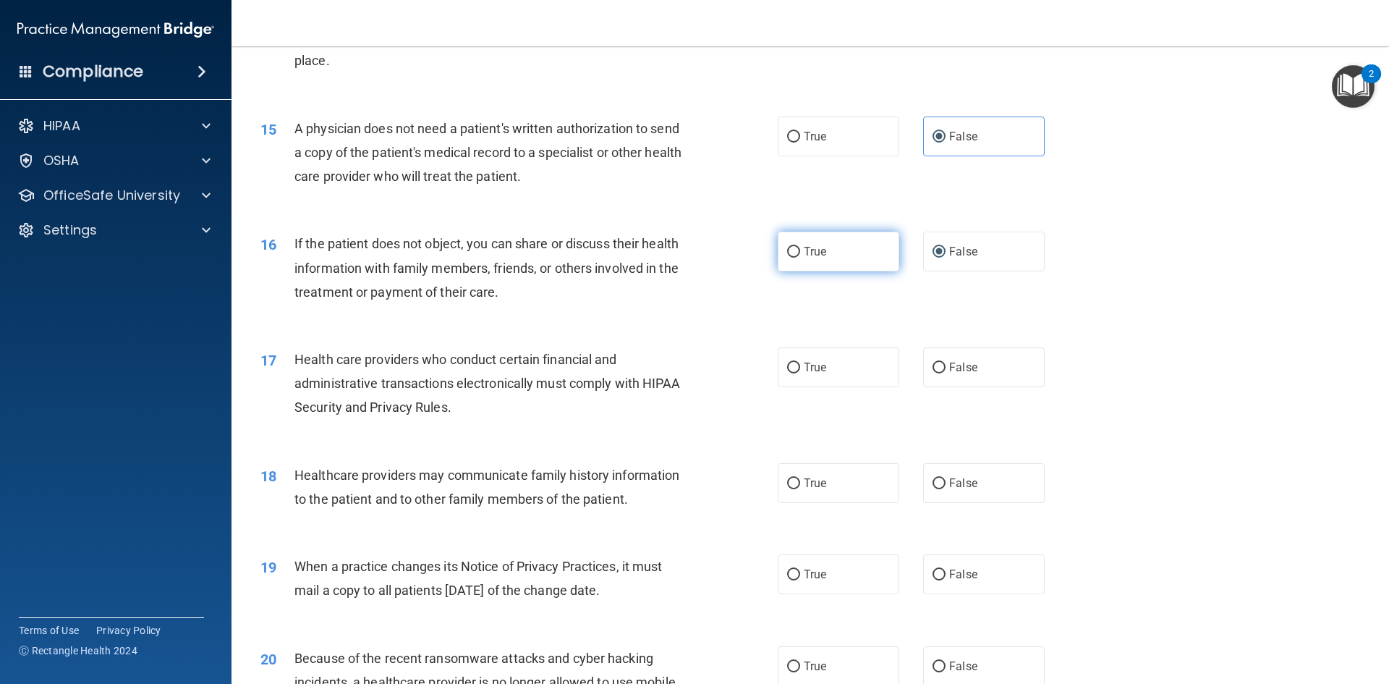
radio input "true"
radio input "false"
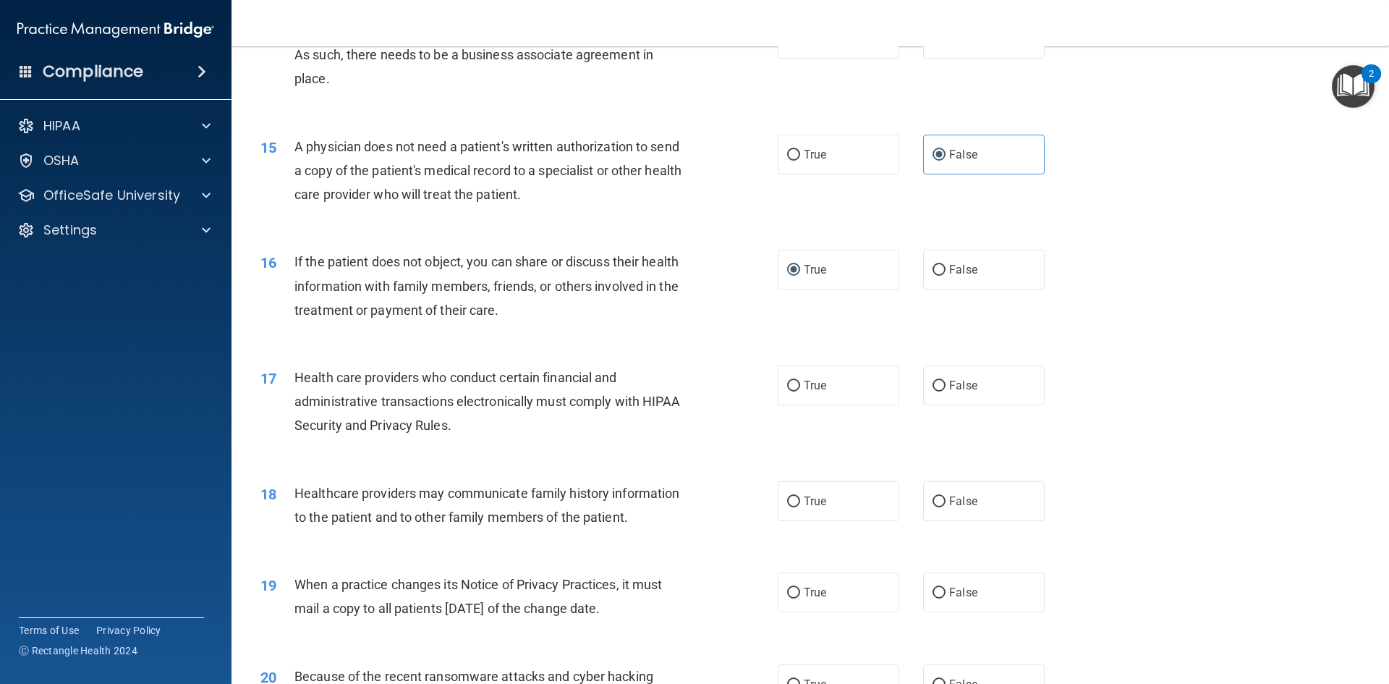
scroll to position [1447, 0]
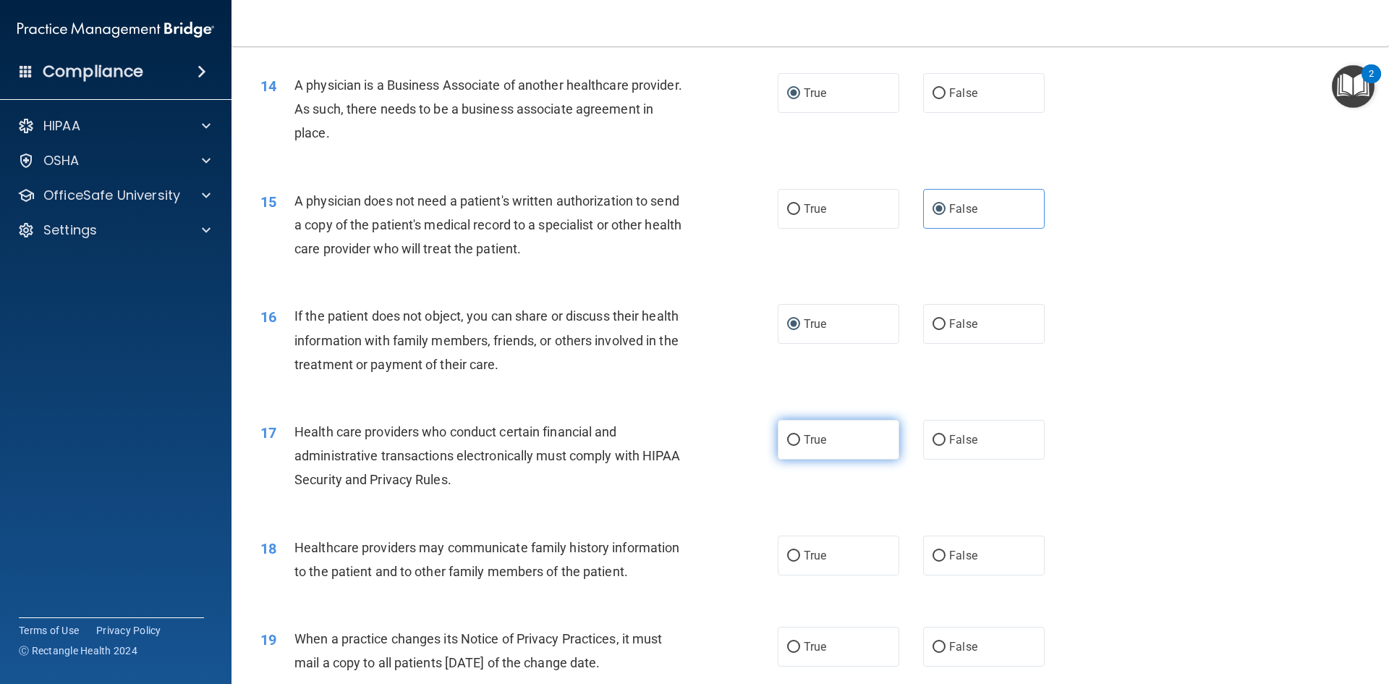
click at [793, 438] on input "True" at bounding box center [793, 440] width 13 height 11
radio input "true"
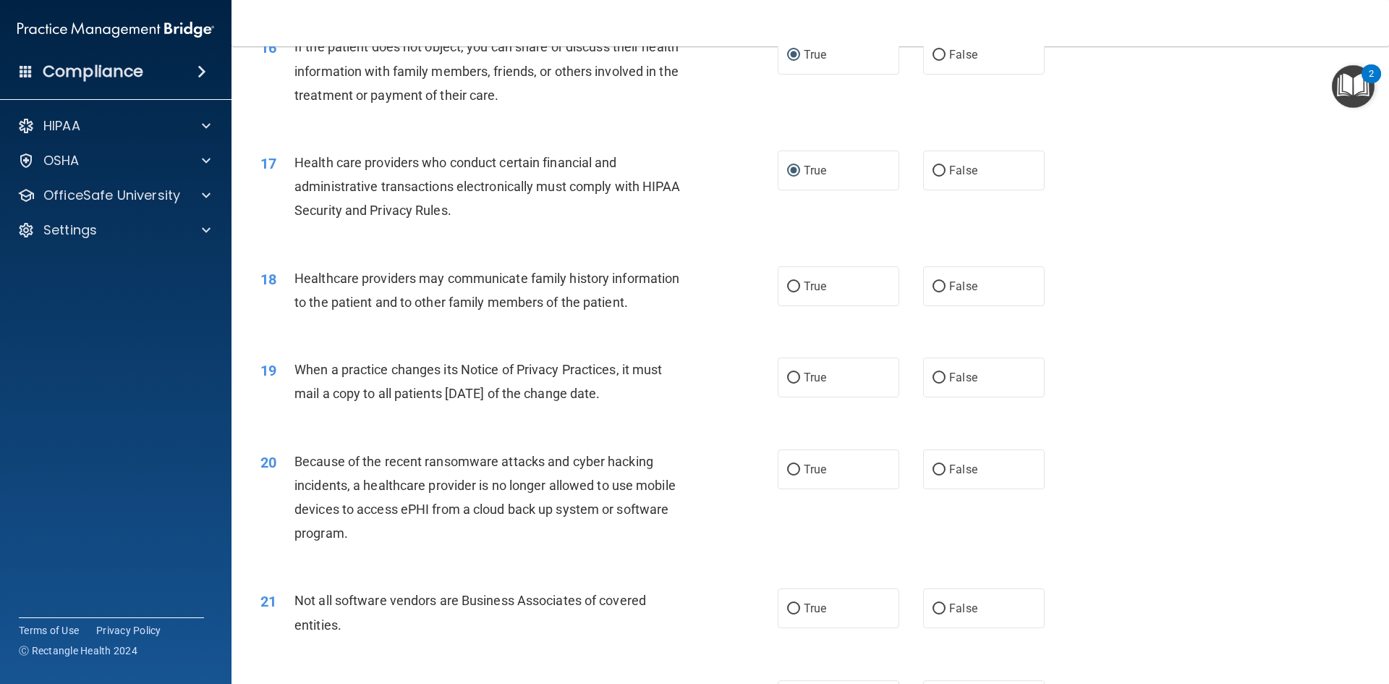
scroll to position [1737, 0]
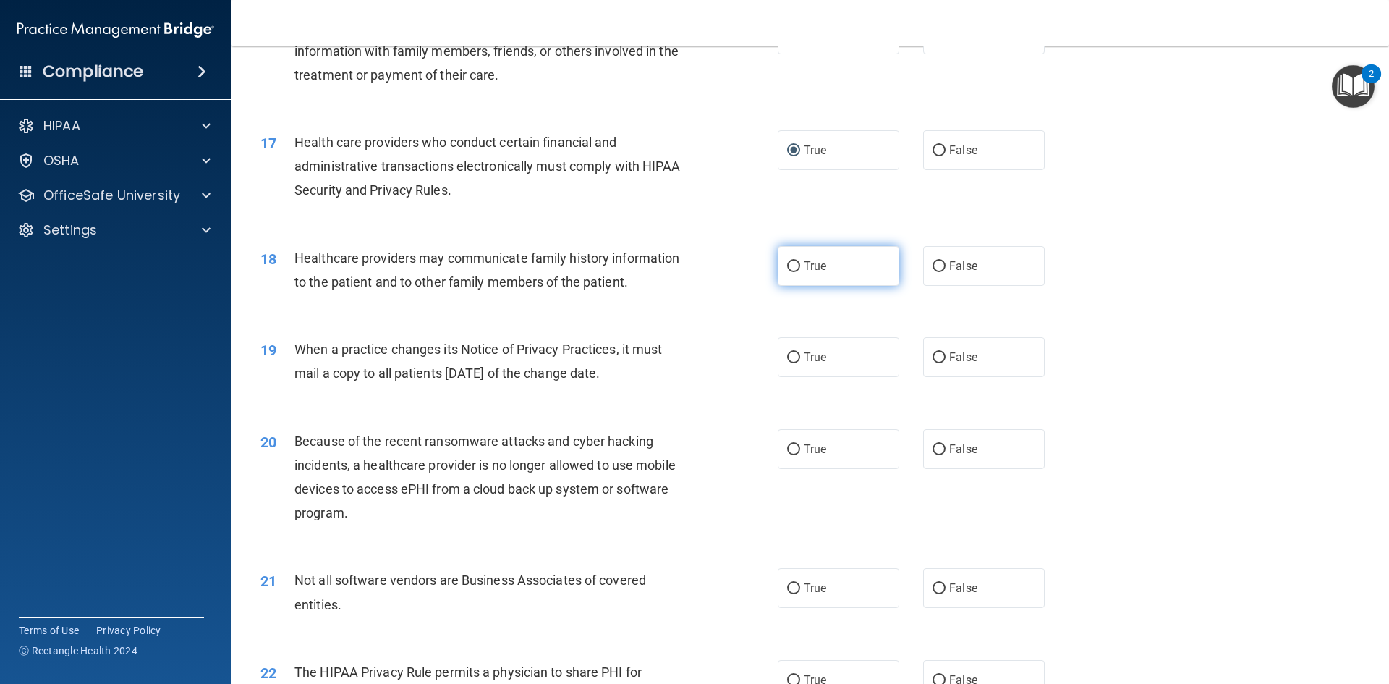
click at [789, 265] on input "True" at bounding box center [793, 266] width 13 height 11
radio input "true"
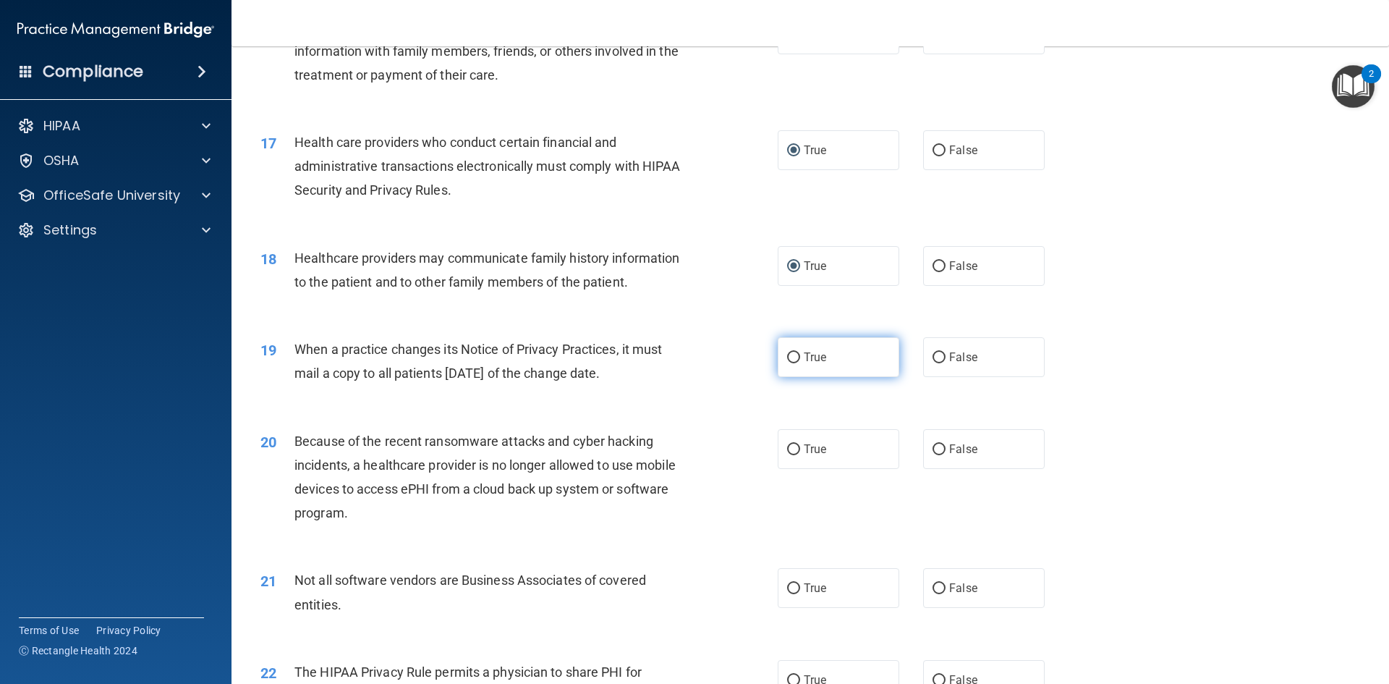
click at [787, 362] on input "True" at bounding box center [793, 357] width 13 height 11
radio input "true"
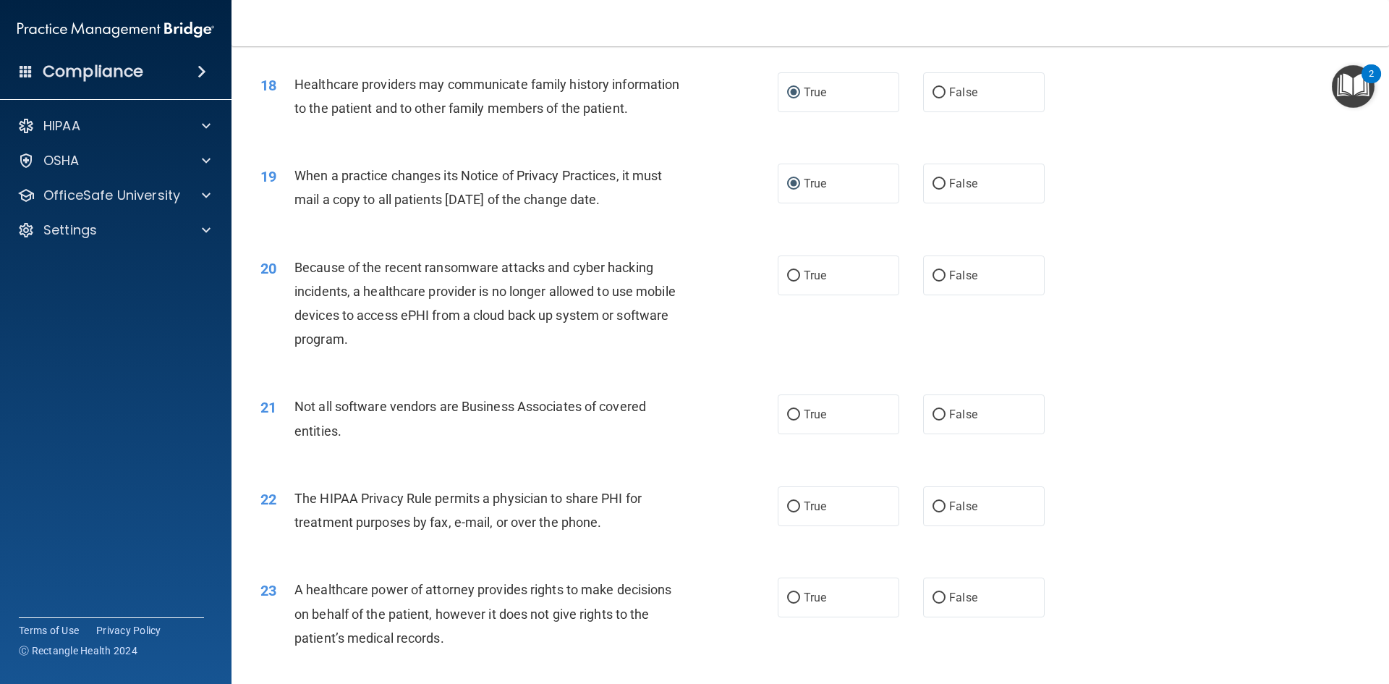
scroll to position [1954, 0]
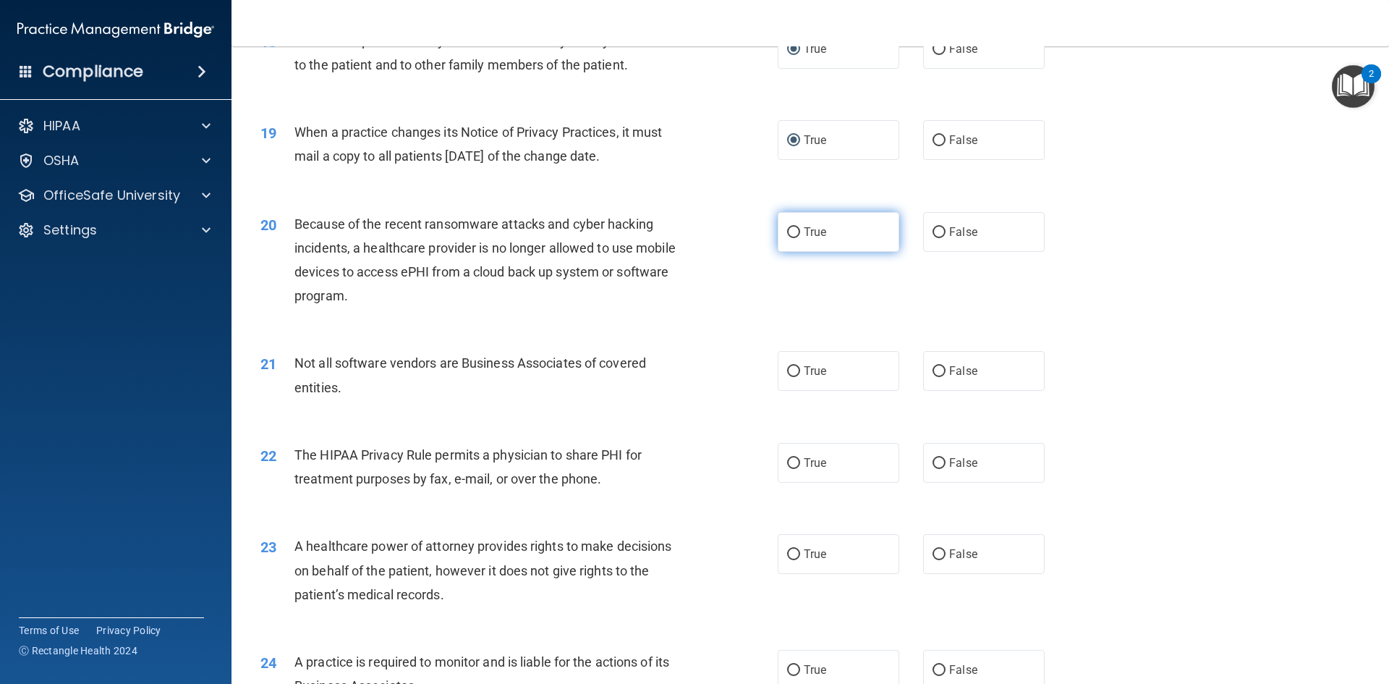
click at [794, 229] on input "True" at bounding box center [793, 232] width 13 height 11
radio input "true"
click at [789, 372] on input "True" at bounding box center [793, 371] width 13 height 11
radio input "true"
click at [789, 460] on input "True" at bounding box center [793, 463] width 13 height 11
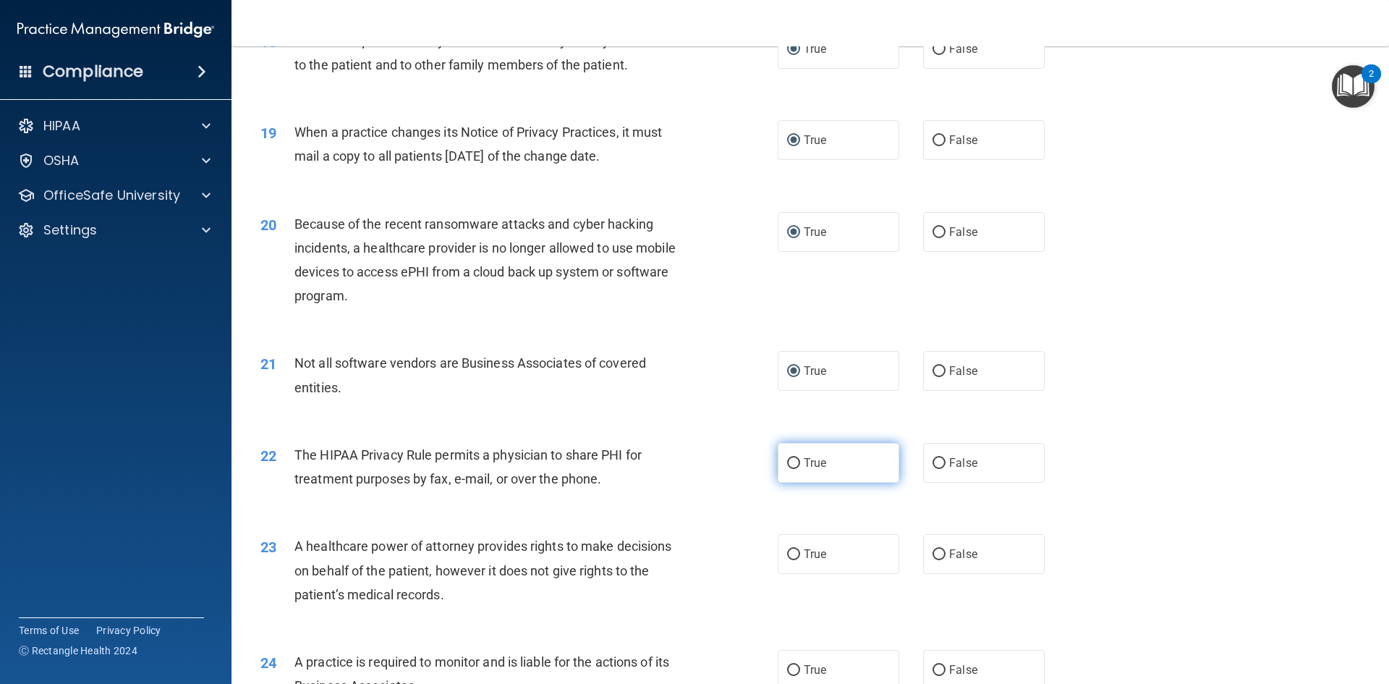
radio input "true"
drag, startPoint x: 941, startPoint y: 559, endPoint x: 923, endPoint y: 561, distance: 18.3
click at [939, 558] on label "False" at bounding box center [984, 554] width 122 height 40
click at [939, 558] on input "False" at bounding box center [939, 554] width 13 height 11
radio input "true"
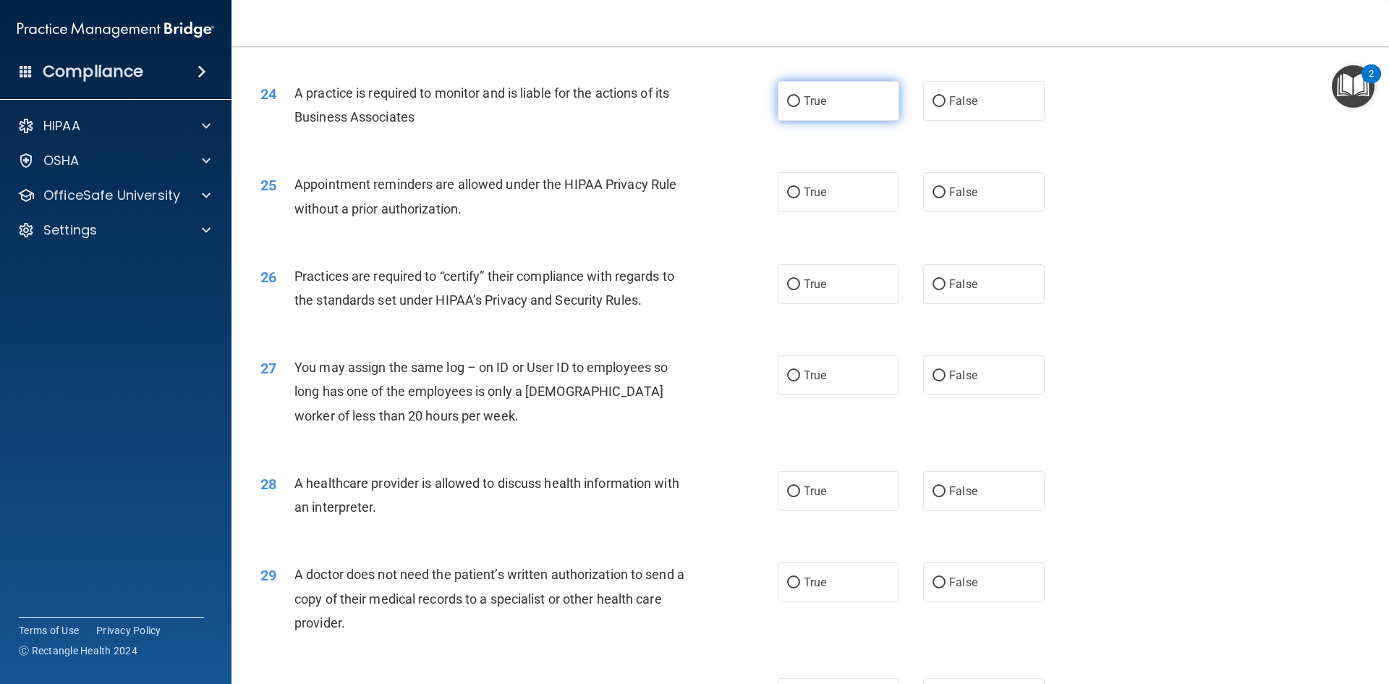
scroll to position [2315, 0]
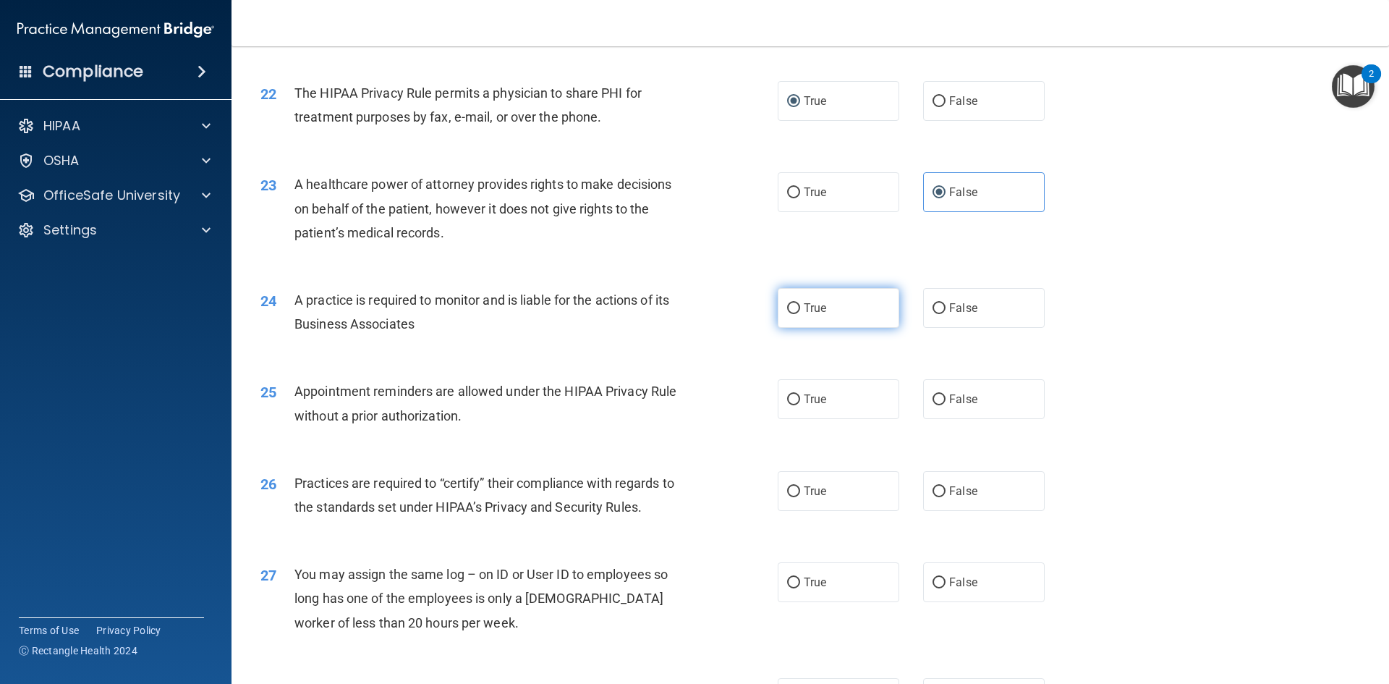
click at [787, 305] on input "True" at bounding box center [793, 308] width 13 height 11
radio input "true"
click at [788, 391] on label "True" at bounding box center [839, 399] width 122 height 40
click at [788, 394] on input "True" at bounding box center [793, 399] width 13 height 11
radio input "true"
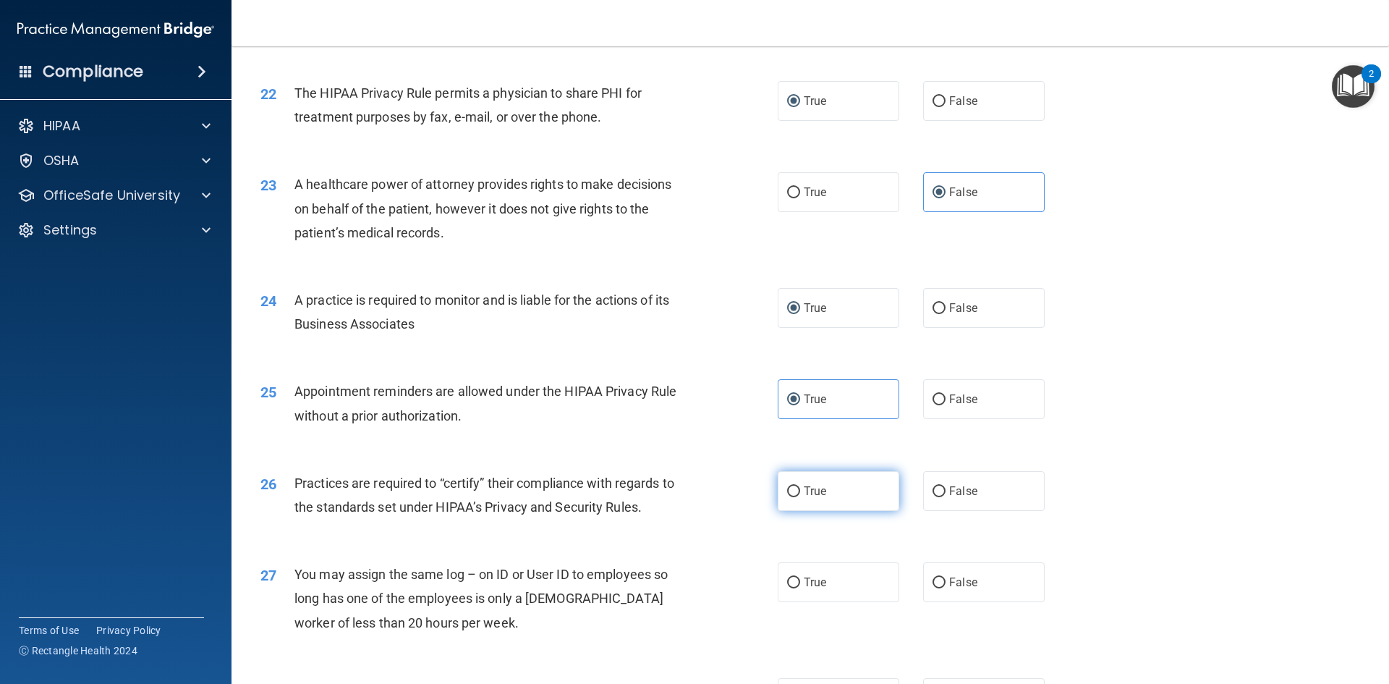
click at [790, 491] on input "True" at bounding box center [793, 491] width 13 height 11
radio input "true"
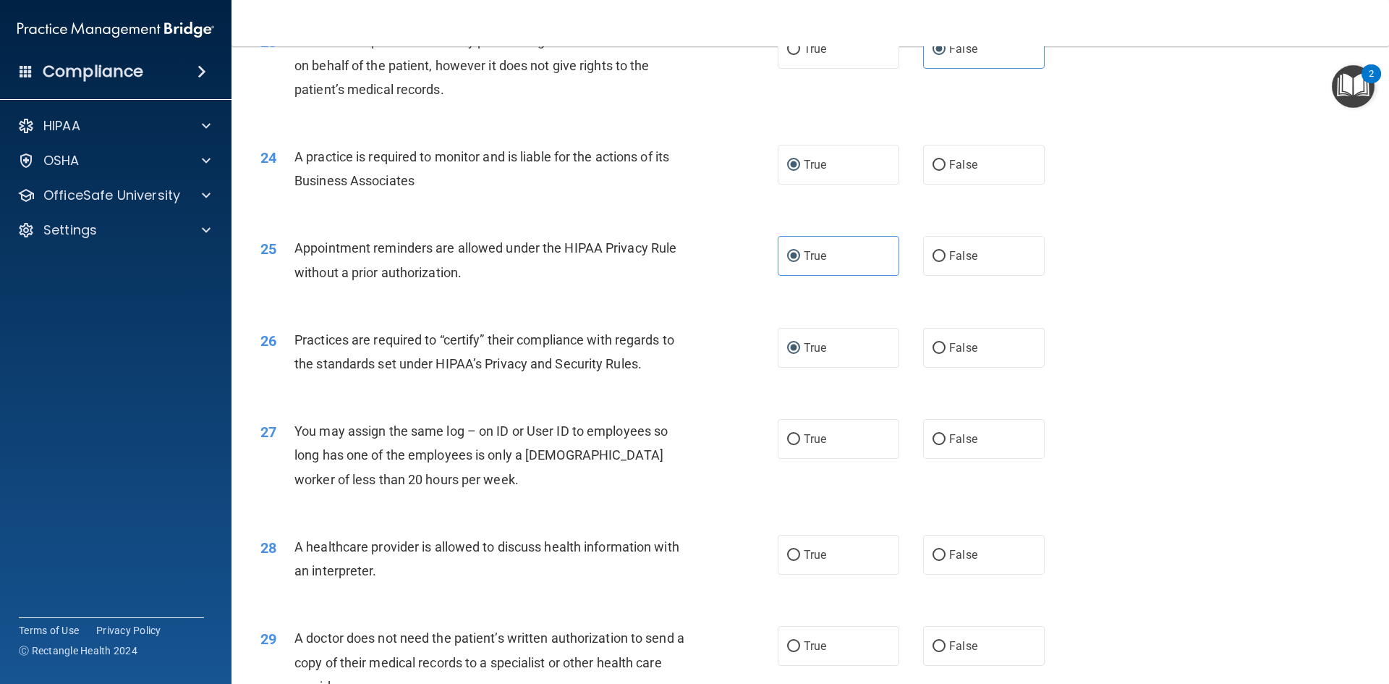
scroll to position [2533, 0]
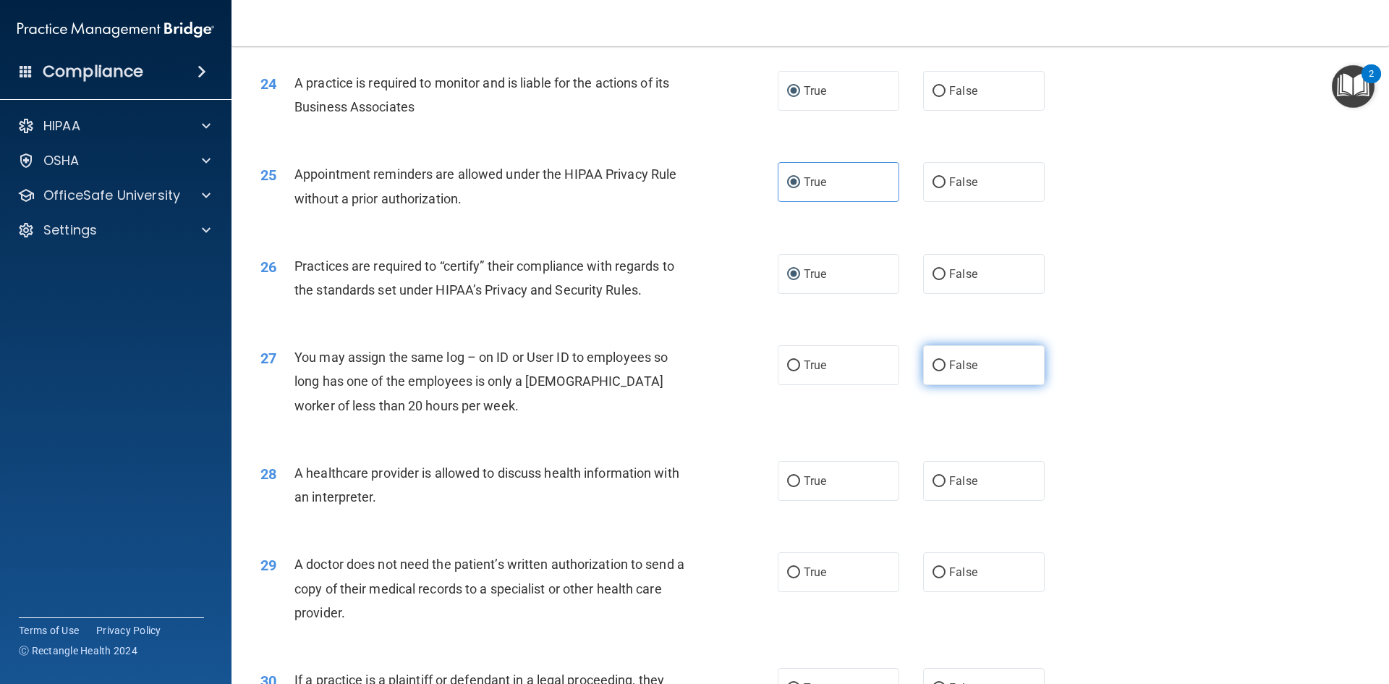
drag, startPoint x: 935, startPoint y: 367, endPoint x: 930, endPoint y: 375, distance: 9.4
click at [935, 368] on input "False" at bounding box center [939, 365] width 13 height 11
radio input "true"
click at [938, 478] on input "False" at bounding box center [939, 481] width 13 height 11
radio input "true"
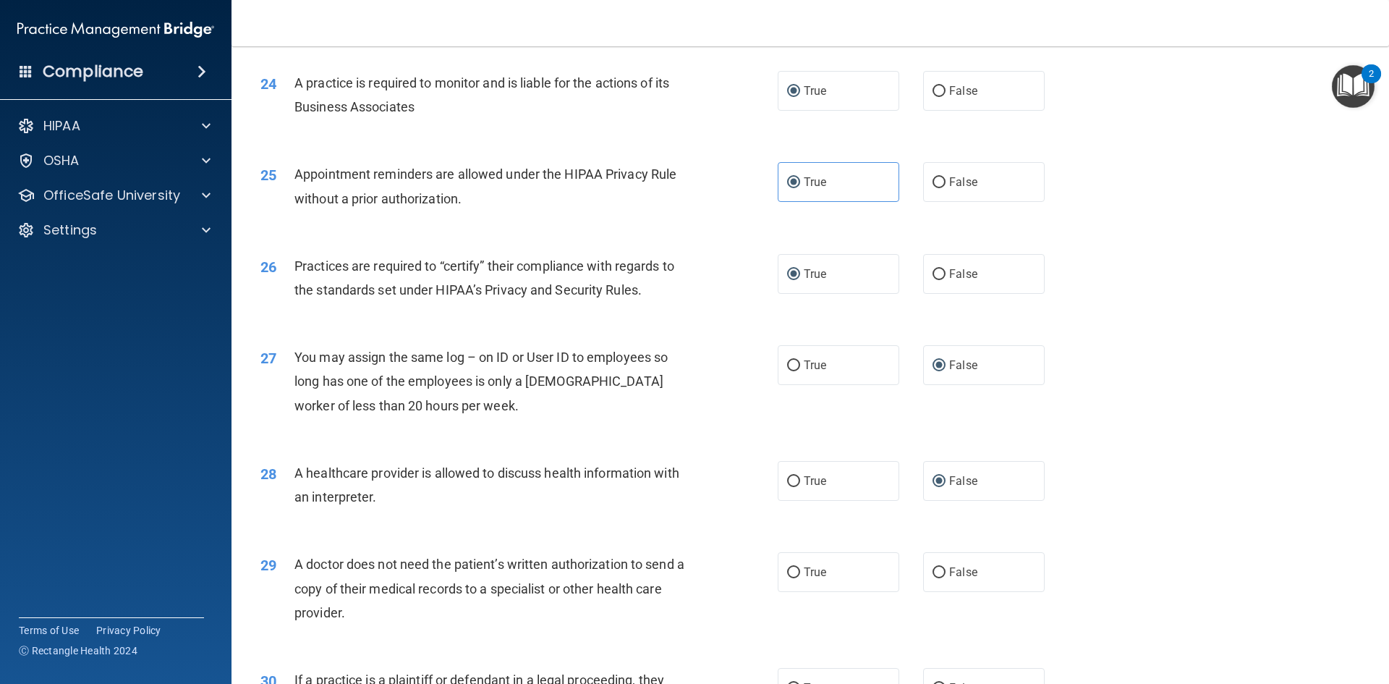
drag, startPoint x: 745, startPoint y: 534, endPoint x: 743, endPoint y: 527, distance: 7.4
click at [740, 533] on div "28 A healthcare provider is allowed to discuss health information with an inter…" at bounding box center [811, 488] width 1122 height 91
click at [789, 478] on input "True" at bounding box center [793, 481] width 13 height 11
radio input "true"
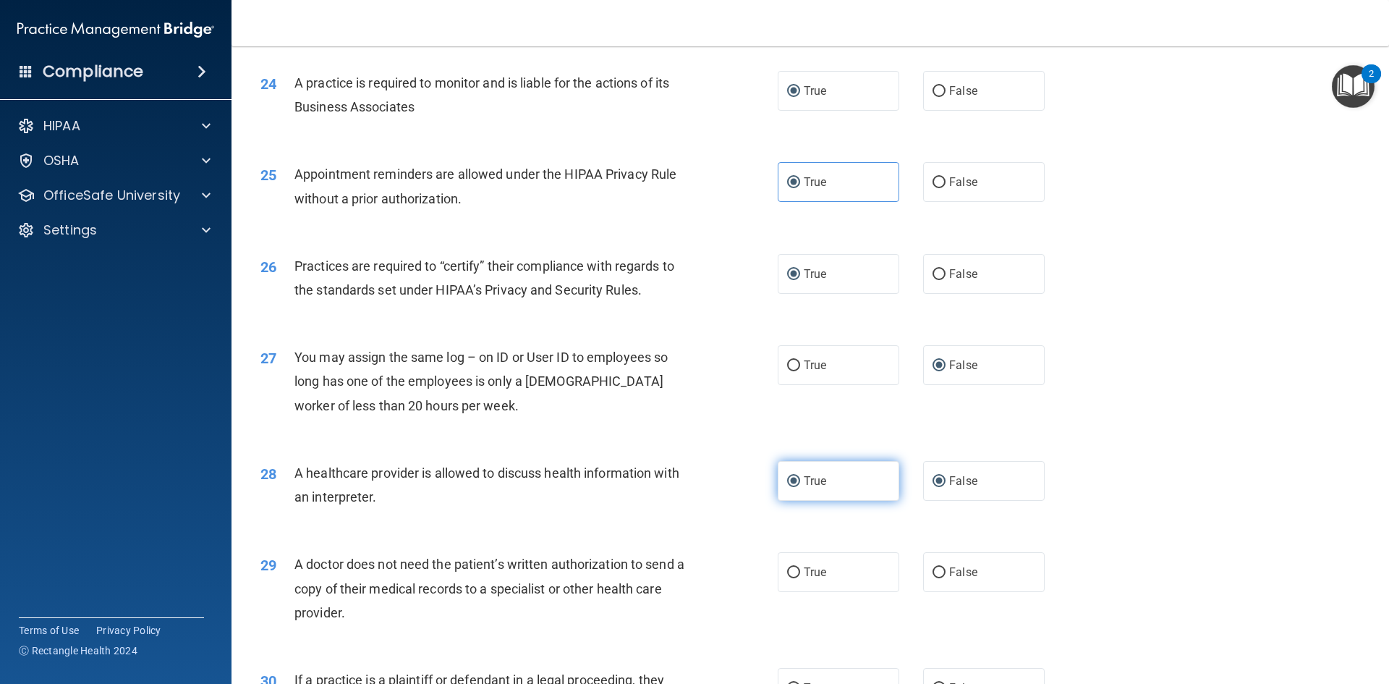
radio input "false"
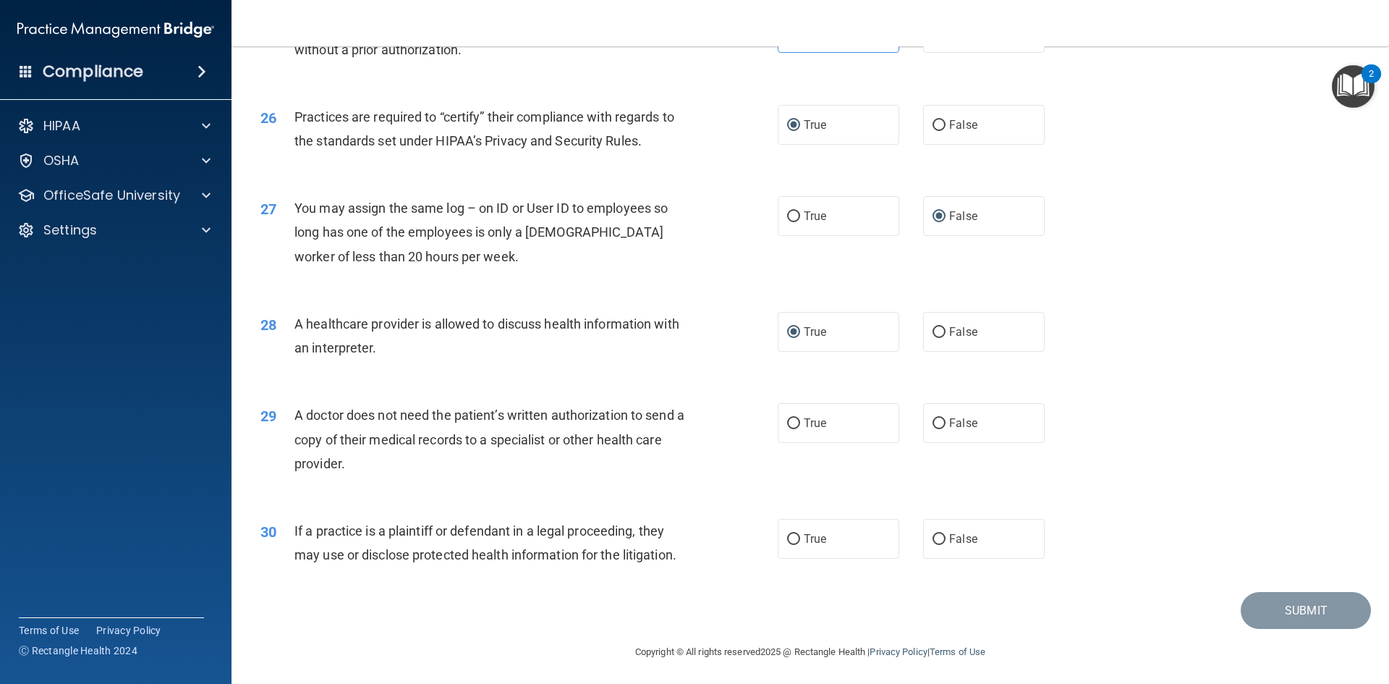
scroll to position [2684, 0]
click at [933, 425] on input "False" at bounding box center [939, 420] width 13 height 11
radio input "true"
click at [941, 537] on label "False" at bounding box center [984, 536] width 122 height 40
click at [941, 537] on input "False" at bounding box center [939, 536] width 13 height 11
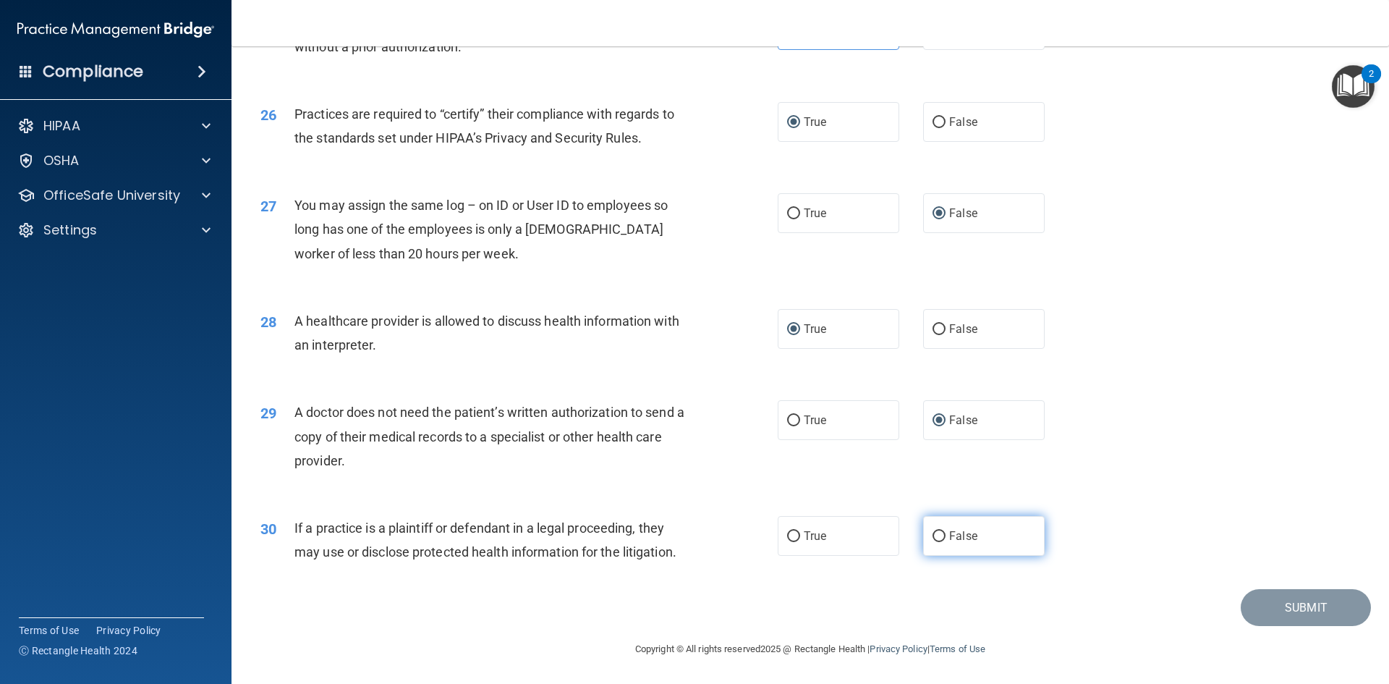
radio input "true"
click at [1288, 610] on button "Submit" at bounding box center [1306, 607] width 130 height 37
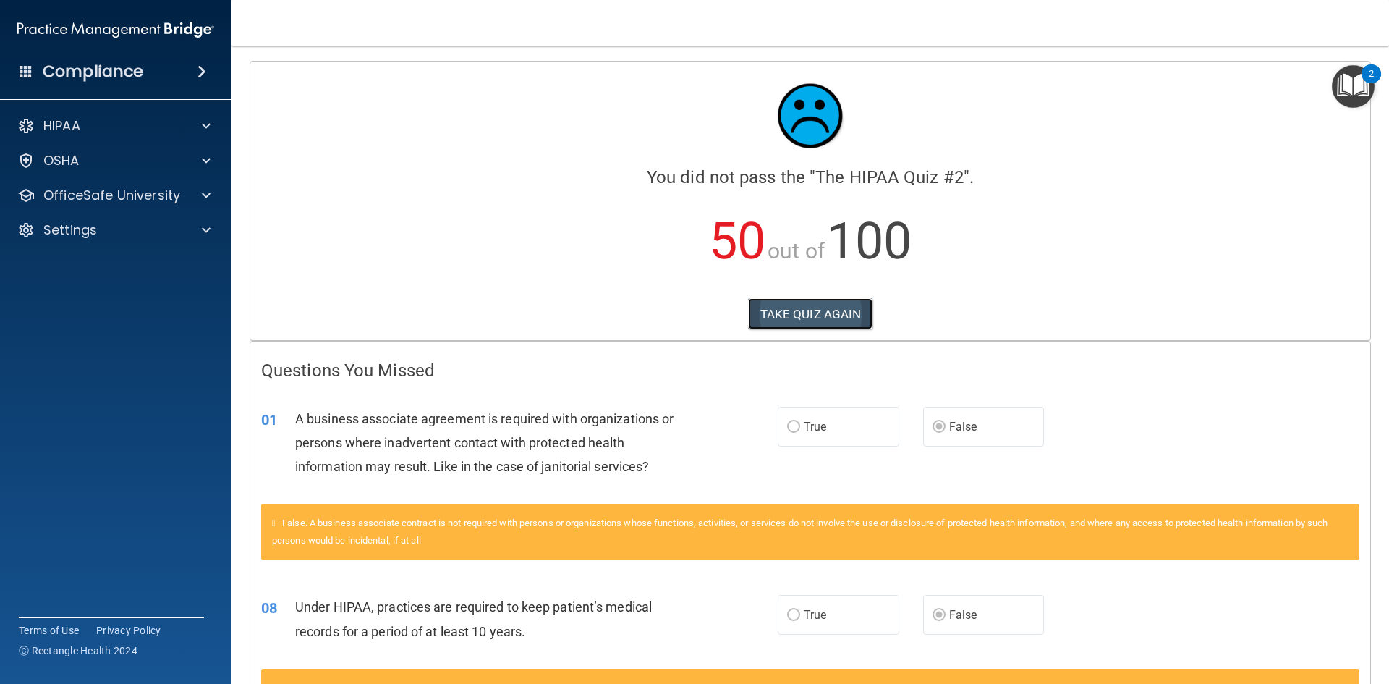
click at [831, 310] on button "TAKE QUIZ AGAIN" at bounding box center [810, 314] width 125 height 32
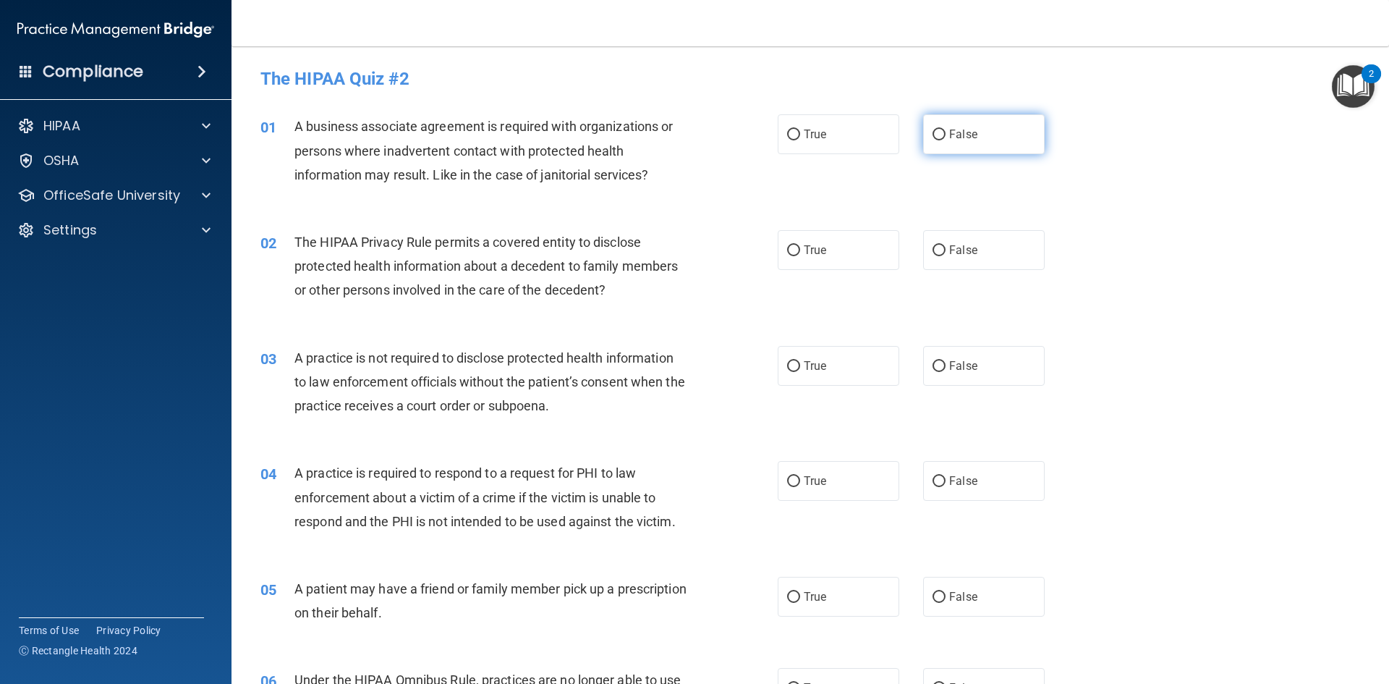
click at [933, 130] on input "False" at bounding box center [939, 135] width 13 height 11
radio input "true"
click at [789, 249] on input "True" at bounding box center [793, 250] width 13 height 11
radio input "true"
click at [933, 365] on input "False" at bounding box center [939, 366] width 13 height 11
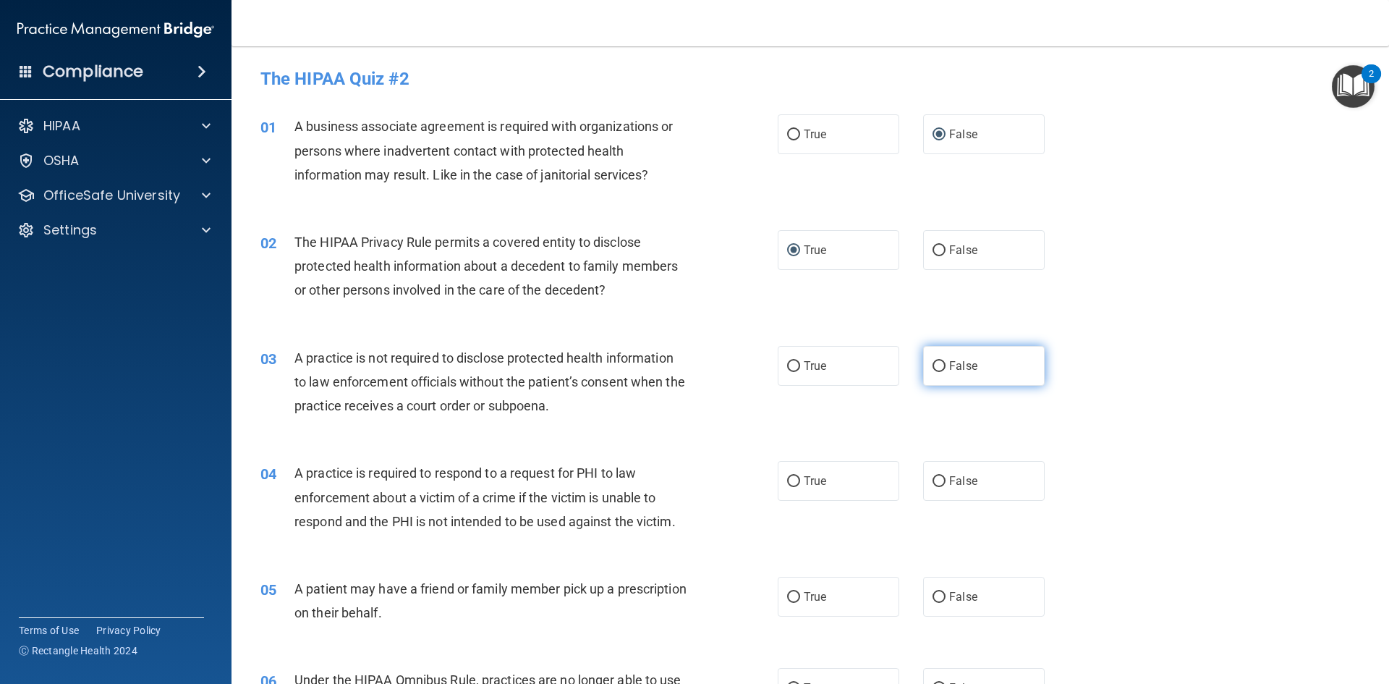
radio input "true"
click at [789, 481] on input "True" at bounding box center [793, 481] width 13 height 11
radio input "true"
click at [789, 593] on input "True" at bounding box center [793, 597] width 13 height 11
radio input "true"
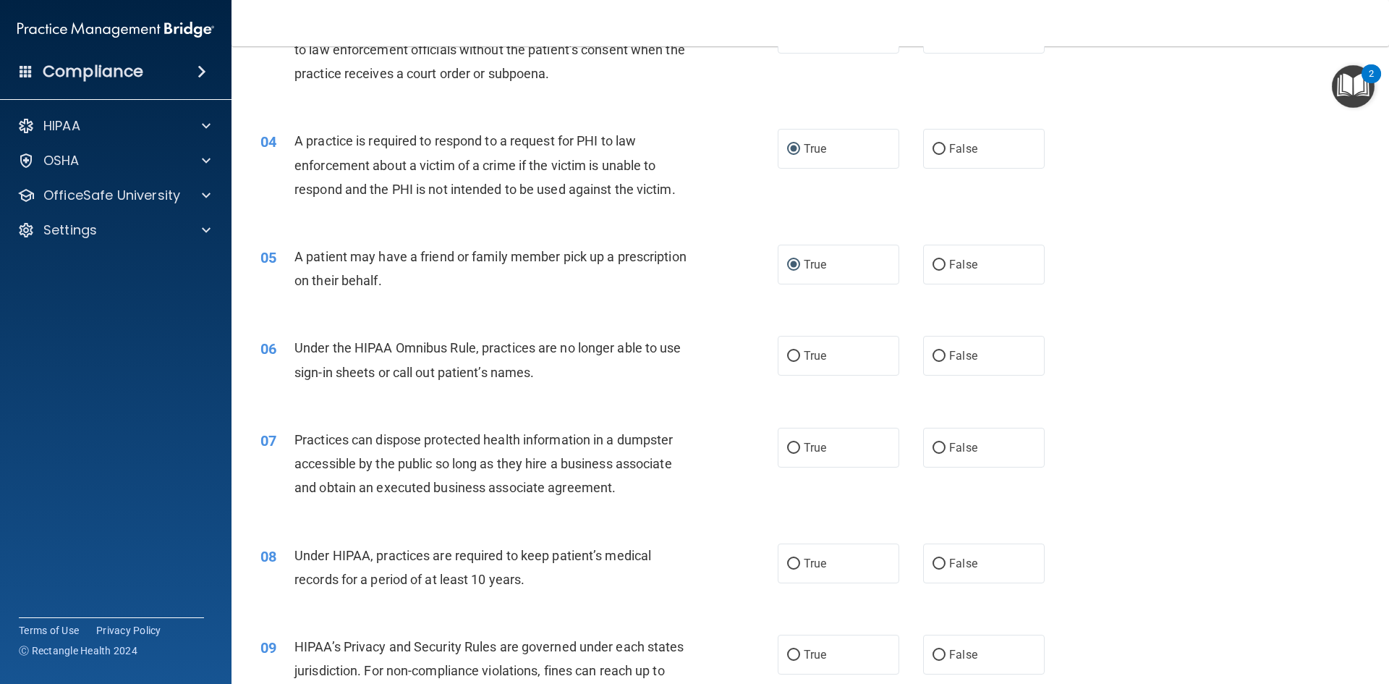
scroll to position [362, 0]
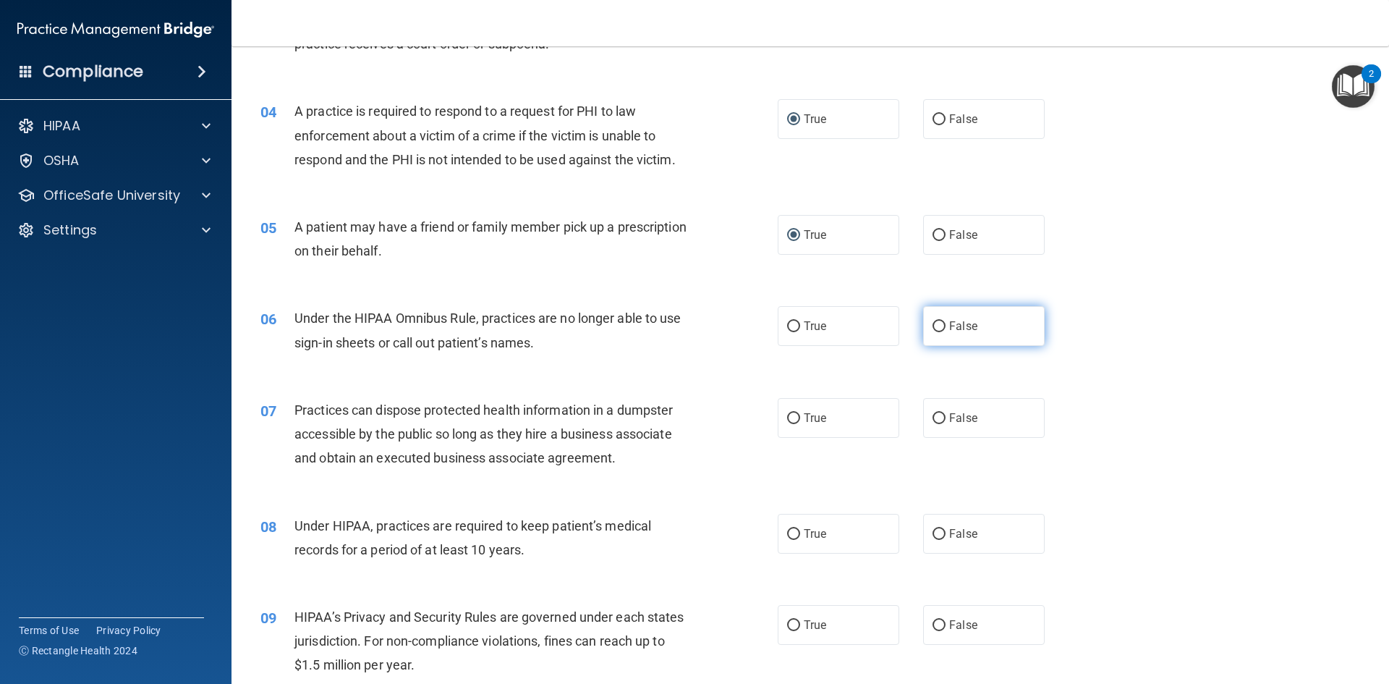
click at [935, 326] on input "False" at bounding box center [939, 326] width 13 height 11
radio input "true"
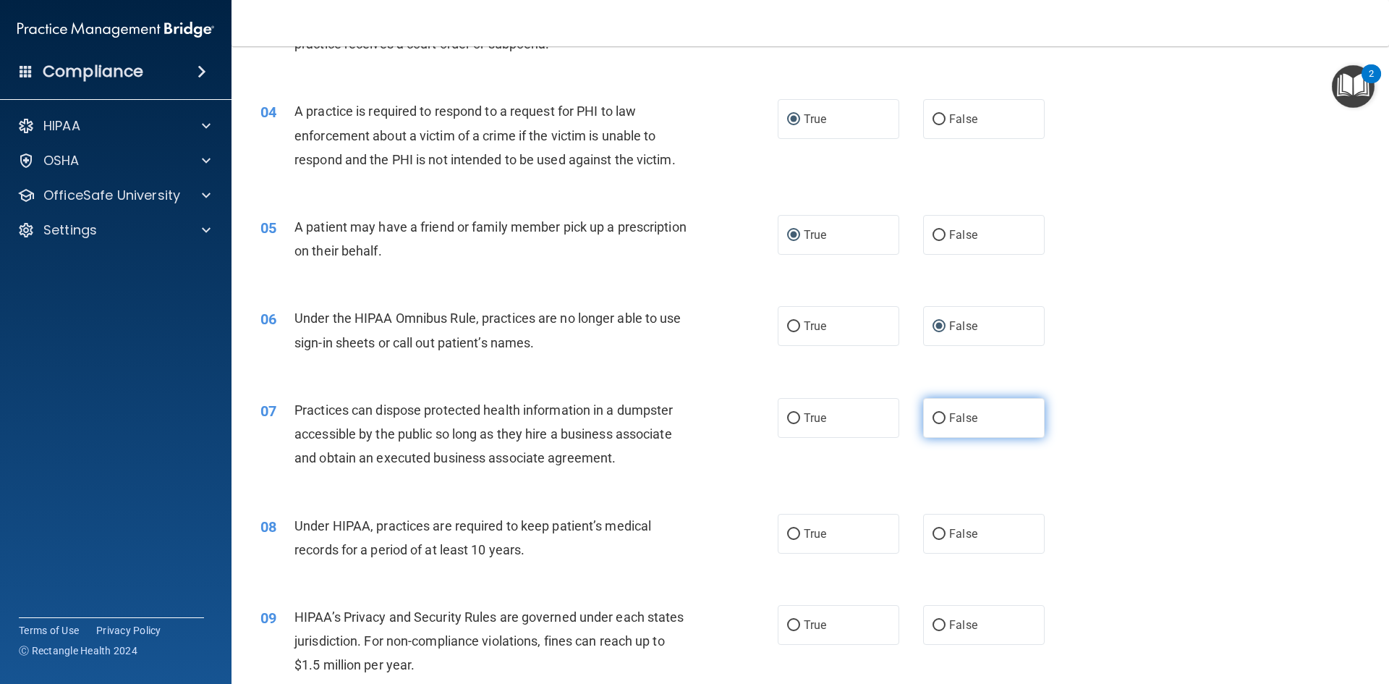
click at [932, 425] on label "False" at bounding box center [984, 418] width 122 height 40
click at [933, 424] on input "False" at bounding box center [939, 418] width 13 height 11
radio input "true"
click at [932, 526] on label "False" at bounding box center [984, 534] width 122 height 40
click at [933, 531] on input "False" at bounding box center [939, 534] width 13 height 11
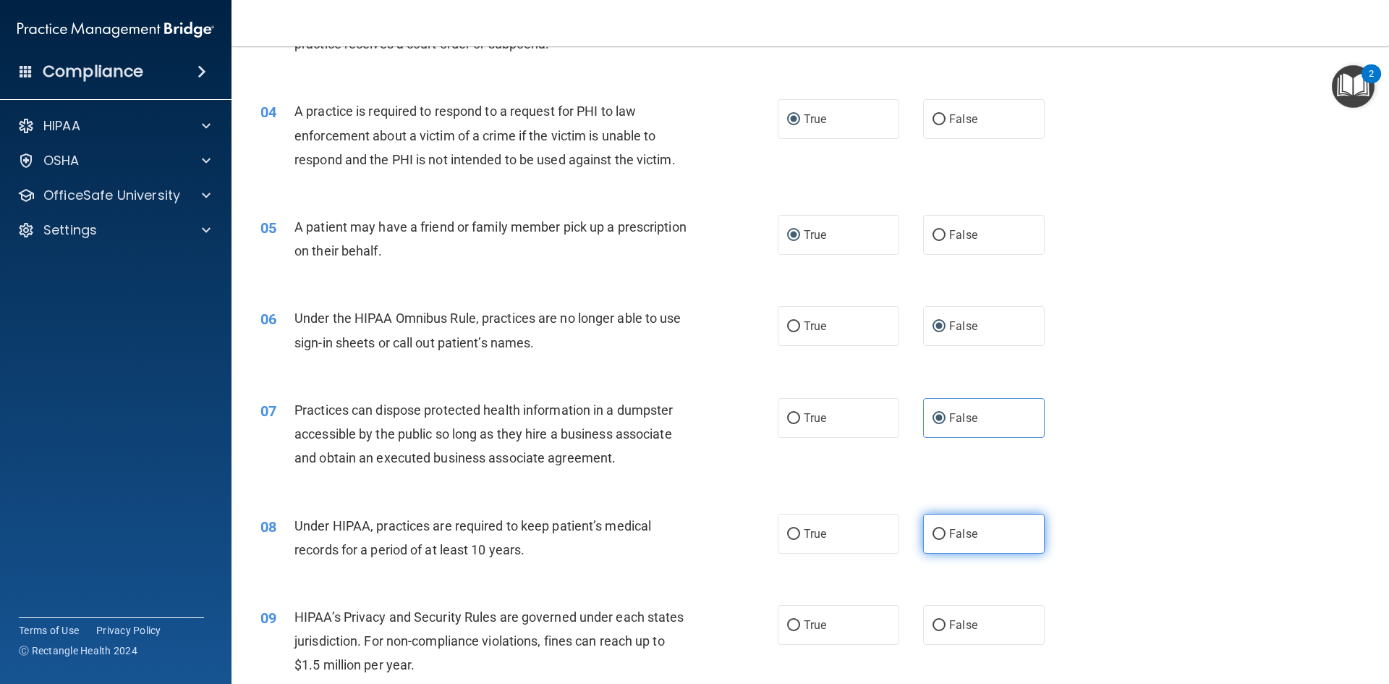
radio input "true"
click at [933, 621] on input "False" at bounding box center [939, 625] width 13 height 11
radio input "true"
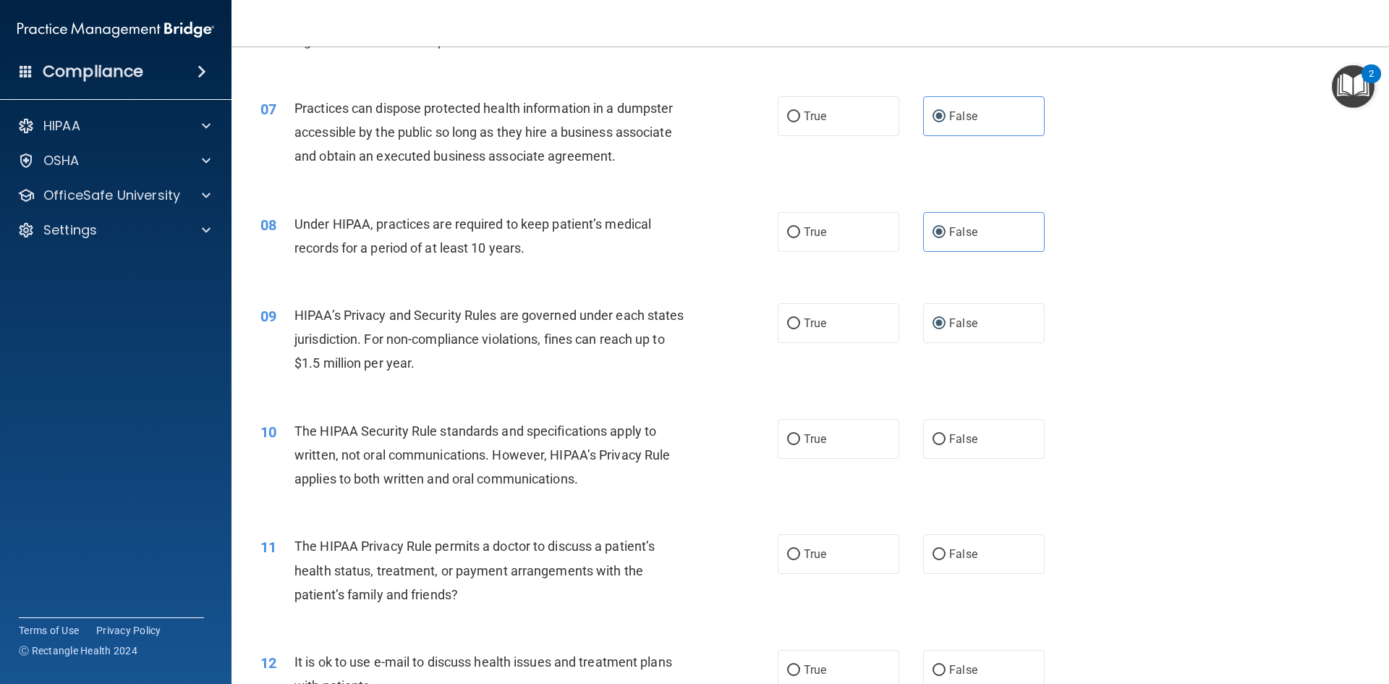
scroll to position [724, 0]
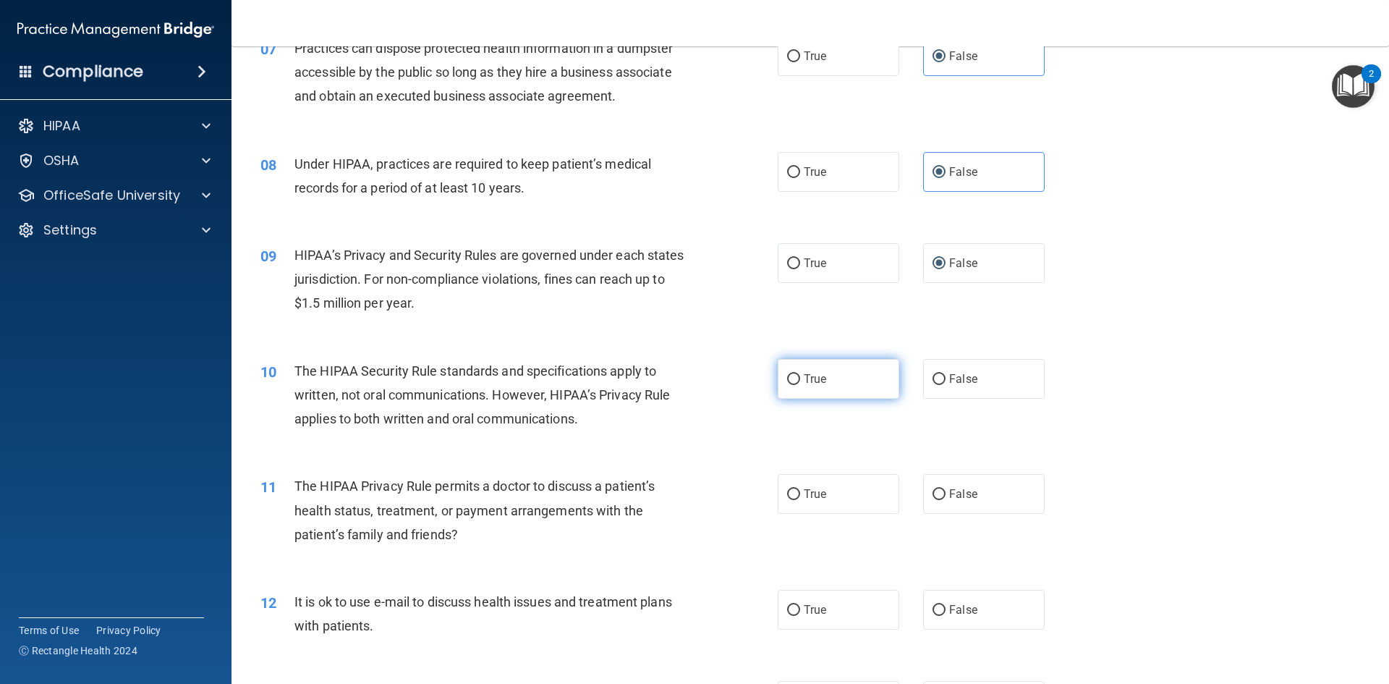
click at [788, 375] on input "True" at bounding box center [793, 379] width 13 height 11
radio input "true"
click at [787, 494] on input "True" at bounding box center [793, 494] width 13 height 11
radio input "true"
click at [787, 609] on input "True" at bounding box center [793, 610] width 13 height 11
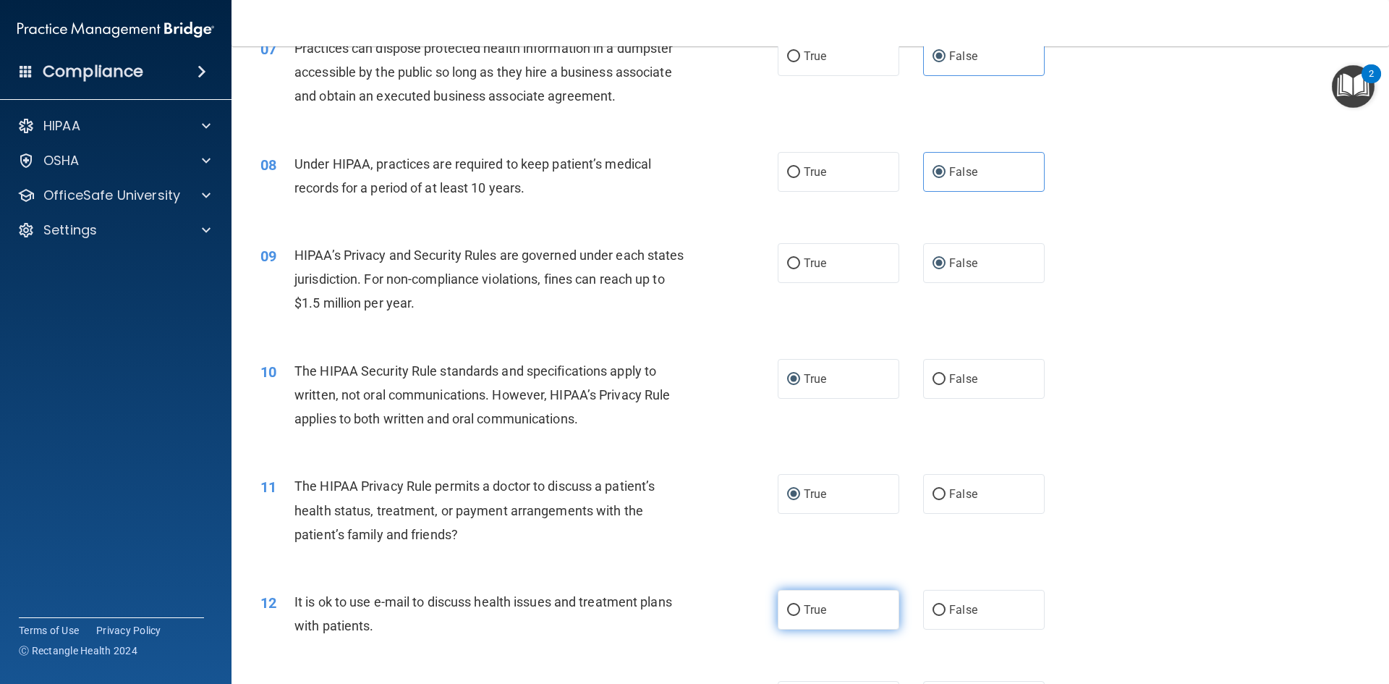
radio input "true"
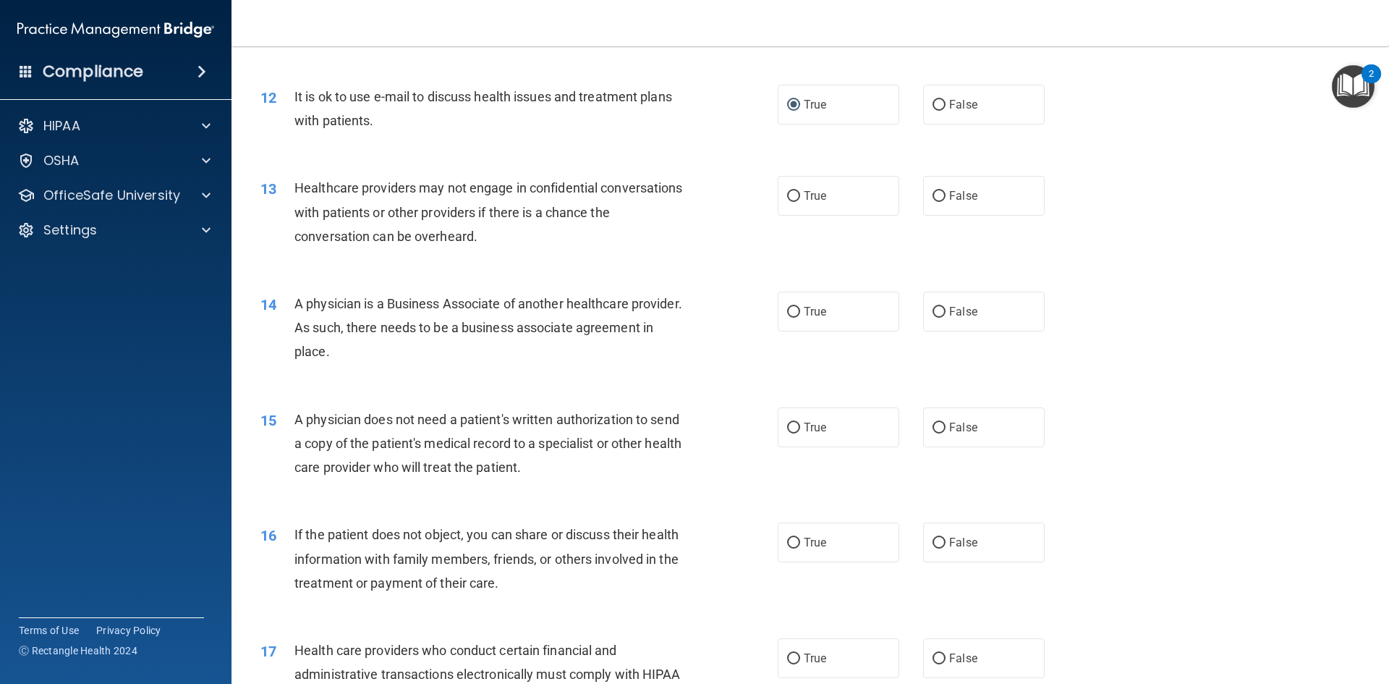
scroll to position [1158, 0]
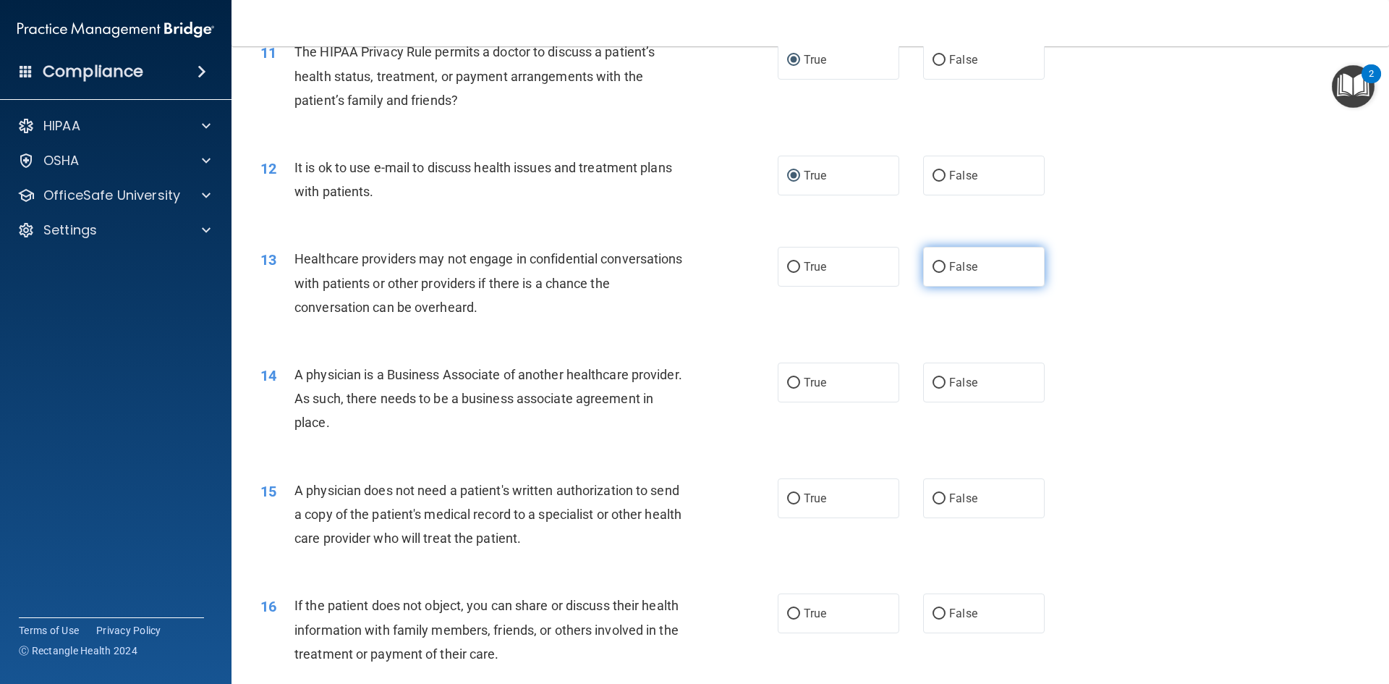
click at [935, 262] on input "False" at bounding box center [939, 267] width 13 height 11
radio input "true"
click at [935, 383] on input "False" at bounding box center [939, 383] width 13 height 11
radio input "true"
click at [787, 499] on input "True" at bounding box center [793, 498] width 13 height 11
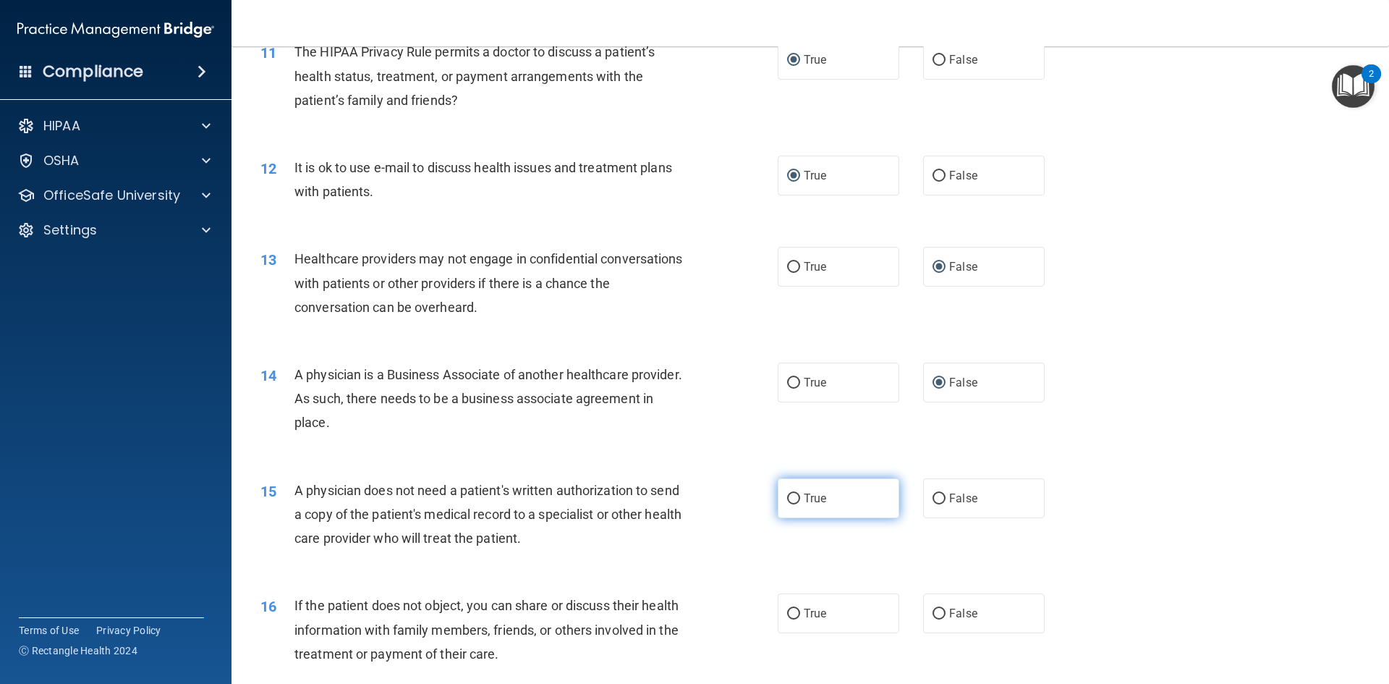
radio input "true"
click at [787, 614] on input "True" at bounding box center [793, 614] width 13 height 11
radio input "true"
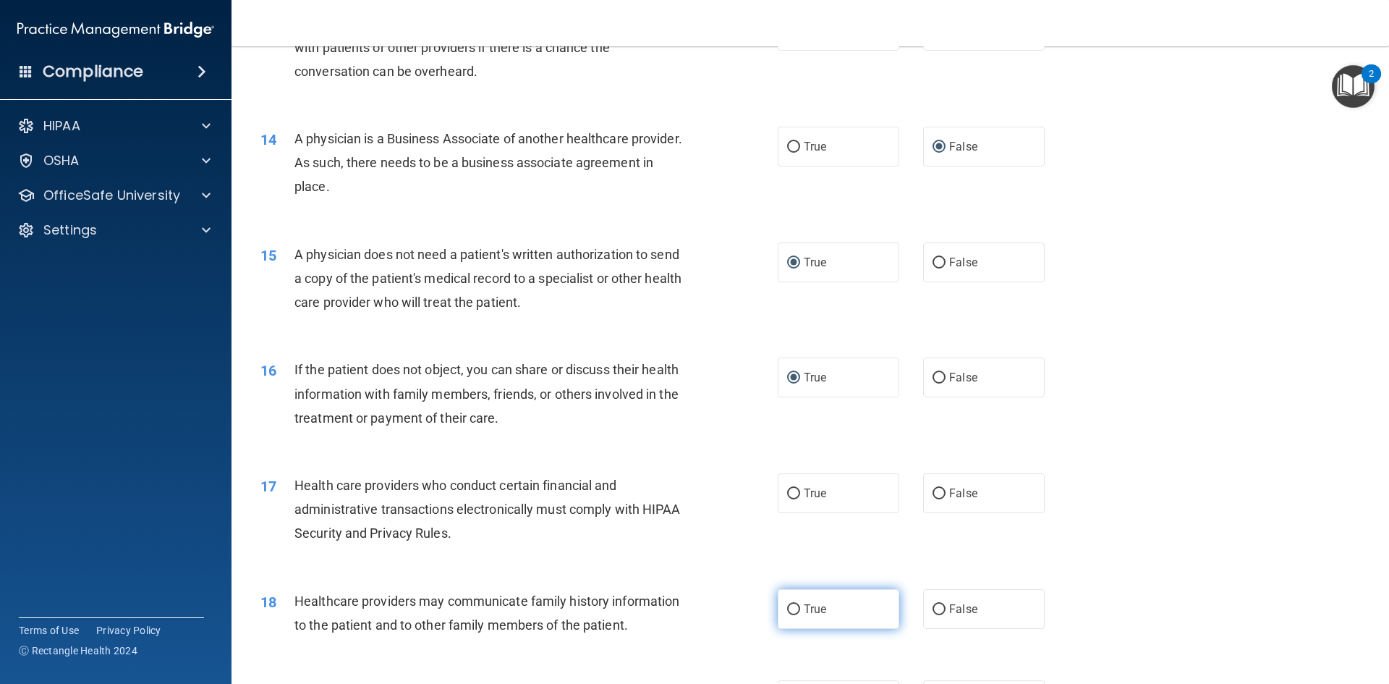
scroll to position [1447, 0]
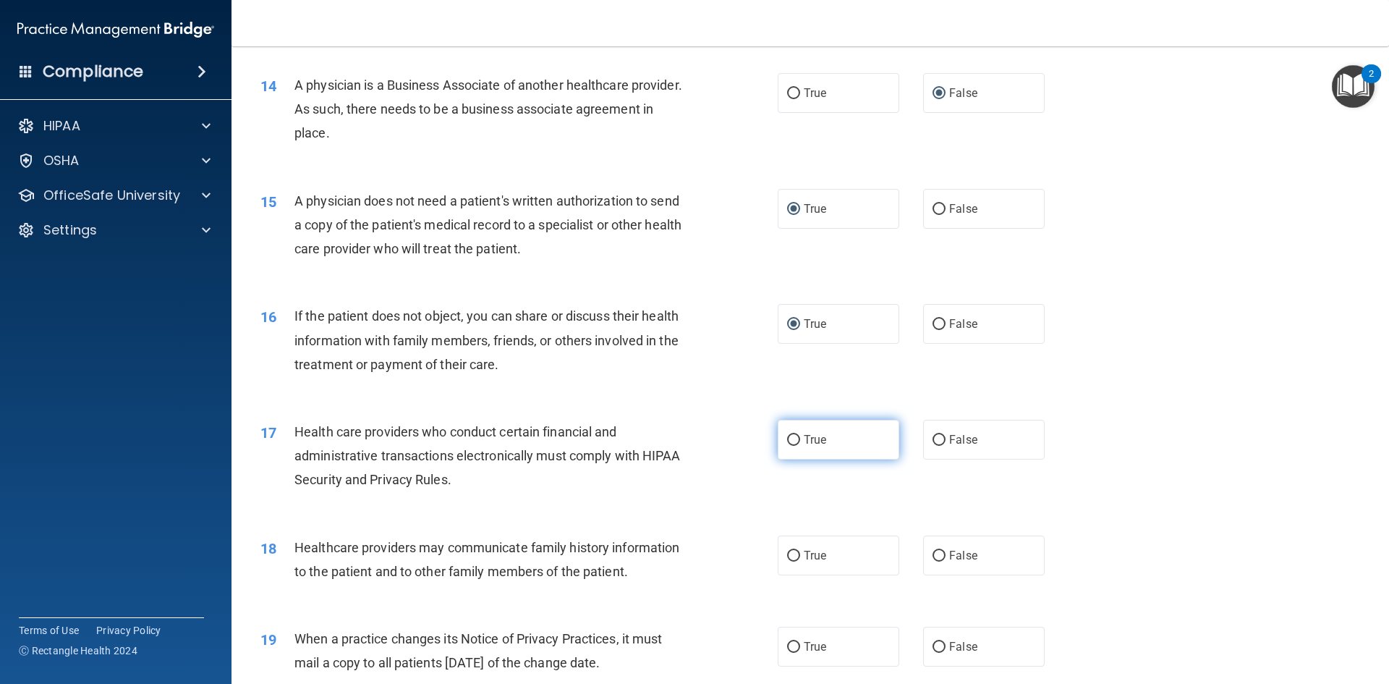
click at [790, 444] on input "True" at bounding box center [793, 440] width 13 height 11
radio input "true"
click at [933, 554] on input "False" at bounding box center [939, 556] width 13 height 11
radio input "true"
click at [933, 644] on input "False" at bounding box center [939, 647] width 13 height 11
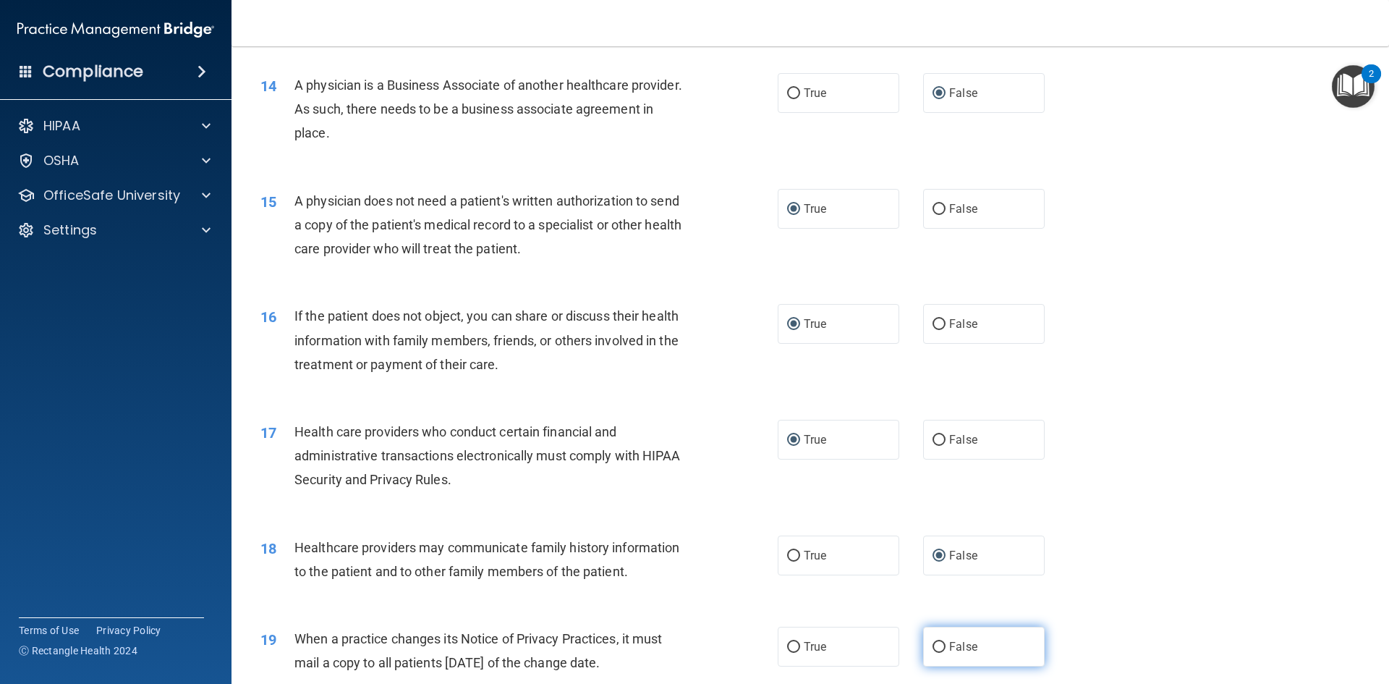
radio input "true"
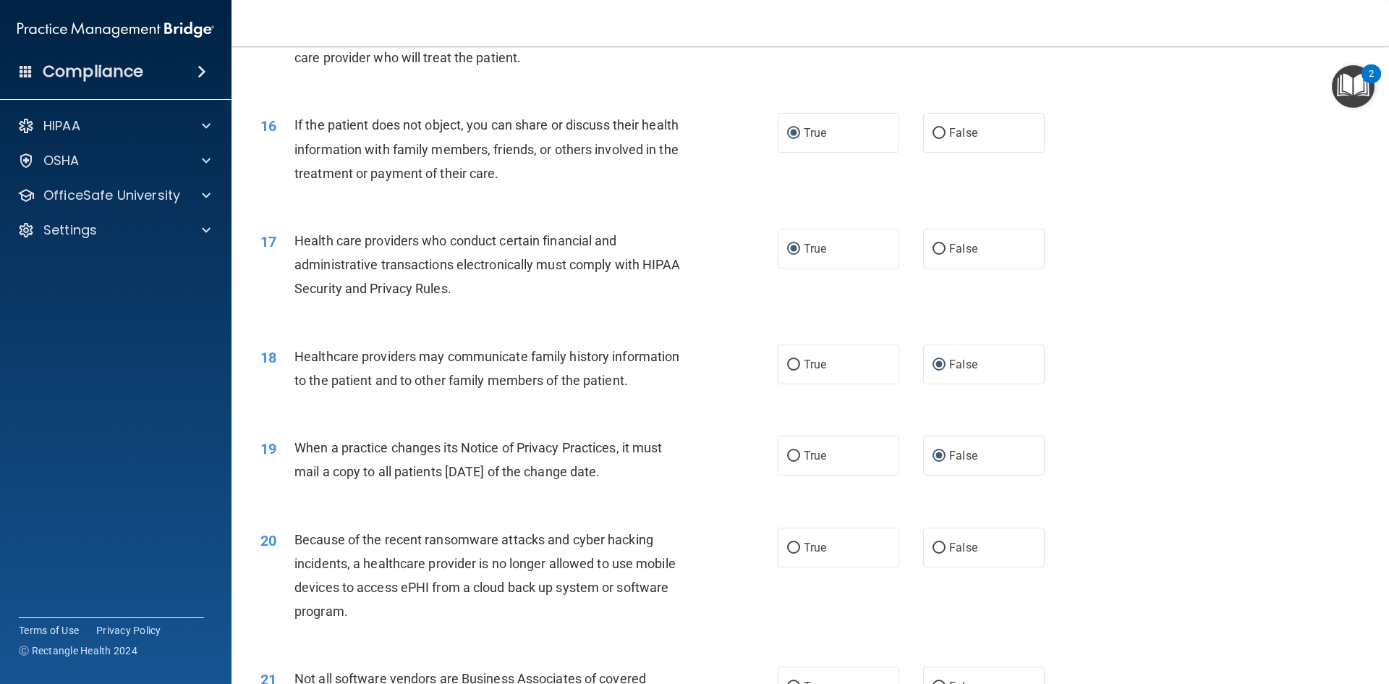
scroll to position [1664, 0]
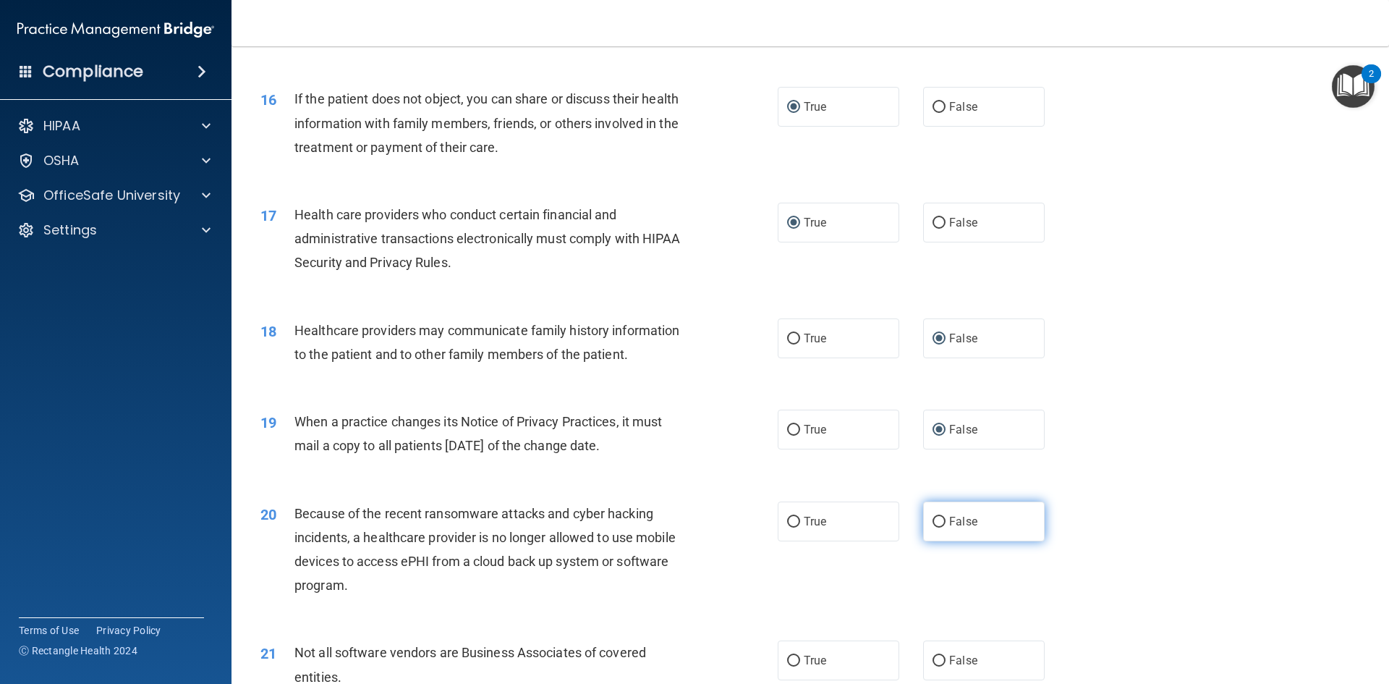
click at [931, 514] on label "False" at bounding box center [984, 521] width 122 height 40
click at [933, 517] on input "False" at bounding box center [939, 522] width 13 height 11
radio input "true"
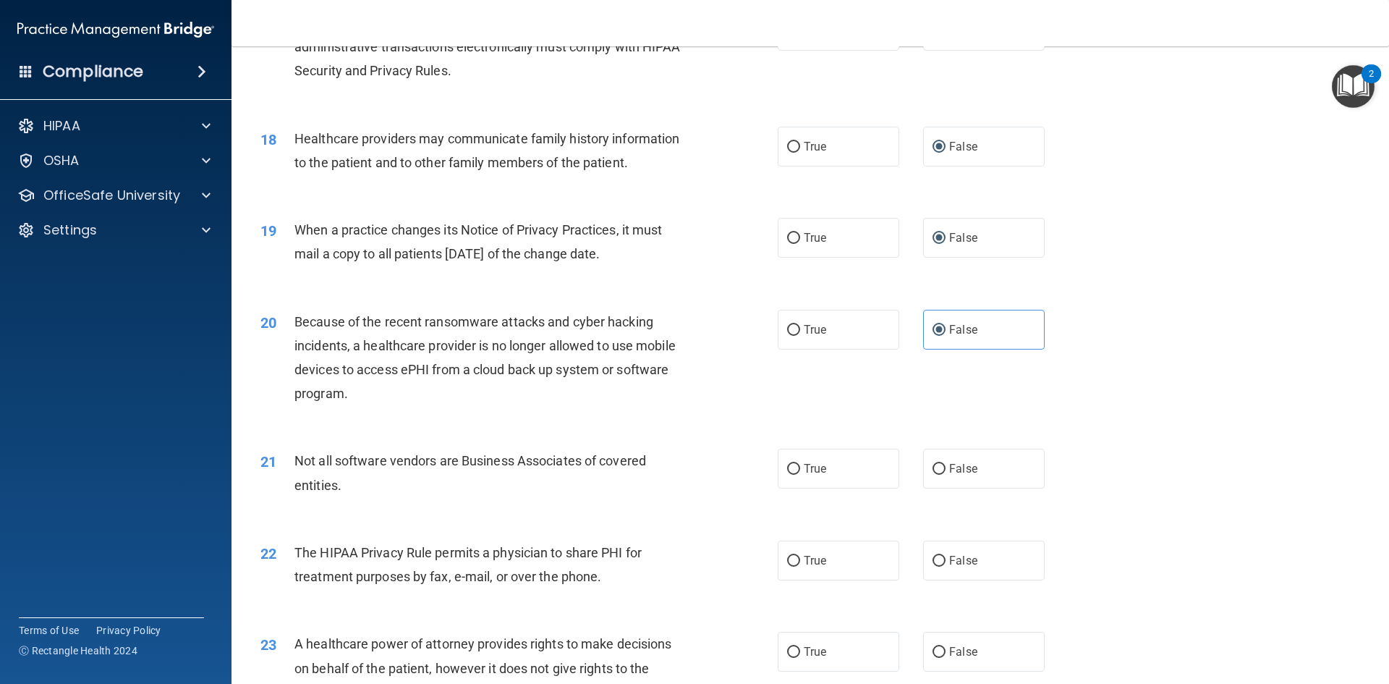
scroll to position [1881, 0]
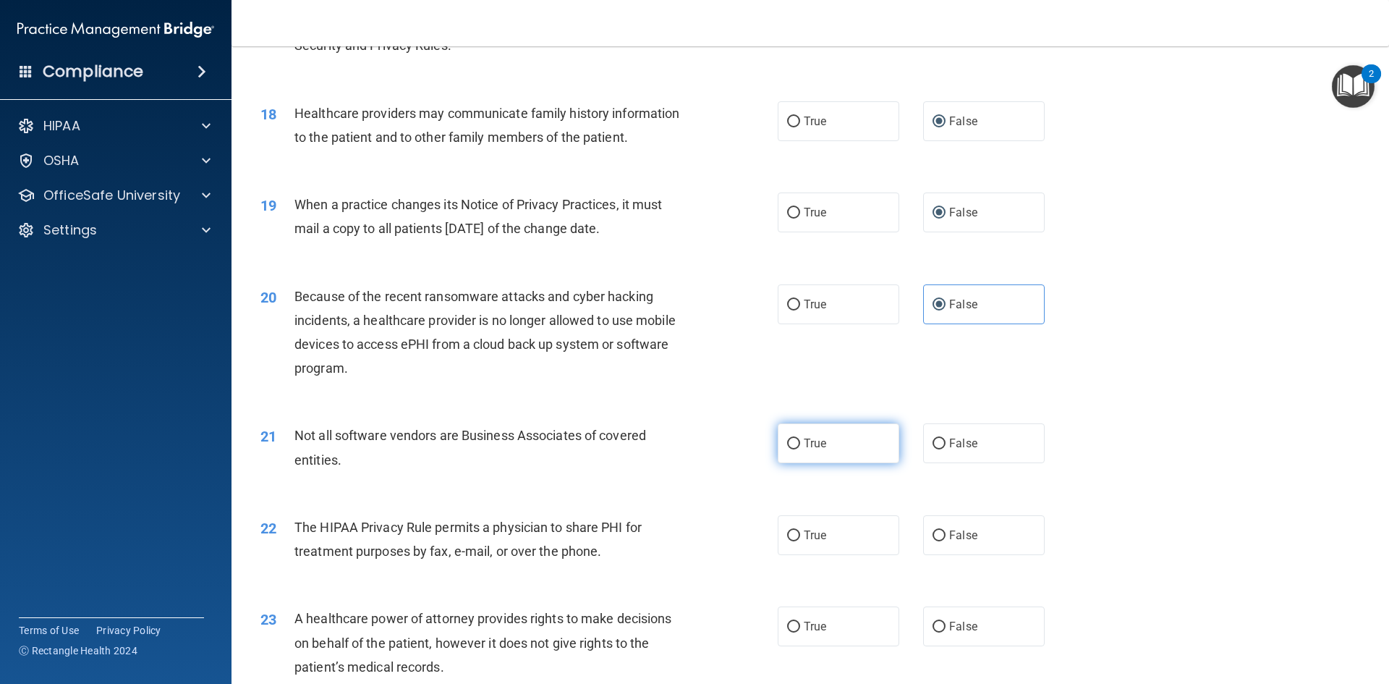
click at [789, 442] on input "True" at bounding box center [793, 443] width 13 height 11
radio input "true"
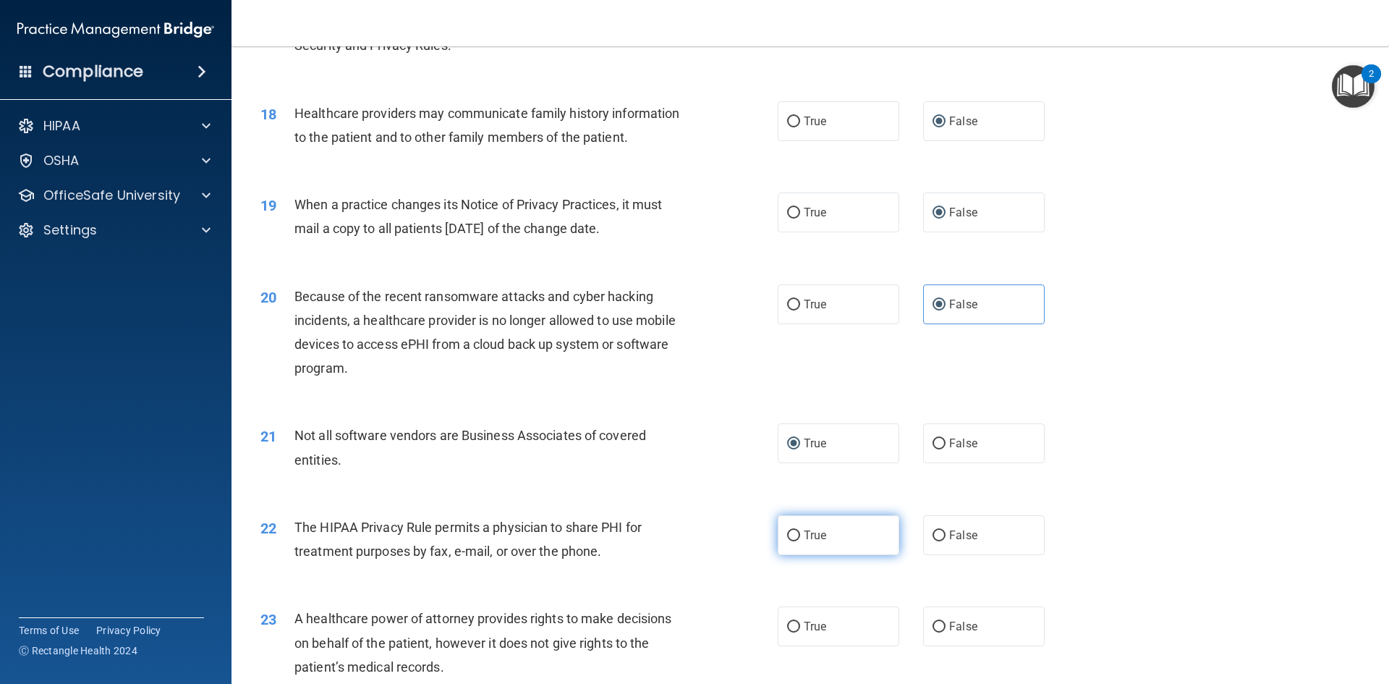
click at [789, 535] on input "True" at bounding box center [793, 535] width 13 height 11
radio input "true"
click at [933, 627] on input "False" at bounding box center [939, 627] width 13 height 11
radio input "true"
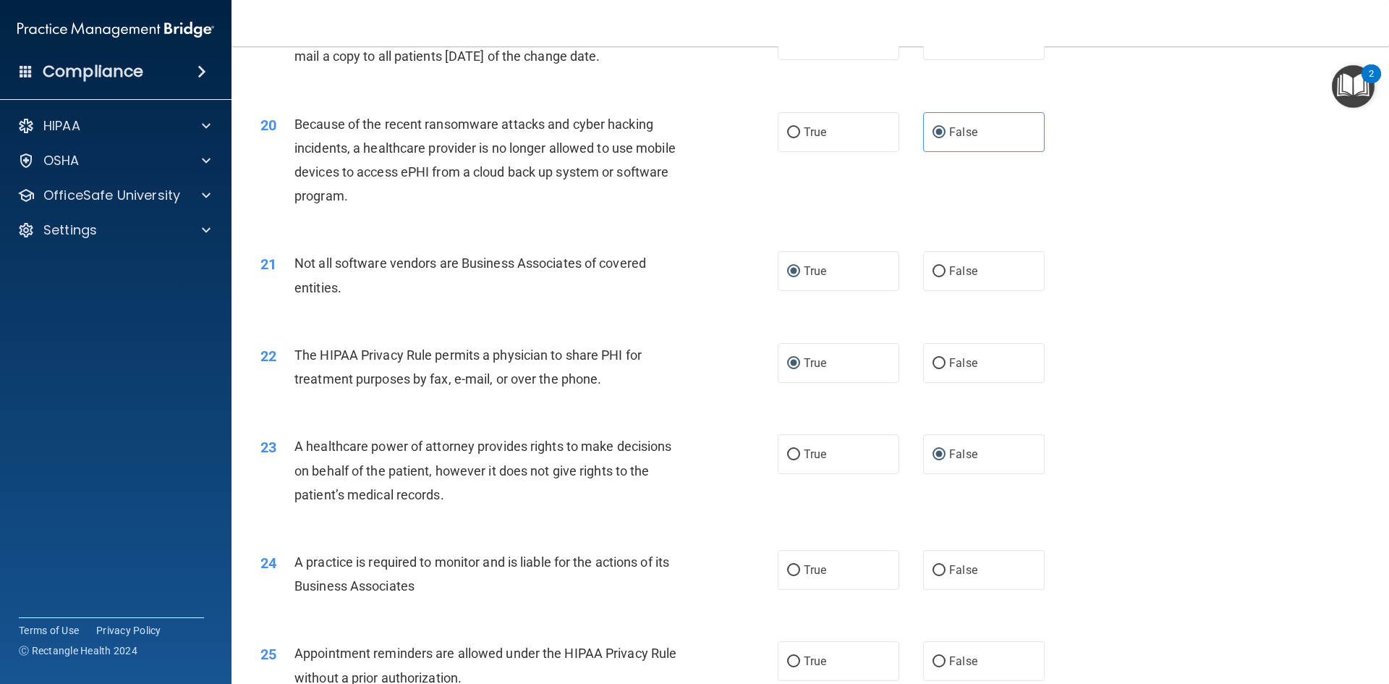
scroll to position [2098, 0]
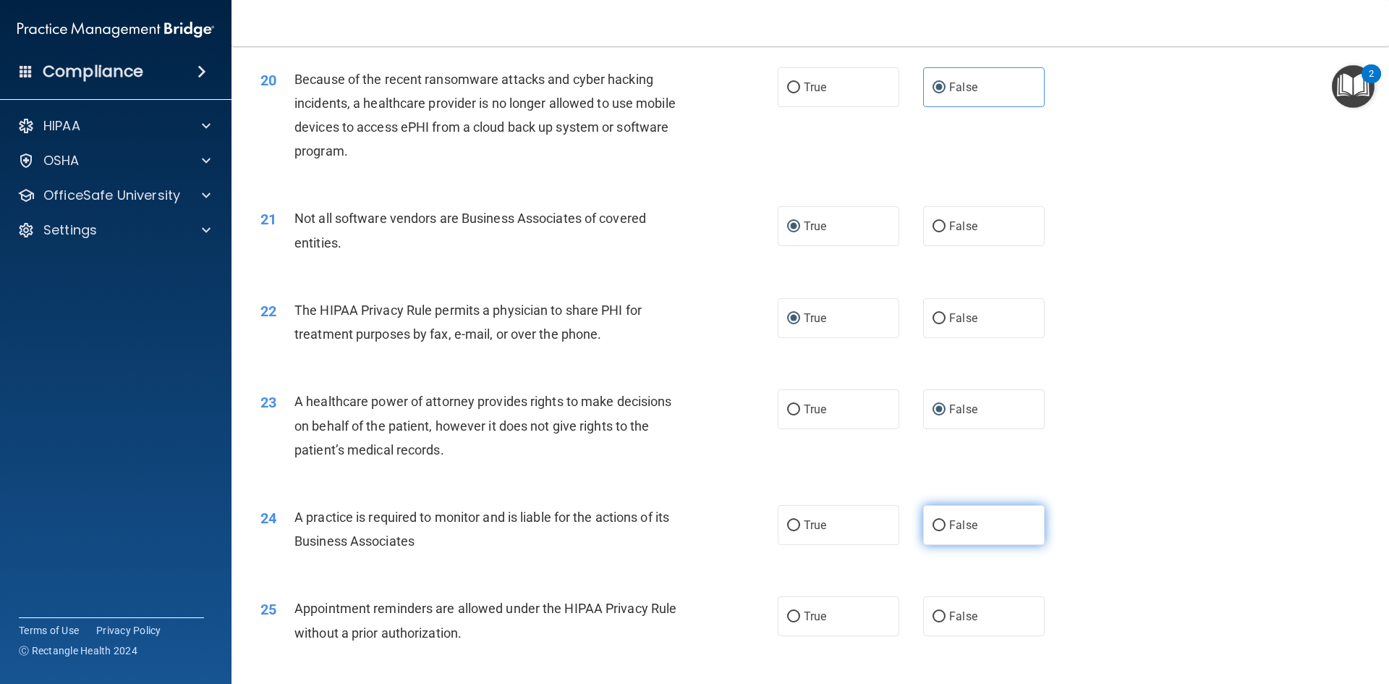
click at [923, 519] on label "False" at bounding box center [984, 525] width 122 height 40
click at [933, 520] on input "False" at bounding box center [939, 525] width 13 height 11
radio input "true"
click at [792, 616] on input "True" at bounding box center [793, 616] width 13 height 11
radio input "true"
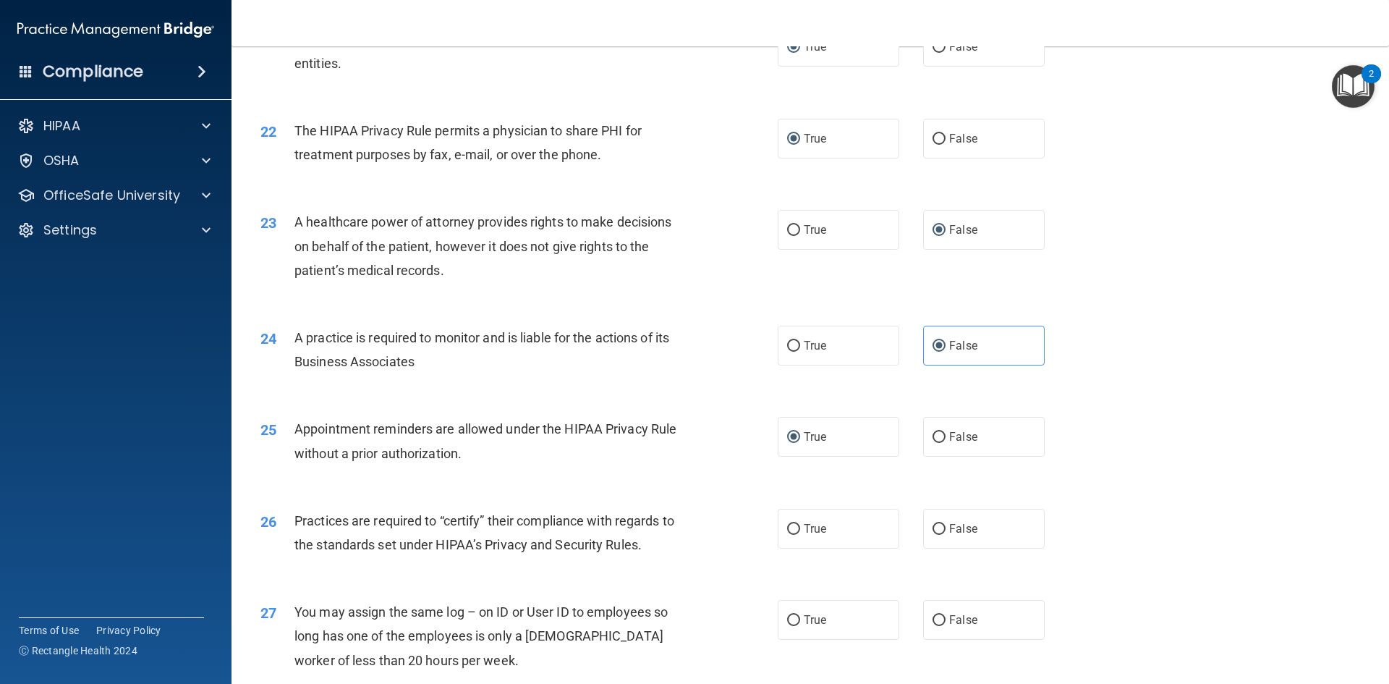
scroll to position [2388, 0]
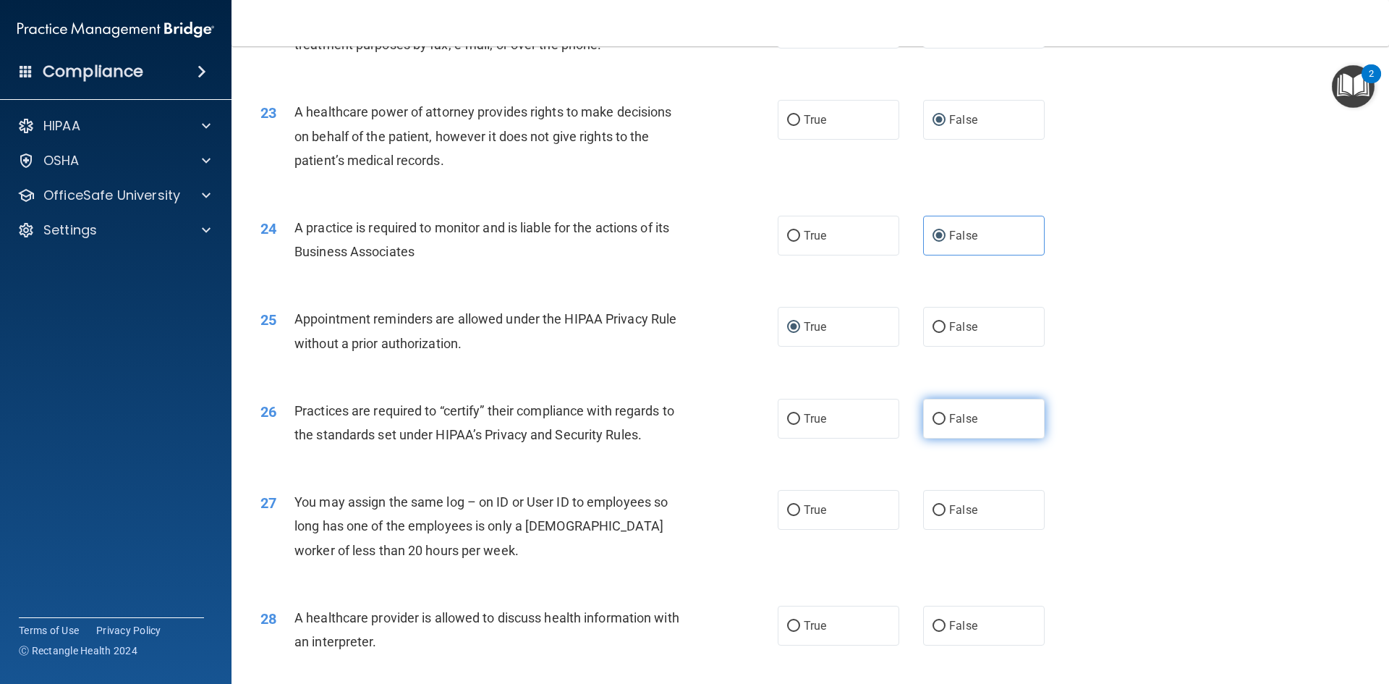
click at [934, 420] on input "False" at bounding box center [939, 419] width 13 height 11
radio input "true"
click at [933, 500] on label "False" at bounding box center [984, 510] width 122 height 40
click at [933, 505] on input "False" at bounding box center [939, 510] width 13 height 11
radio input "true"
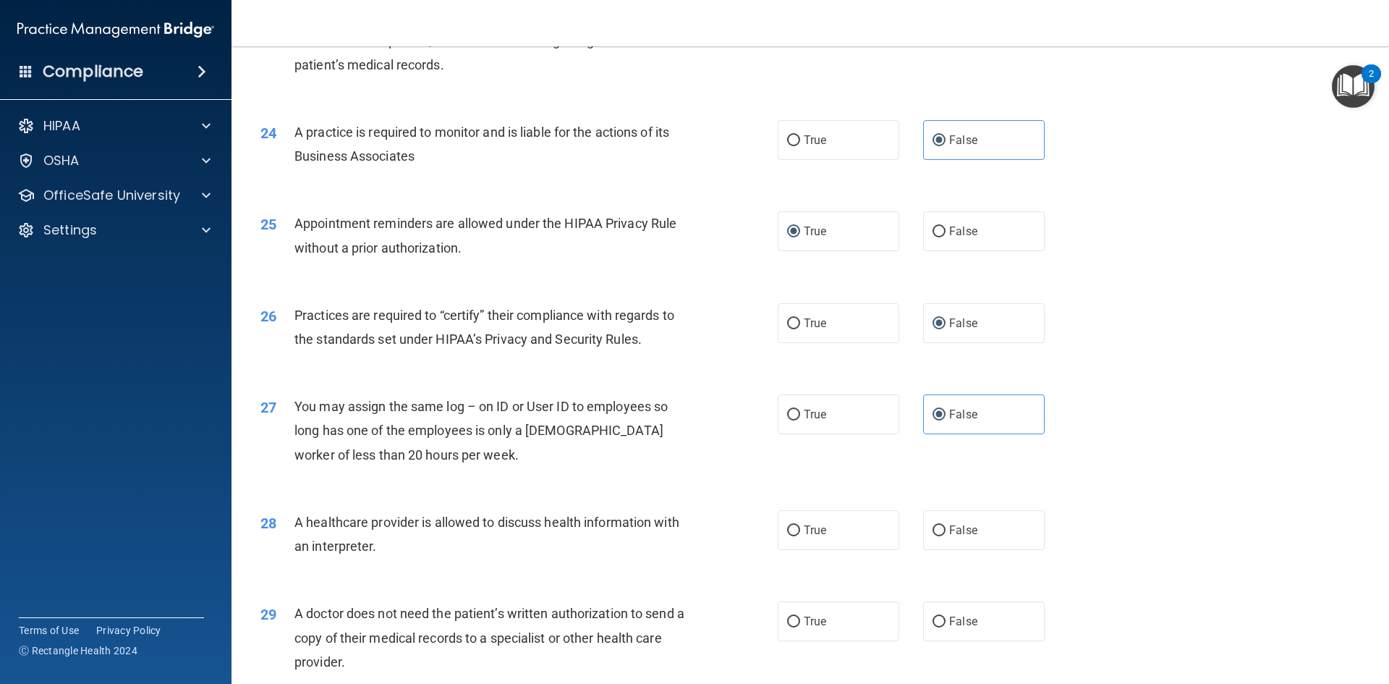
scroll to position [2533, 0]
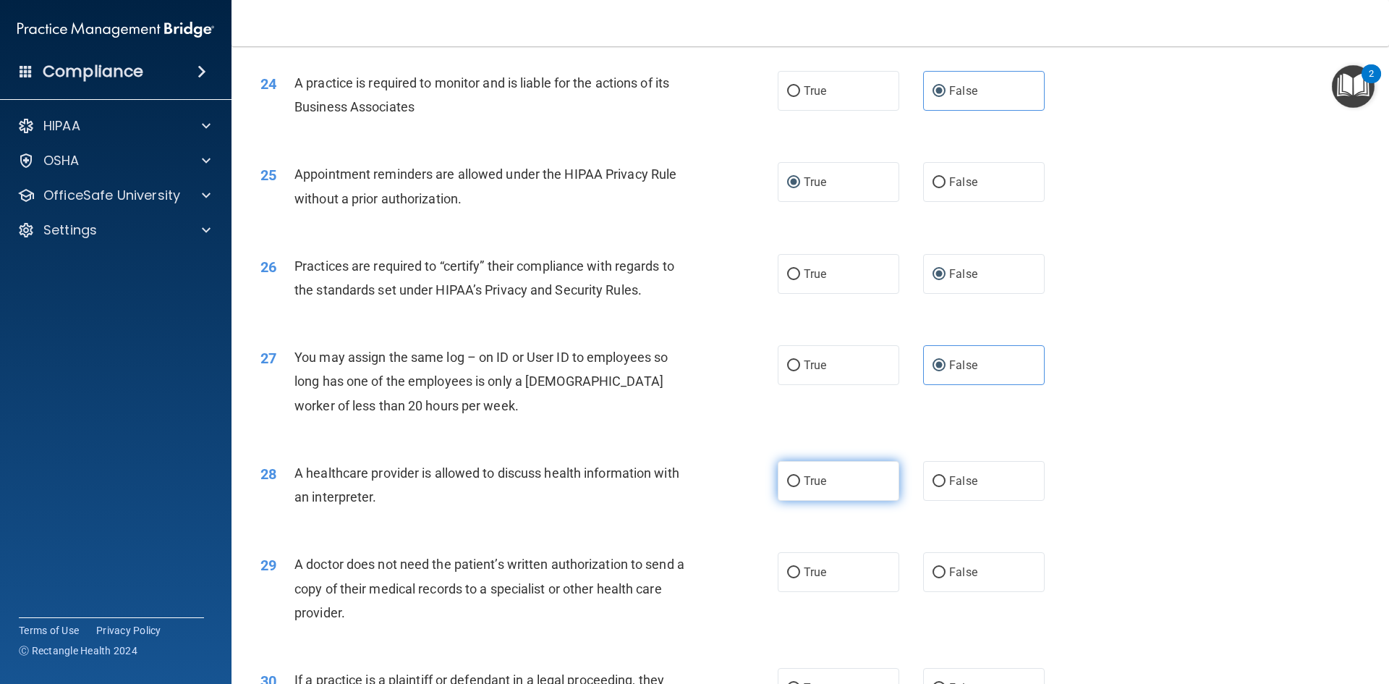
click at [788, 479] on input "True" at bounding box center [793, 481] width 13 height 11
radio input "true"
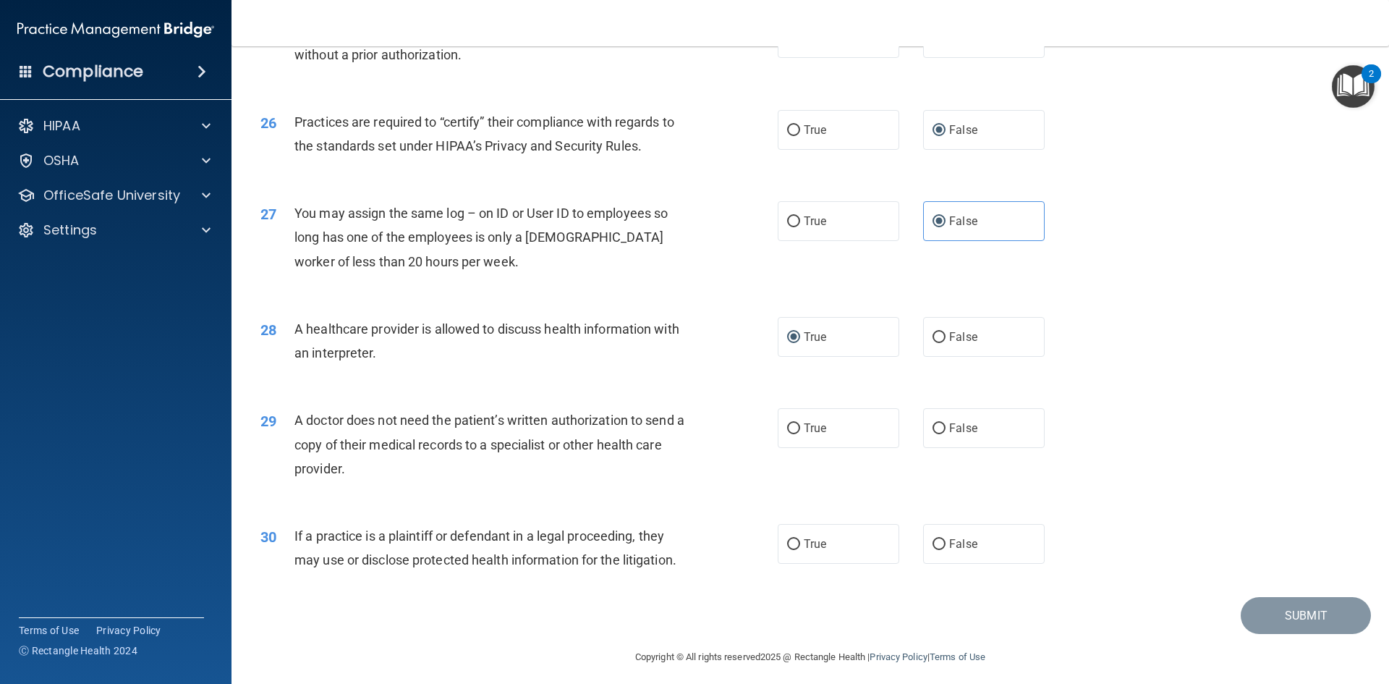
scroll to position [2684, 0]
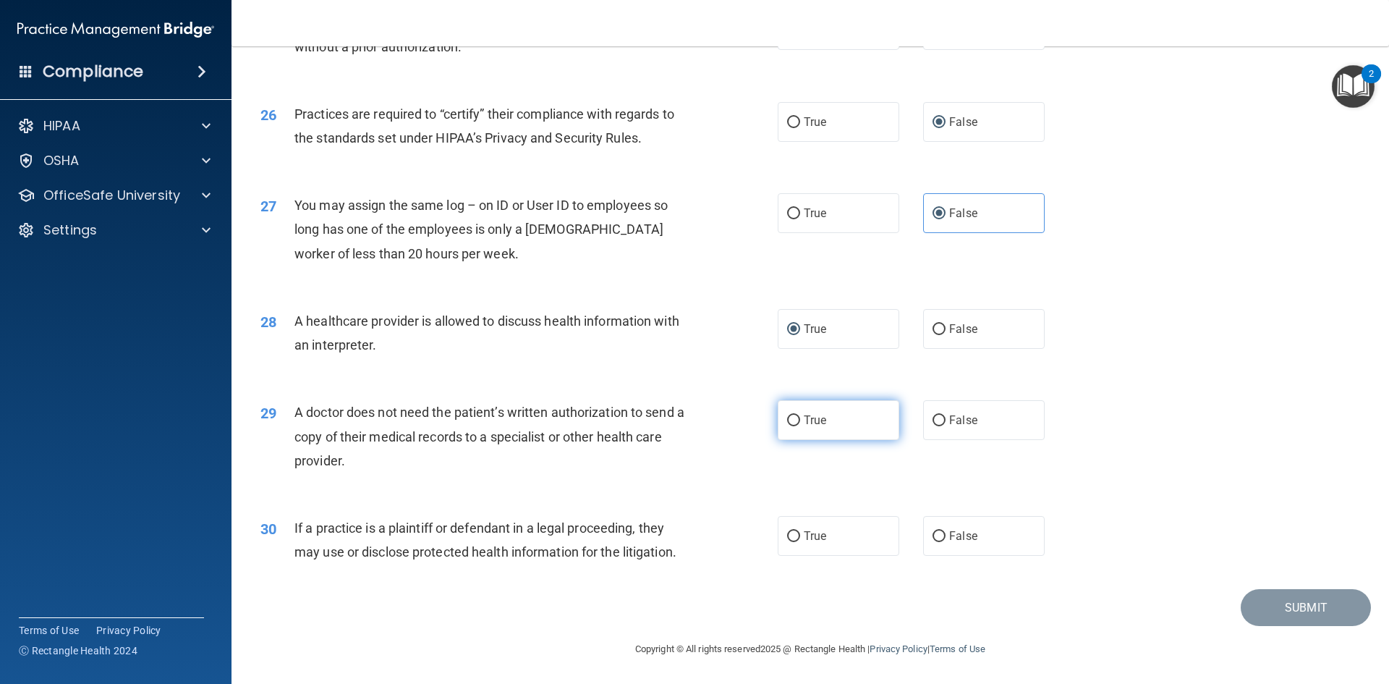
click at [789, 425] on input "True" at bounding box center [793, 420] width 13 height 11
radio input "true"
click at [791, 531] on input "True" at bounding box center [793, 536] width 13 height 11
radio input "true"
click at [1279, 615] on button "Submit" at bounding box center [1306, 607] width 130 height 37
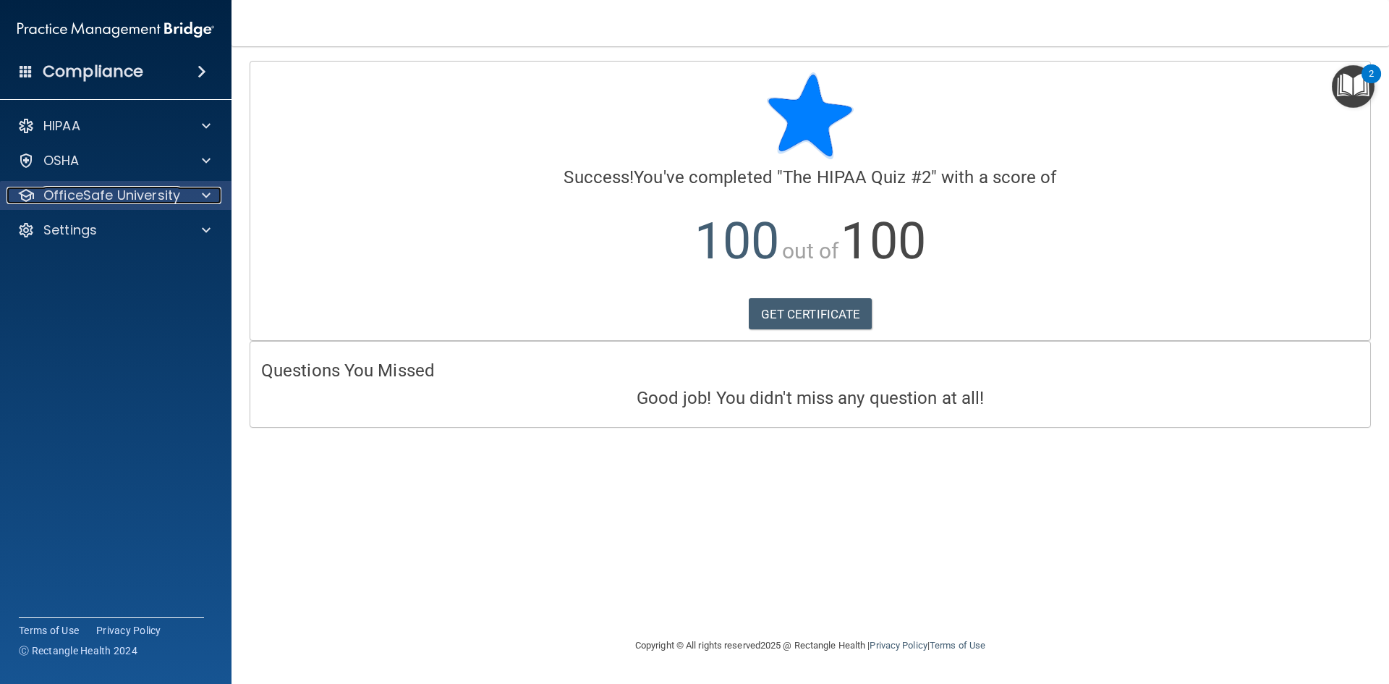
click at [86, 192] on p "OfficeSafe University" at bounding box center [111, 195] width 137 height 17
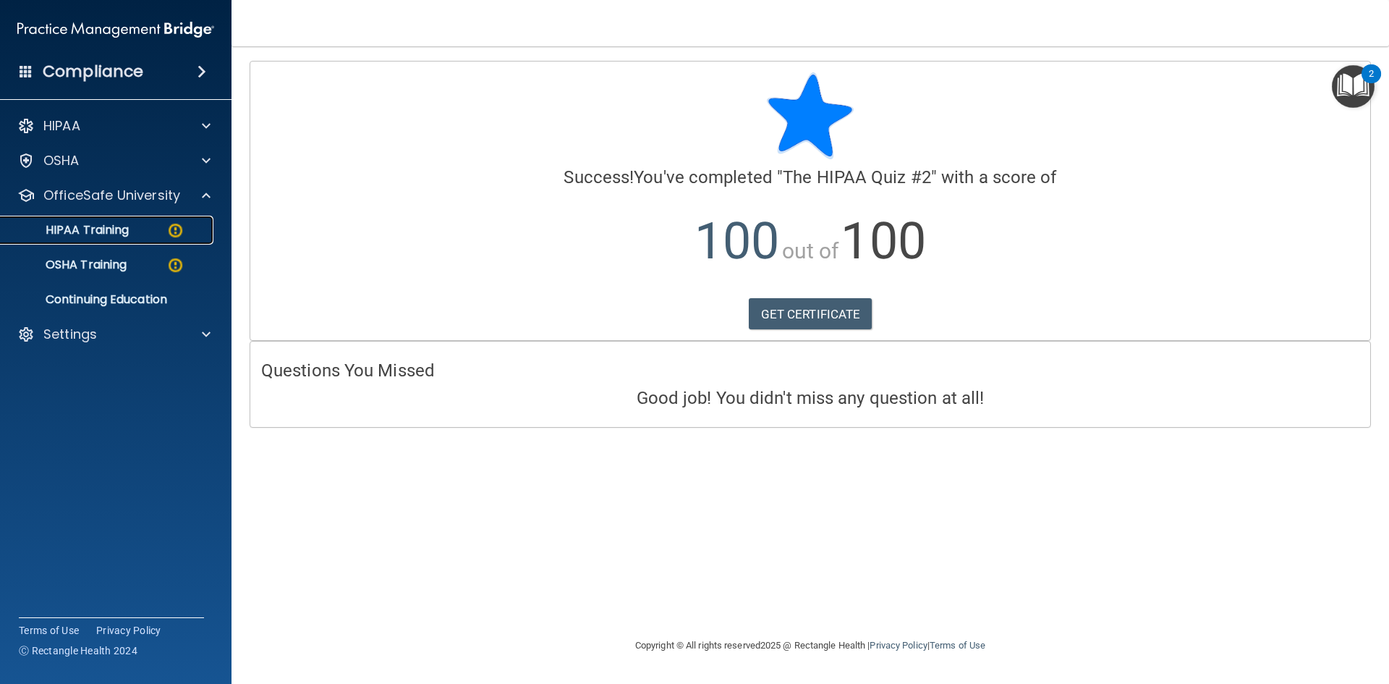
click at [74, 231] on p "HIPAA Training" at bounding box center [68, 230] width 119 height 14
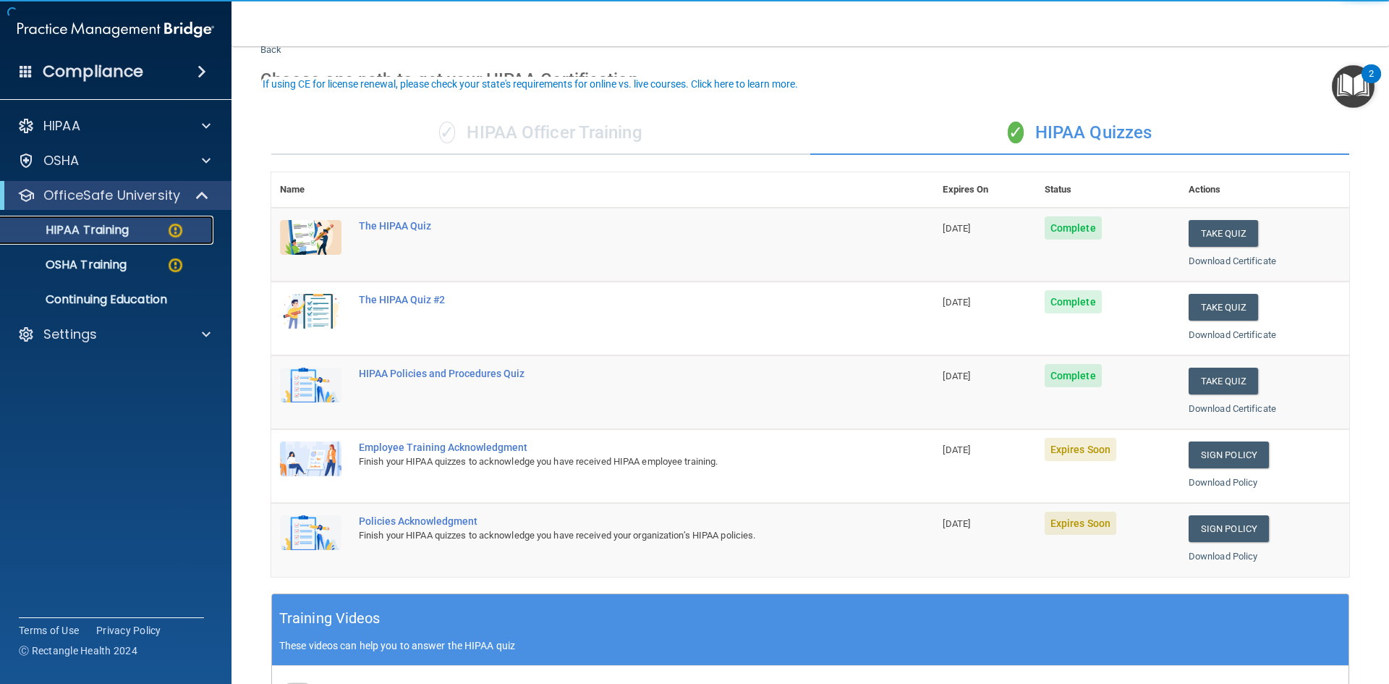
scroll to position [72, 0]
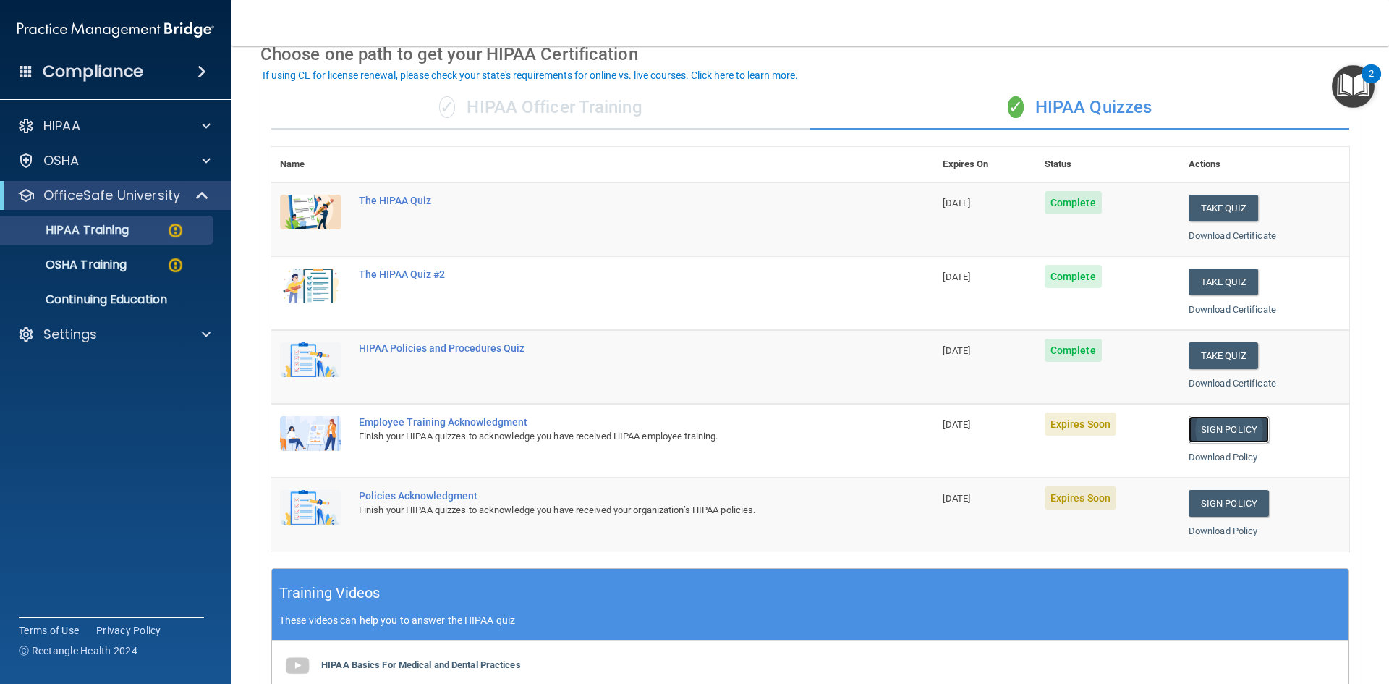
click at [1213, 438] on link "Sign Policy" at bounding box center [1229, 429] width 80 height 27
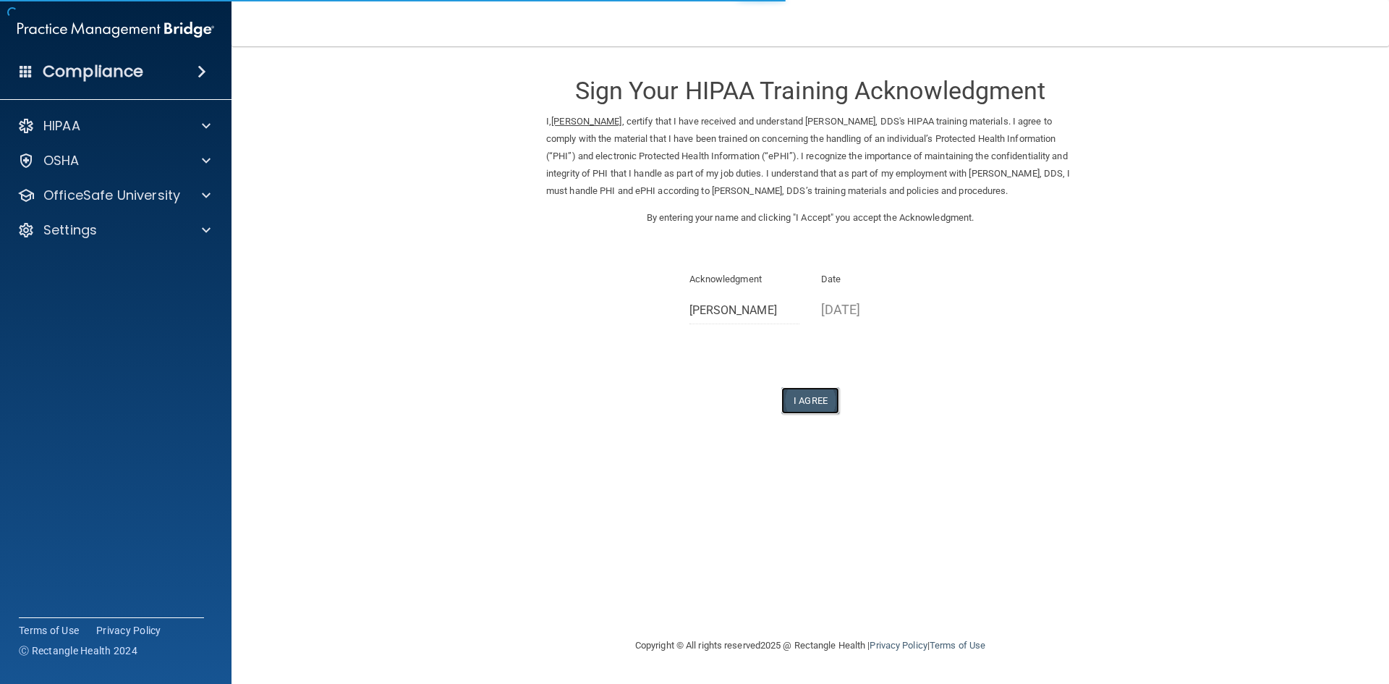
click at [808, 398] on button "I Agree" at bounding box center [810, 400] width 58 height 27
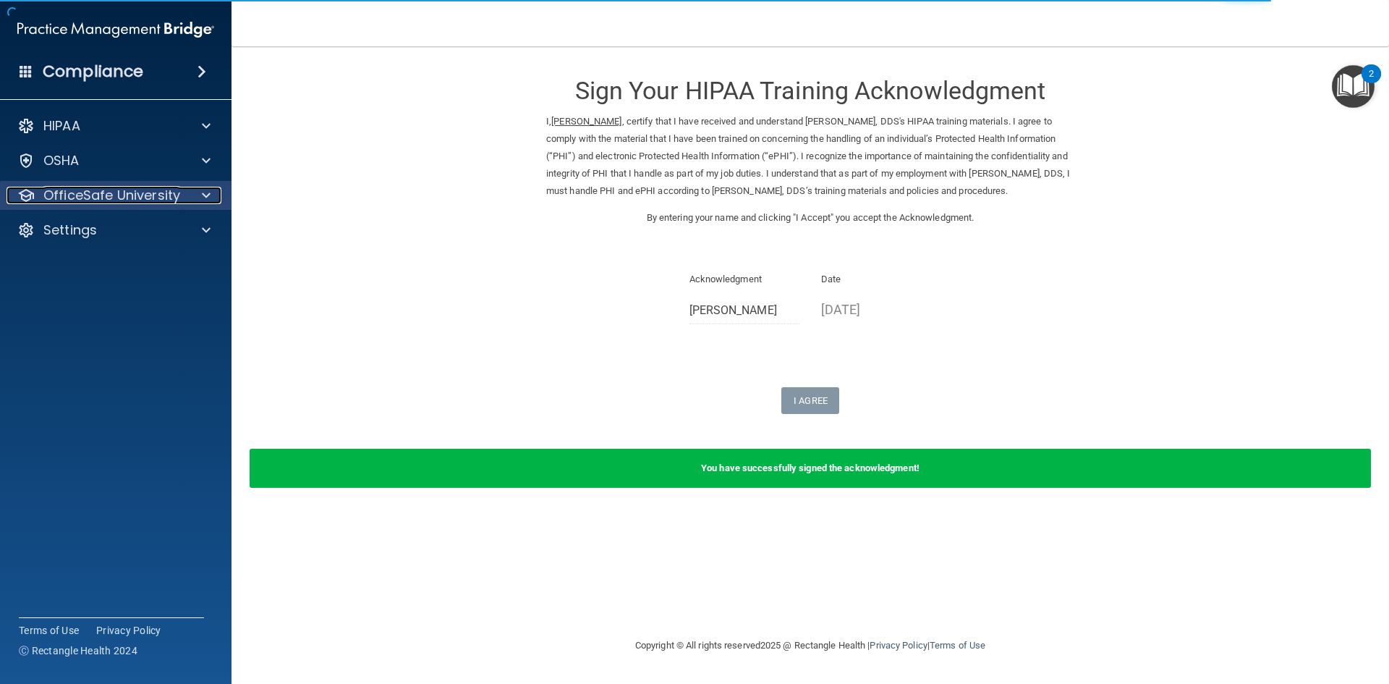
click at [73, 194] on p "OfficeSafe University" at bounding box center [111, 195] width 137 height 17
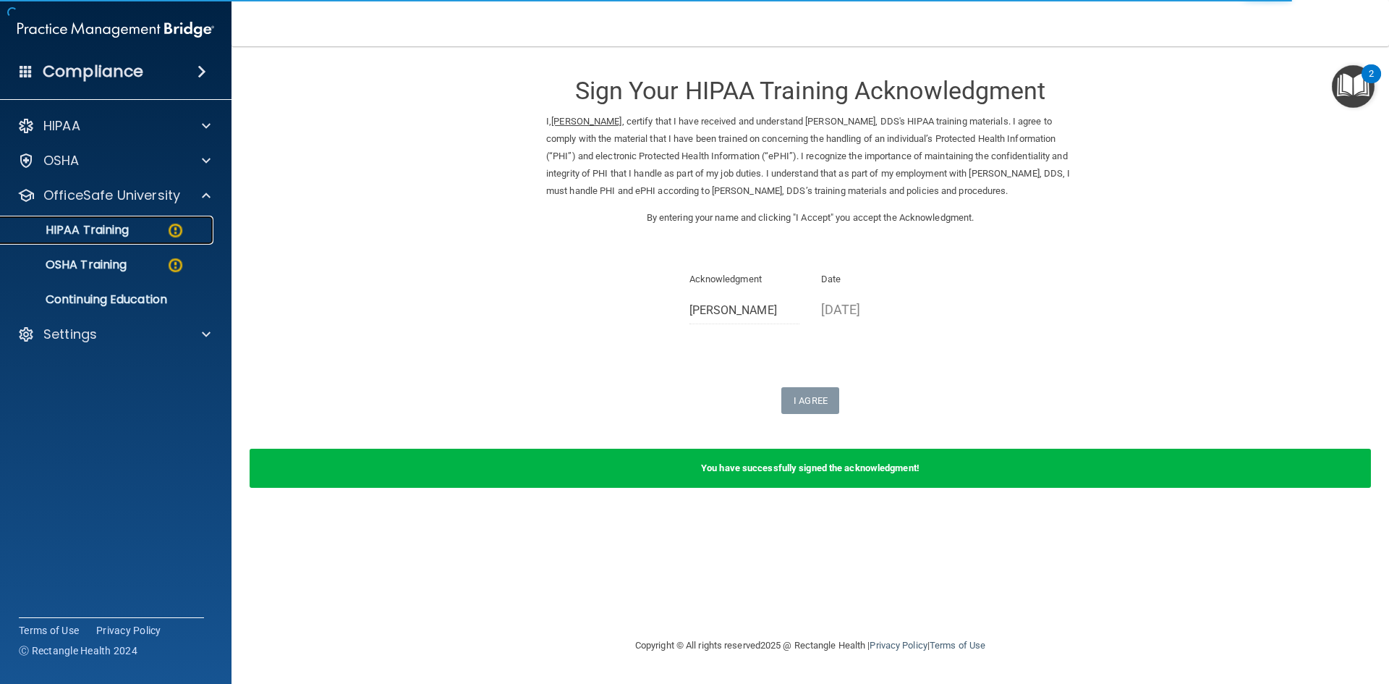
click at [95, 224] on p "HIPAA Training" at bounding box center [68, 230] width 119 height 14
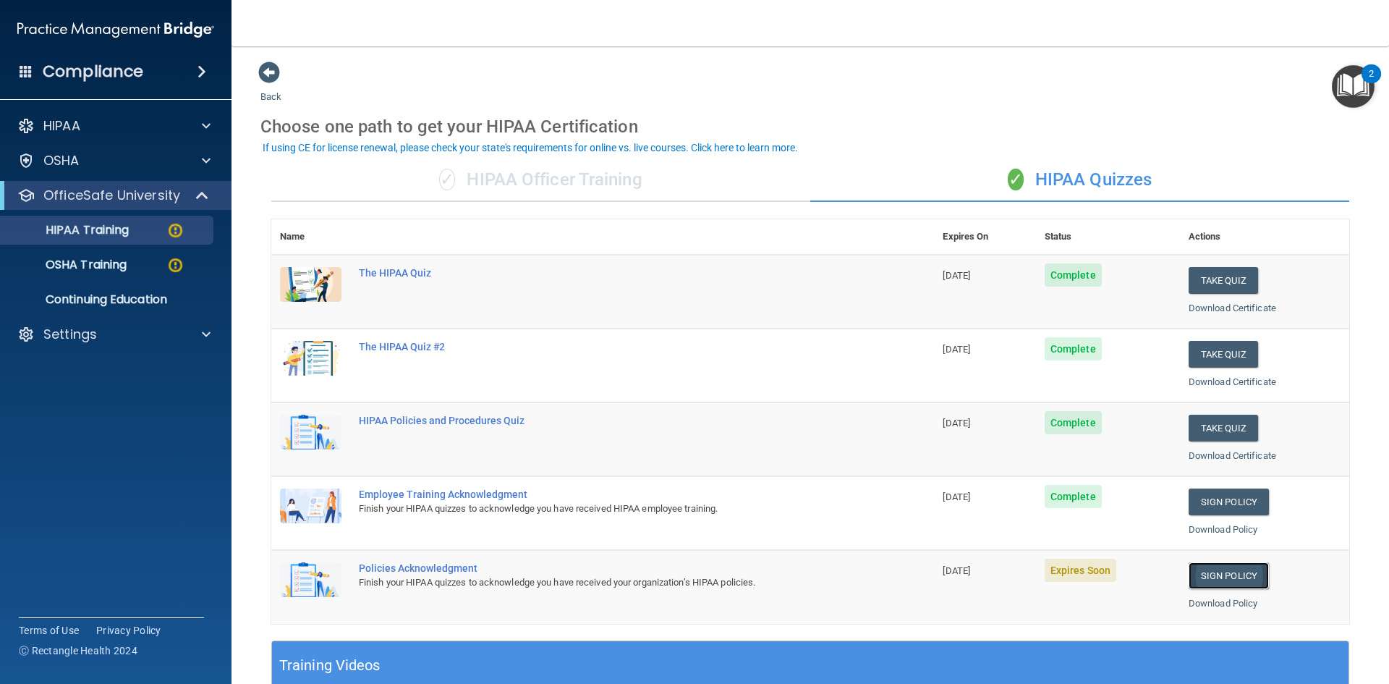
click at [1201, 565] on link "Sign Policy" at bounding box center [1229, 575] width 80 height 27
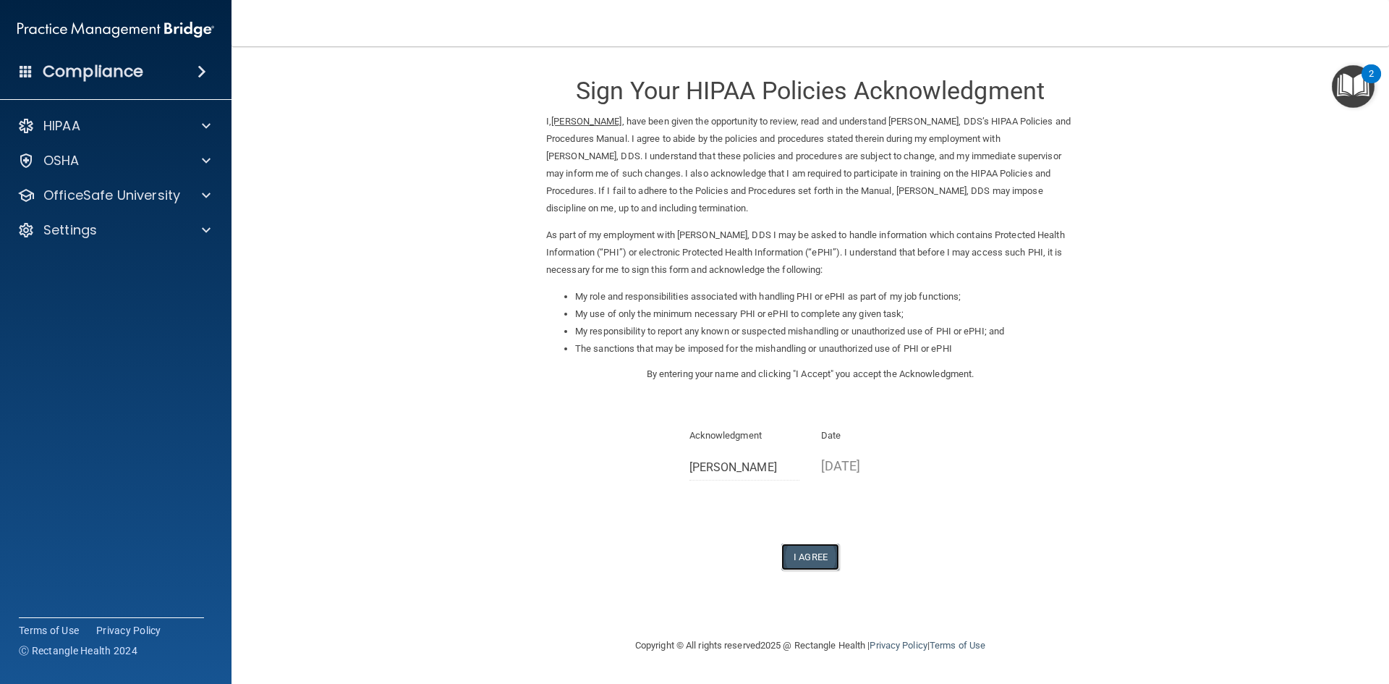
click at [836, 551] on button "I Agree" at bounding box center [810, 556] width 58 height 27
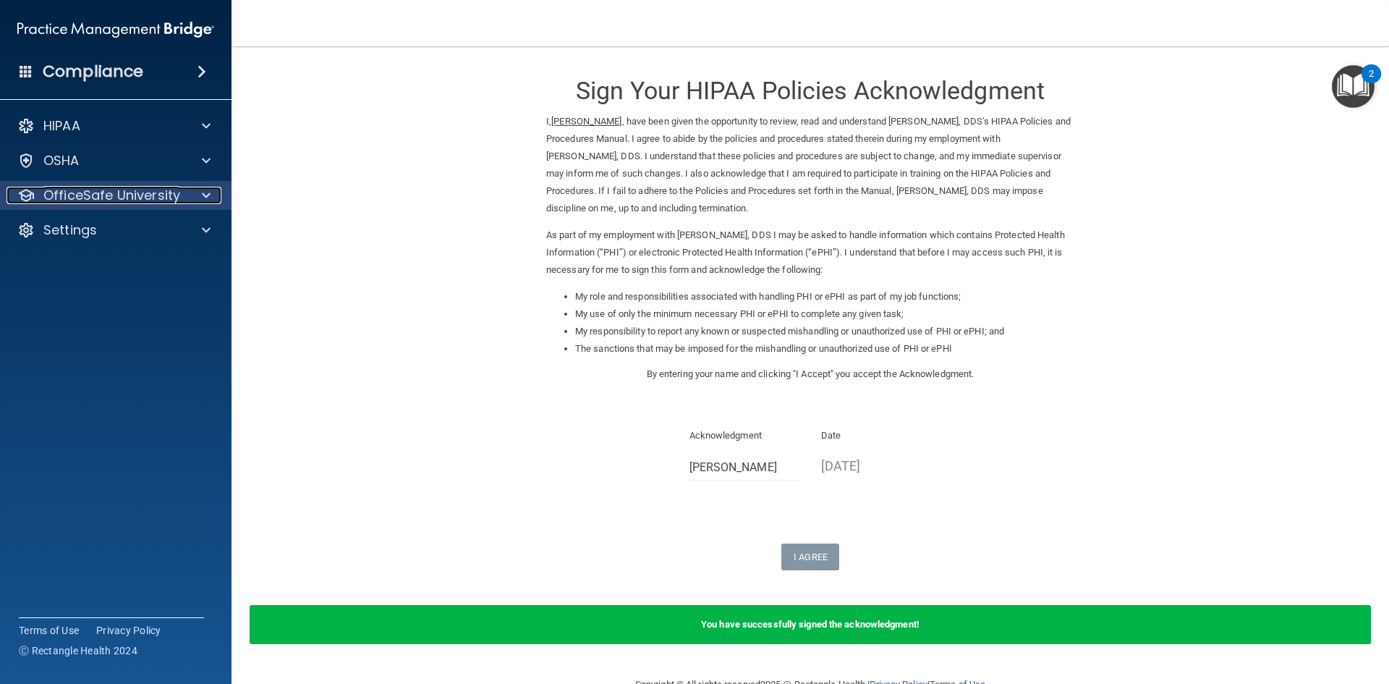
click at [106, 194] on p "OfficeSafe University" at bounding box center [111, 195] width 137 height 17
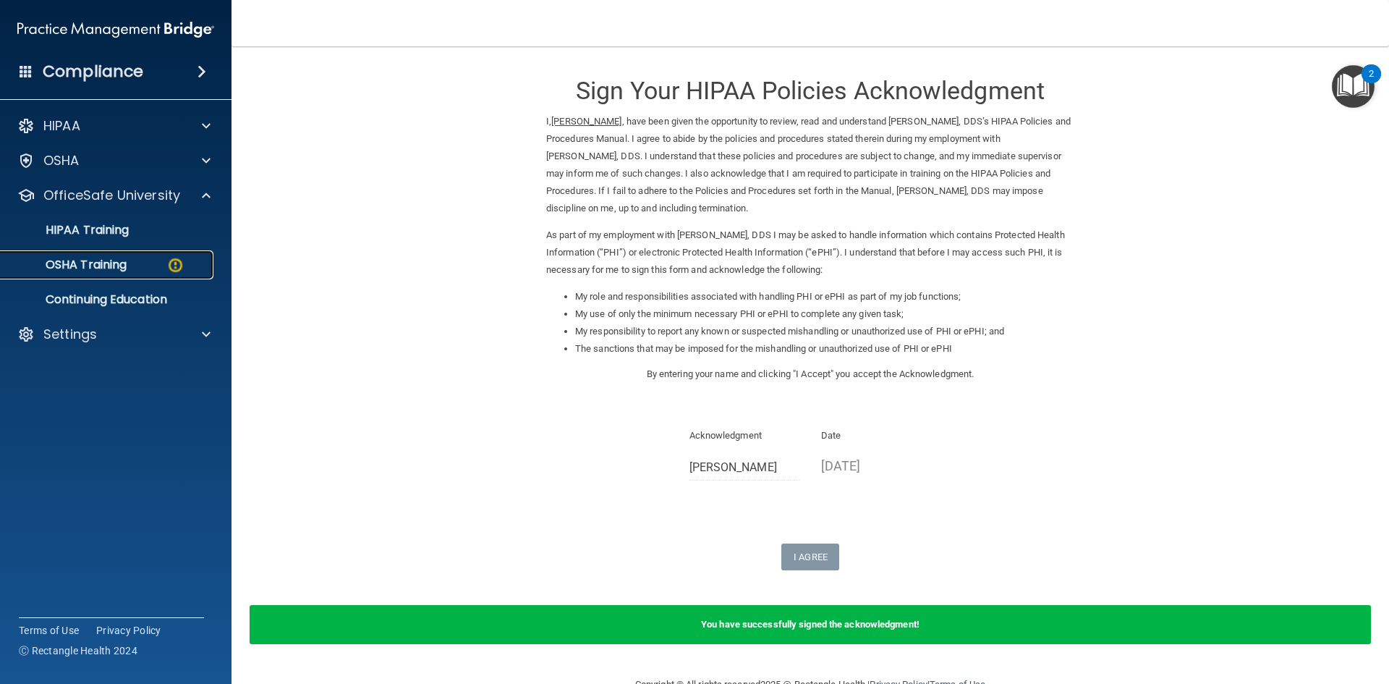
click at [109, 260] on p "OSHA Training" at bounding box center [67, 265] width 117 height 14
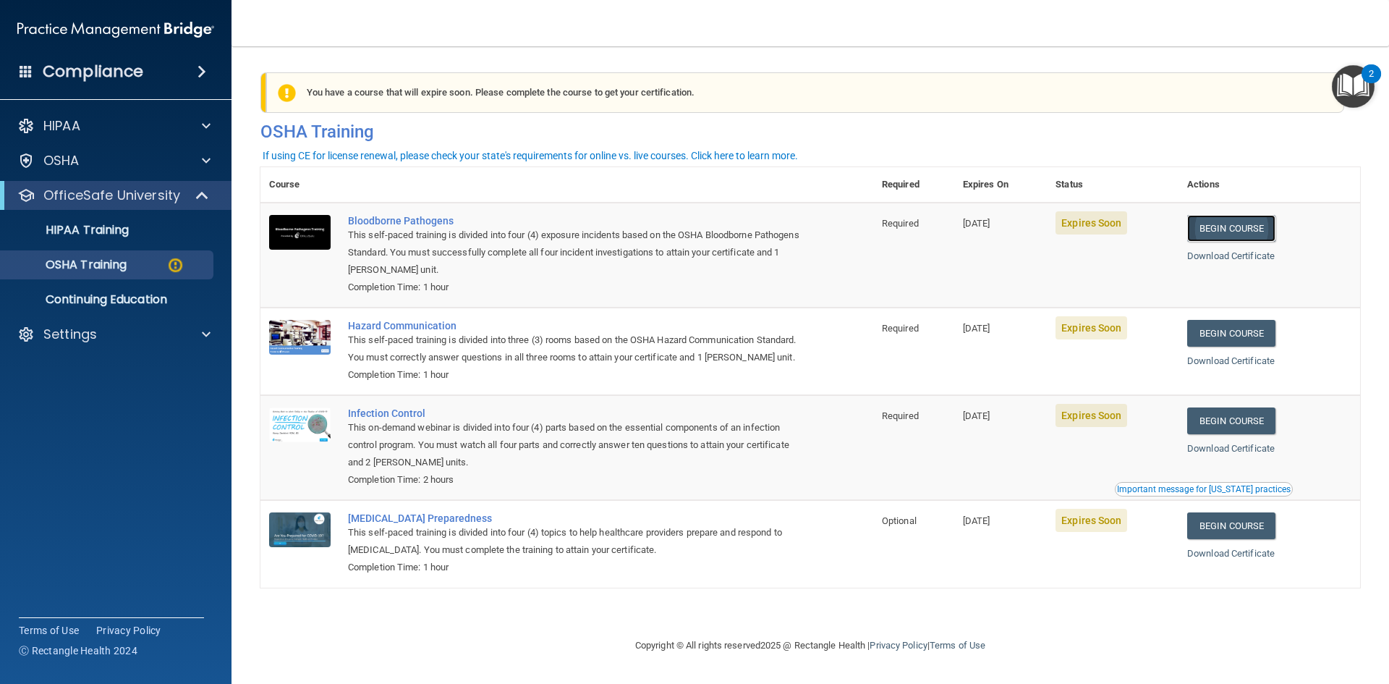
click at [1219, 221] on link "Begin Course" at bounding box center [1231, 228] width 88 height 27
click at [771, 48] on main "You have a course that has expired or is incomplete. Please complete the course…" at bounding box center [811, 364] width 1158 height 637
click at [77, 334] on p "Settings" at bounding box center [70, 334] width 54 height 17
click at [78, 397] on p "Sign Out" at bounding box center [108, 404] width 198 height 14
